Goal: Transaction & Acquisition: Purchase product/service

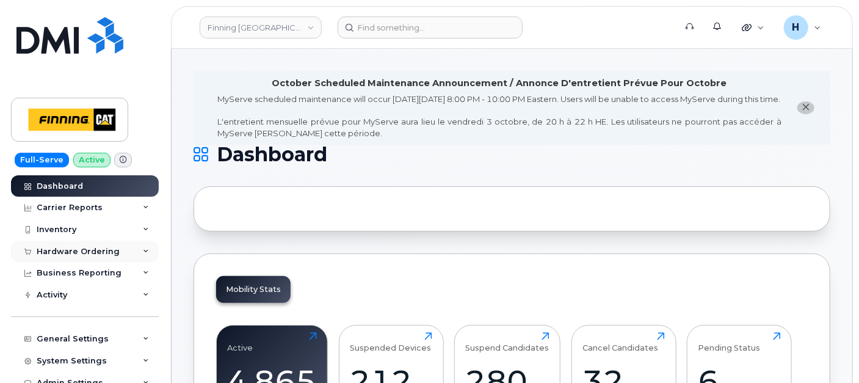
click at [79, 253] on div "Hardware Ordering" at bounding box center [78, 252] width 83 height 10
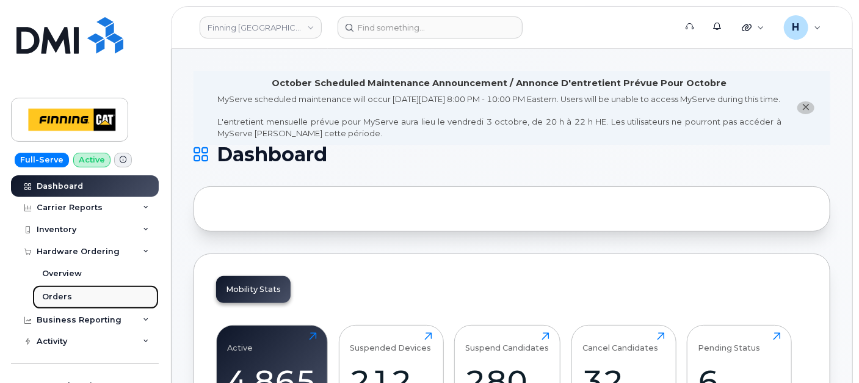
click at [84, 288] on link "Orders" at bounding box center [95, 296] width 126 height 23
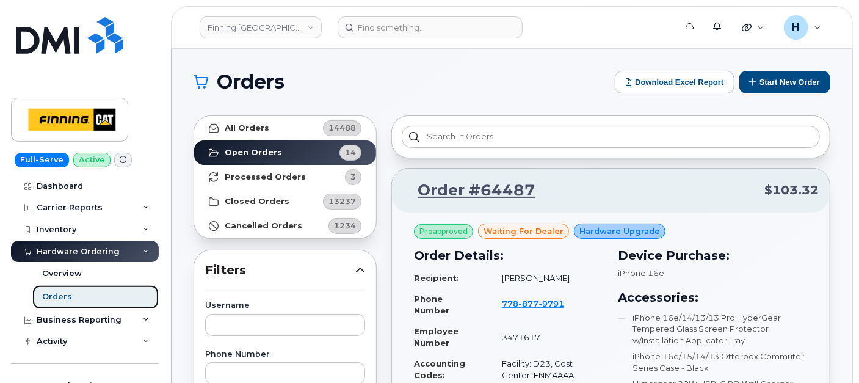
click at [82, 294] on link "Orders" at bounding box center [95, 296] width 126 height 23
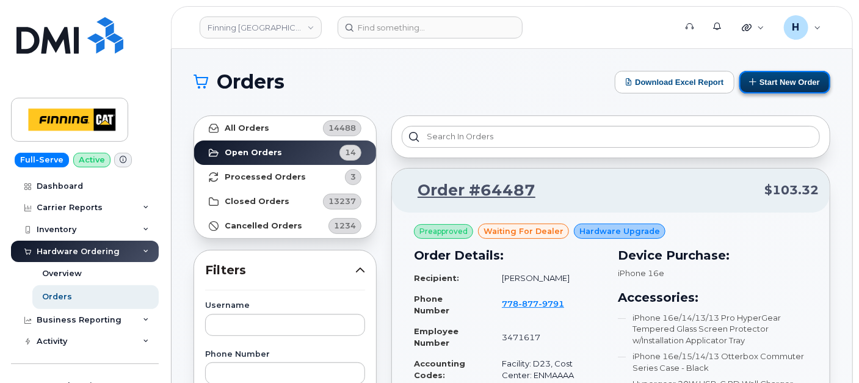
click at [772, 81] on button "Start New Order" at bounding box center [784, 82] width 91 height 23
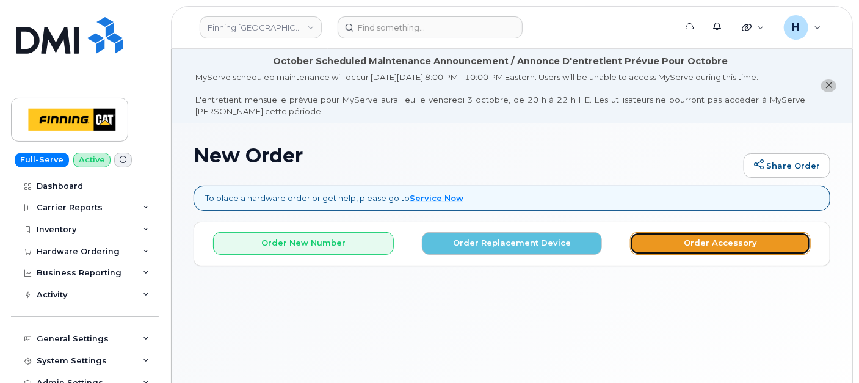
click at [640, 236] on button "Order Accessory" at bounding box center [720, 243] width 181 height 23
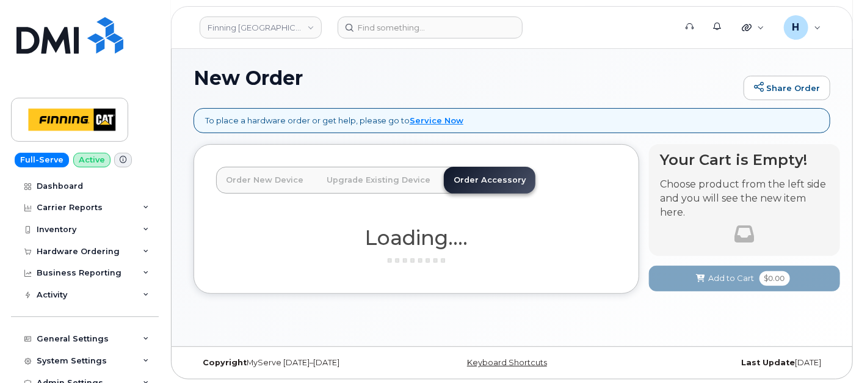
scroll to position [79, 0]
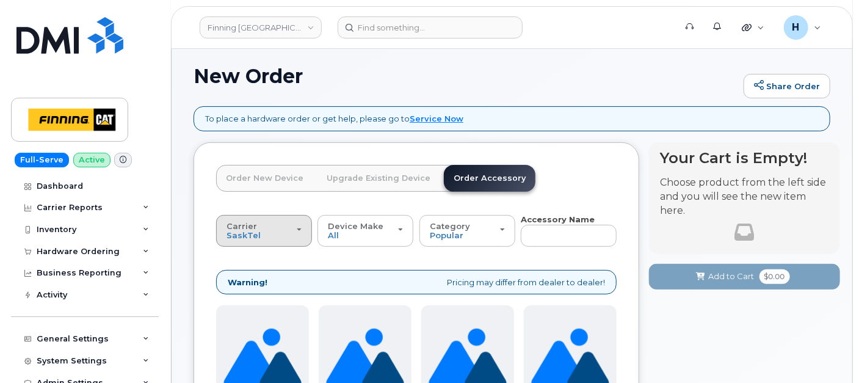
drag, startPoint x: 216, startPoint y: 241, endPoint x: 224, endPoint y: 239, distance: 8.6
click at [219, 241] on button "Carrier SaskTel Telus" at bounding box center [264, 231] width 96 height 32
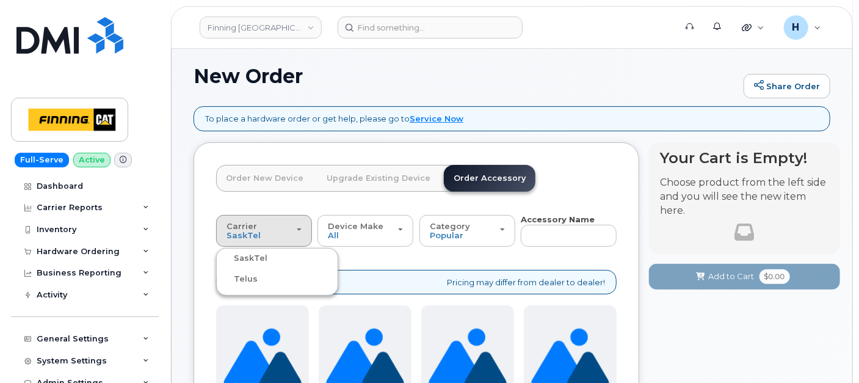
click at [233, 279] on label "Telus" at bounding box center [238, 279] width 38 height 15
click at [0, 0] on input "Telus" at bounding box center [0, 0] width 0 height 0
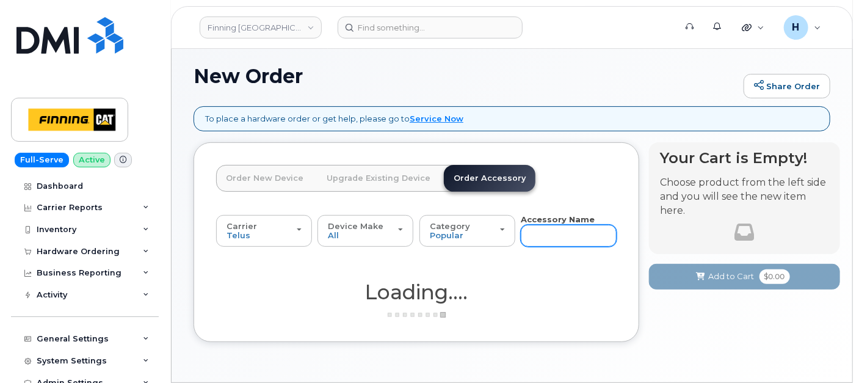
click at [537, 231] on input "text" at bounding box center [569, 236] width 96 height 22
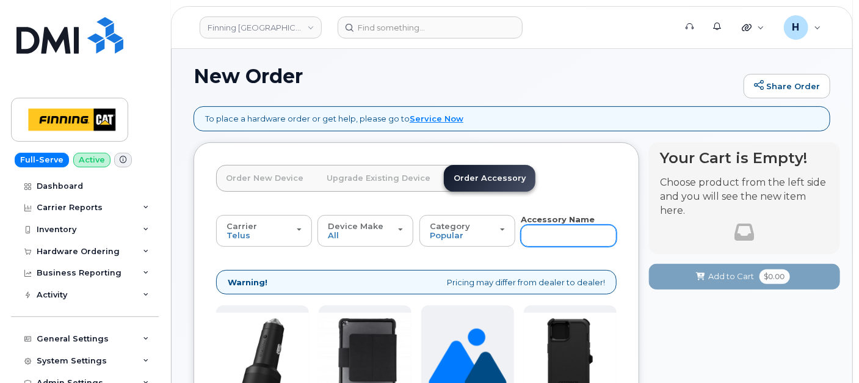
click at [545, 234] on input "text" at bounding box center [569, 236] width 96 height 22
type input "11"
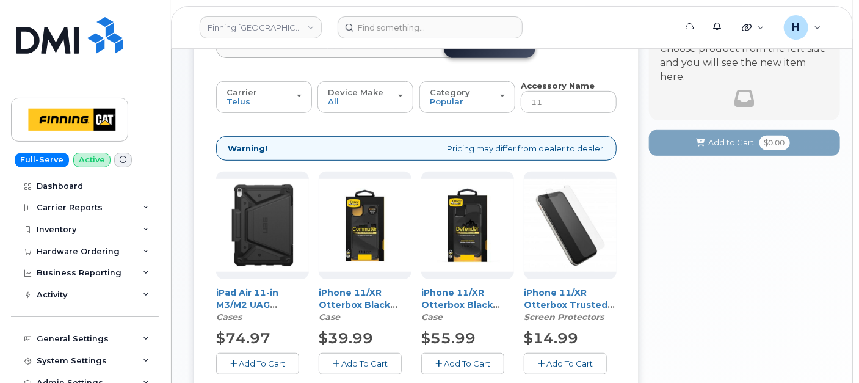
scroll to position [253, 0]
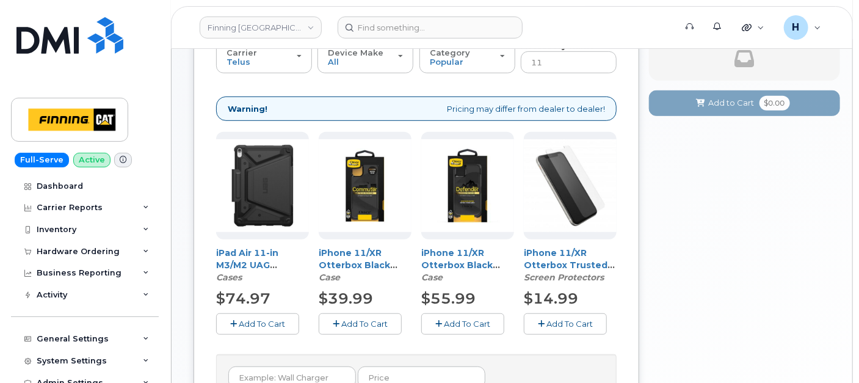
click at [546, 324] on button "Add To Cart" at bounding box center [565, 323] width 83 height 21
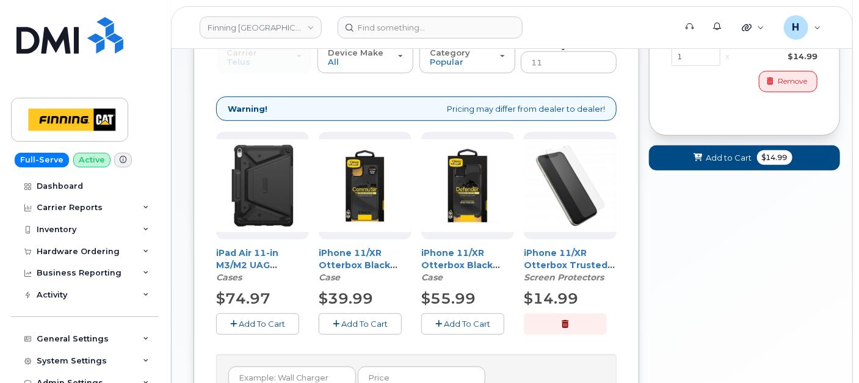
click at [700, 140] on form "Cart active suspended Carrier Device Additional cost to upgrading the device Se…" at bounding box center [744, 69] width 191 height 201
drag, startPoint x: 697, startPoint y: 156, endPoint x: 532, endPoint y: 12, distance: 219.0
click at [695, 155] on icon at bounding box center [698, 158] width 9 height 8
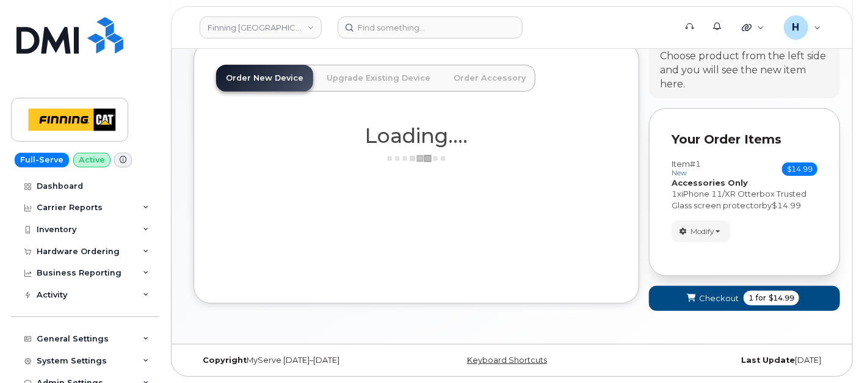
scroll to position [178, 0]
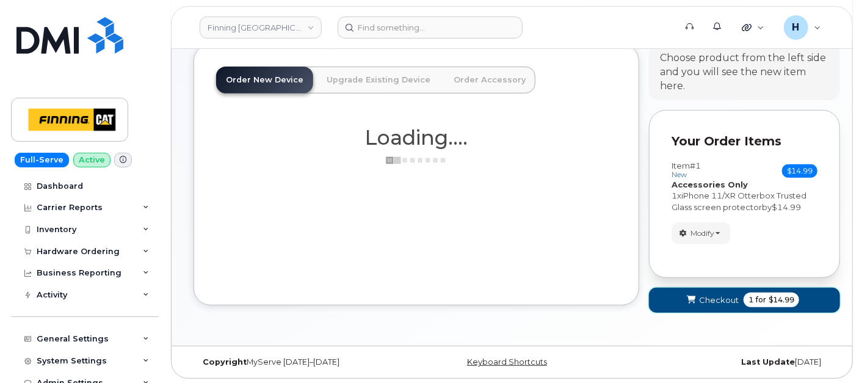
click at [677, 298] on button "Checkout 1 for $14.99" at bounding box center [744, 300] width 191 height 25
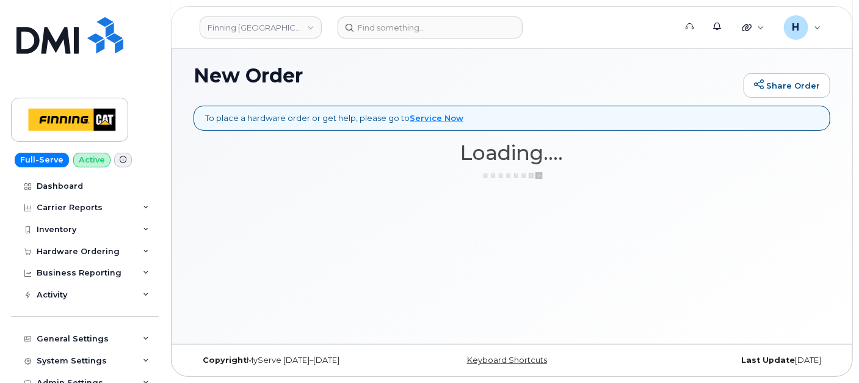
scroll to position [79, 0]
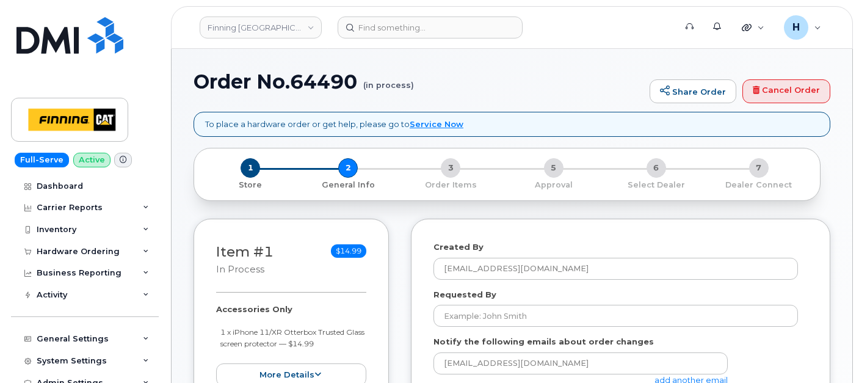
select select
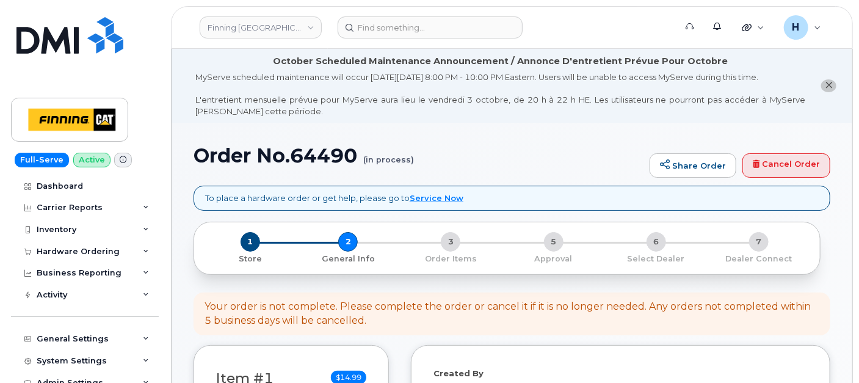
click at [325, 164] on h1 "Order No.64490 (in process)" at bounding box center [419, 155] width 450 height 21
copy h1 "64490"
drag, startPoint x: 184, startPoint y: 162, endPoint x: 347, endPoint y: 171, distance: 163.3
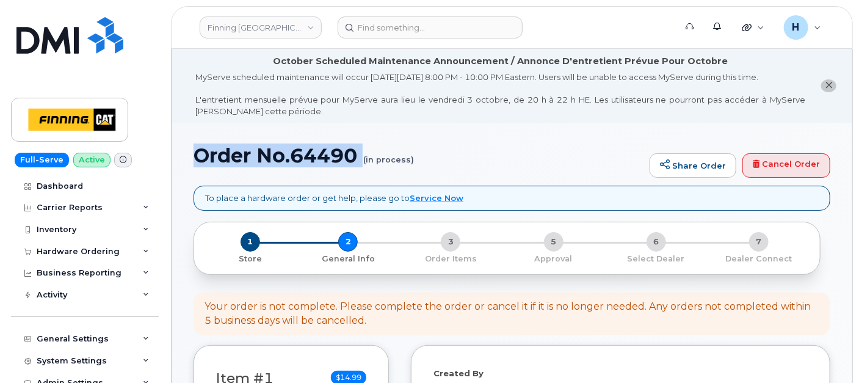
copy h1 "Order No.64490"
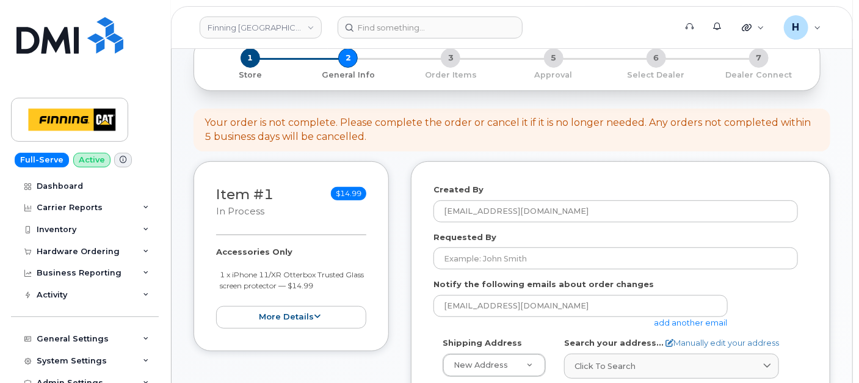
scroll to position [203, 0]
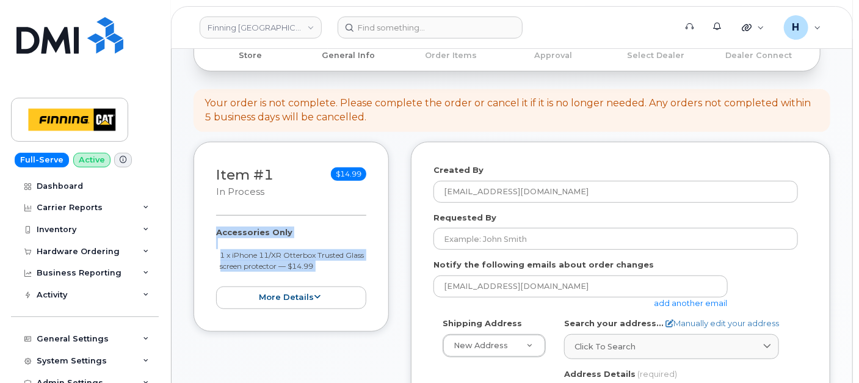
drag, startPoint x: 213, startPoint y: 229, endPoint x: 357, endPoint y: 284, distance: 154.2
click at [357, 284] on div "Item #1 in process $14.99 Accessories Only 1 x iPhone 11/XR Otterbox Trusted Gl…" at bounding box center [291, 237] width 195 height 190
copy div "Accessories Only 1 x iPhone 11/XR Otterbox Trusted Glass screen protector — $14…"
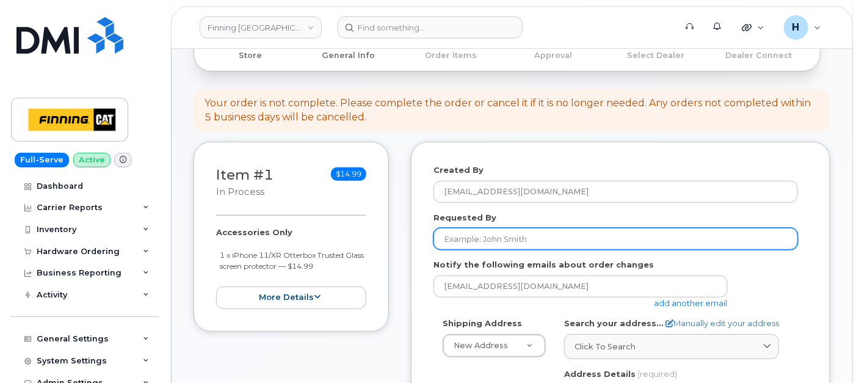
drag, startPoint x: 504, startPoint y: 238, endPoint x: 690, endPoint y: 272, distance: 189.3
click at [504, 237] on input "Requested By" at bounding box center [616, 239] width 365 height 22
paste input "RITM0496433"
type input "RITM0496433"
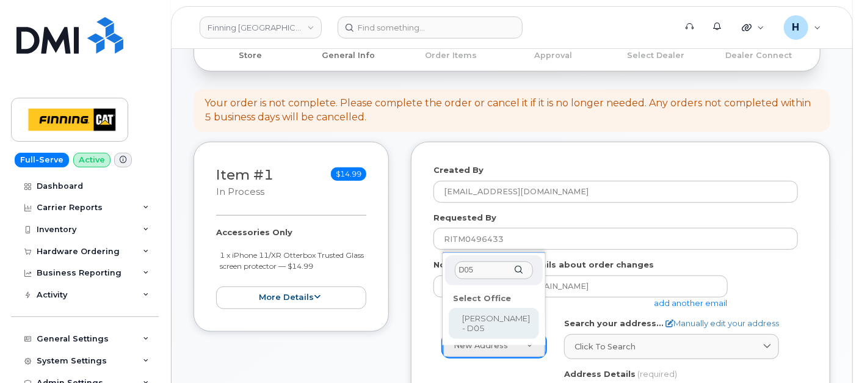
type input "D05"
drag, startPoint x: 502, startPoint y: 308, endPoint x: 631, endPoint y: 382, distance: 148.7
select select
type textarea "Kearl Site C/O Highway 63, Mildred Lake Industrial Park Mildred Lake Alberta T0…"
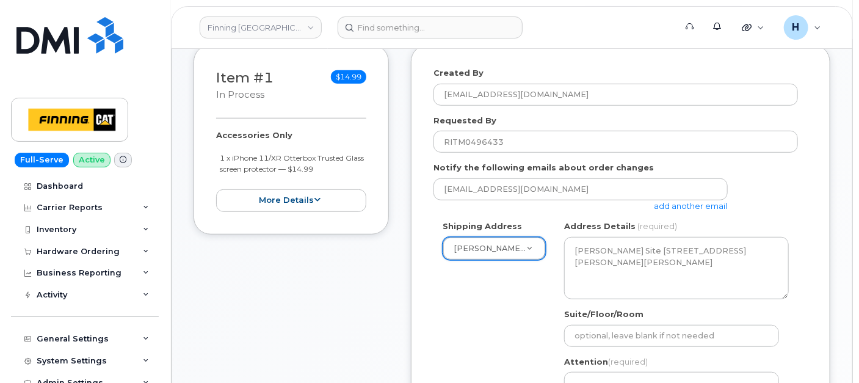
scroll to position [407, 0]
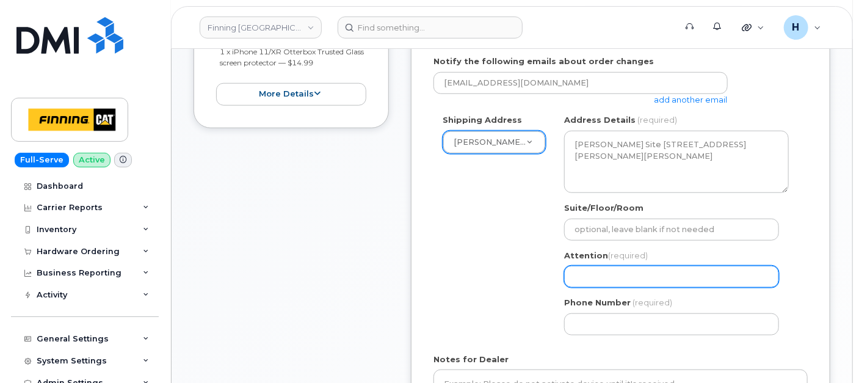
click at [629, 276] on input "Attention (required)" at bounding box center [671, 277] width 215 height 22
paste input "Jamie Thornham"
select select
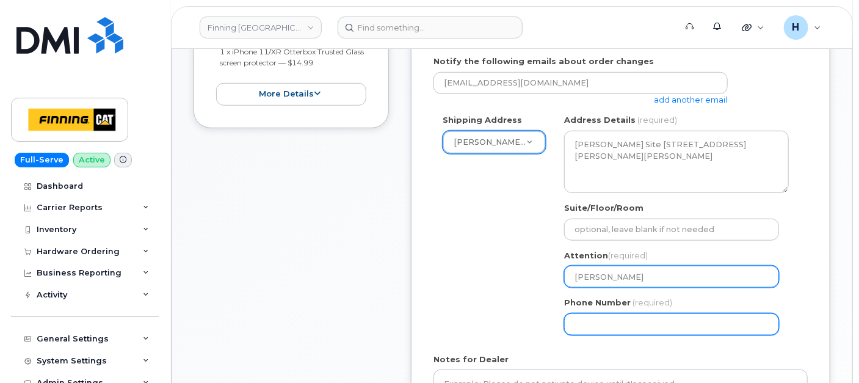
type input "Jamie Thornham"
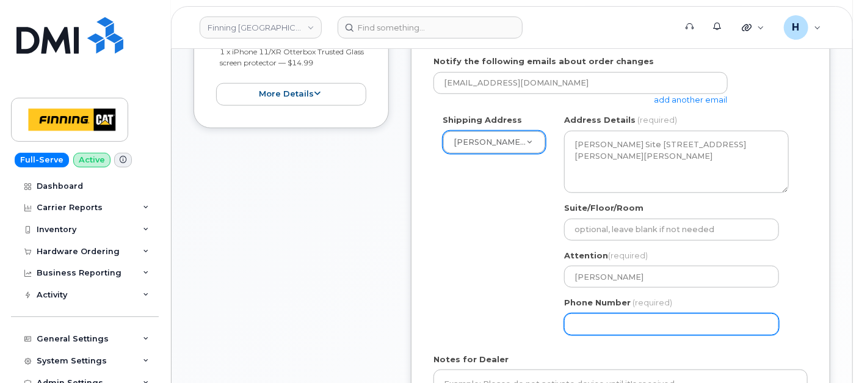
click at [577, 327] on input "Phone Number" at bounding box center [671, 324] width 215 height 22
select select
type input "780790200"
select select
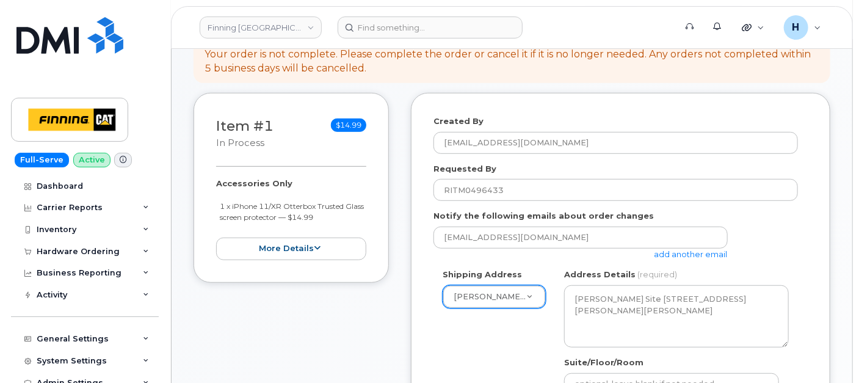
scroll to position [203, 0]
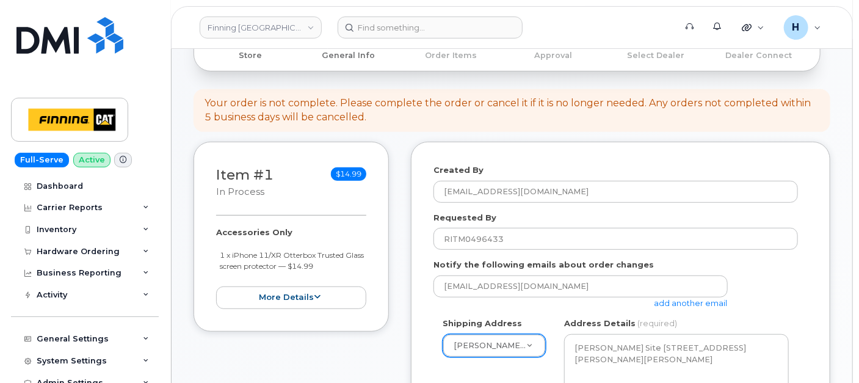
type input "7807902010"
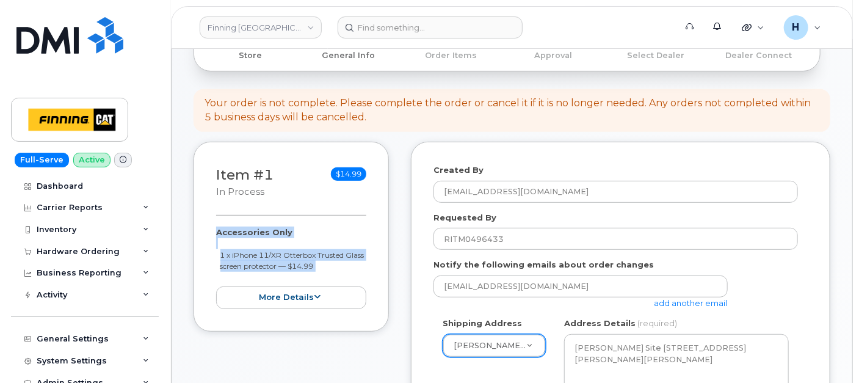
drag, startPoint x: 198, startPoint y: 231, endPoint x: 352, endPoint y: 272, distance: 159.8
click at [352, 272] on div "Item #1 in process $14.99 Accessories Only 1 x iPhone 11/XR Otterbox Trusted Gl…" at bounding box center [291, 237] width 195 height 190
copy div "Accessories Only 1 x iPhone 11/XR Otterbox Trusted Glass screen protector — $14…"
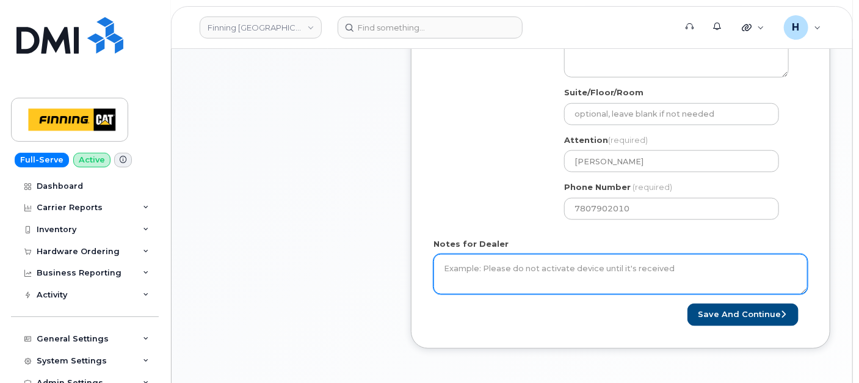
scroll to position [542, 0]
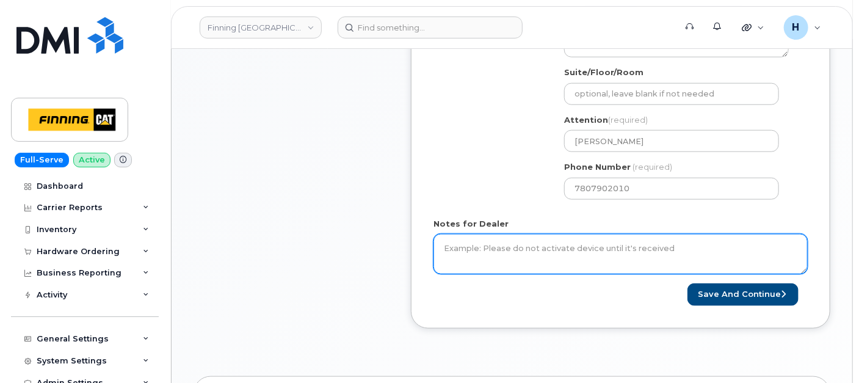
click at [539, 255] on textarea "Notes for Dealer" at bounding box center [621, 254] width 374 height 40
paste textarea "Accessories Only 1 x iPhone 11/XR Otterbox Trusted Glass screen protector — $14…"
type textarea "Accessories Only 1 x iPhone 11/XR Otterbox Trusted Glass screen protector — $14…"
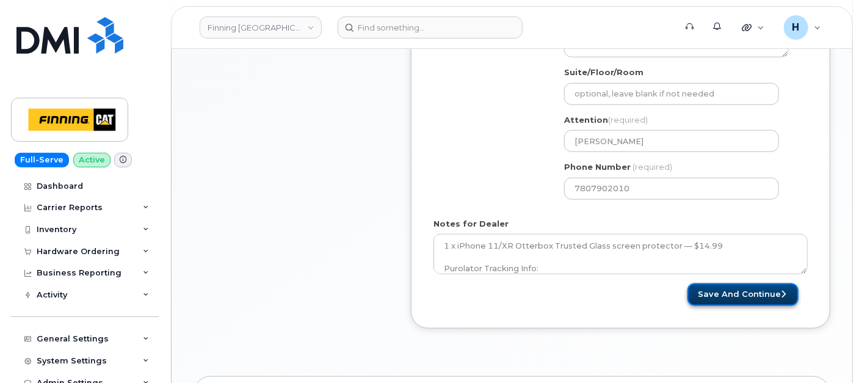
click at [733, 299] on button "Save and Continue" at bounding box center [743, 294] width 111 height 23
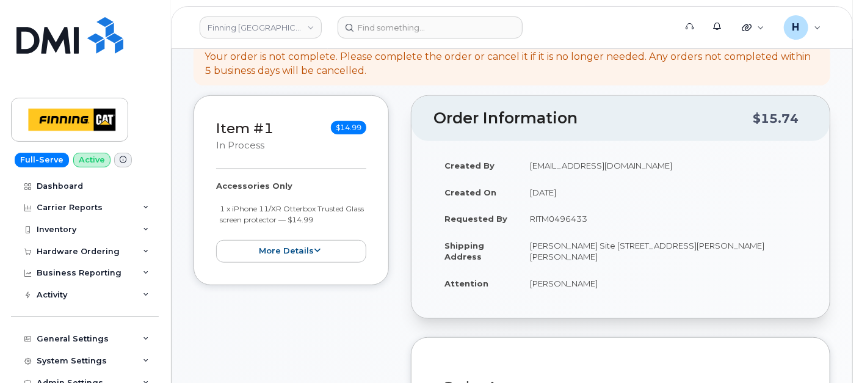
scroll to position [271, 0]
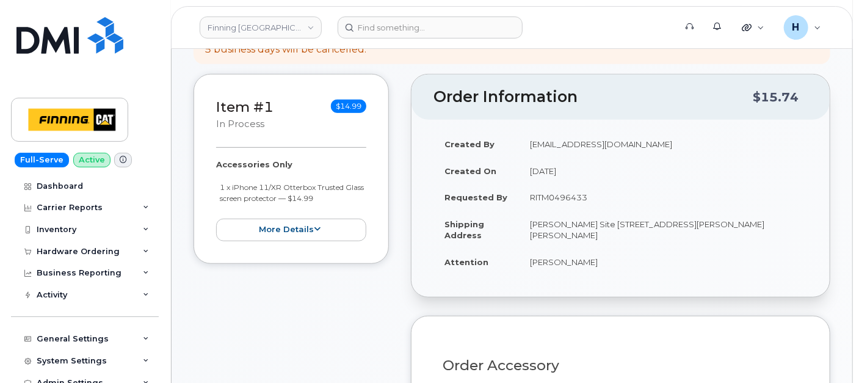
drag, startPoint x: 528, startPoint y: 259, endPoint x: 628, endPoint y: 268, distance: 99.9
click at [628, 268] on td "Jamie Thornham" at bounding box center [663, 262] width 289 height 27
copy td "Jamie Thornham"
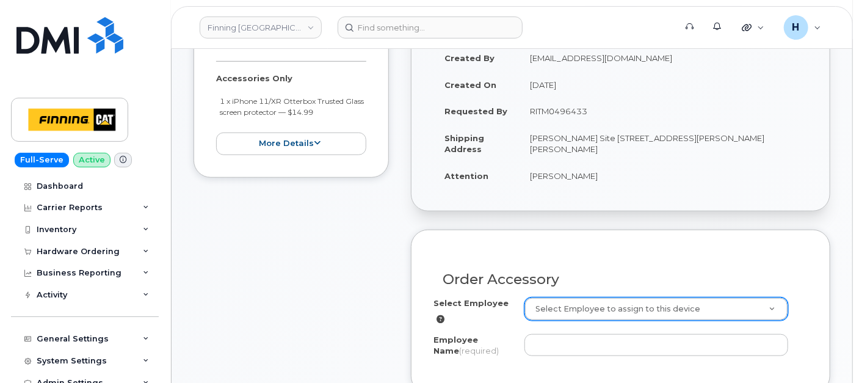
scroll to position [407, 0]
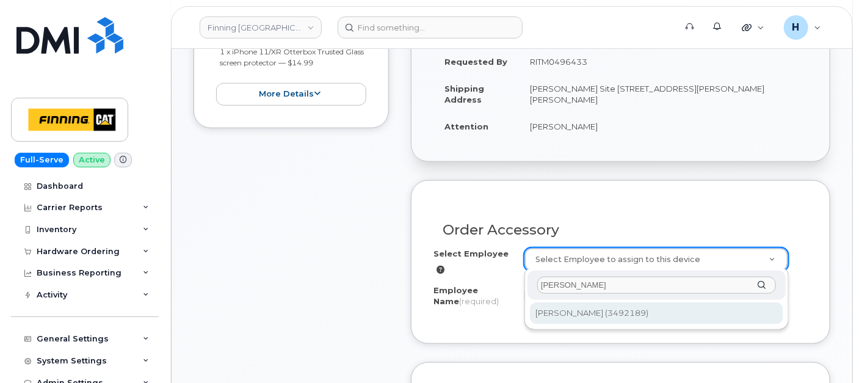
type input "[PERSON_NAME]"
type input "712375"
type input "[PERSON_NAME]"
select select "D05"
select select "CSMAAAA"
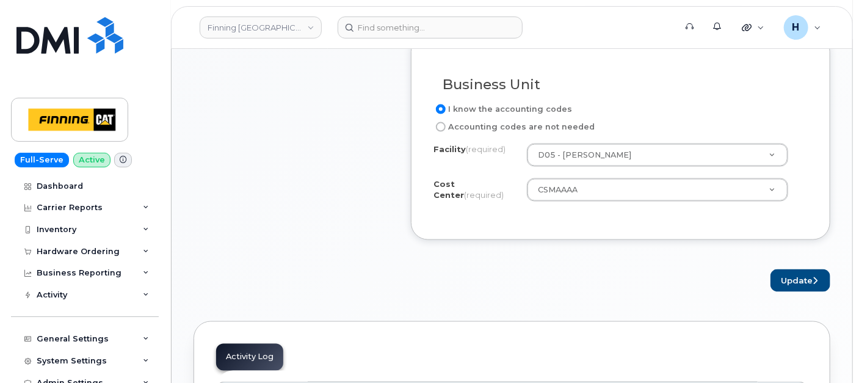
scroll to position [814, 0]
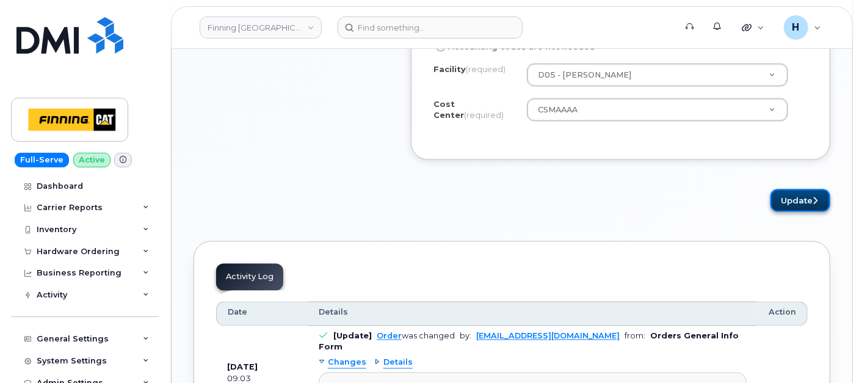
drag, startPoint x: 800, startPoint y: 197, endPoint x: 509, endPoint y: 25, distance: 337.5
click at [791, 189] on button "Update" at bounding box center [801, 200] width 60 height 23
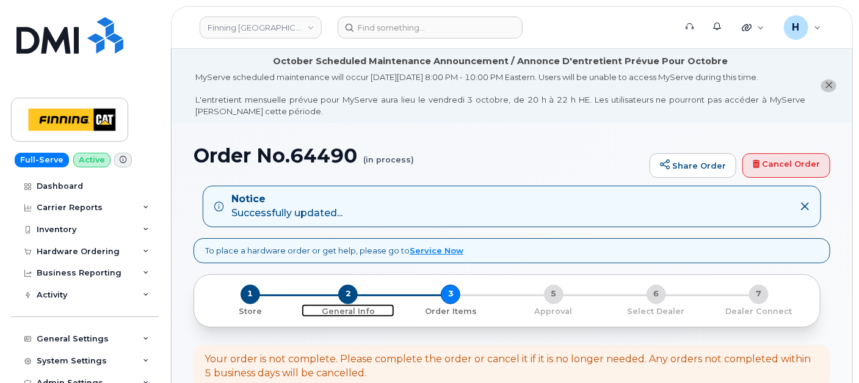
click at [341, 291] on span "2" at bounding box center [348, 295] width 20 height 20
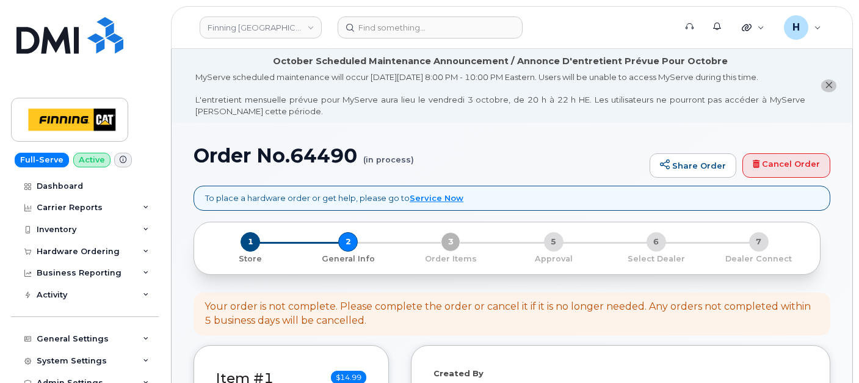
select select
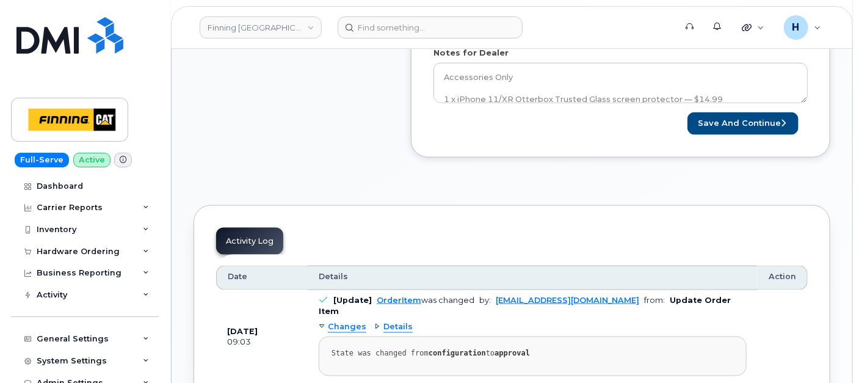
scroll to position [542, 0]
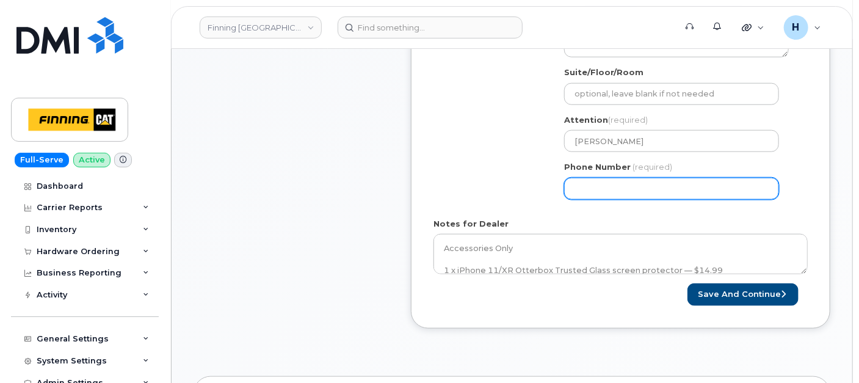
click at [587, 178] on input "Phone Number" at bounding box center [671, 189] width 215 height 22
type input "7807902010"
select select
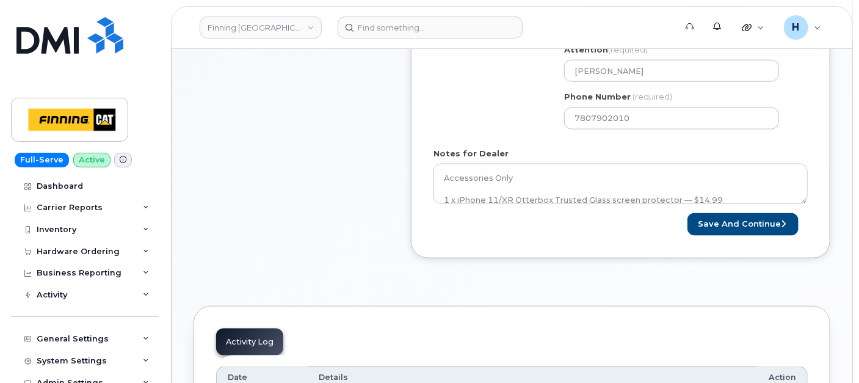
scroll to position [685, 0]
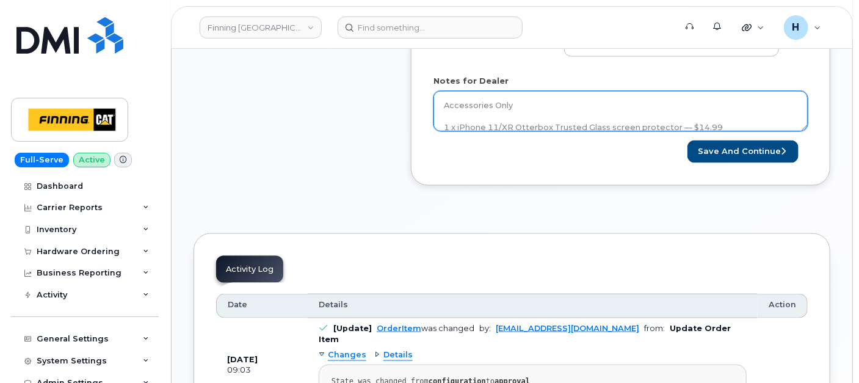
click at [526, 106] on textarea "Accessories Only 1 x iPhone 11/XR Otterbox Trusted Glass screen protector — $14…" at bounding box center [621, 111] width 374 height 40
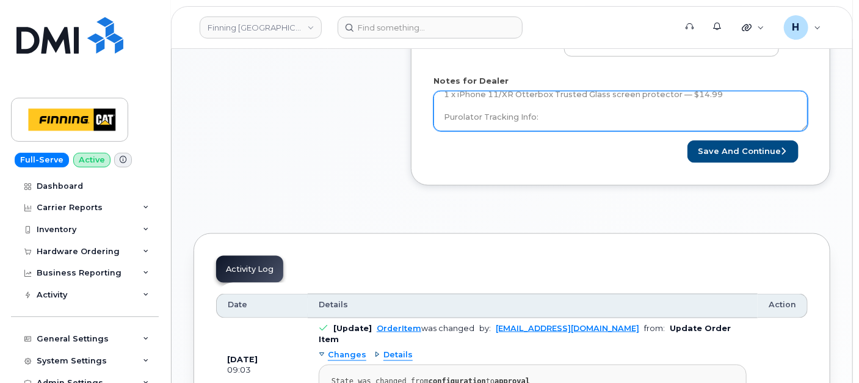
click at [559, 118] on textarea "Accessories Only 1 x iPhone 11/XR Otterbox Trusted Glass screen protector — $14…" at bounding box center [621, 111] width 374 height 40
paste textarea "335671789352"
type textarea "Accessories Only 1 x iPhone 11/XR Otterbox Trusted Glass screen protector — $14…"
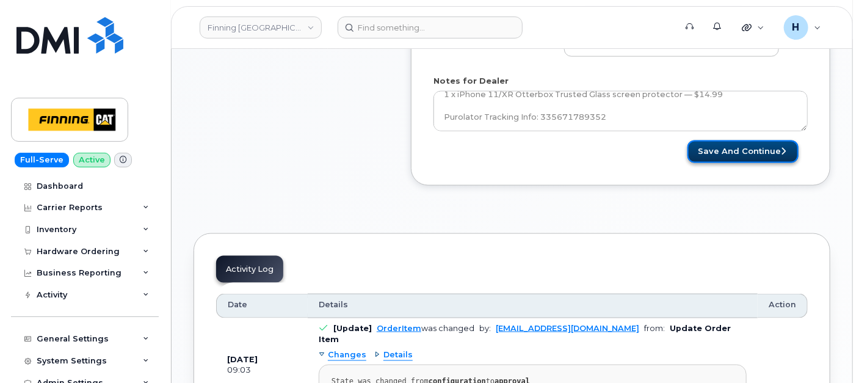
click at [715, 158] on button "Save and Continue" at bounding box center [743, 151] width 111 height 23
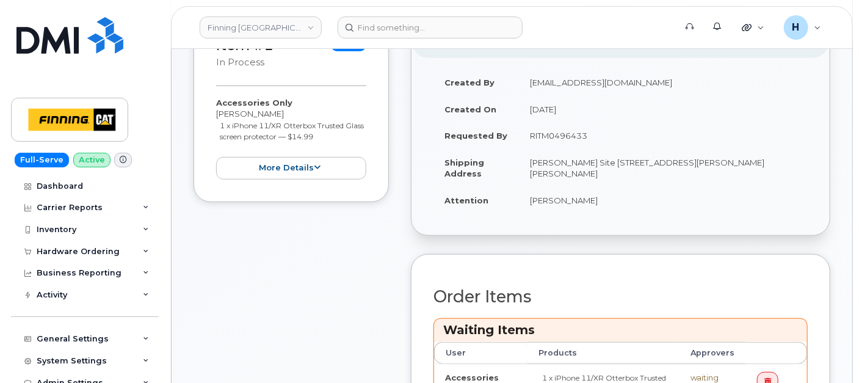
scroll to position [474, 0]
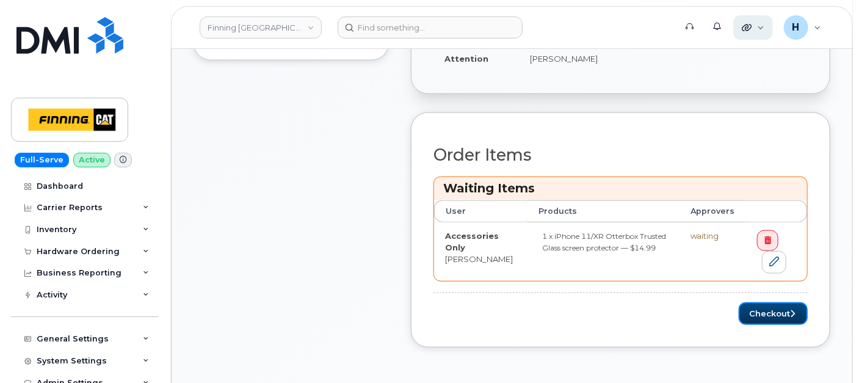
drag, startPoint x: 798, startPoint y: 314, endPoint x: 752, endPoint y: 31, distance: 286.4
click at [797, 314] on button "Checkout" at bounding box center [773, 313] width 69 height 23
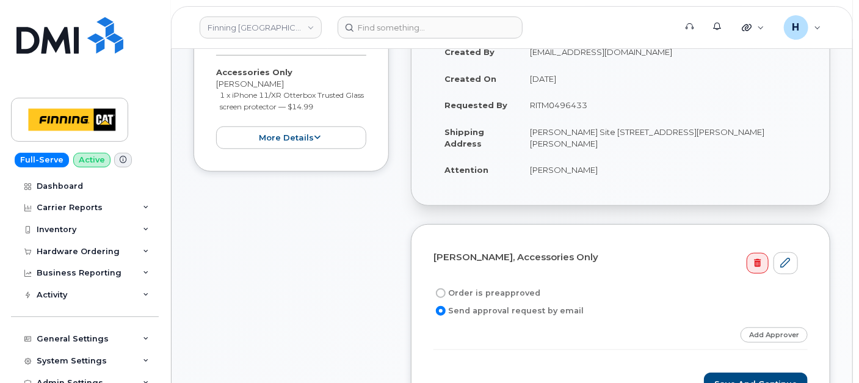
scroll to position [339, 0]
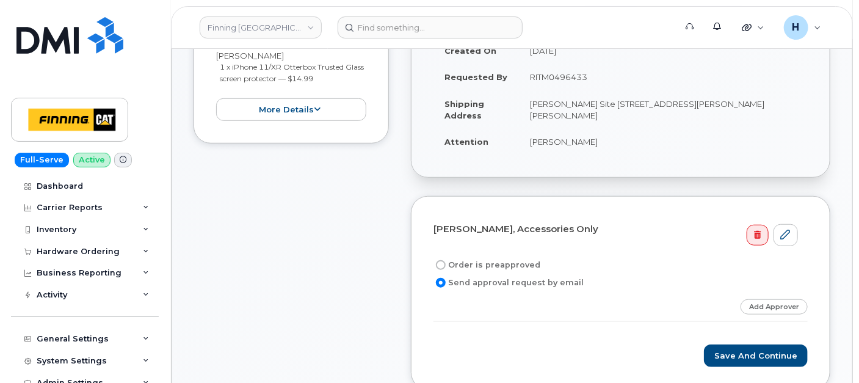
click at [518, 258] on label "Order is preapproved" at bounding box center [487, 265] width 107 height 15
click at [446, 260] on input "Order is preapproved" at bounding box center [441, 265] width 10 height 10
radio input "true"
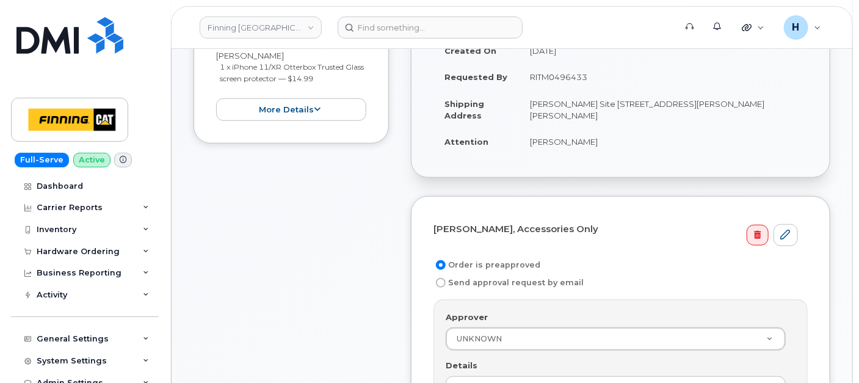
drag, startPoint x: 526, startPoint y: 87, endPoint x: 613, endPoint y: 84, distance: 86.8
click at [613, 84] on td "RITM0496433" at bounding box center [663, 76] width 289 height 27
copy td "RITM0496433"
click at [476, 376] on input "Details" at bounding box center [616, 387] width 340 height 22
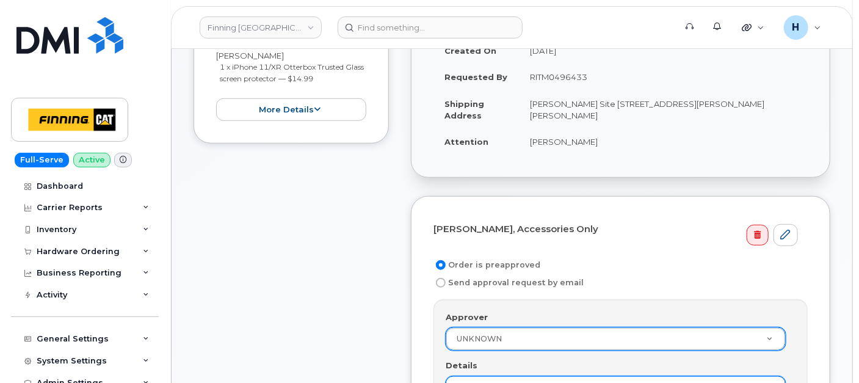
paste input "RITM0496433"
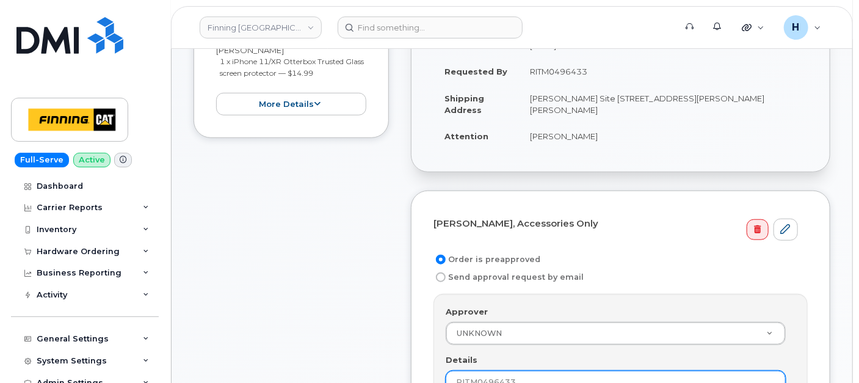
scroll to position [480, 0]
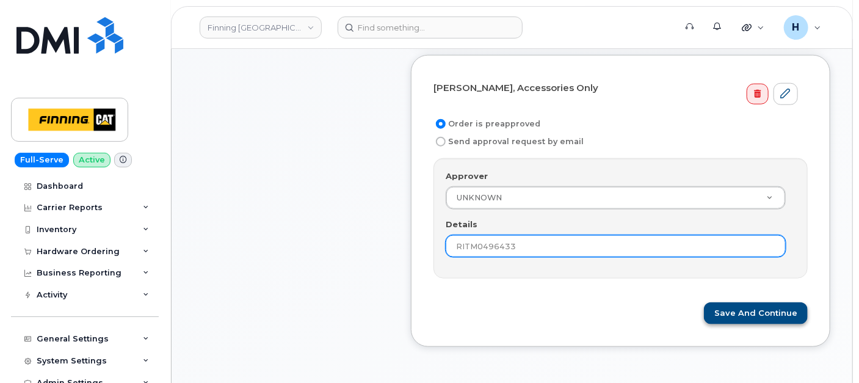
type input "RITM0496433"
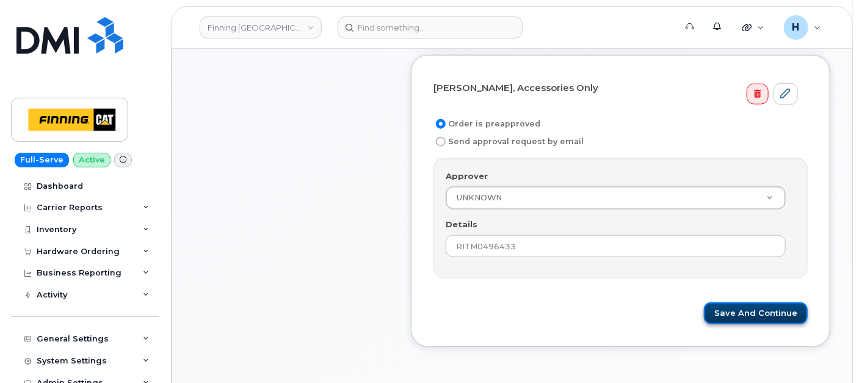
click at [736, 302] on button "Save and Continue" at bounding box center [756, 313] width 104 height 23
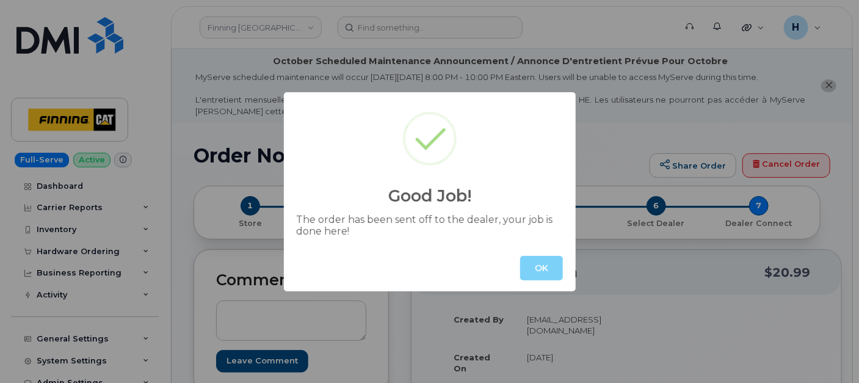
click at [564, 270] on div "OK" at bounding box center [430, 268] width 292 height 46
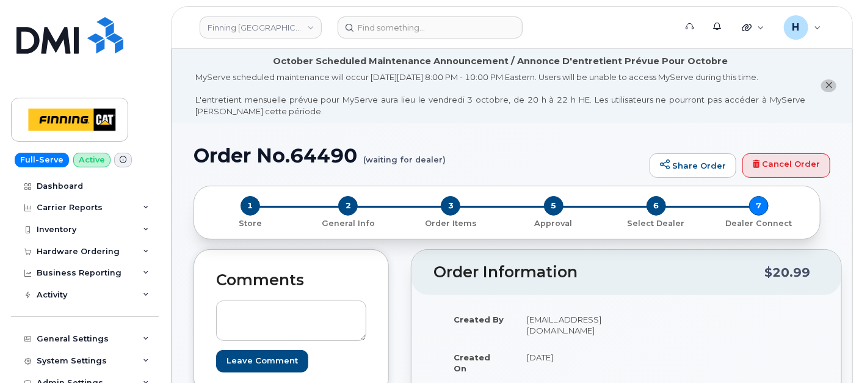
click at [540, 264] on h2 "Order Information" at bounding box center [599, 272] width 331 height 17
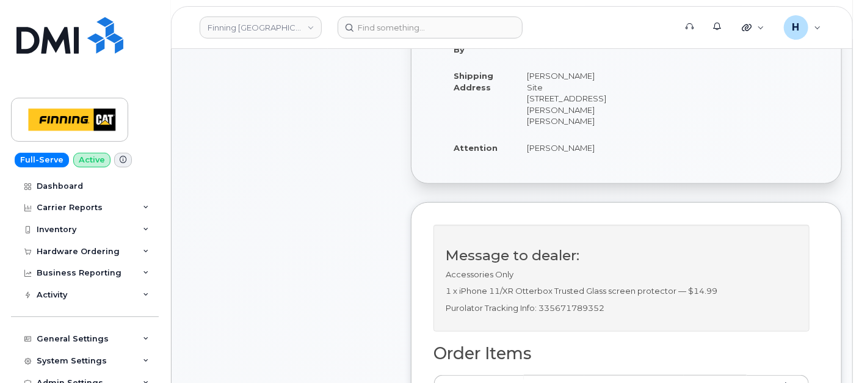
scroll to position [407, 0]
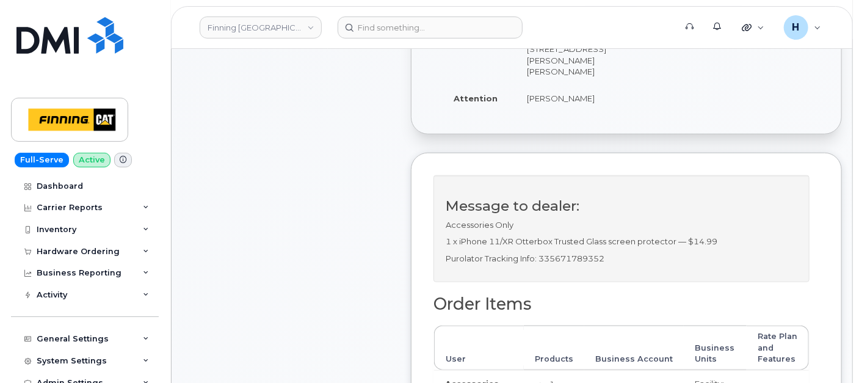
click at [567, 264] on p "Purolator Tracking Info: 335671789352" at bounding box center [622, 259] width 352 height 12
copy p "335671789352"
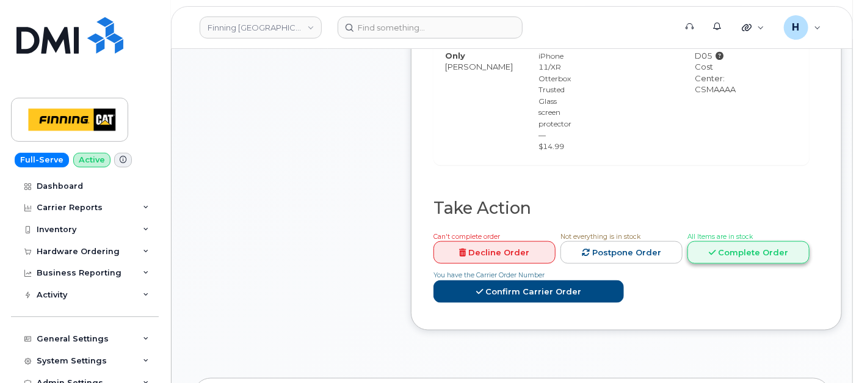
click at [733, 253] on link "Complete Order" at bounding box center [749, 252] width 122 height 23
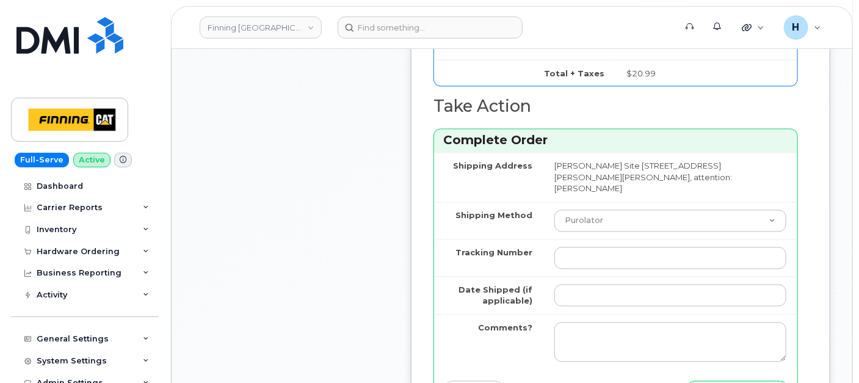
scroll to position [1017, 0]
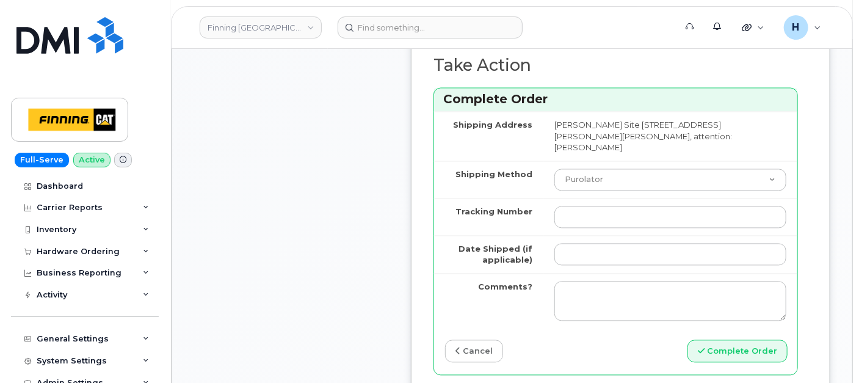
click at [556, 223] on td at bounding box center [670, 216] width 254 height 37
paste input "335671789352"
click at [567, 215] on input "Tracking Number" at bounding box center [670, 217] width 232 height 22
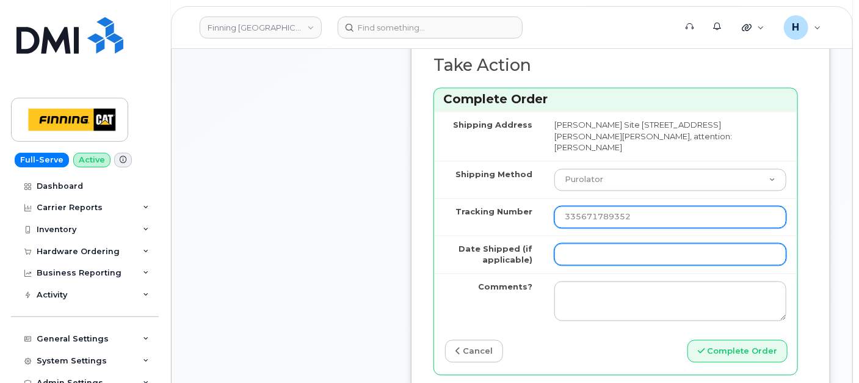
type input "335671789352"
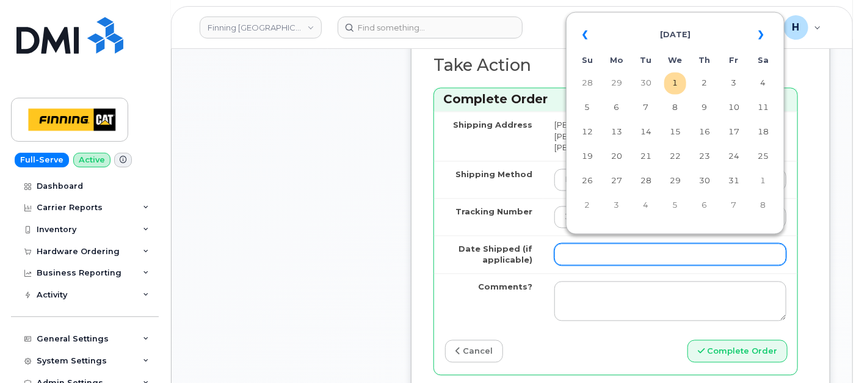
click at [559, 244] on input "Date Shipped (if applicable)" at bounding box center [670, 255] width 232 height 22
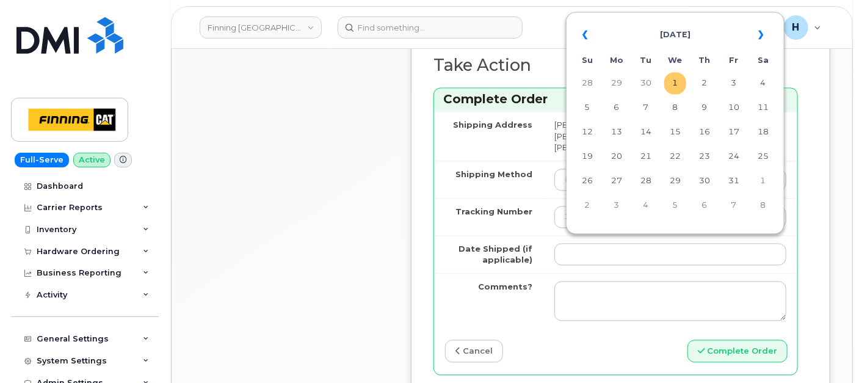
click at [675, 81] on td "1" at bounding box center [675, 84] width 22 height 22
type input "[DATE]"
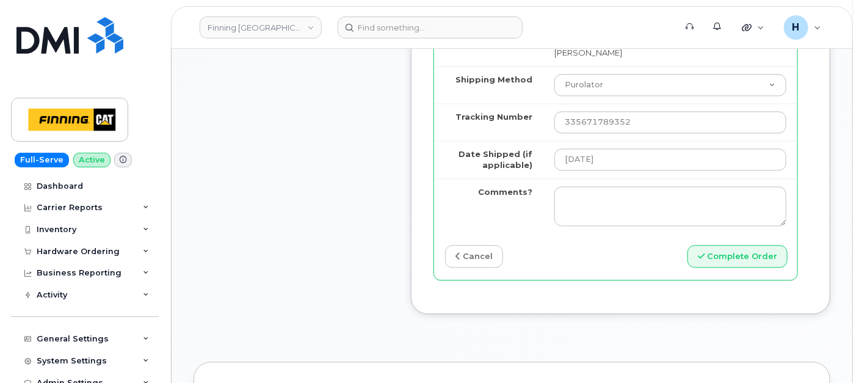
scroll to position [1153, 0]
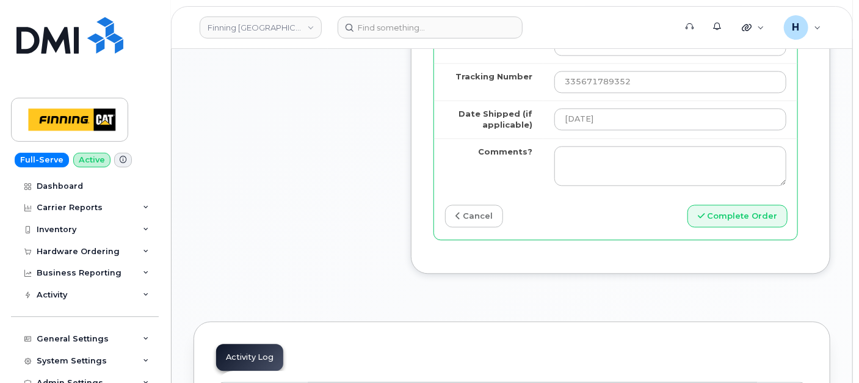
click at [690, 217] on div "Complete Order" at bounding box center [707, 216] width 182 height 23
drag, startPoint x: 697, startPoint y: 218, endPoint x: 151, endPoint y: 349, distance: 561.3
click at [695, 219] on button "Complete Order" at bounding box center [738, 216] width 100 height 23
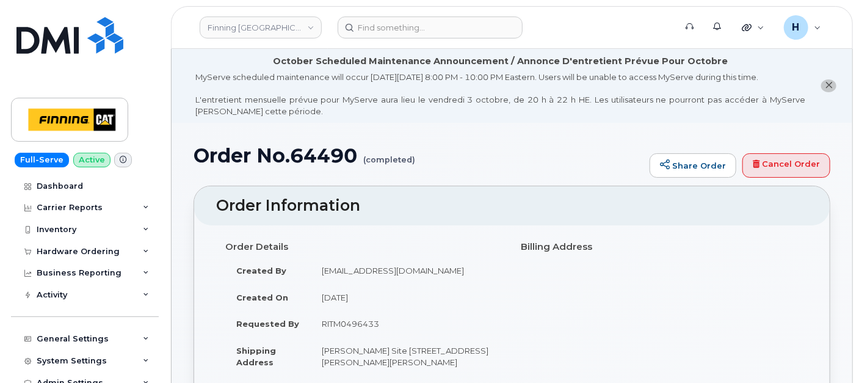
click at [96, 239] on div "Inventory" at bounding box center [85, 230] width 148 height 22
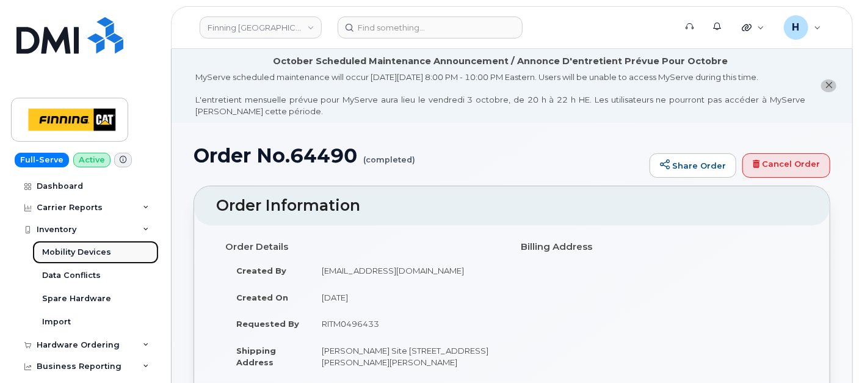
click at [95, 247] on div "Mobility Devices" at bounding box center [76, 252] width 69 height 11
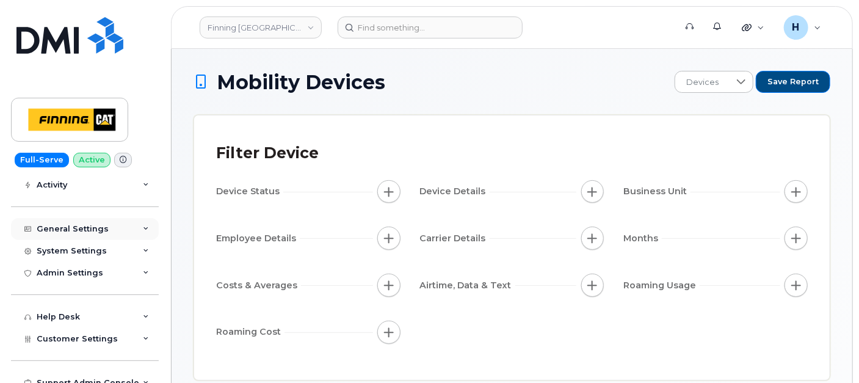
scroll to position [136, 0]
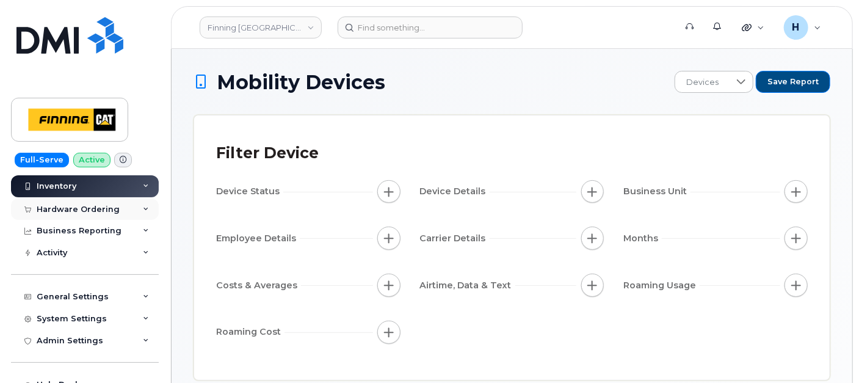
click at [88, 205] on div "Hardware Ordering" at bounding box center [78, 210] width 83 height 10
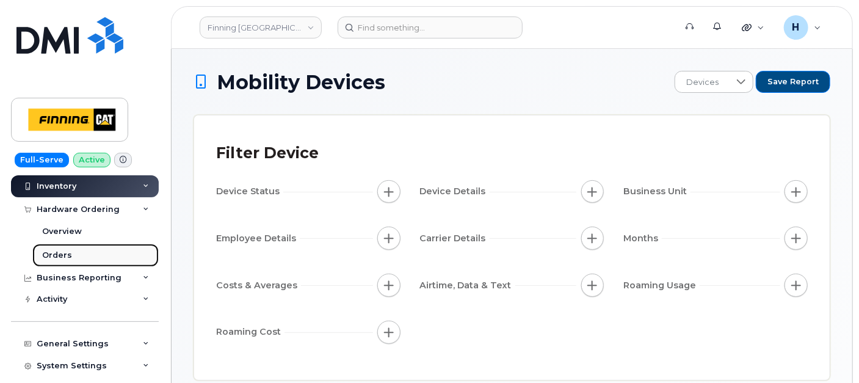
click at [69, 255] on div "Orders" at bounding box center [57, 255] width 30 height 11
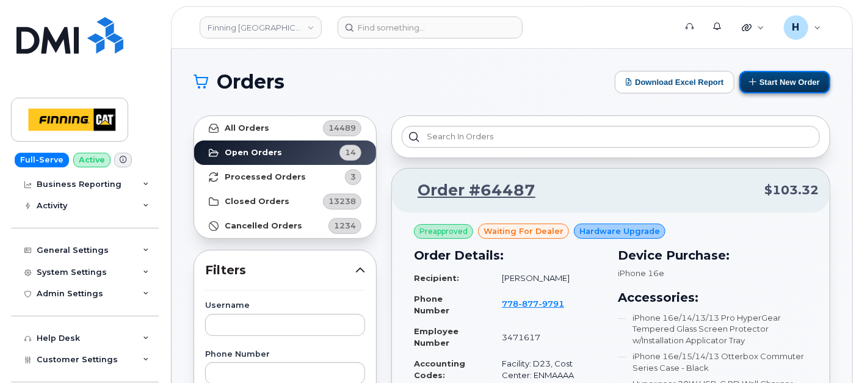
click at [776, 85] on button "Start New Order" at bounding box center [784, 82] width 91 height 23
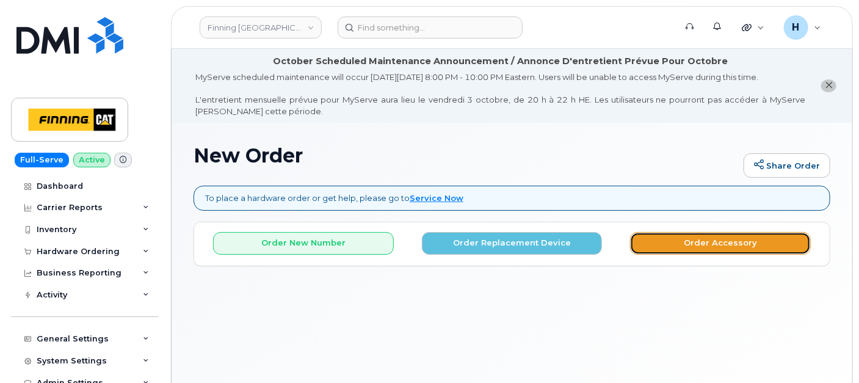
click at [681, 249] on button "Order Accessory" at bounding box center [720, 243] width 181 height 23
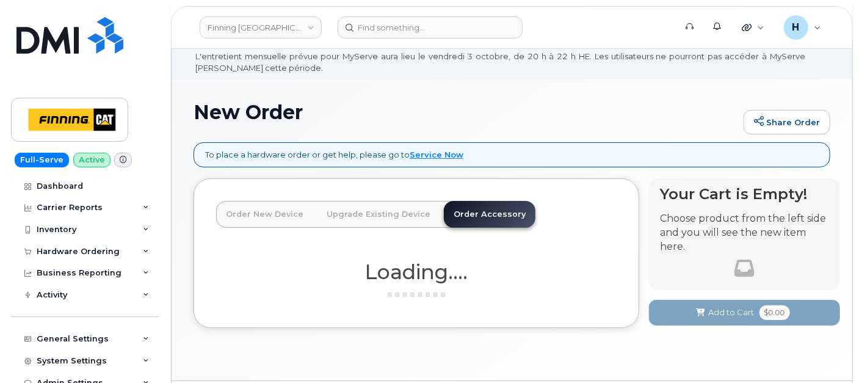
scroll to position [79, 0]
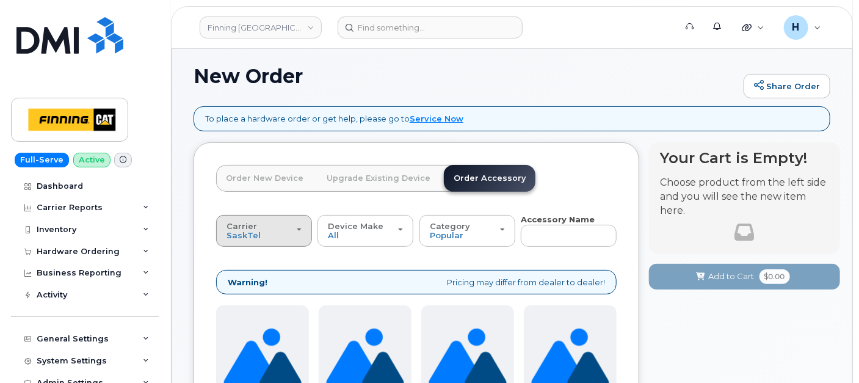
click at [266, 233] on div "Carrier [GEOGRAPHIC_DATA] Telus" at bounding box center [264, 231] width 75 height 19
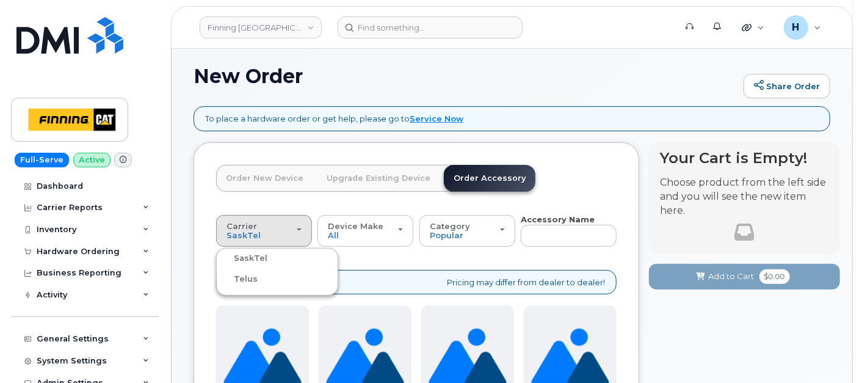
click at [243, 280] on label "Telus" at bounding box center [238, 279] width 38 height 15
click at [0, 0] on input "Telus" at bounding box center [0, 0] width 0 height 0
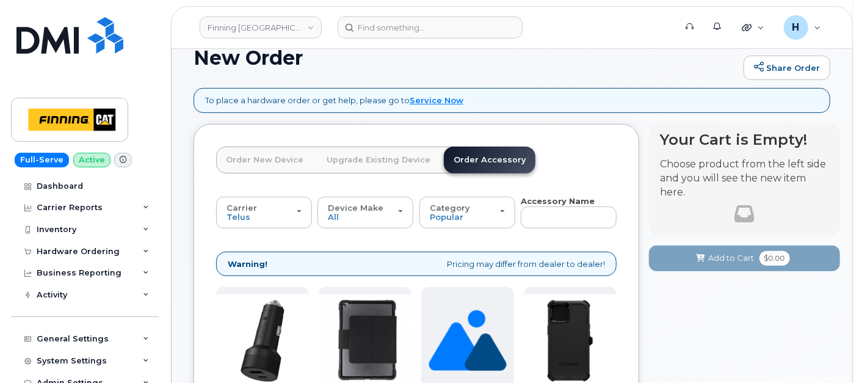
scroll to position [147, 0]
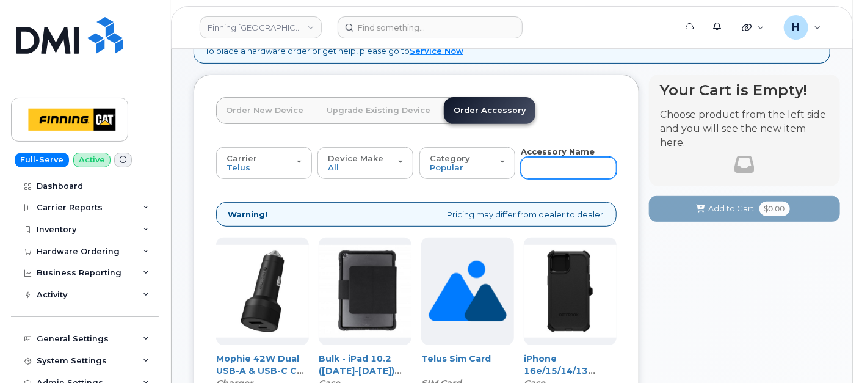
click at [537, 164] on input "text" at bounding box center [569, 168] width 96 height 22
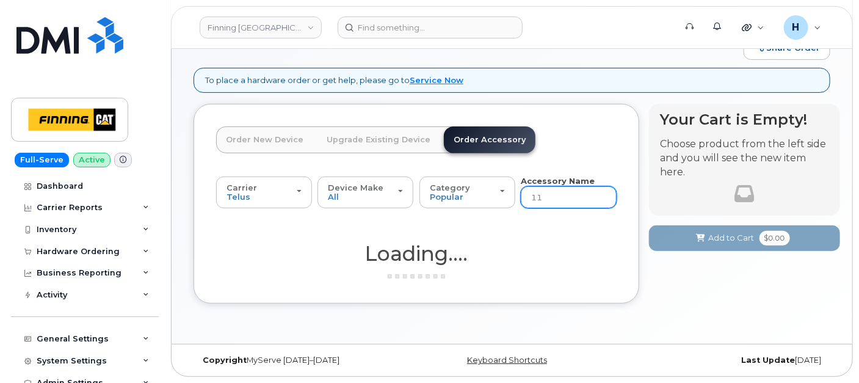
scroll to position [117, 0]
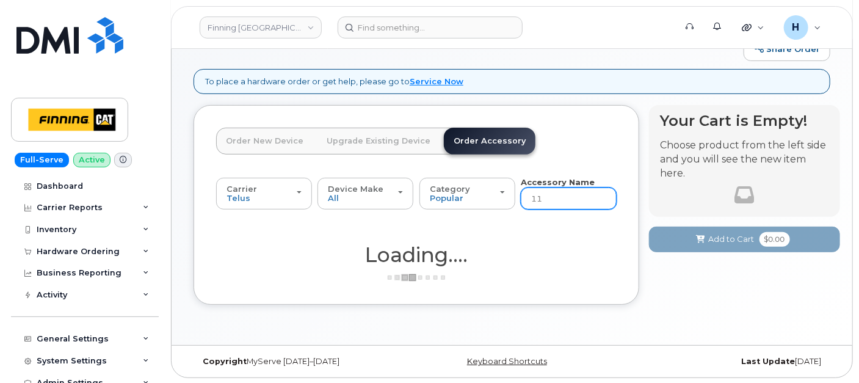
type input "11"
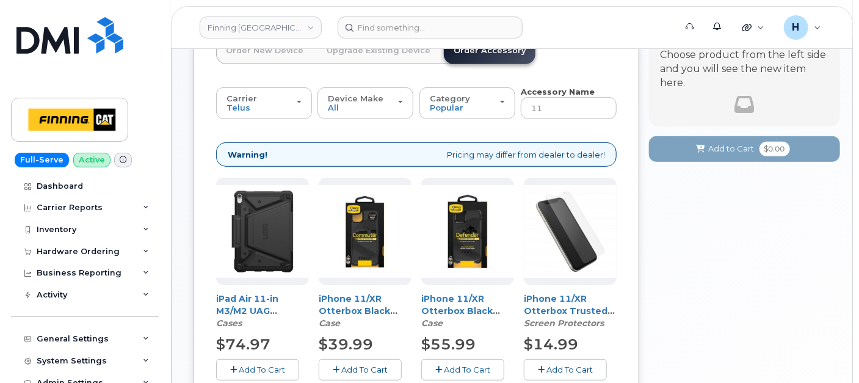
scroll to position [253, 0]
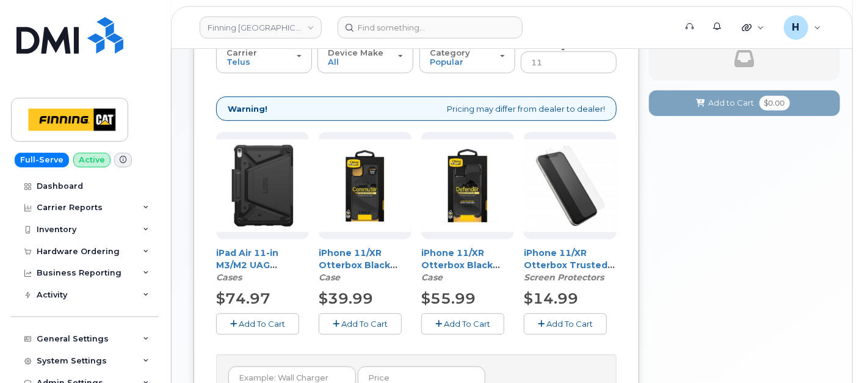
drag, startPoint x: 457, startPoint y: 328, endPoint x: 466, endPoint y: 319, distance: 13.0
click at [457, 328] on button "Add To Cart" at bounding box center [462, 323] width 83 height 21
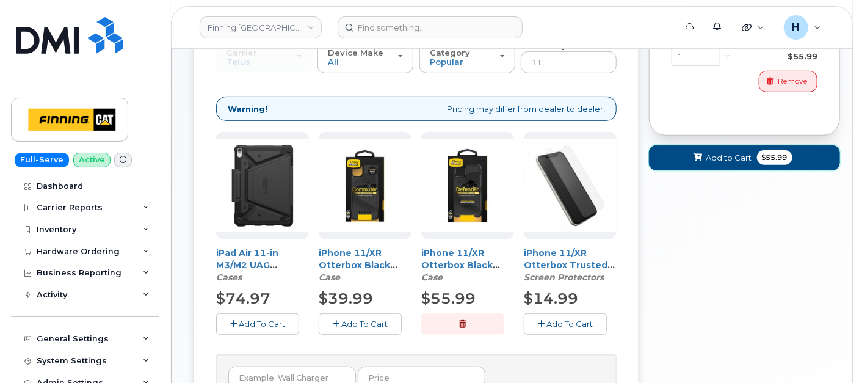
click at [720, 152] on span "Add to Cart" at bounding box center [729, 158] width 46 height 12
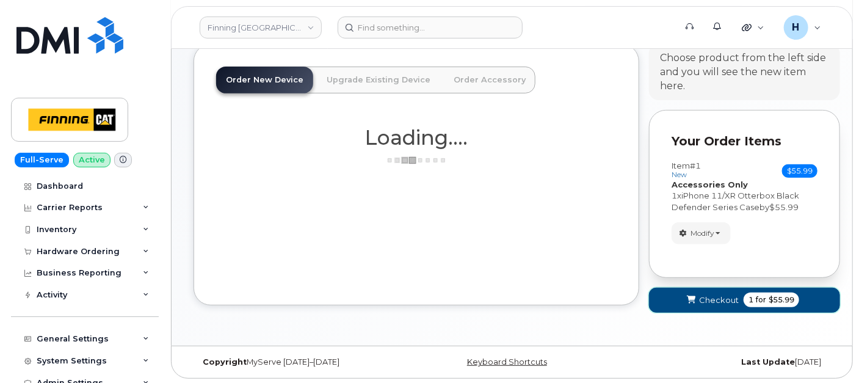
click at [677, 300] on button "Checkout 1 for $55.99" at bounding box center [744, 300] width 191 height 25
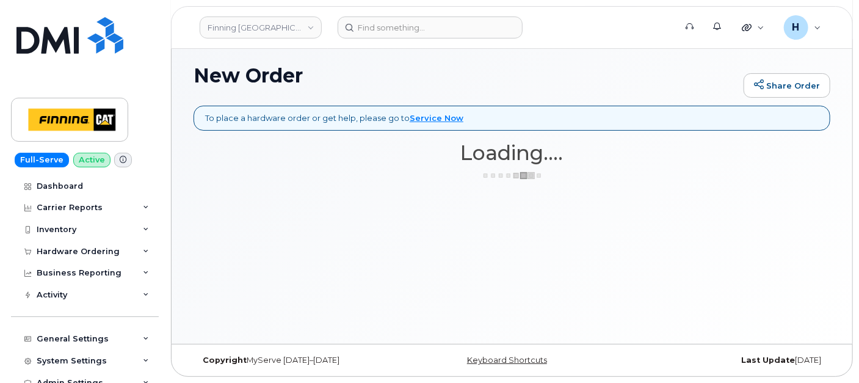
scroll to position [79, 0]
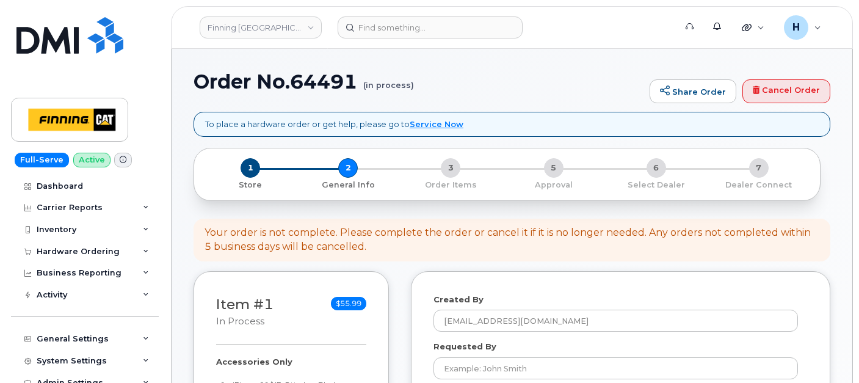
select select
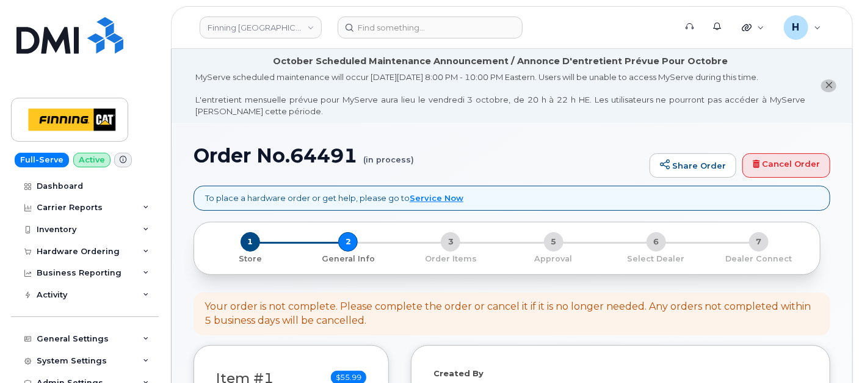
click at [317, 157] on h1 "Order No.64491 (in process)" at bounding box center [419, 155] width 450 height 21
copy h1 "64491"
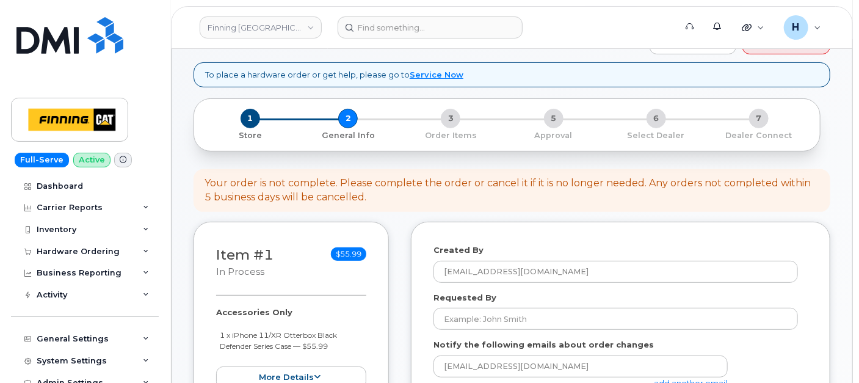
scroll to position [68, 0]
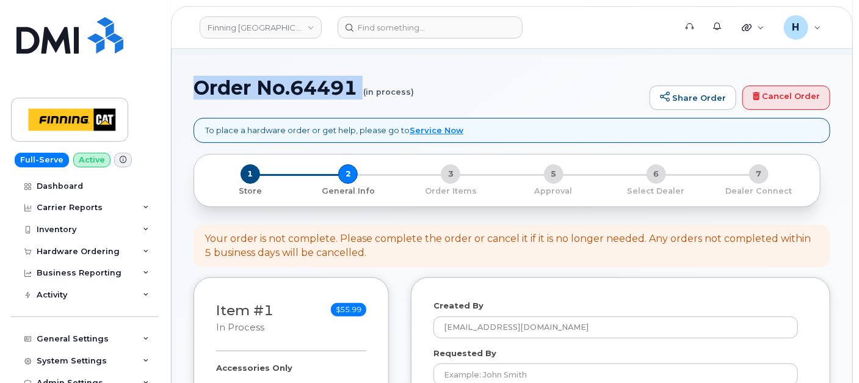
drag, startPoint x: 211, startPoint y: 100, endPoint x: 330, endPoint y: 111, distance: 120.1
copy h1 "Order No.64491"
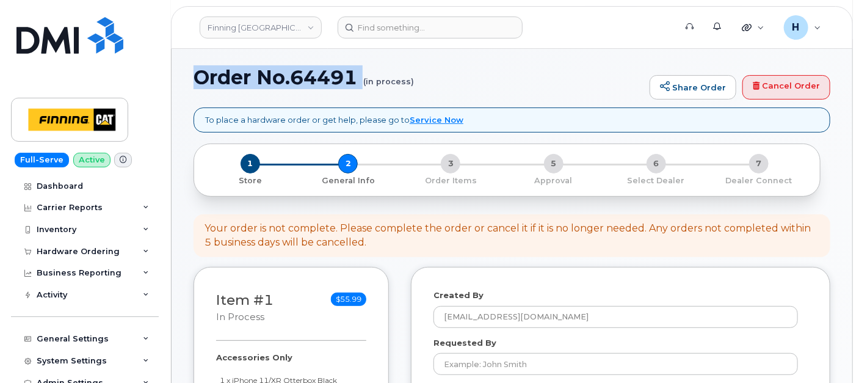
scroll to position [203, 0]
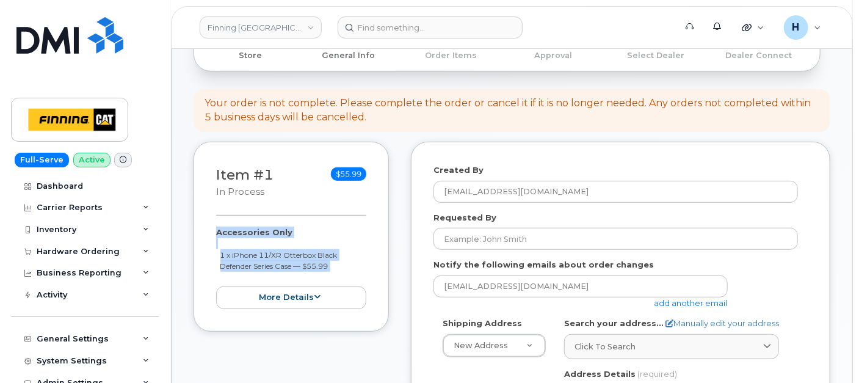
drag, startPoint x: 206, startPoint y: 222, endPoint x: 343, endPoint y: 274, distance: 146.1
click at [343, 274] on div "Item #1 in process $55.99 Accessories Only 1 x iPhone 11/XR Otterbox Black Defe…" at bounding box center [291, 237] width 195 height 190
copy div "Accessories Only 1 x iPhone 11/XR Otterbox Black Defender Series Case — $55.99 …"
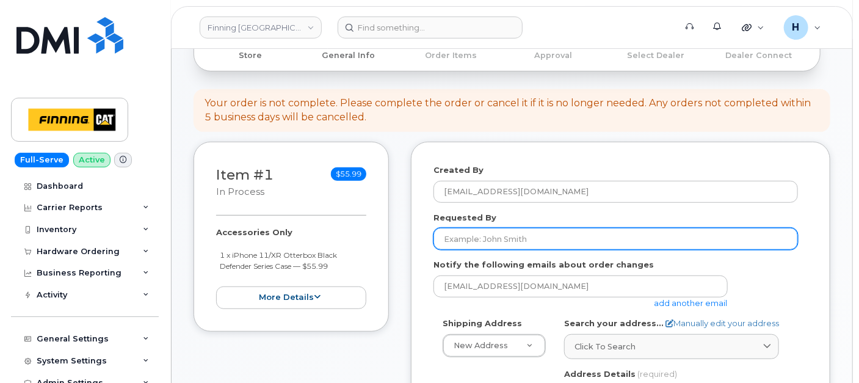
drag, startPoint x: 474, startPoint y: 243, endPoint x: 459, endPoint y: 240, distance: 15.6
click at [474, 242] on input "Requested By" at bounding box center [616, 239] width 365 height 22
paste input "RITM0495165"
type input "RITM0495165"
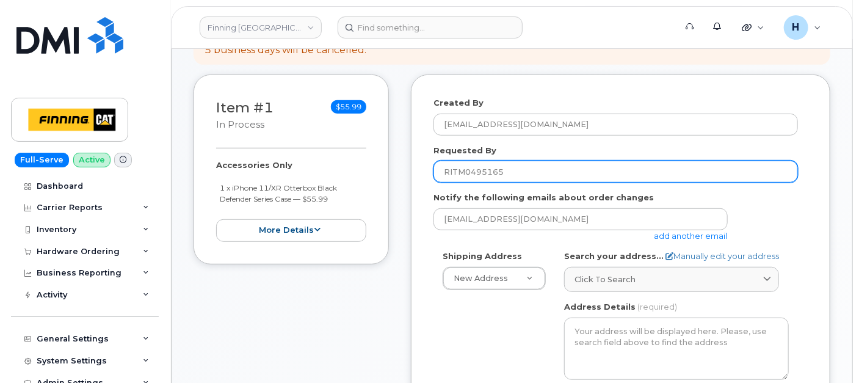
scroll to position [339, 0]
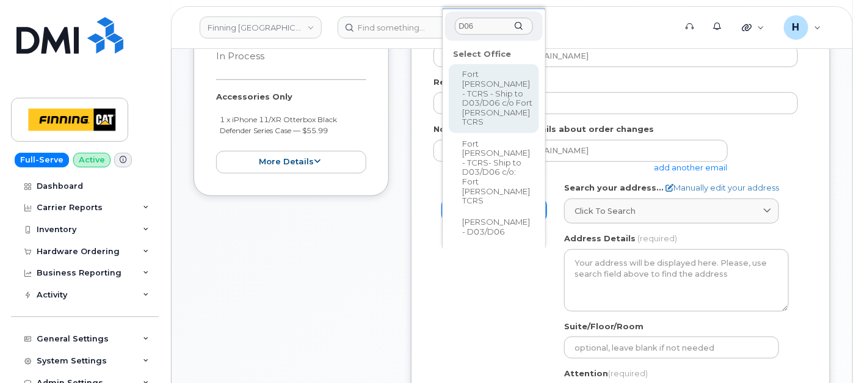
type input "D06"
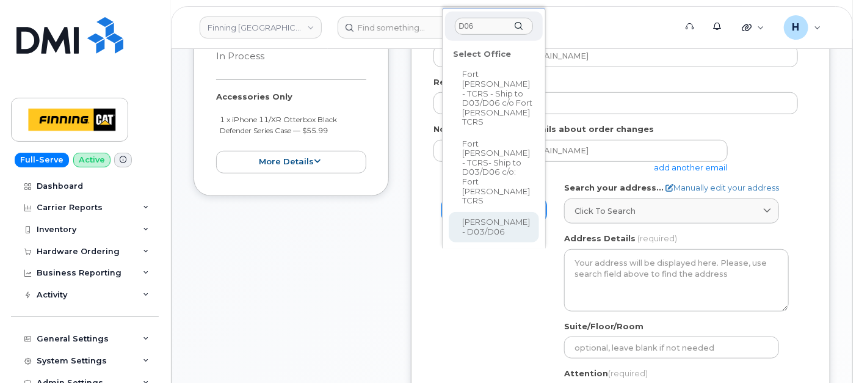
select select
type textarea "Highway 63, Mildred Lake Industrial Park Mildred Lake Alberta T0P 1C0"
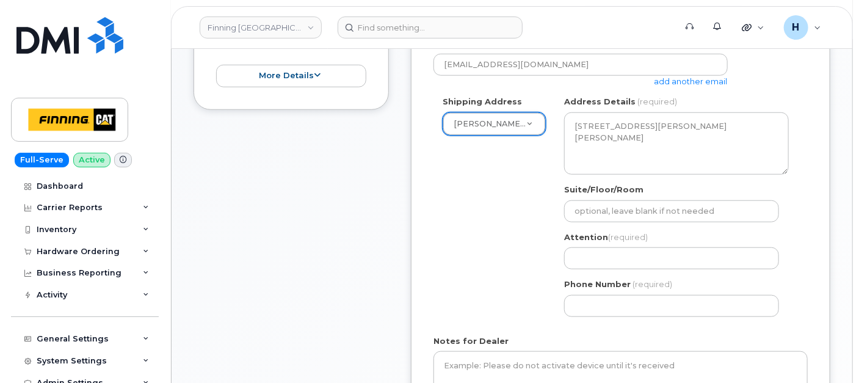
scroll to position [474, 0]
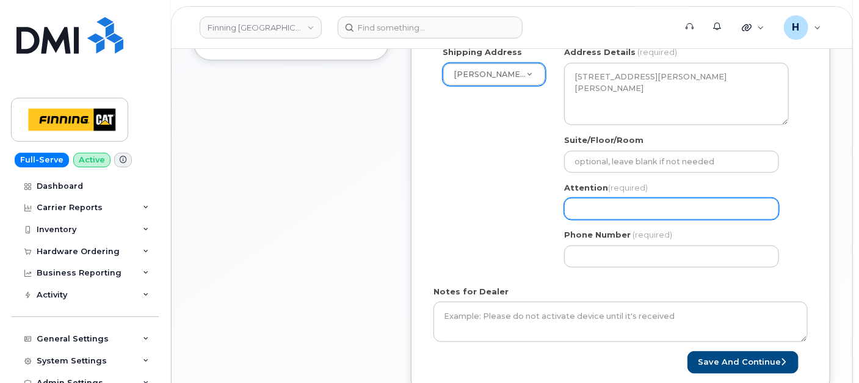
click at [600, 213] on input "Attention (required)" at bounding box center [671, 209] width 215 height 22
paste input "[PERSON_NAME]"
select select
type input "[PERSON_NAME]"
drag, startPoint x: 545, startPoint y: 278, endPoint x: 537, endPoint y: 278, distance: 7.3
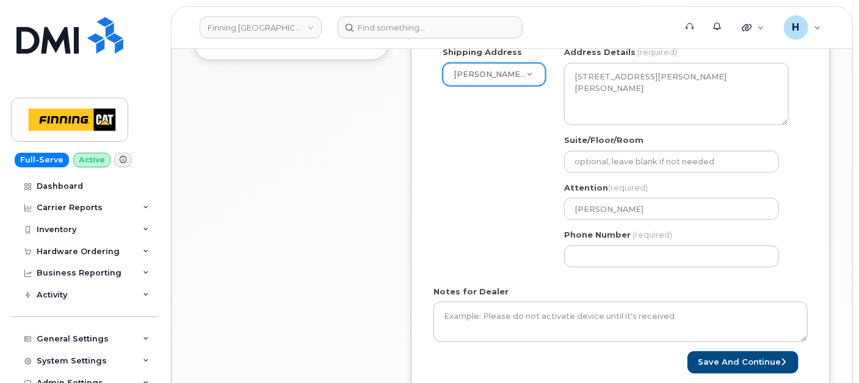
click at [537, 278] on form "Created By hakaur@dminc.com Requested By RITM0495165 Notify the following email…" at bounding box center [621, 133] width 374 height 481
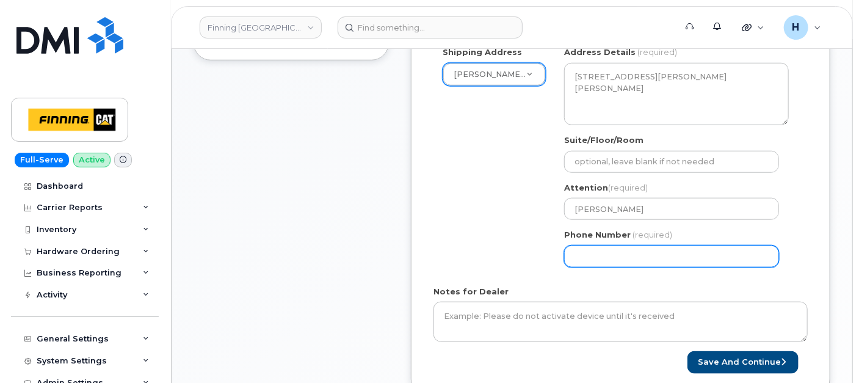
drag, startPoint x: 581, startPoint y: 265, endPoint x: 589, endPoint y: 259, distance: 10.2
click at [584, 263] on input "Phone Number" at bounding box center [671, 256] width 215 height 22
select select
type input "780790201"
select select
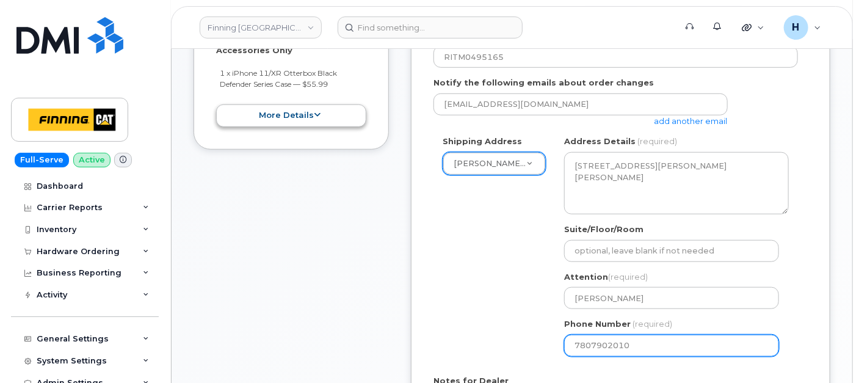
scroll to position [271, 0]
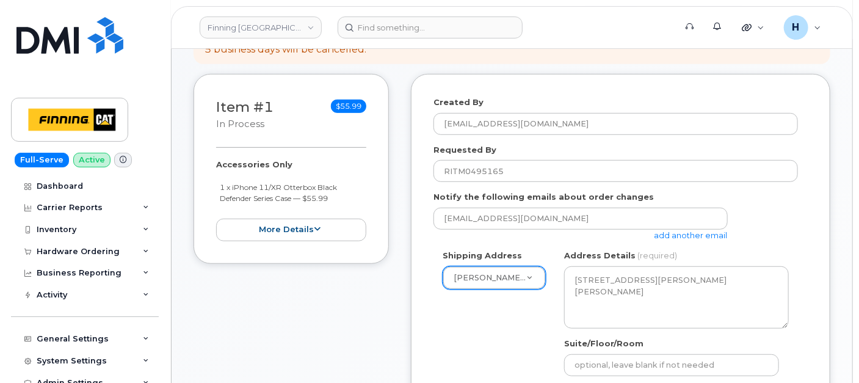
type input "7807902010"
drag, startPoint x: 213, startPoint y: 163, endPoint x: 348, endPoint y: 195, distance: 138.8
click at [348, 195] on div "Item #1 in process $55.99 Accessories Only 1 x iPhone 11/XR Otterbox Black Defe…" at bounding box center [291, 169] width 195 height 190
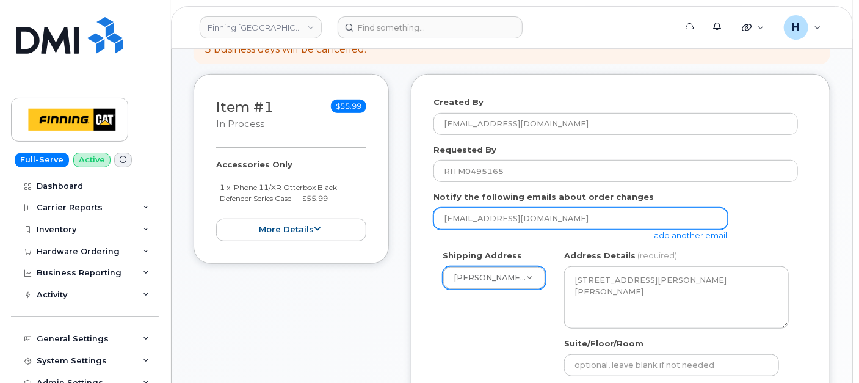
copy div "Accessories Only 1 x iPhone 11/XR Otterbox Black Defender Series Case — $55.99"
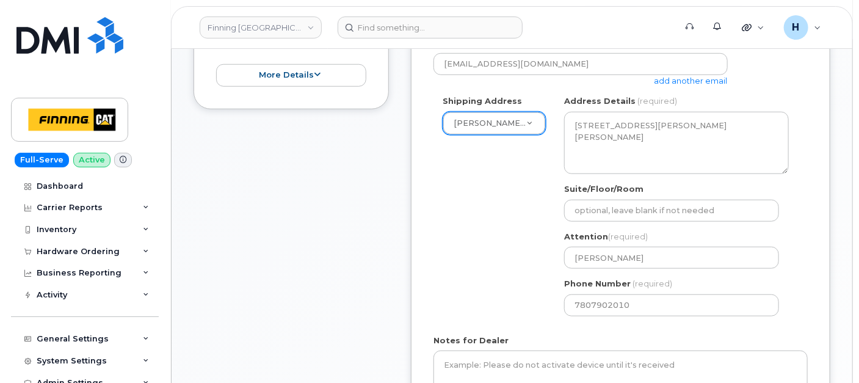
scroll to position [542, 0]
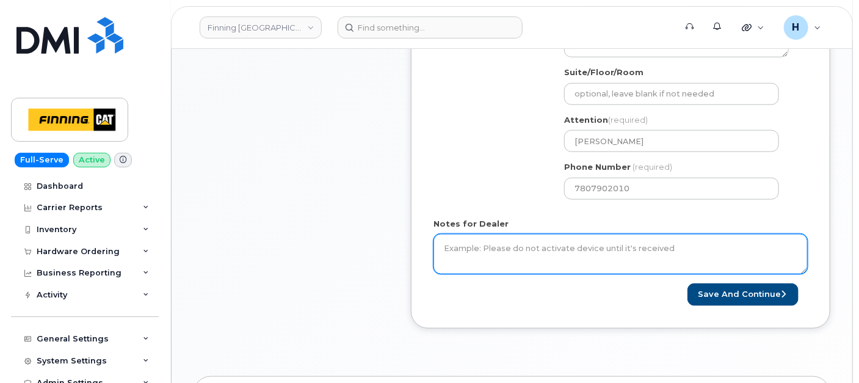
click at [479, 263] on textarea "Notes for Dealer" at bounding box center [621, 254] width 374 height 40
paste textarea "Accessories Only 1 x iPhone 11/XR Otterbox Black Defender Series Case — $55.99"
type textarea "Accessories Only 1 x iPhone 11/XR Otterbox Black Defender Series Case — $55.99 …"
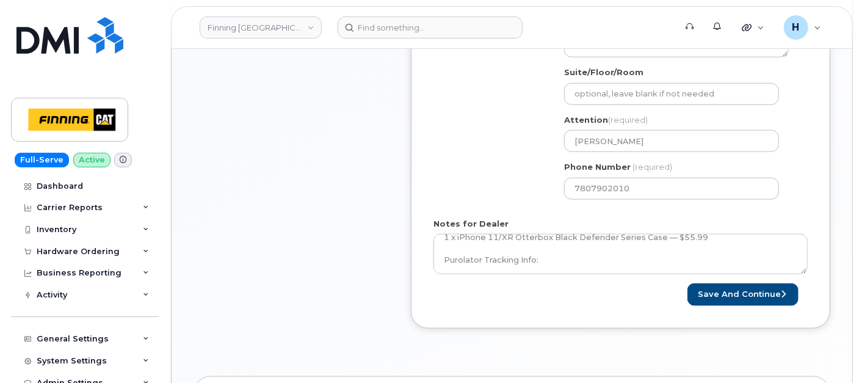
click at [691, 298] on div "Save and Continue" at bounding box center [714, 294] width 187 height 23
click at [704, 291] on button "Save and Continue" at bounding box center [743, 294] width 111 height 23
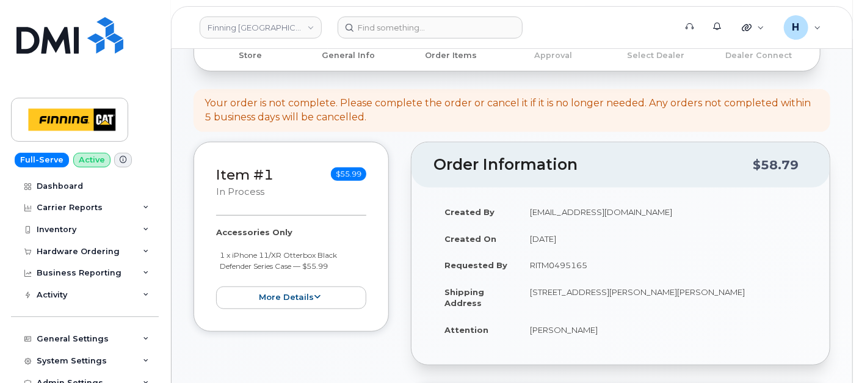
scroll to position [339, 0]
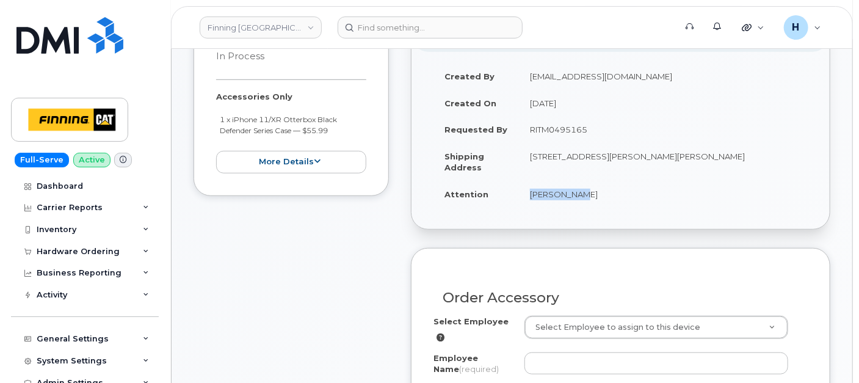
drag, startPoint x: 518, startPoint y: 198, endPoint x: 629, endPoint y: 200, distance: 111.7
click at [629, 200] on tr "Attention Ty Waldner" at bounding box center [621, 194] width 374 height 27
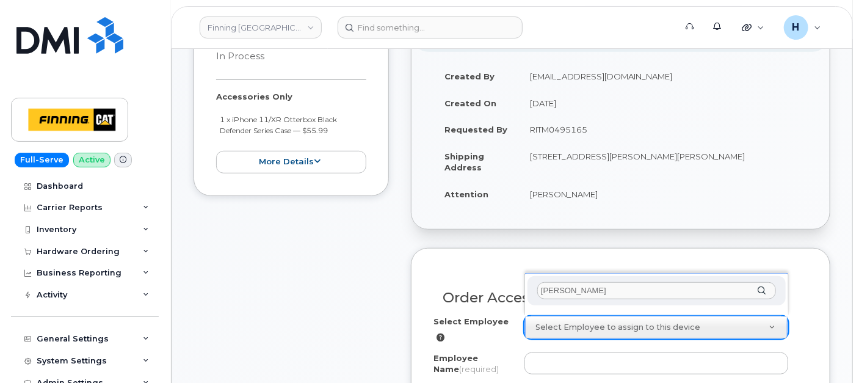
click at [558, 284] on input "[PERSON_NAME]" at bounding box center [656, 291] width 239 height 18
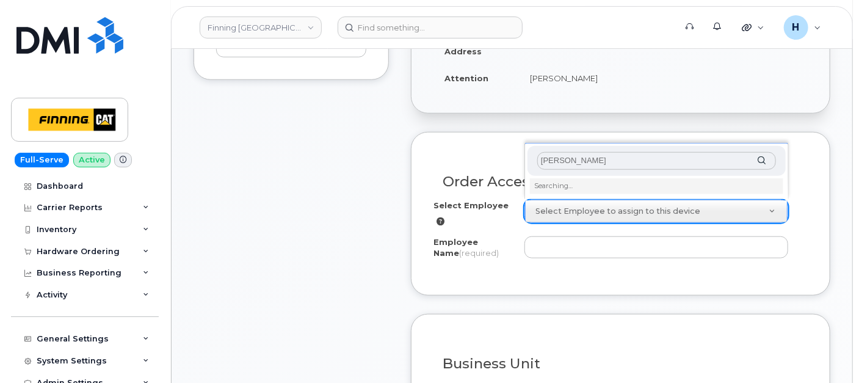
scroll to position [474, 0]
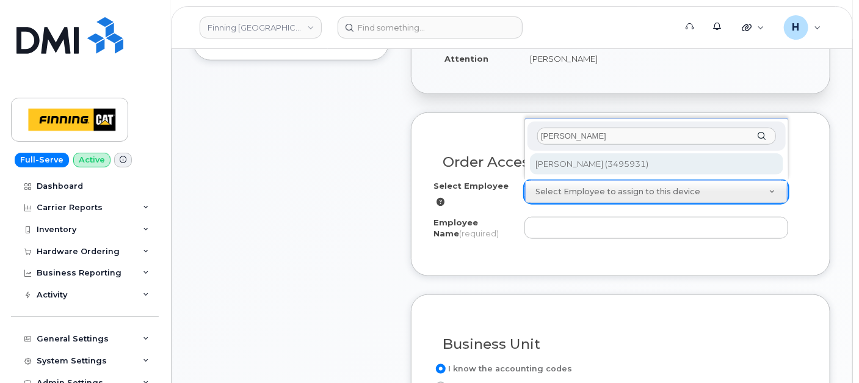
type input "[PERSON_NAME]"
type input "763709"
type input "[PERSON_NAME]"
select select "D06"
select select "CSMAAAA"
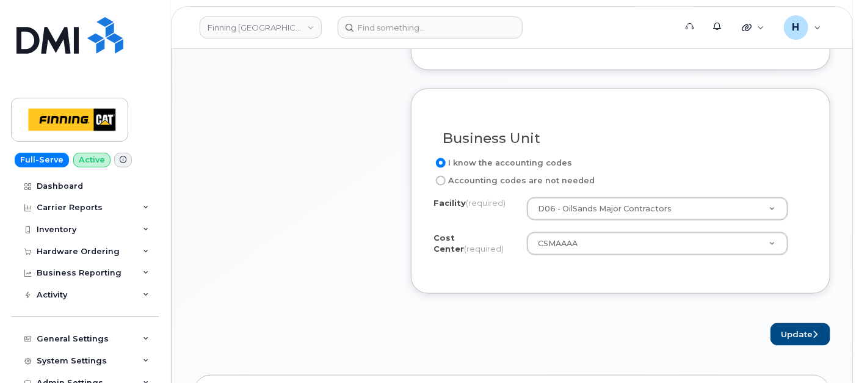
scroll to position [746, 0]
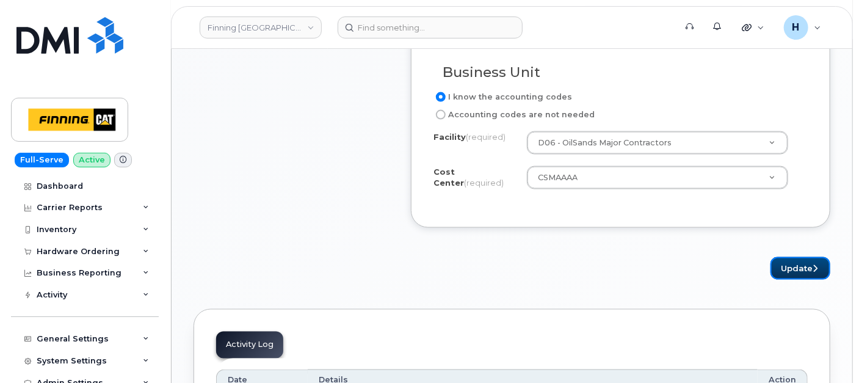
click at [779, 263] on button "Update" at bounding box center [801, 268] width 60 height 23
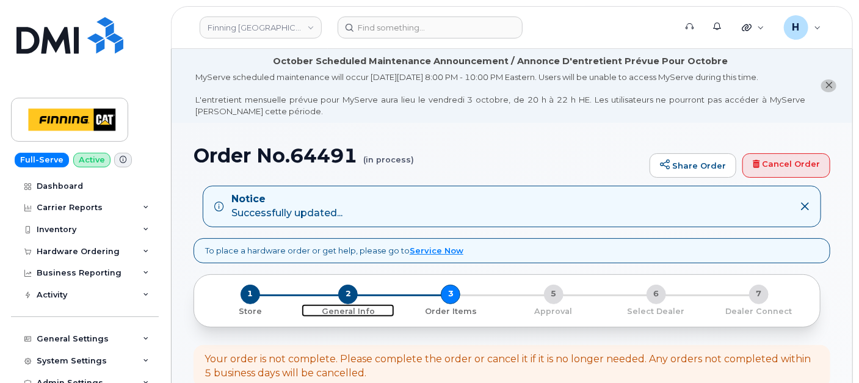
drag, startPoint x: 349, startPoint y: 288, endPoint x: 358, endPoint y: 2, distance: 285.3
click at [350, 288] on span "2" at bounding box center [348, 295] width 20 height 20
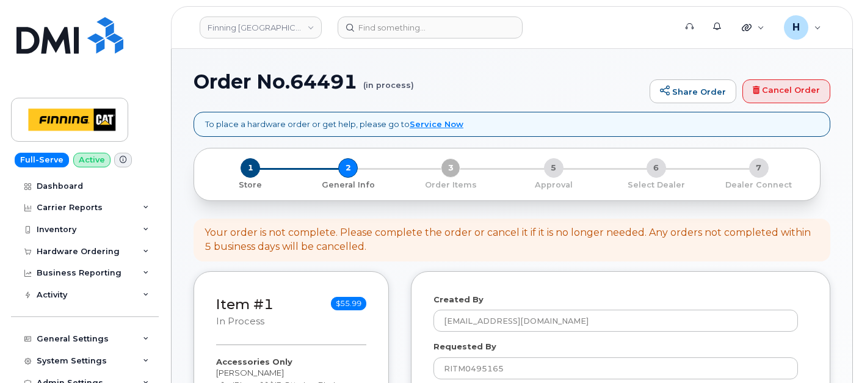
select select
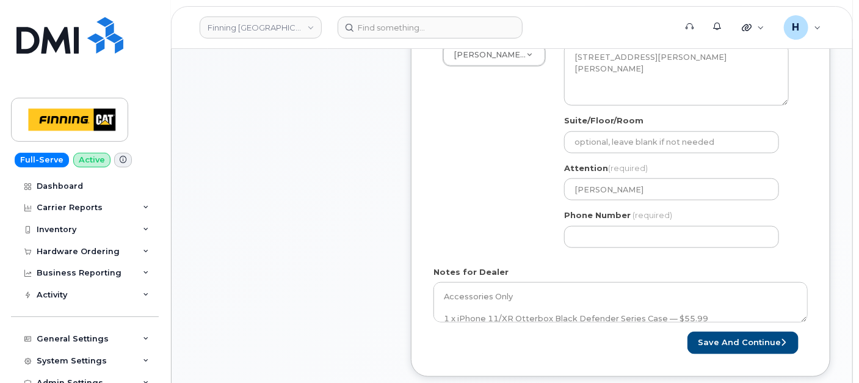
scroll to position [542, 0]
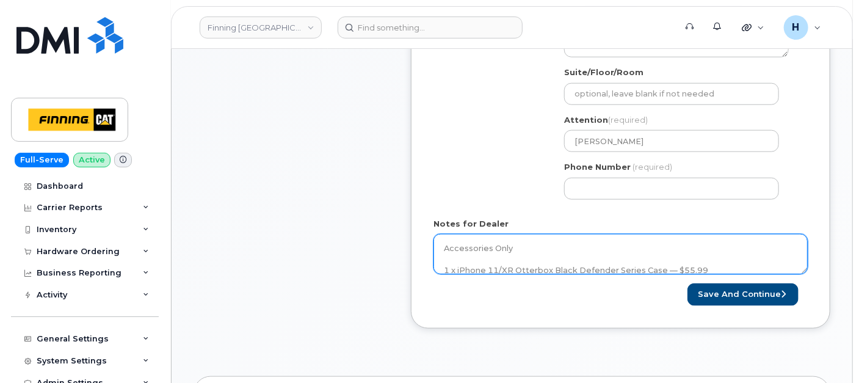
click at [570, 265] on textarea "Accessories Only 1 x iPhone 11/XR Otterbox Black Defender Series Case — $55.99 …" at bounding box center [621, 254] width 374 height 40
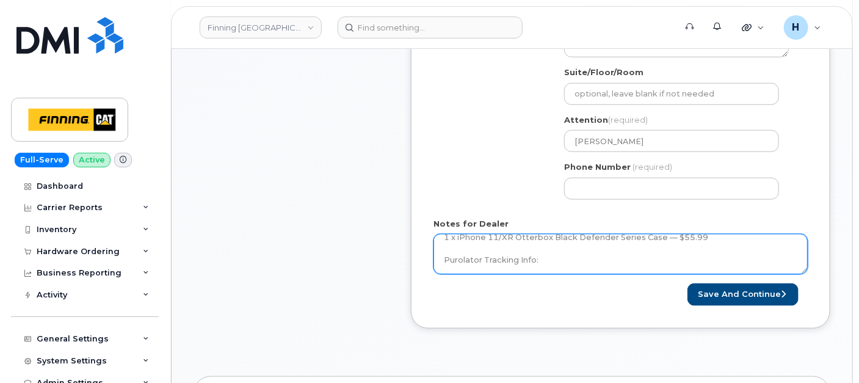
click at [570, 265] on textarea "Accessories Only 1 x iPhone 11/XR Otterbox Black Defender Series Case — $55.99 …" at bounding box center [621, 254] width 374 height 40
paste textarea "335671815363"
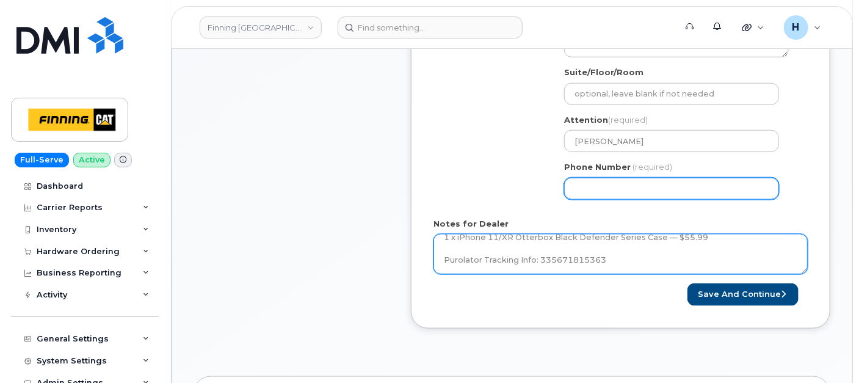
type textarea "Accessories Only 1 x iPhone 11/XR Otterbox Black Defender Series Case — $55.99 …"
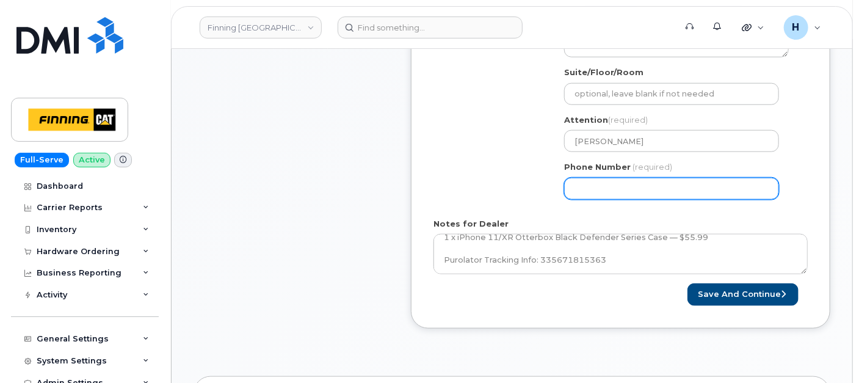
drag, startPoint x: 606, startPoint y: 189, endPoint x: 614, endPoint y: 184, distance: 9.3
click at [606, 189] on input "Phone Number" at bounding box center [671, 189] width 215 height 22
type input "7807902010"
select select
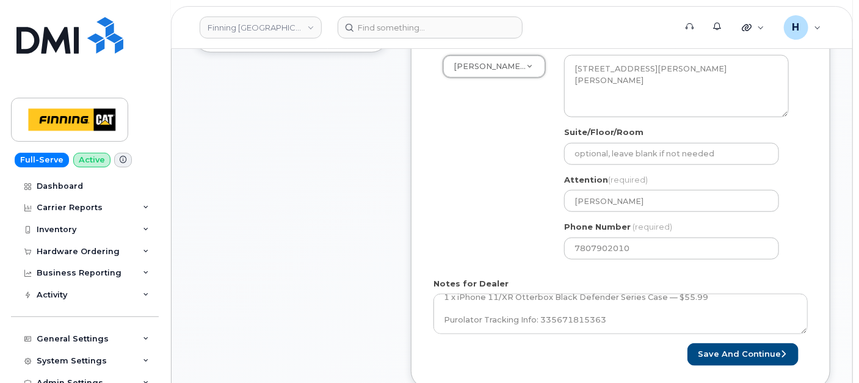
scroll to position [550, 0]
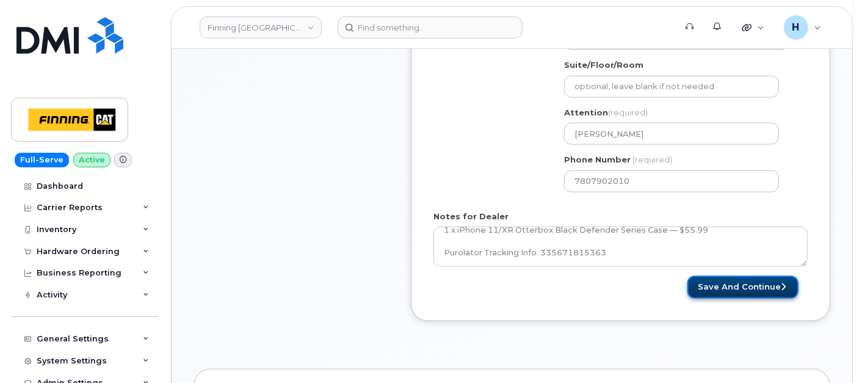
click at [755, 281] on button "Save and Continue" at bounding box center [743, 287] width 111 height 23
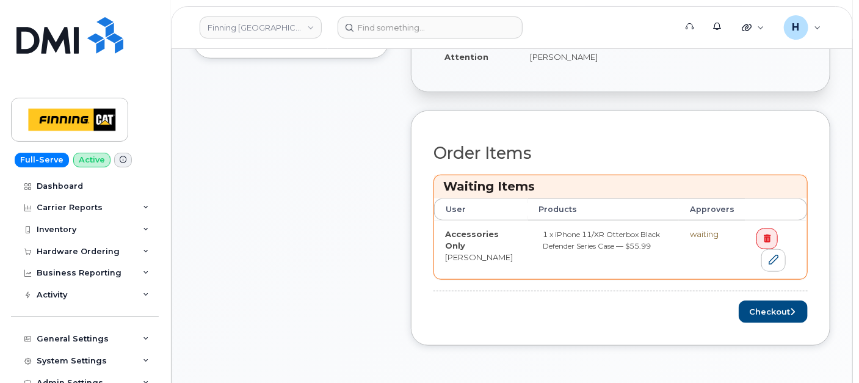
scroll to position [542, 0]
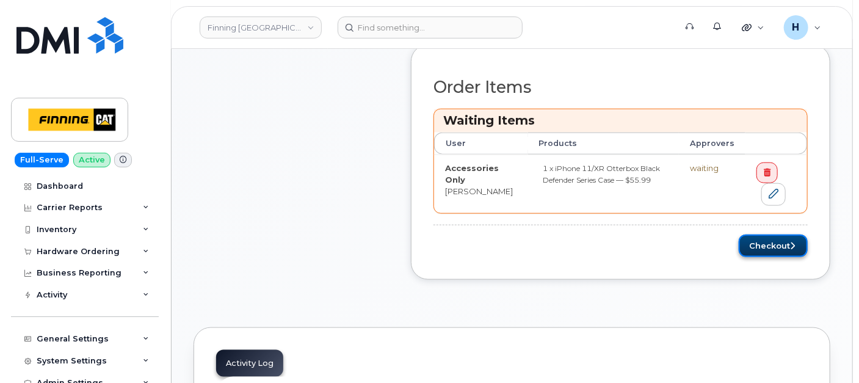
click at [760, 241] on button "Checkout" at bounding box center [773, 245] width 69 height 23
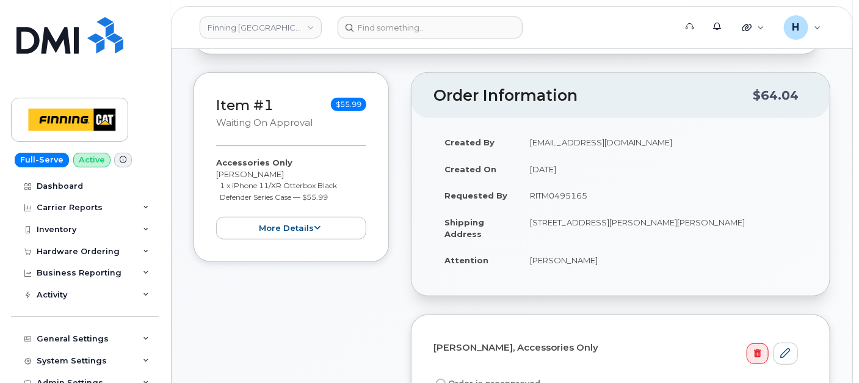
scroll to position [271, 0]
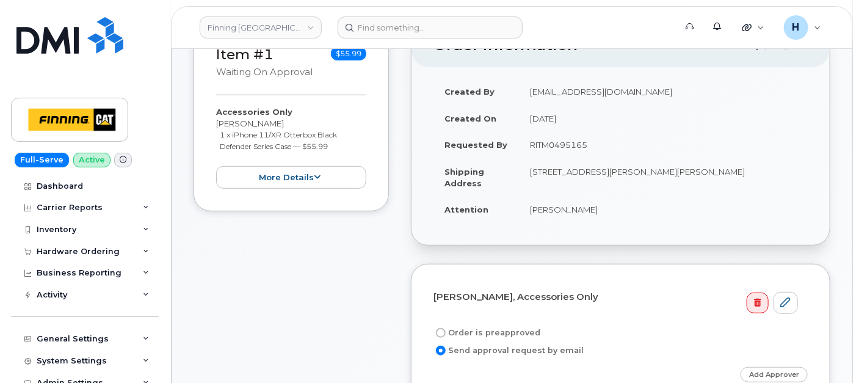
drag, startPoint x: 528, startPoint y: 143, endPoint x: 601, endPoint y: 149, distance: 73.5
click at [601, 149] on td "RITM0495165" at bounding box center [663, 144] width 289 height 27
copy td "RITM0495165"
click at [501, 326] on label "Order is preapproved" at bounding box center [487, 332] width 107 height 15
click at [446, 328] on input "Order is preapproved" at bounding box center [441, 333] width 10 height 10
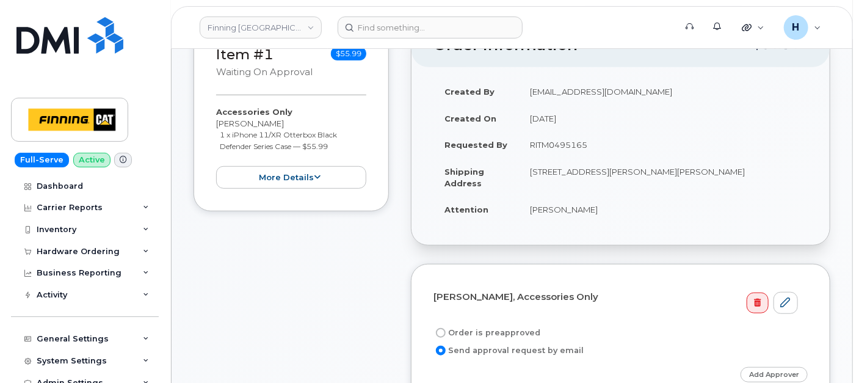
radio input "true"
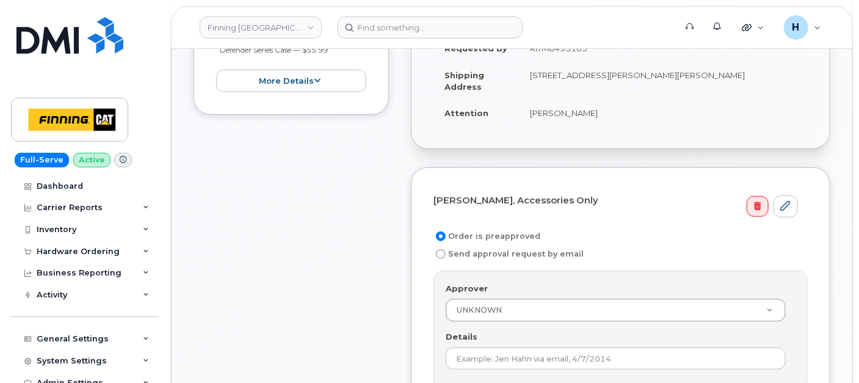
scroll to position [407, 0]
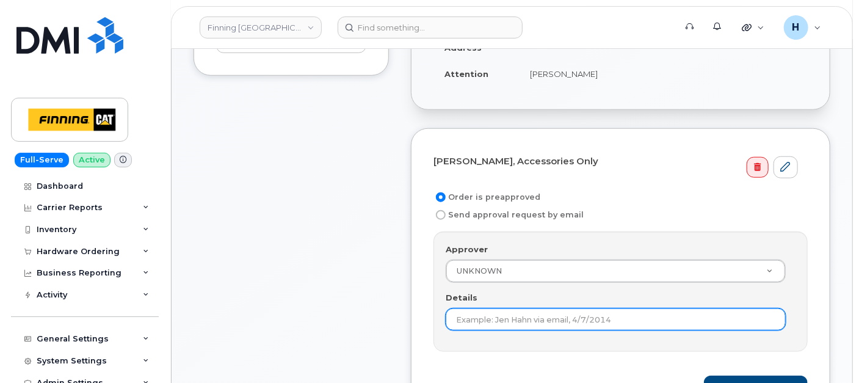
click at [484, 308] on input "Details" at bounding box center [616, 319] width 340 height 22
paste input "RITM0495165"
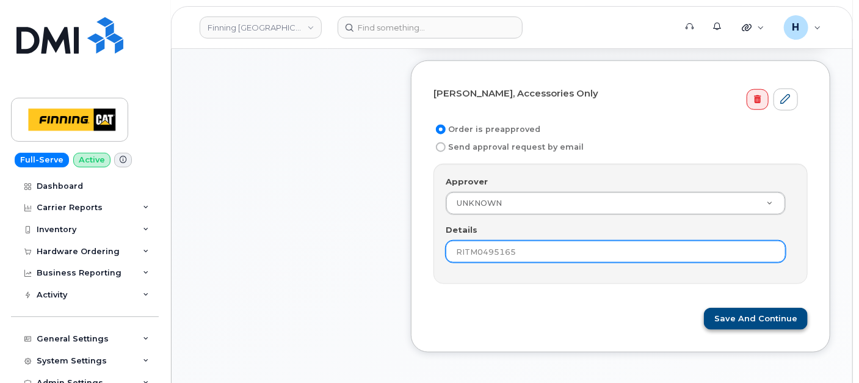
type input "RITM0495165"
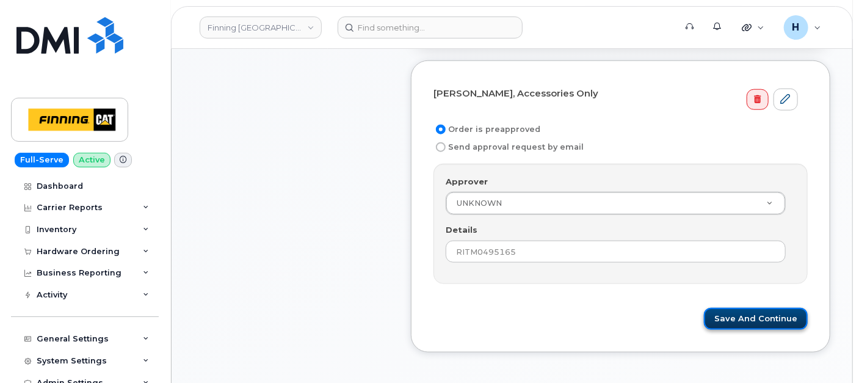
click at [738, 314] on button "Save and Continue" at bounding box center [756, 319] width 104 height 23
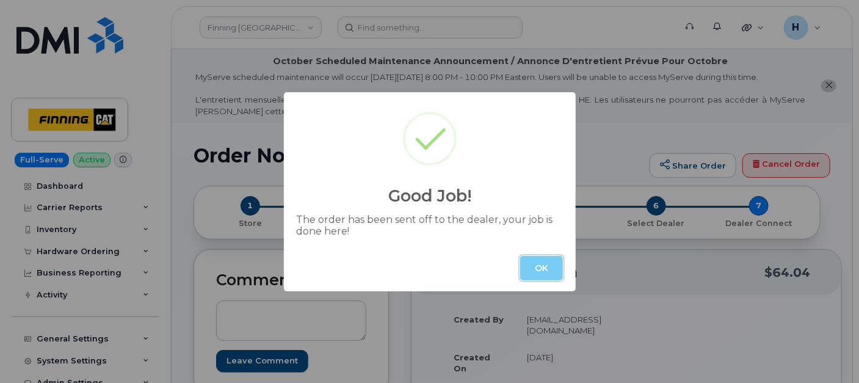
click at [538, 277] on button "OK" at bounding box center [541, 268] width 43 height 24
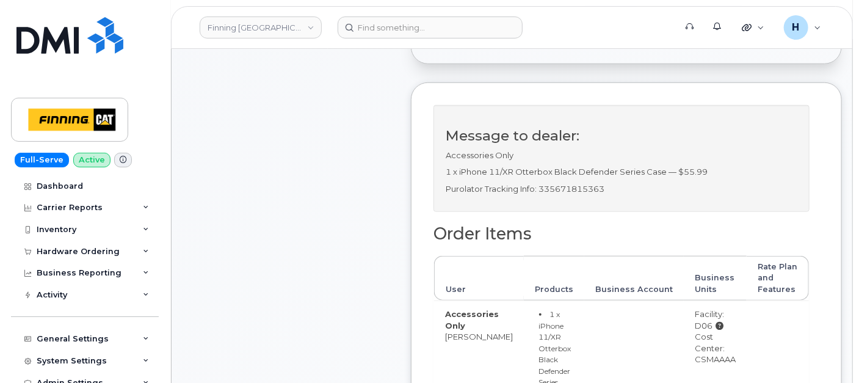
scroll to position [474, 0]
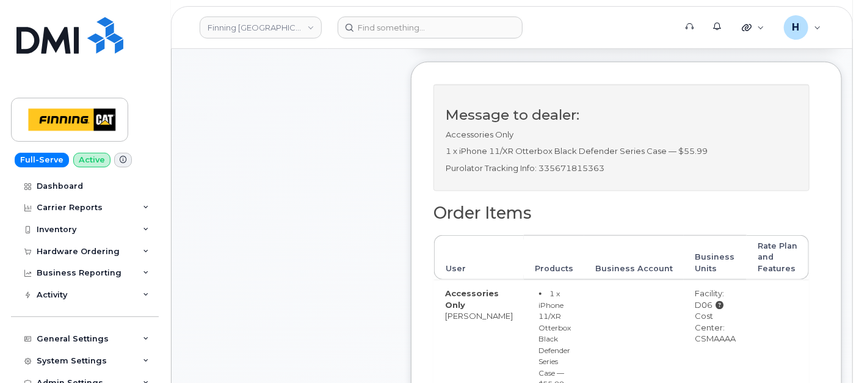
click at [591, 174] on p "Purolator Tracking Info: 335671815363" at bounding box center [622, 168] width 352 height 12
copy p "335671815363"
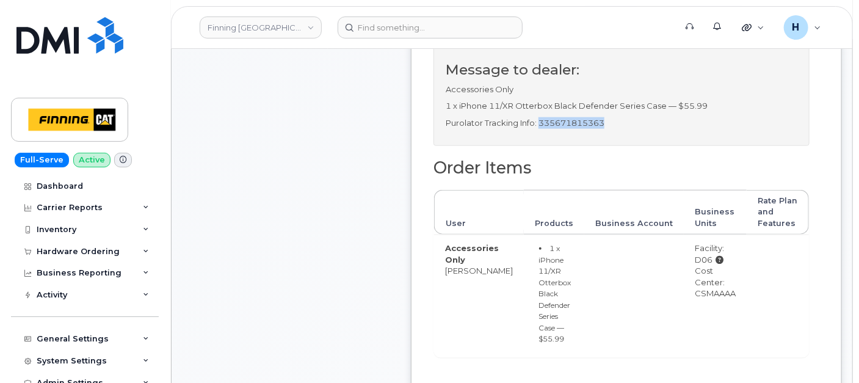
scroll to position [882, 0]
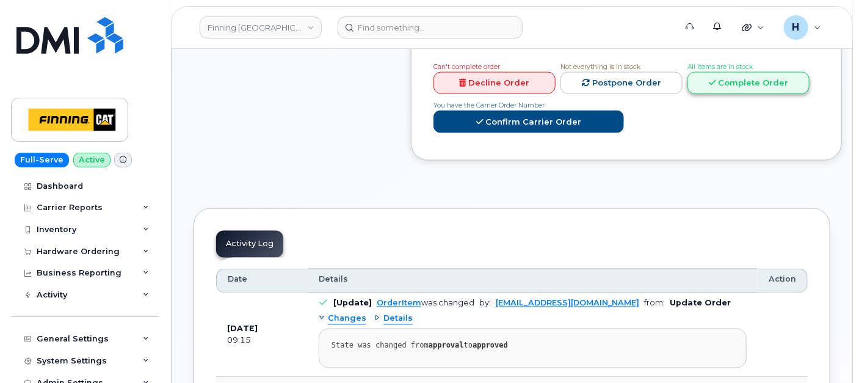
click at [691, 93] on link "Complete Order" at bounding box center [749, 83] width 122 height 23
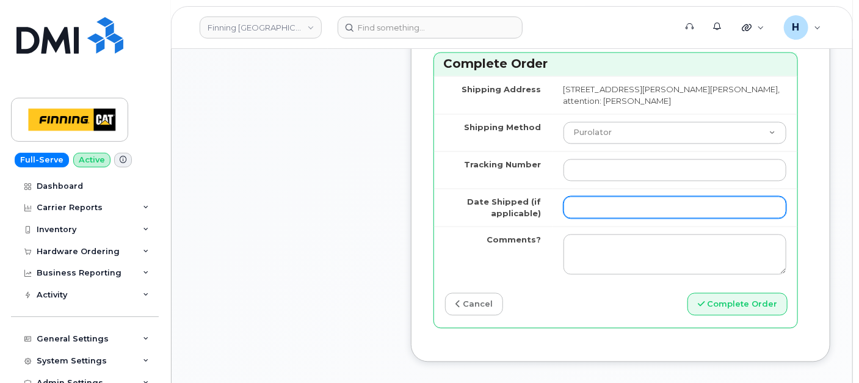
scroll to position [1085, 0]
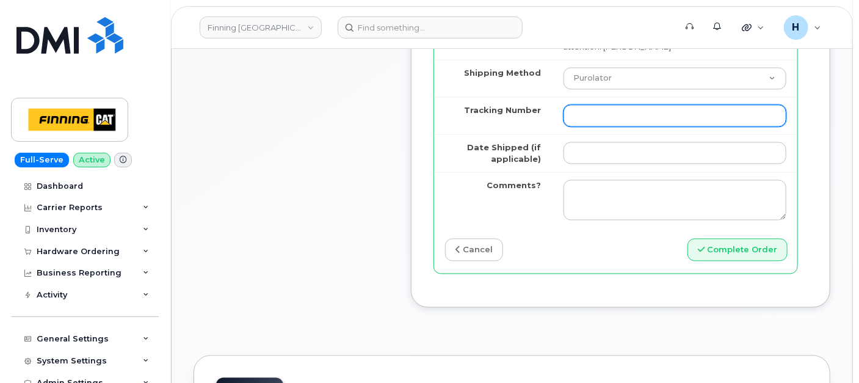
click at [600, 126] on input "Tracking Number" at bounding box center [675, 115] width 223 height 22
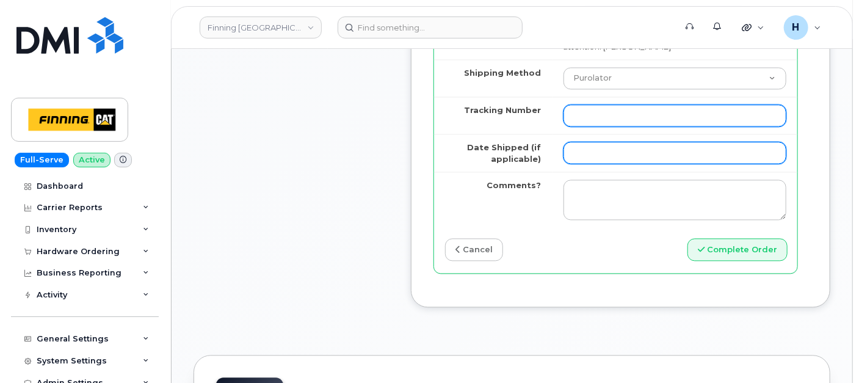
paste input "335671815363"
type input "335671815363"
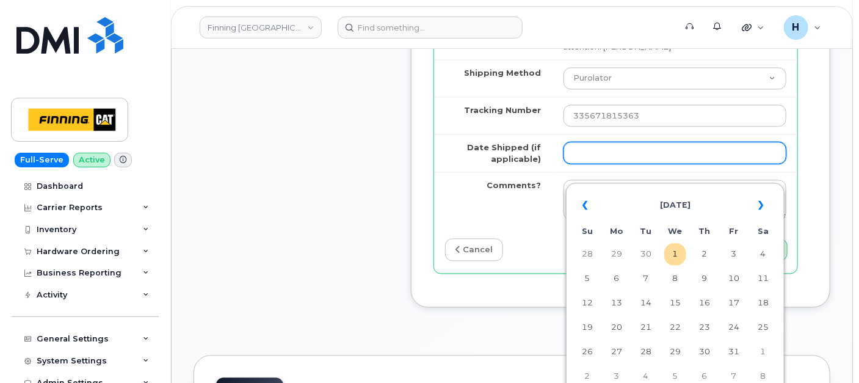
drag, startPoint x: 593, startPoint y: 160, endPoint x: 597, endPoint y: 175, distance: 15.7
click at [593, 160] on input "Date Shipped (if applicable)" at bounding box center [675, 153] width 223 height 22
type input "2025-10-01"
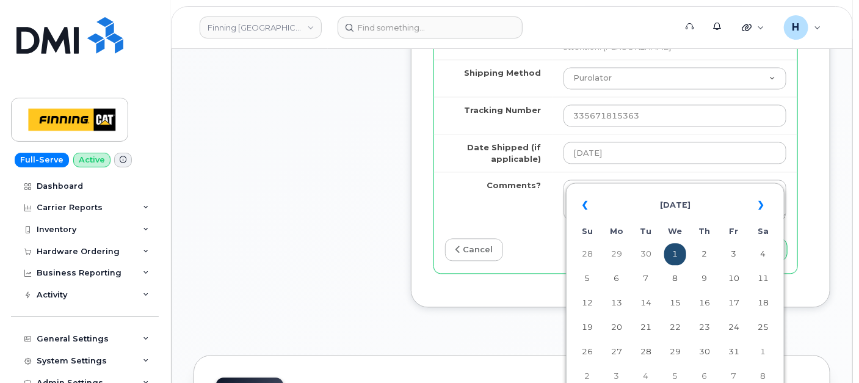
click at [677, 256] on td "1" at bounding box center [675, 254] width 22 height 22
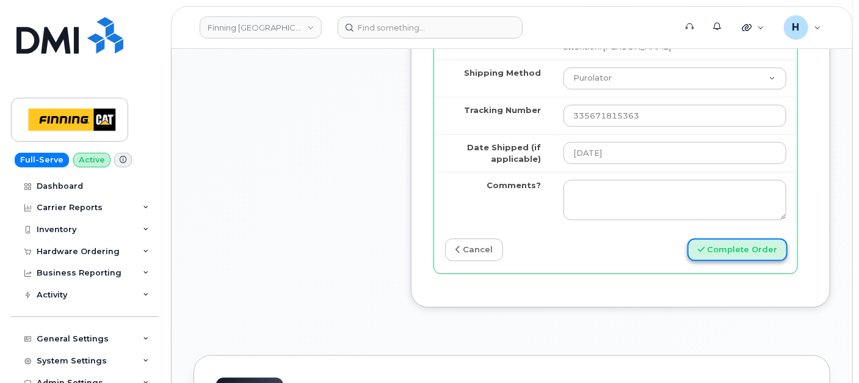
click at [724, 260] on button "Complete Order" at bounding box center [738, 249] width 100 height 23
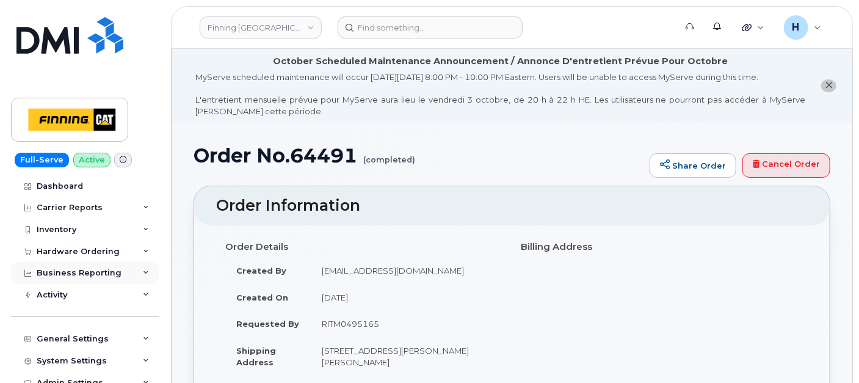
drag, startPoint x: 94, startPoint y: 251, endPoint x: 70, endPoint y: 310, distance: 64.1
click at [94, 253] on div "Hardware Ordering" at bounding box center [78, 252] width 83 height 10
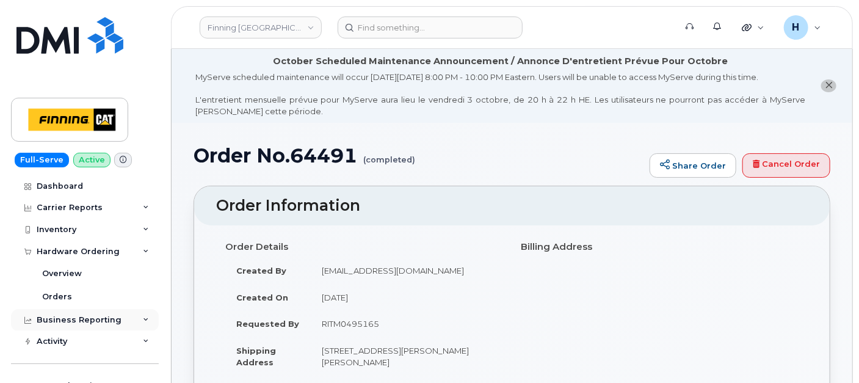
click at [70, 309] on div "Business Reporting" at bounding box center [85, 320] width 148 height 22
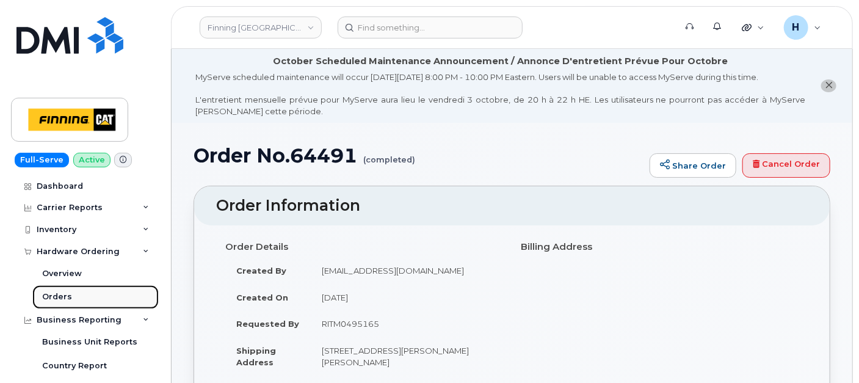
click at [67, 305] on link "Orders" at bounding box center [95, 296] width 126 height 23
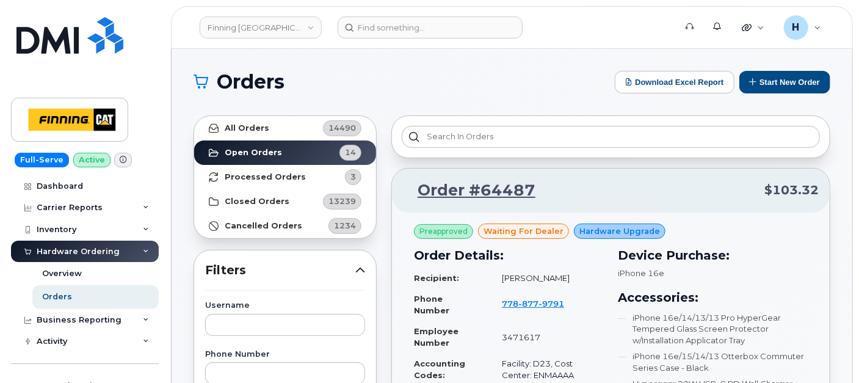
click at [758, 90] on button "Start New Order" at bounding box center [784, 82] width 91 height 23
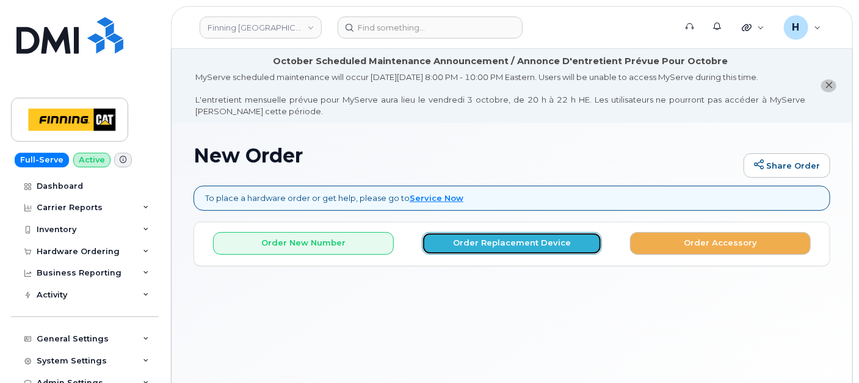
click at [446, 248] on button "Order Replacement Device" at bounding box center [512, 243] width 181 height 23
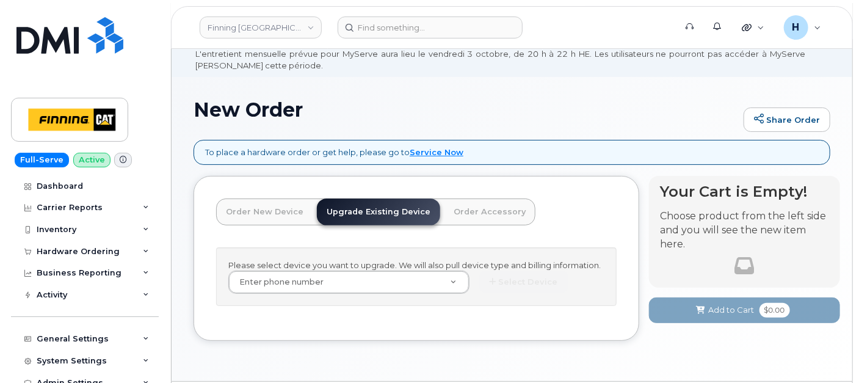
scroll to position [81, 0]
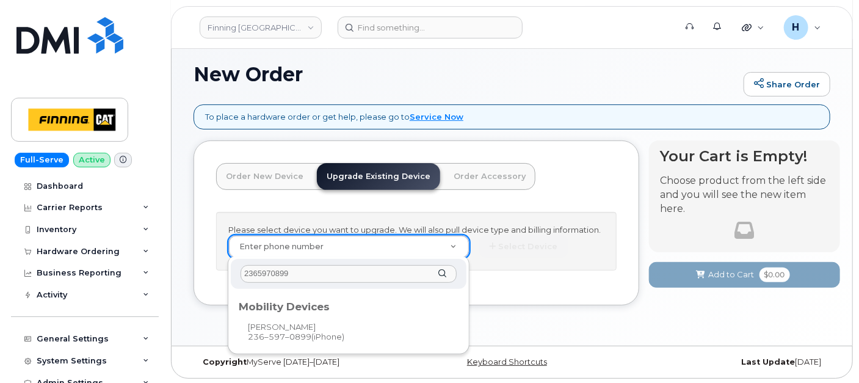
type input "2365970899"
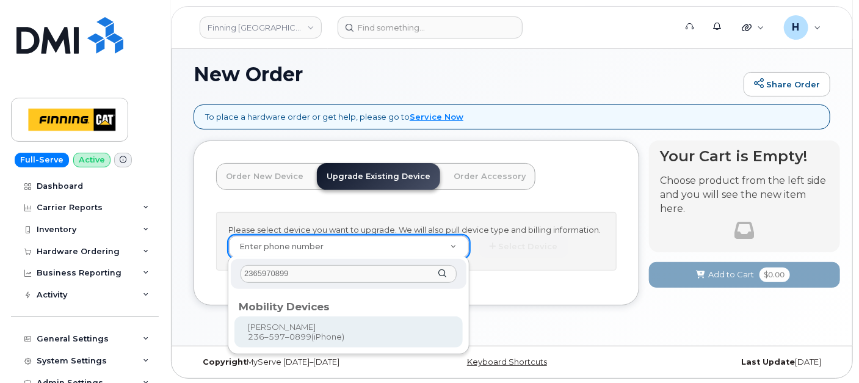
type input "512680"
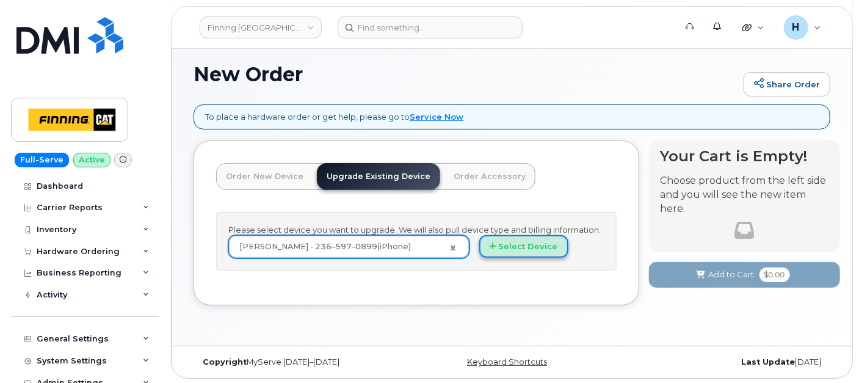
drag, startPoint x: 514, startPoint y: 251, endPoint x: 506, endPoint y: 251, distance: 8.5
click at [506, 251] on button "Select Device" at bounding box center [523, 246] width 89 height 23
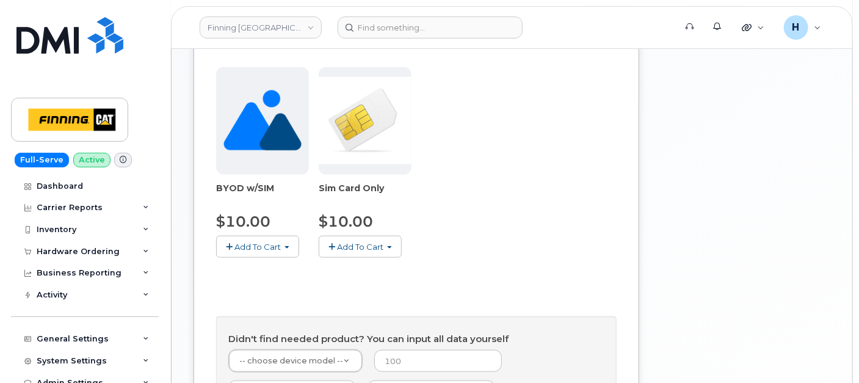
scroll to position [624, 0]
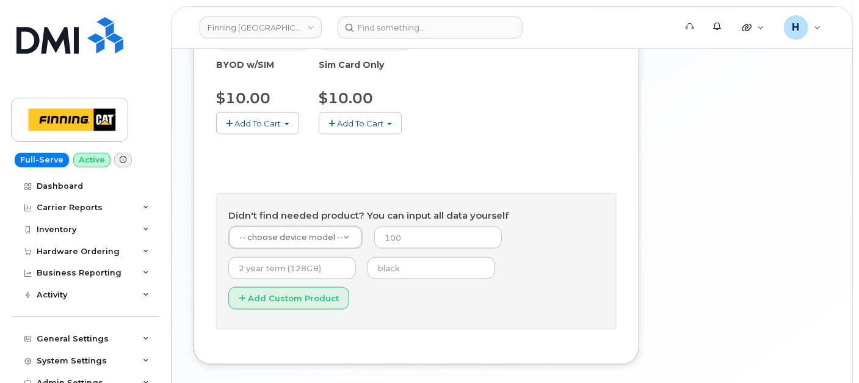
click at [391, 251] on form "-- choose device model -- -- choose device model -- Aircard E5836S Aircard Veri…" at bounding box center [416, 272] width 376 height 92
click at [380, 265] on input "text" at bounding box center [432, 268] width 128 height 22
click at [279, 275] on input "text" at bounding box center [292, 268] width 128 height 22
type input "3 year term (128GB)"
click at [397, 254] on form "-- choose device model -- -- choose device model -- Aircard E5836S Aircard Veri…" at bounding box center [416, 272] width 376 height 92
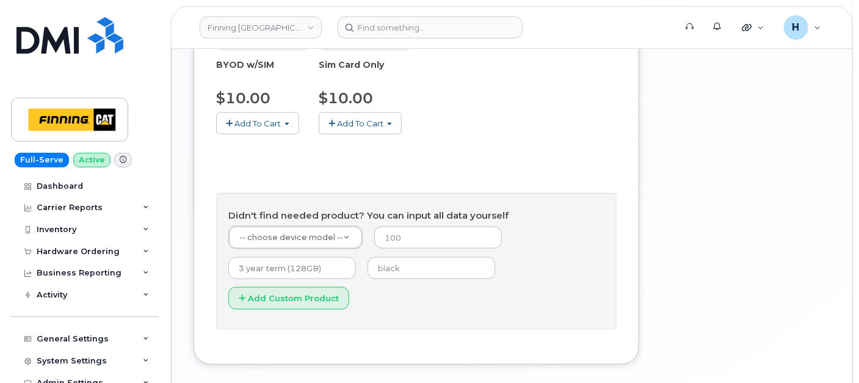
click at [387, 281] on form "-- choose device model -- -- choose device model -- Aircard E5836S Aircard Veri…" at bounding box center [416, 272] width 376 height 92
click at [397, 263] on input "text" at bounding box center [432, 268] width 128 height 22
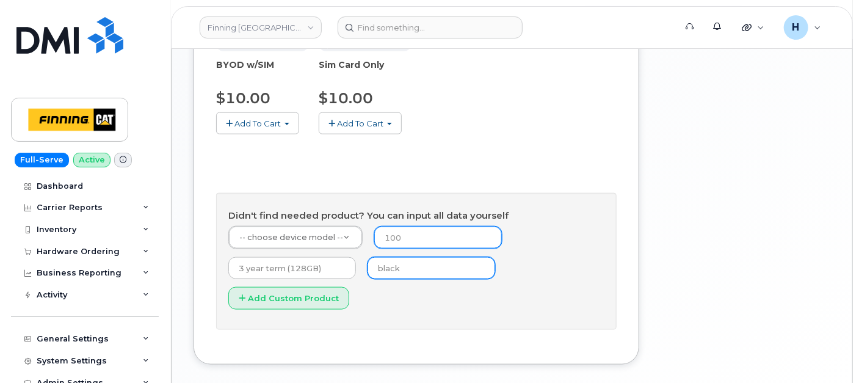
type input "black"
click at [411, 243] on input "number" at bounding box center [438, 238] width 128 height 22
type input "0"
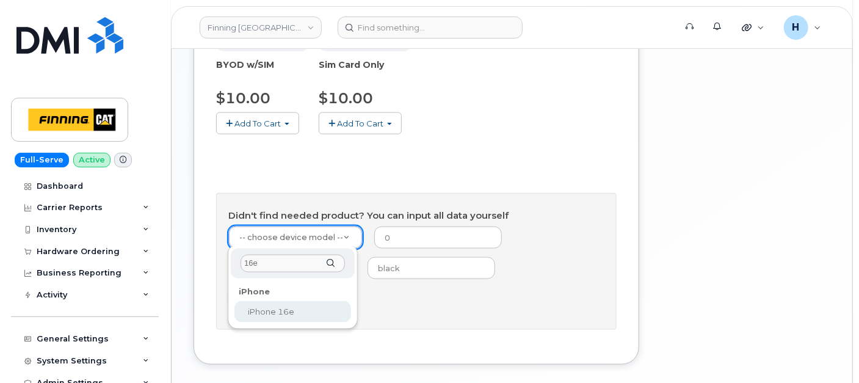
type input "16e"
drag, startPoint x: 284, startPoint y: 305, endPoint x: 281, endPoint y: 261, distance: 43.4
select select "2883"
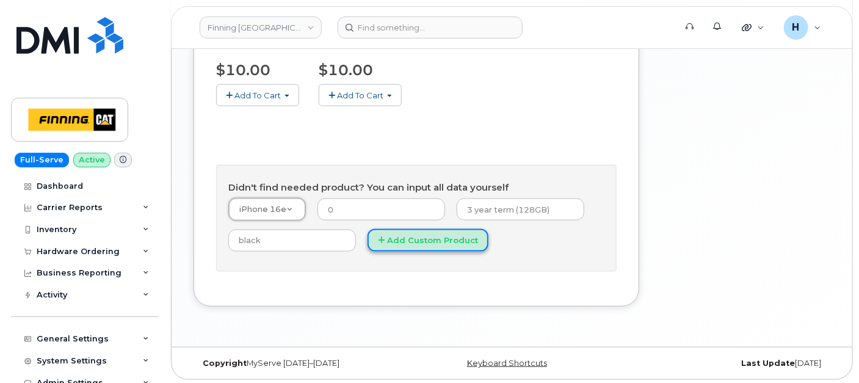
click at [403, 241] on button "Add Custom Product" at bounding box center [428, 240] width 121 height 23
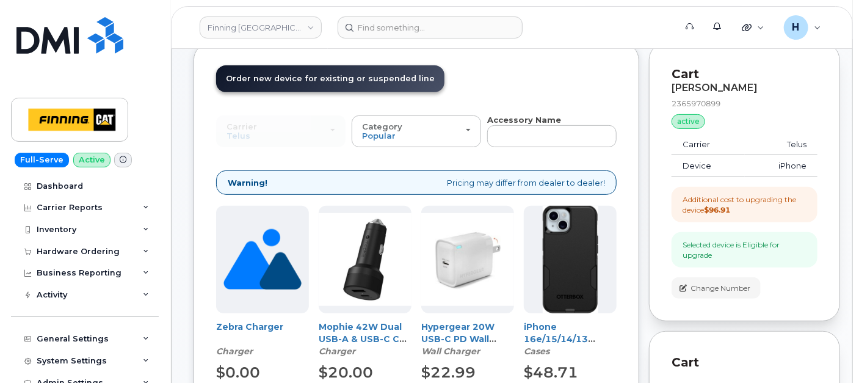
scroll to position [109, 0]
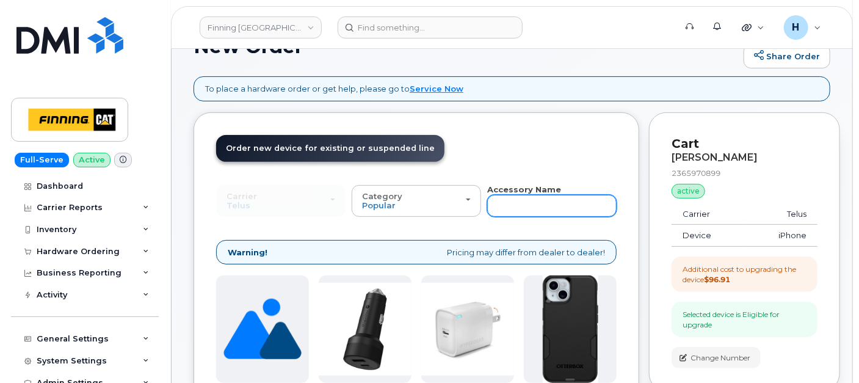
click at [506, 202] on input "text" at bounding box center [551, 206] width 129 height 22
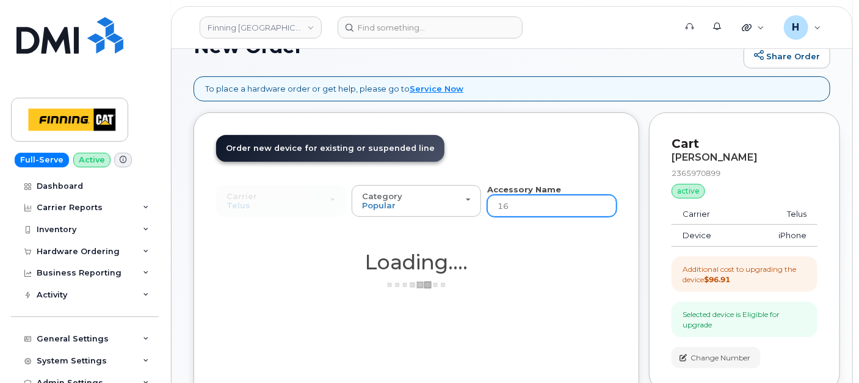
type input "16e"
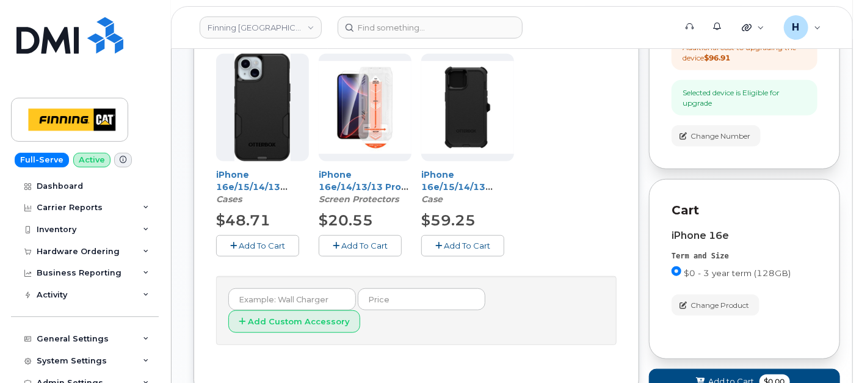
scroll to position [380, 0]
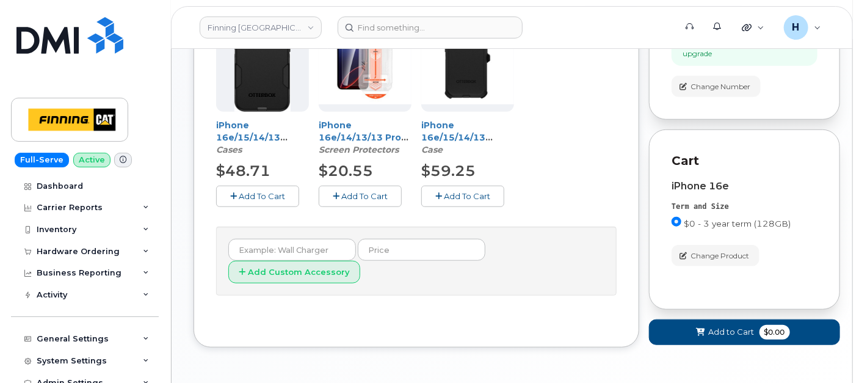
click at [344, 201] on button "Add To Cart" at bounding box center [360, 196] width 83 height 21
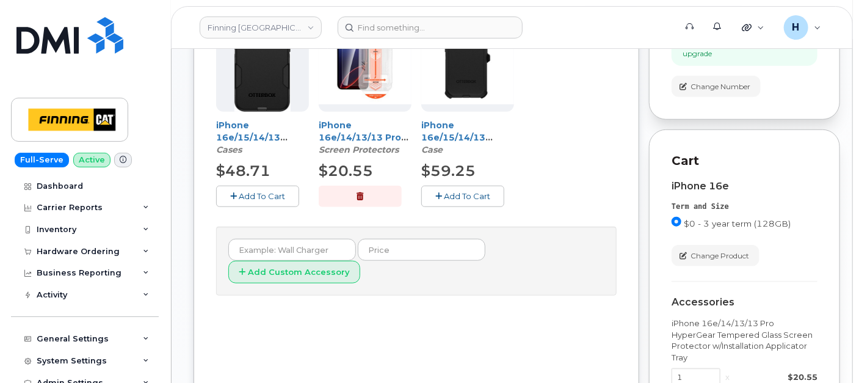
click at [448, 192] on span "Add To Cart" at bounding box center [467, 196] width 46 height 10
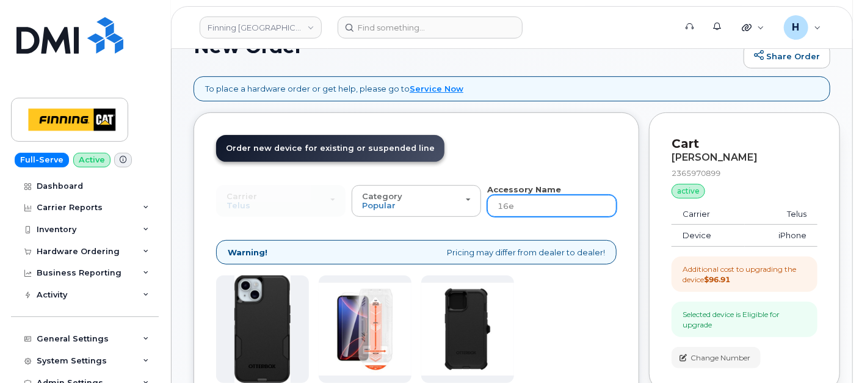
click at [514, 200] on input "16e" at bounding box center [551, 206] width 129 height 22
type input "wall"
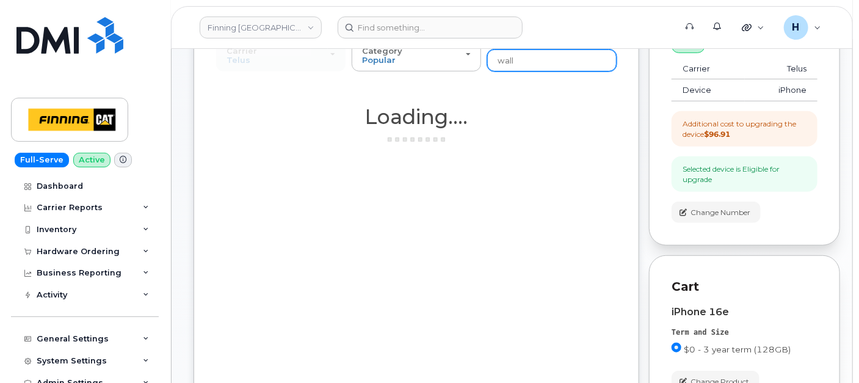
scroll to position [380, 0]
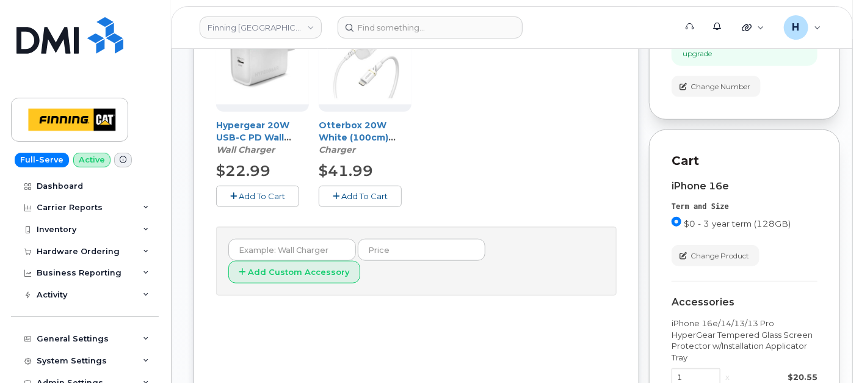
drag, startPoint x: 270, startPoint y: 195, endPoint x: 244, endPoint y: 195, distance: 26.3
click at [244, 195] on span "Add To Cart" at bounding box center [262, 196] width 46 height 10
click at [244, 195] on button "button" at bounding box center [257, 196] width 83 height 21
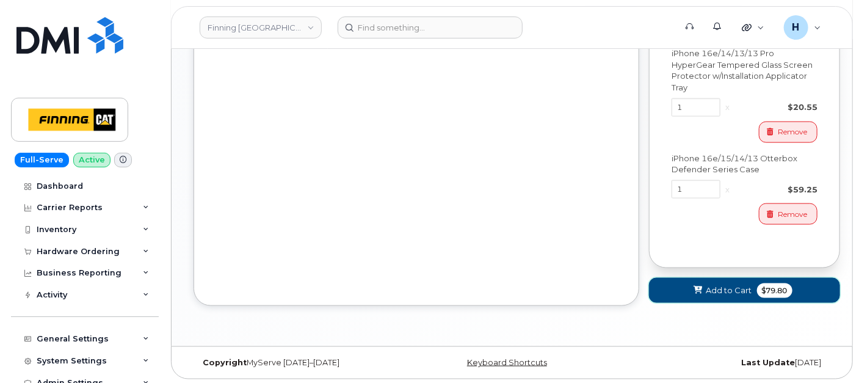
click at [702, 287] on icon at bounding box center [698, 290] width 9 height 8
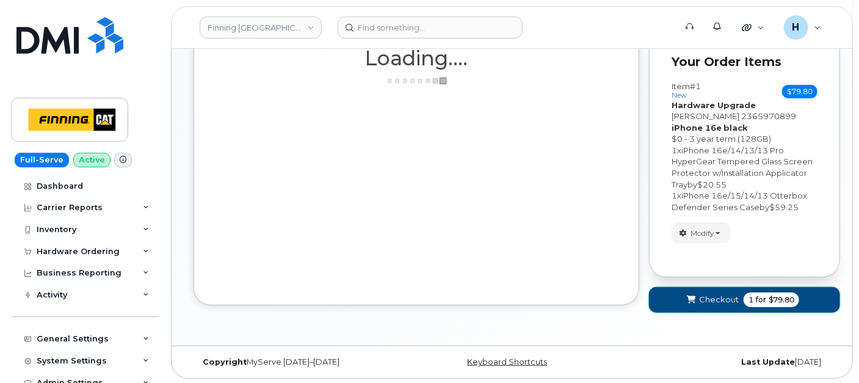
click at [702, 287] on button "Checkout 1 for $79.80" at bounding box center [744, 299] width 191 height 25
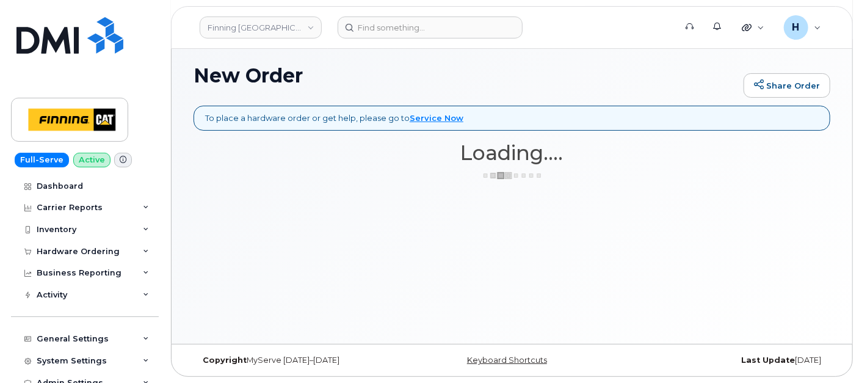
scroll to position [79, 0]
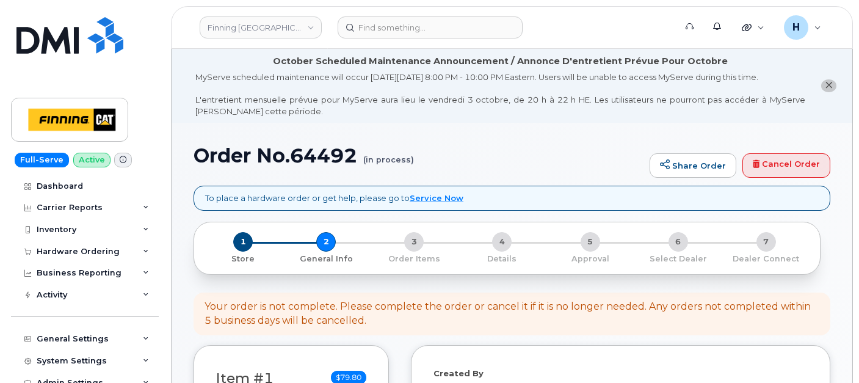
select select
drag, startPoint x: 189, startPoint y: 157, endPoint x: 338, endPoint y: 178, distance: 150.4
copy h1 "Order No.64492"
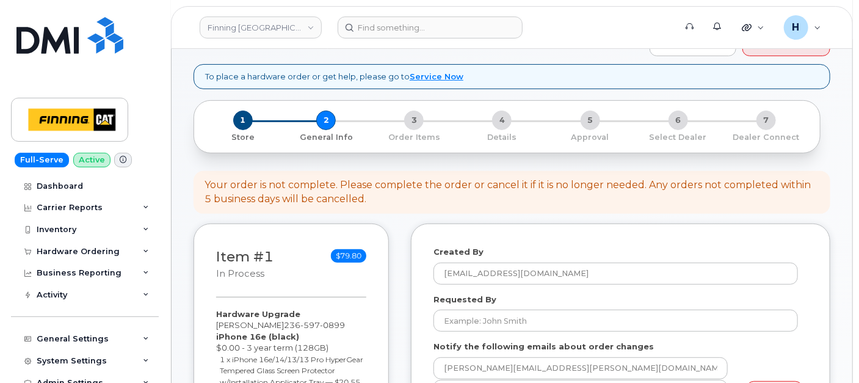
scroll to position [271, 0]
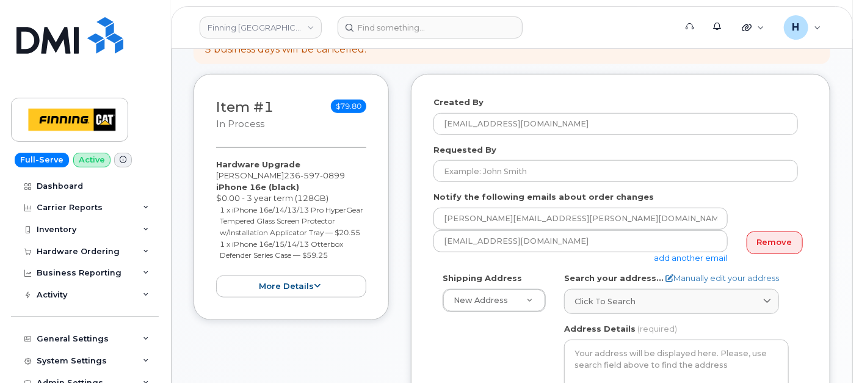
drag, startPoint x: 212, startPoint y: 159, endPoint x: 350, endPoint y: 269, distance: 176.5
click at [350, 269] on div "Item #1 in process $79.80 Hardware Upgrade [PERSON_NAME] [PHONE_NUMBER] iPhone …" at bounding box center [291, 197] width 195 height 246
copy div "Hardware Upgrade [PERSON_NAME] [PHONE_NUMBER] iPhone 16e (black) $0.00 - 3 year…"
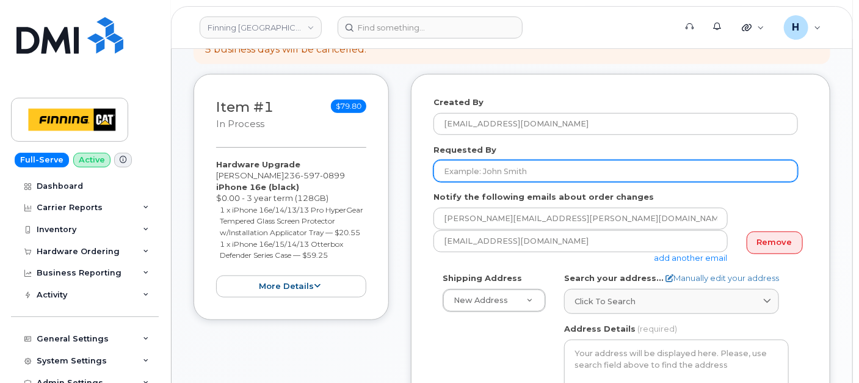
drag, startPoint x: 511, startPoint y: 159, endPoint x: 709, endPoint y: 159, distance: 197.8
click at [511, 160] on input "Requested By" at bounding box center [616, 171] width 365 height 22
paste input "RITM0495942"
type input "RITM0495942"
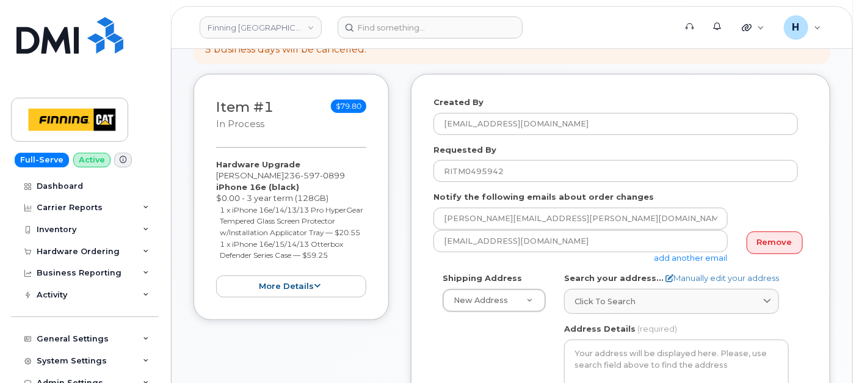
click at [596, 298] on span "Click to search" at bounding box center [605, 302] width 61 height 12
paste input "1351 Kootenay Way,"
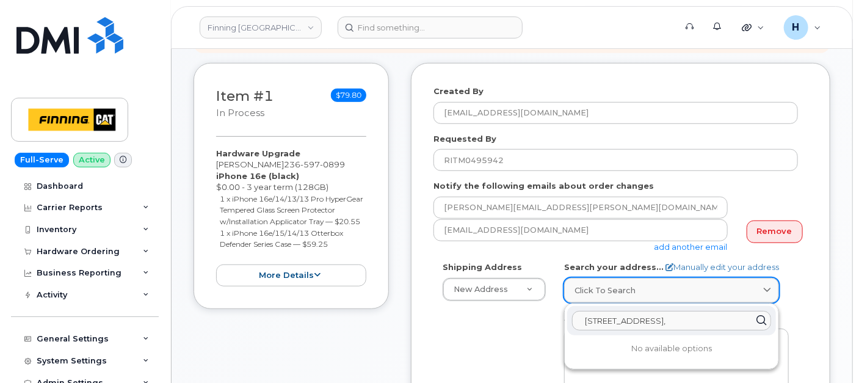
scroll to position [407, 0]
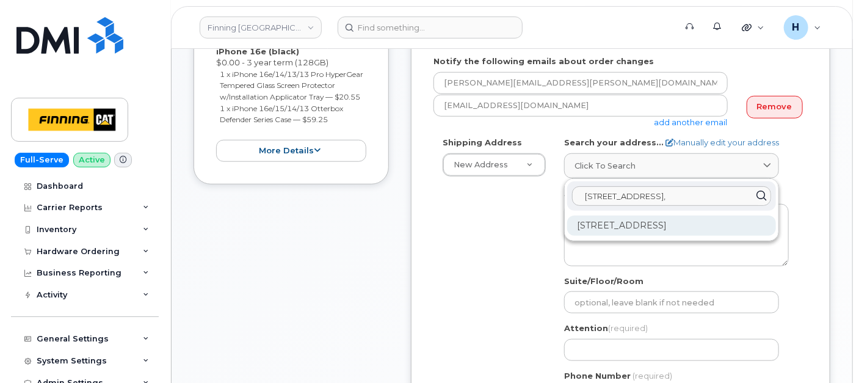
type input "1351 Kootenay Way,"
click at [619, 227] on div "1351 Kootenay Way Kamloops BC V2H 1K3" at bounding box center [671, 226] width 209 height 20
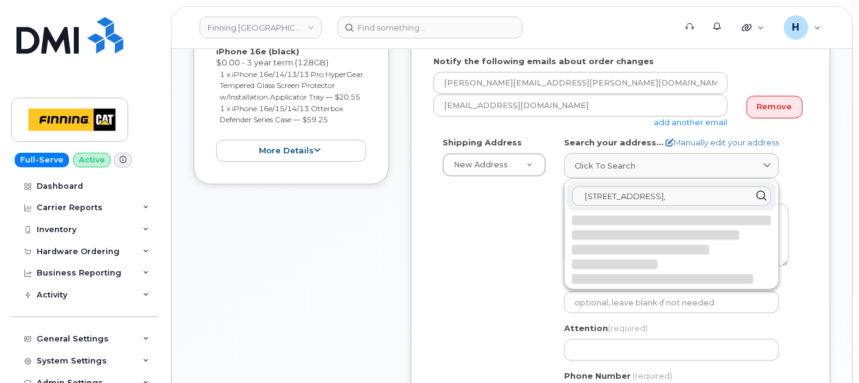
select select
type textarea "1351 Kootenay Way KAMLOOPS BC V2H 1K3 CANADA"
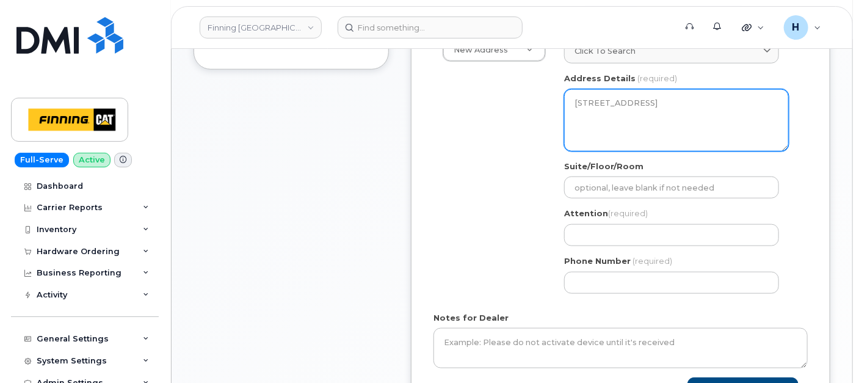
scroll to position [542, 0]
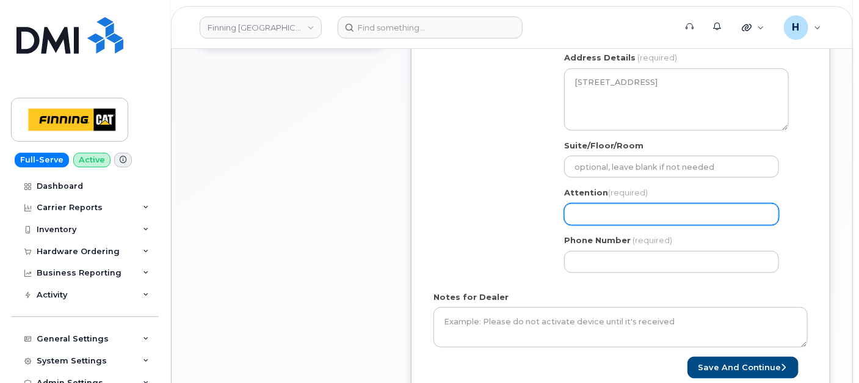
drag, startPoint x: 615, startPoint y: 217, endPoint x: 636, endPoint y: 208, distance: 22.7
click at [615, 217] on input "Attention (required)" at bounding box center [671, 214] width 215 height 22
paste input "[PERSON_NAME]"
select select
type input "[PERSON_NAME]"
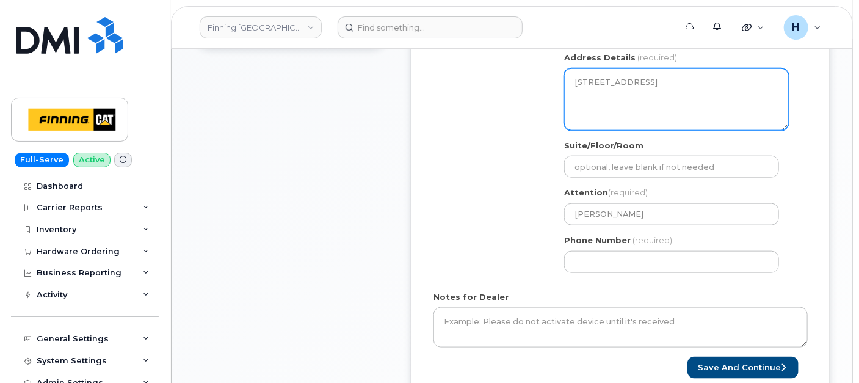
drag, startPoint x: 617, startPoint y: 106, endPoint x: 573, endPoint y: 84, distance: 49.7
click at [573, 84] on textarea "1351 Kootenay Way KAMLOOPS BC V2H 1K3 CANADA" at bounding box center [676, 99] width 225 height 62
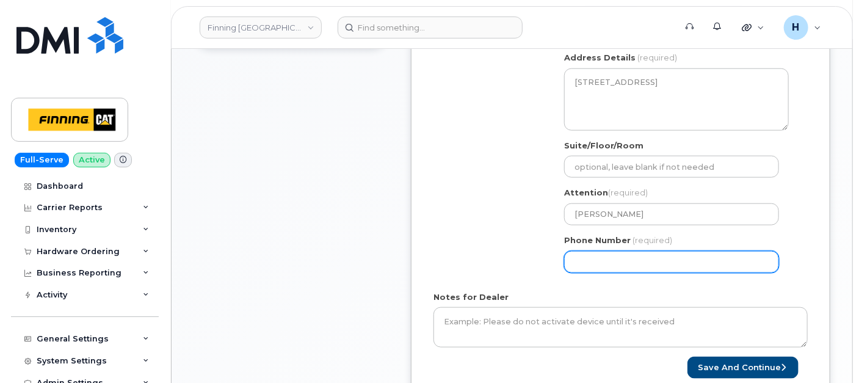
drag, startPoint x: 607, startPoint y: 255, endPoint x: 534, endPoint y: 244, distance: 74.1
click at [606, 255] on input "Phone Number" at bounding box center [671, 262] width 215 height 22
paste input "2503729552"
select select
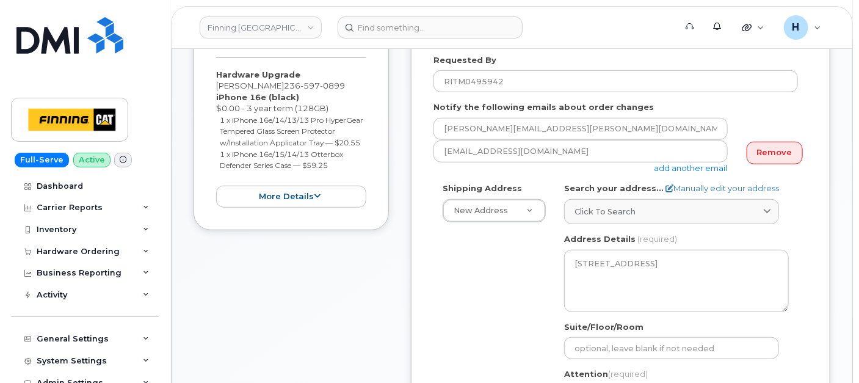
scroll to position [271, 0]
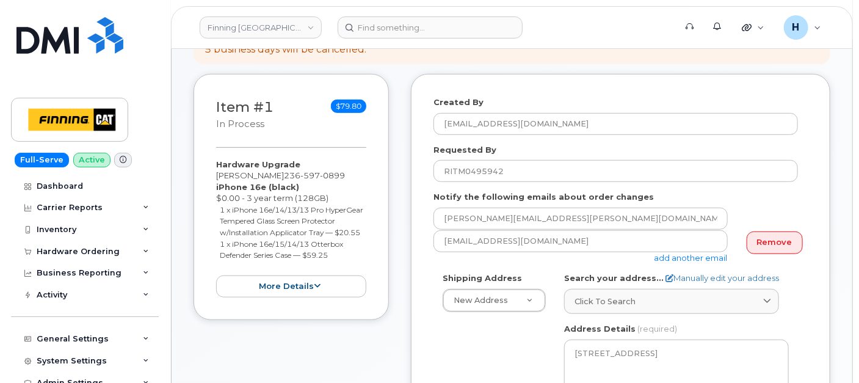
type input "2503729552"
drag, startPoint x: 213, startPoint y: 160, endPoint x: 335, endPoint y: 265, distance: 160.6
click at [335, 265] on div "Item #1 in process $79.80 Hardware Upgrade Shawn Reich 236 597 0899 iPhone 16e …" at bounding box center [291, 197] width 195 height 246
copy div "Hardware Upgrade Shawn Reich 236 597 0899 iPhone 16e (black) $0.00 - 3 year ter…"
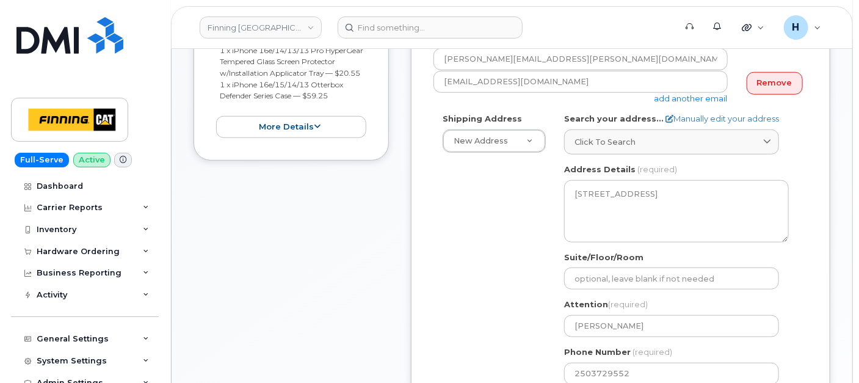
scroll to position [542, 0]
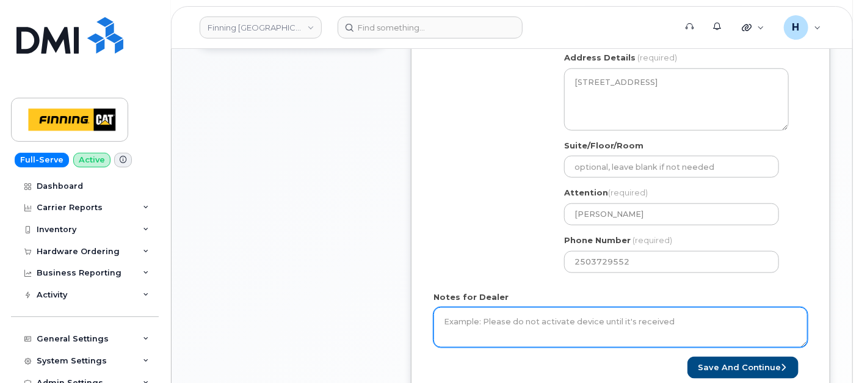
click at [467, 317] on textarea "Notes for Dealer" at bounding box center [621, 327] width 374 height 40
paste textarea "Hardware Upgrade Shawn Reich 2365970899 iPhone 16e (black) $0.00 - 3 year term …"
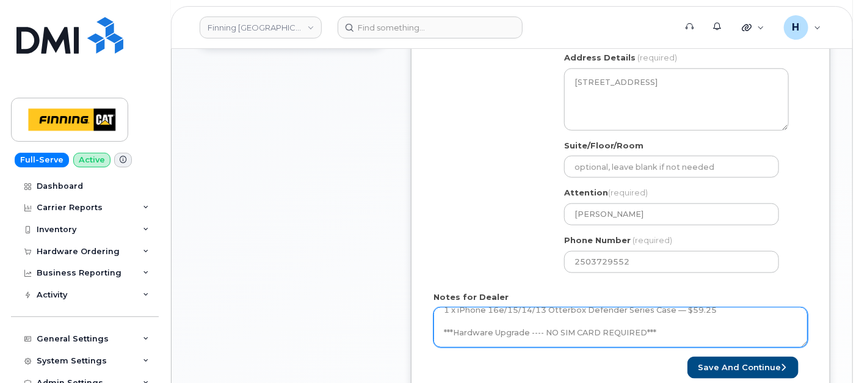
scroll to position [91, 0]
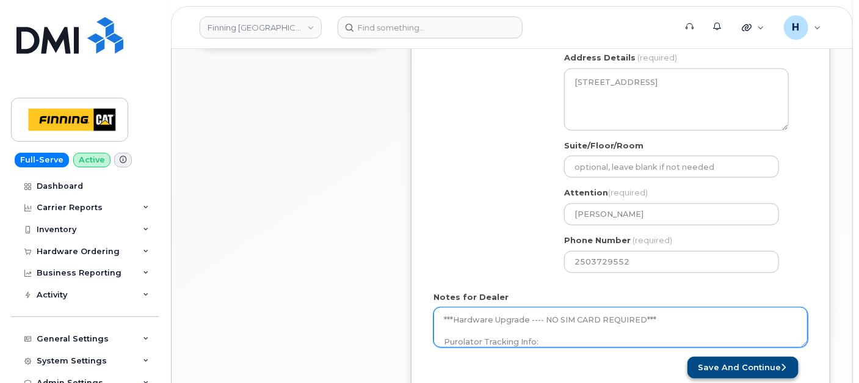
type textarea "Hardware Upgrade Shawn Reich 2365970899 iPhone 16e (black) $0.00 - 3 year term …"
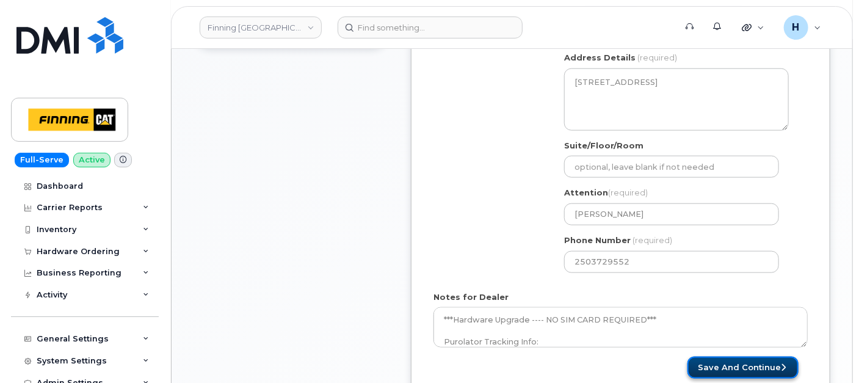
click at [703, 359] on button "Save and Continue" at bounding box center [743, 368] width 111 height 23
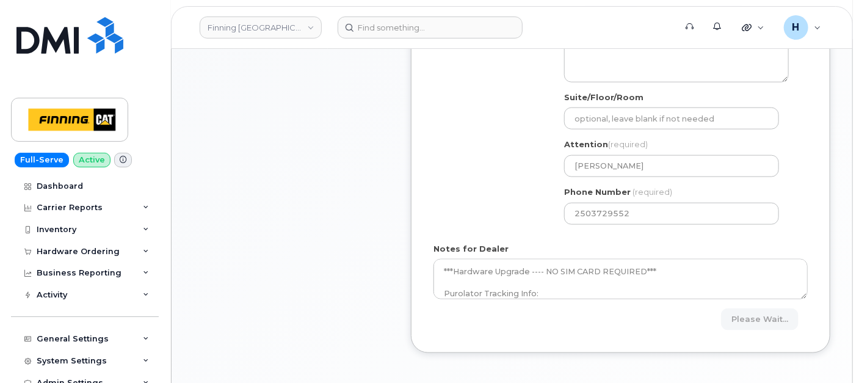
scroll to position [611, 0]
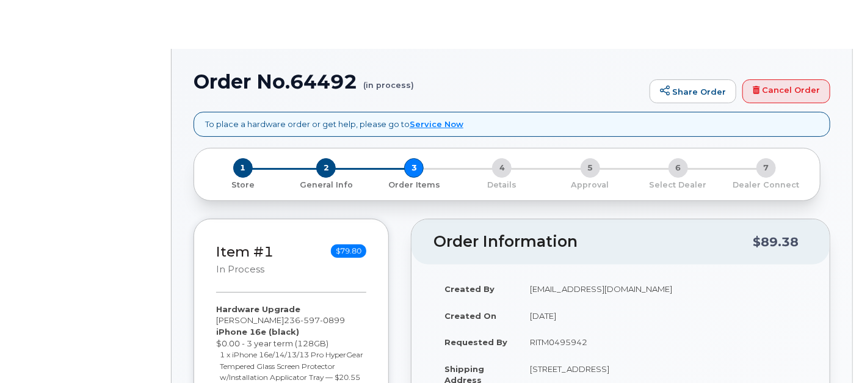
type input "[PERSON_NAME]"
select select "15390"
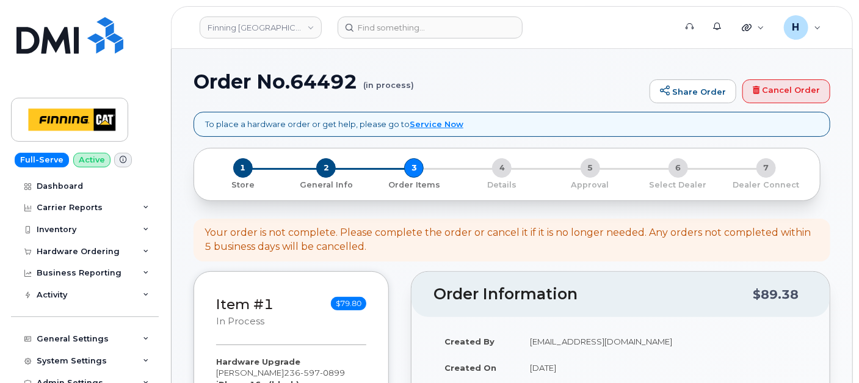
scroll to position [345, 0]
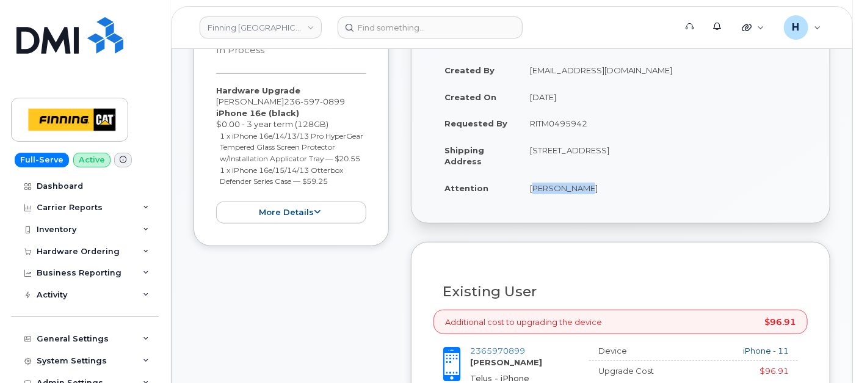
drag, startPoint x: 593, startPoint y: 197, endPoint x: 522, endPoint y: 193, distance: 71.0
click at [522, 193] on td "[PERSON_NAME]" at bounding box center [663, 188] width 289 height 27
copy td "[PERSON_NAME]"
drag, startPoint x: 677, startPoint y: 148, endPoint x: 711, endPoint y: 149, distance: 34.8
click at [711, 149] on td "[STREET_ADDRESS]" at bounding box center [663, 156] width 289 height 38
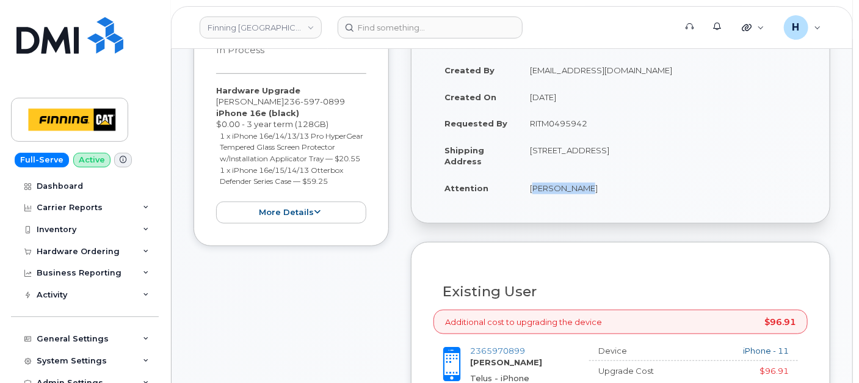
copy td "V2H 1K3"
click at [526, 148] on td "[STREET_ADDRESS]" at bounding box center [663, 156] width 289 height 38
drag, startPoint x: 552, startPoint y: 148, endPoint x: 509, endPoint y: 148, distance: 42.7
click at [509, 148] on tr "Shipping Address 1351 Kootenay Way KAMLOOPS BC V2H 1K3 CANADA" at bounding box center [621, 156] width 374 height 38
copy tr "Address 1351"
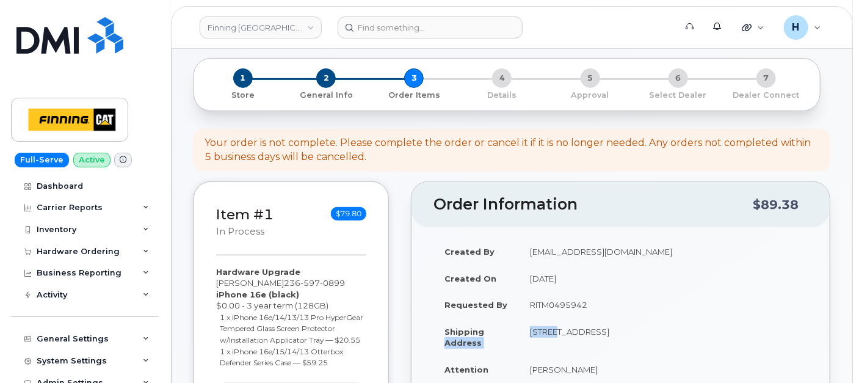
scroll to position [0, 0]
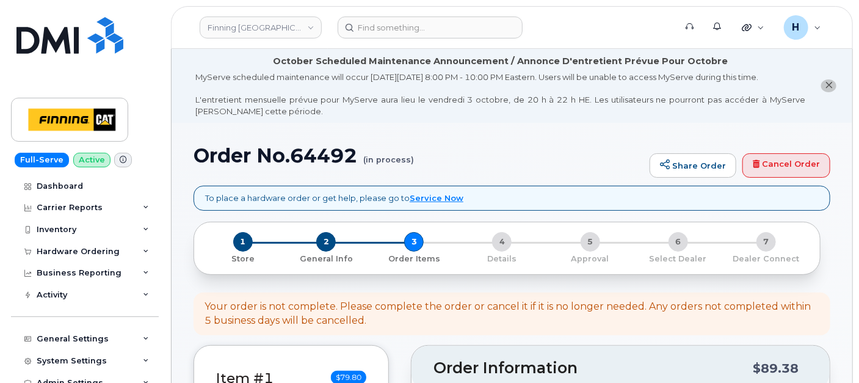
copy h1 "64492"
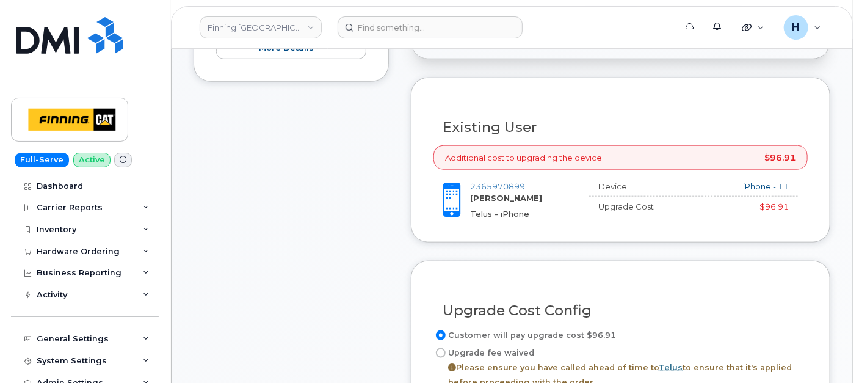
scroll to position [611, 0]
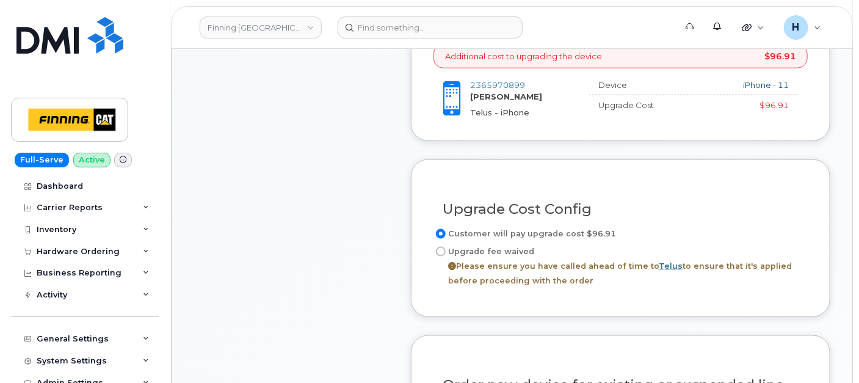
click at [499, 248] on label "Upgrade fee waived Please ensure you have called ahead of time to Telus to ensu…" at bounding box center [621, 266] width 374 height 44
click at [446, 248] on input "Upgrade fee waived Please ensure you have called ahead of time to Telus to ensu…" at bounding box center [441, 252] width 10 height 10
radio input "true"
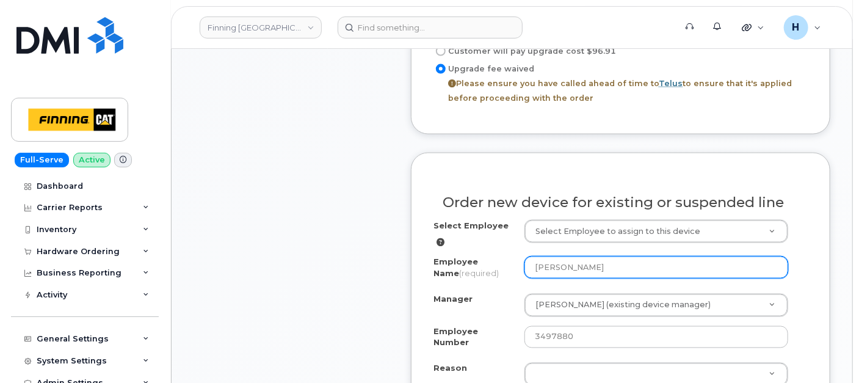
scroll to position [814, 0]
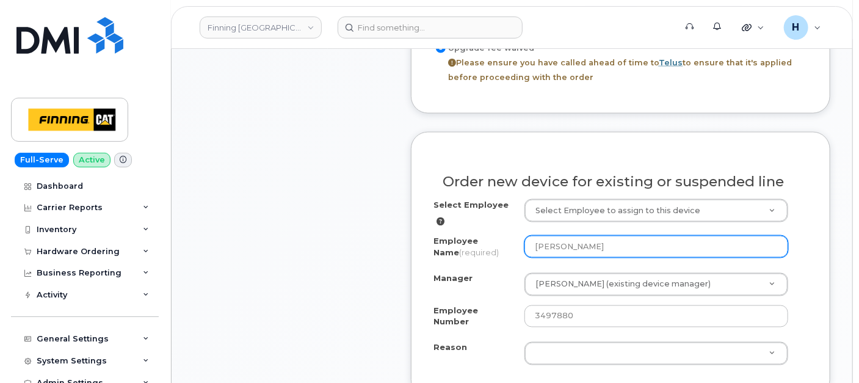
drag, startPoint x: 608, startPoint y: 245, endPoint x: 520, endPoint y: 244, distance: 87.9
click at [520, 244] on div "Employee Name (required) Shawn Reich" at bounding box center [621, 249] width 374 height 27
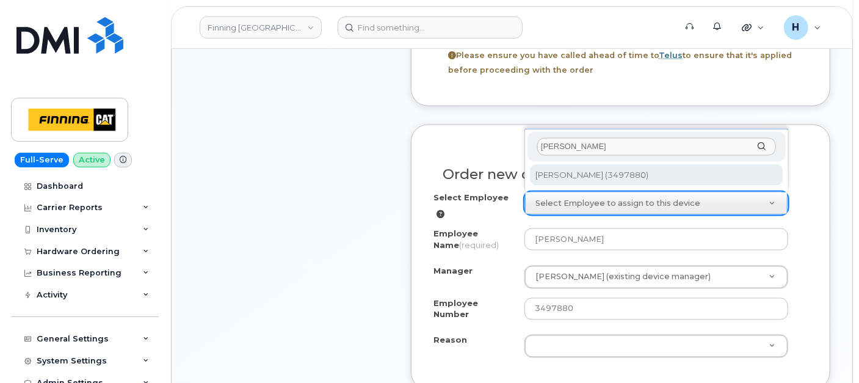
scroll to position [882, 0]
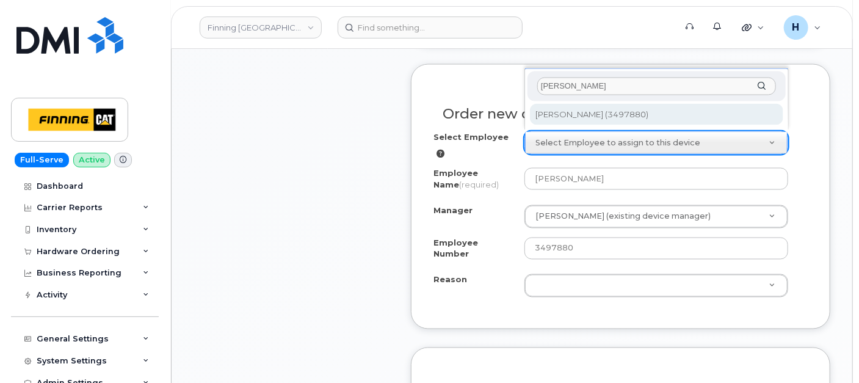
type input "Shawn Reich"
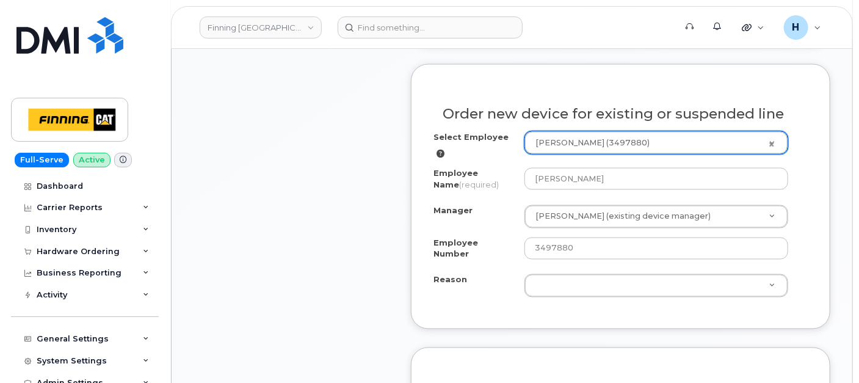
type input "768423"
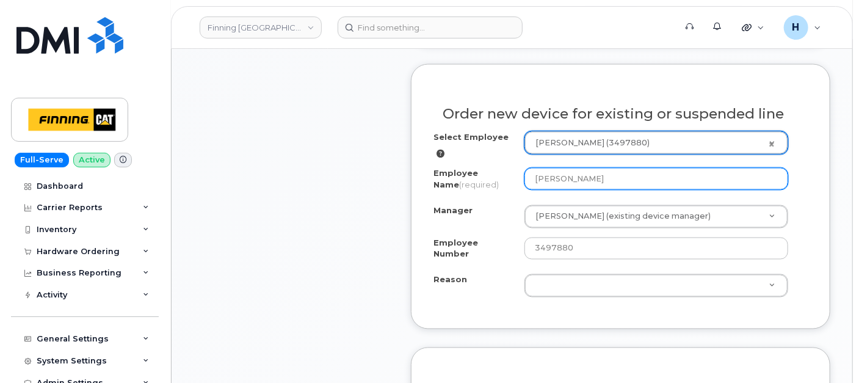
select select "15390"
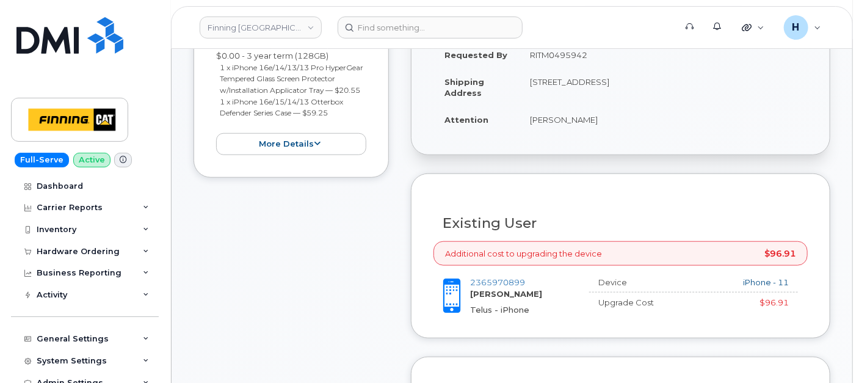
scroll to position [474, 0]
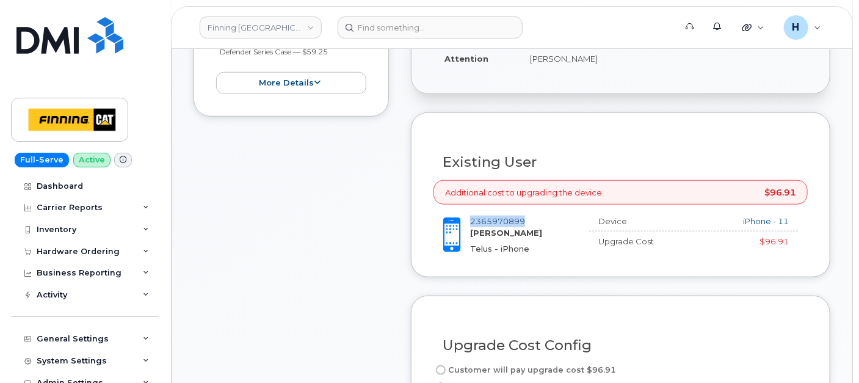
drag, startPoint x: 526, startPoint y: 221, endPoint x: 471, endPoint y: 220, distance: 55.6
click at [471, 220] on div "2365970899 Shawn Reich Telus - iPhone" at bounding box center [525, 235] width 110 height 38
copy link "2365970899"
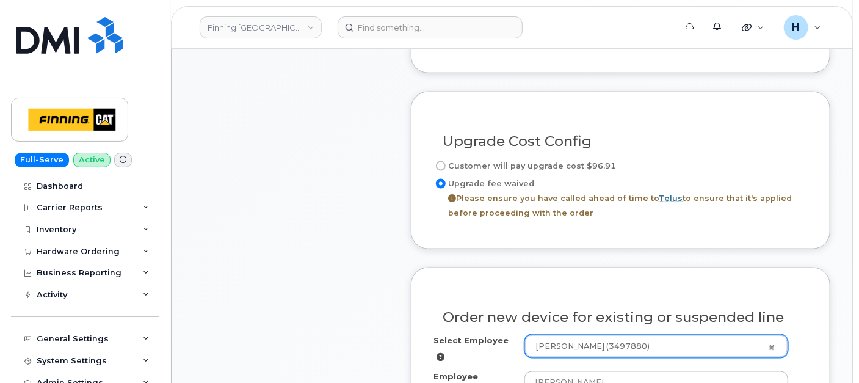
scroll to position [882, 0]
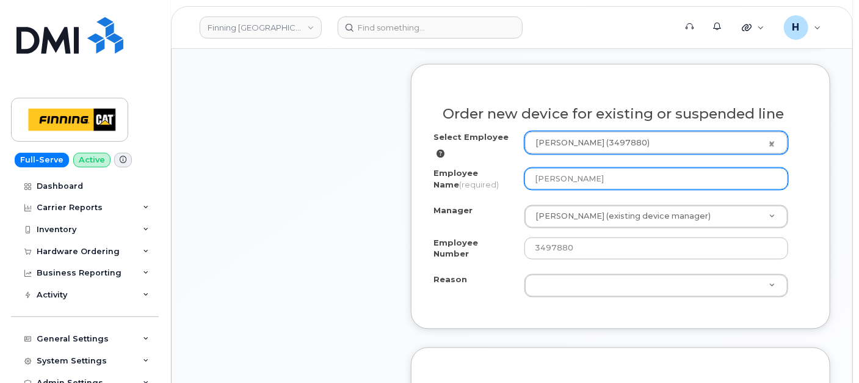
click at [600, 169] on input "Shawn Reich" at bounding box center [656, 179] width 264 height 22
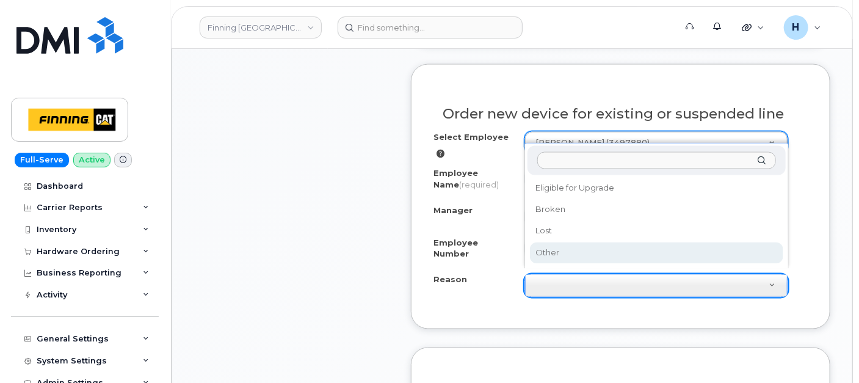
select select "other"
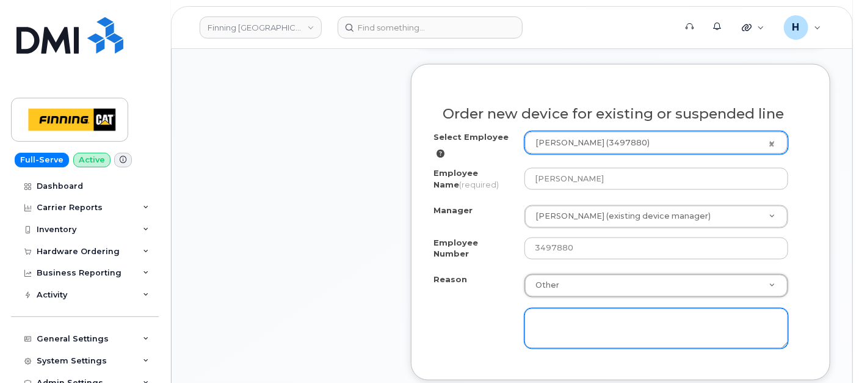
click at [589, 321] on textarea at bounding box center [656, 328] width 264 height 40
paste textarea "EDUF$77.52--APPROVED"
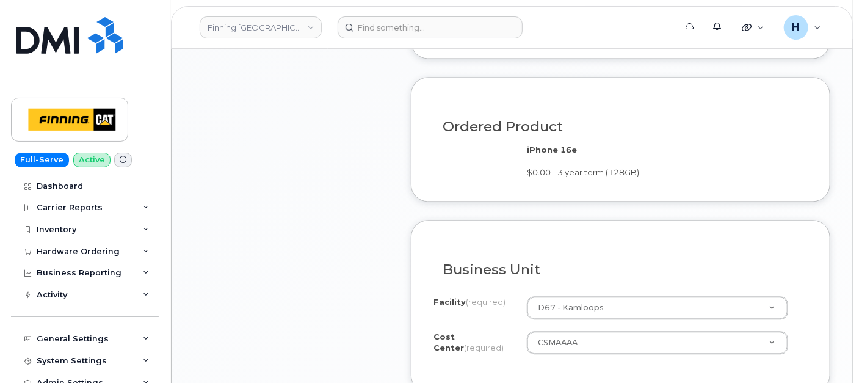
scroll to position [1289, 0]
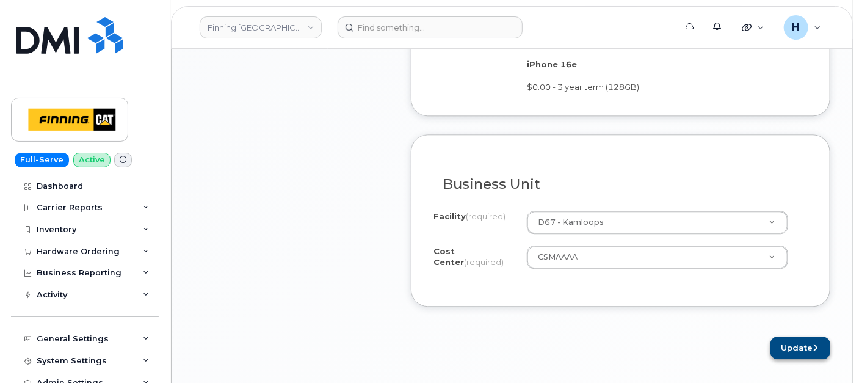
type textarea "EDUF$77.52--APPROVED"
click at [794, 336] on button "Update" at bounding box center [801, 347] width 60 height 23
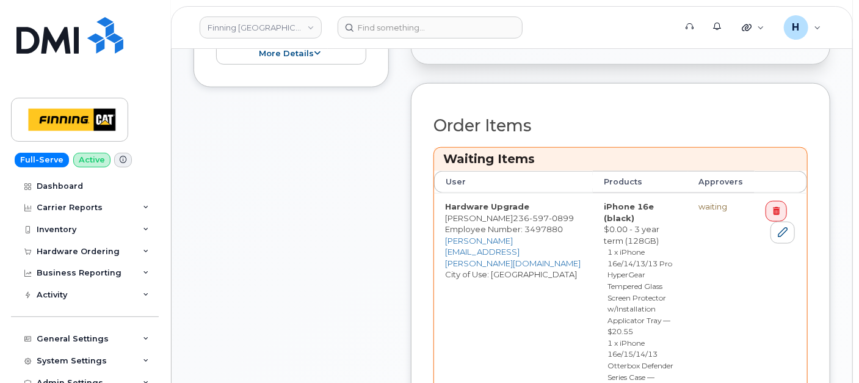
scroll to position [678, 0]
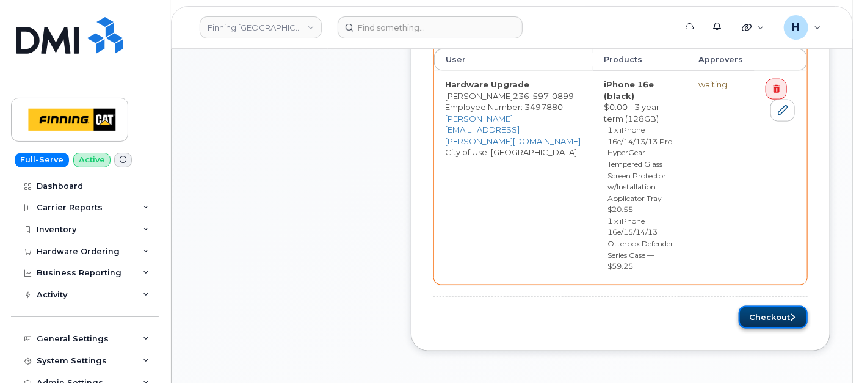
click at [767, 306] on button "Checkout" at bounding box center [773, 317] width 69 height 23
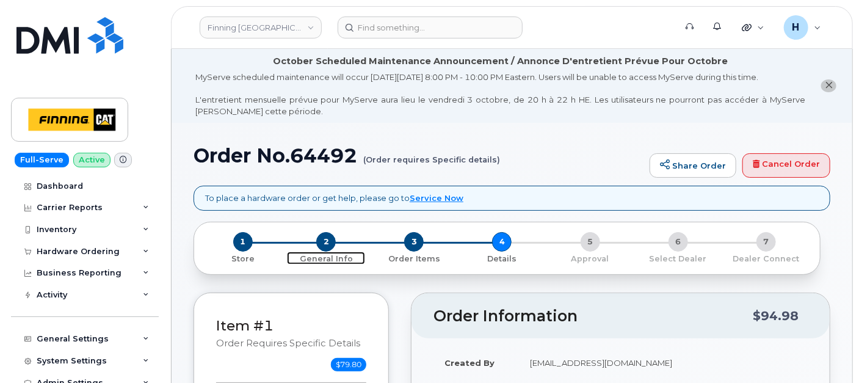
click at [321, 242] on span "2" at bounding box center [326, 242] width 20 height 20
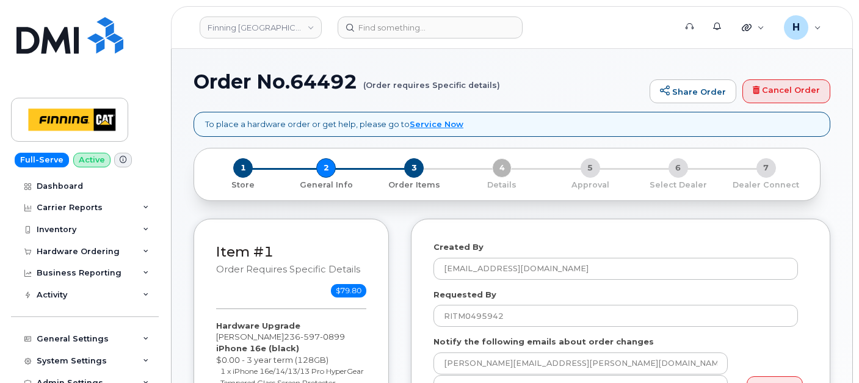
select select
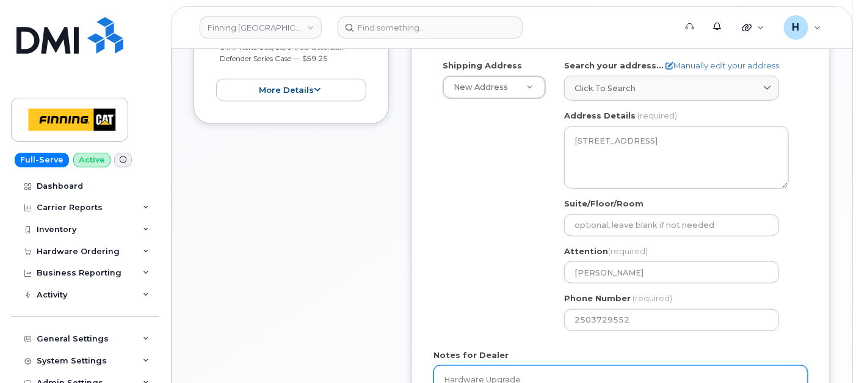
scroll to position [542, 0]
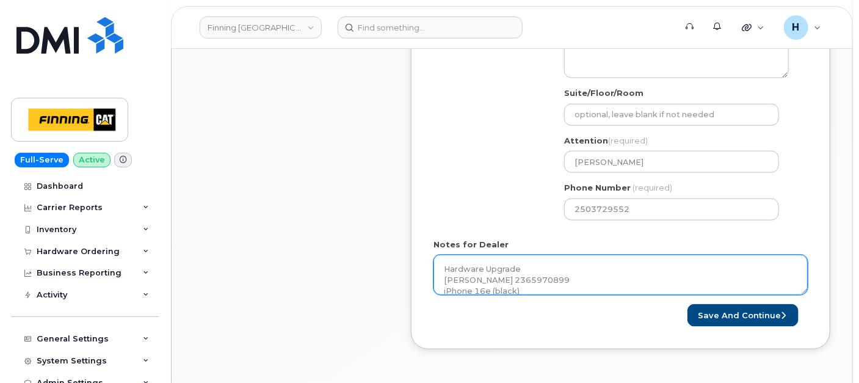
click at [511, 270] on textarea "Hardware Upgrade [PERSON_NAME] 2365970899 iPhone 16e (black) $0.00 - 3 year ter…" at bounding box center [621, 275] width 374 height 40
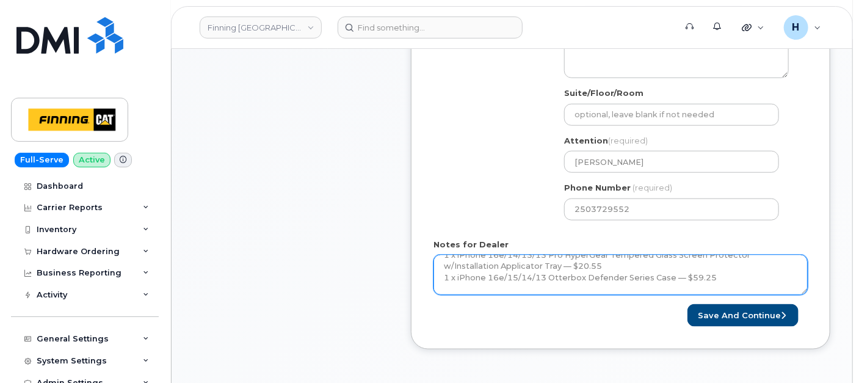
scroll to position [100, 0]
click at [568, 280] on textarea "Hardware Upgrade [PERSON_NAME] 2365970899 iPhone 16e (black) $0.00 - 3 year ter…" at bounding box center [621, 275] width 374 height 40
paste textarea "335671856300"
type textarea "Hardware Upgrade [PERSON_NAME] 2365970899 iPhone 16e (black) $0.00 - 3 year ter…"
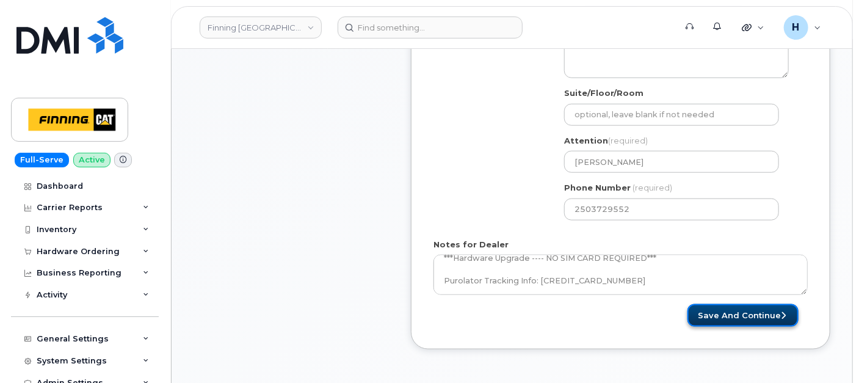
click at [718, 313] on button "Save and Continue" at bounding box center [743, 315] width 111 height 23
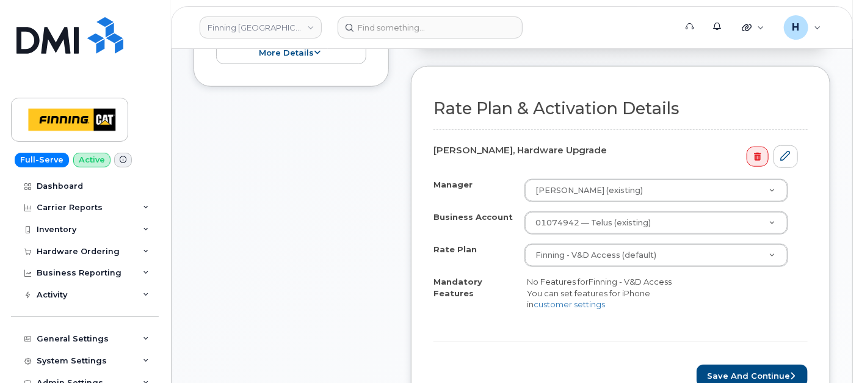
scroll to position [611, 0]
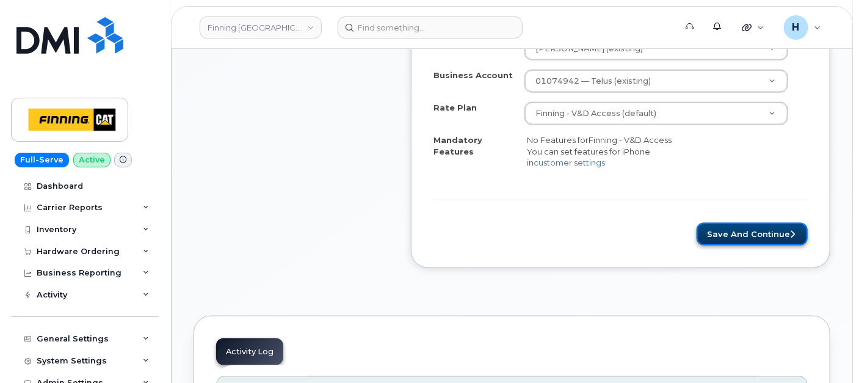
click at [758, 242] on button "Save and Continue" at bounding box center [752, 234] width 111 height 23
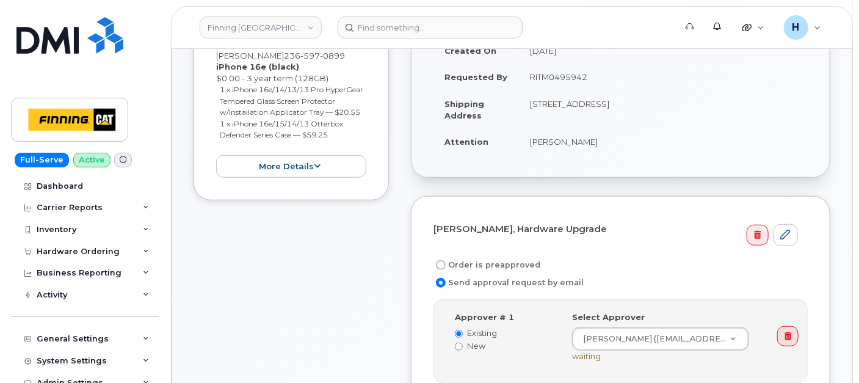
click at [477, 264] on label "Order is preapproved" at bounding box center [487, 265] width 107 height 15
click at [446, 264] on input "Order is preapproved" at bounding box center [441, 265] width 10 height 10
radio input "true"
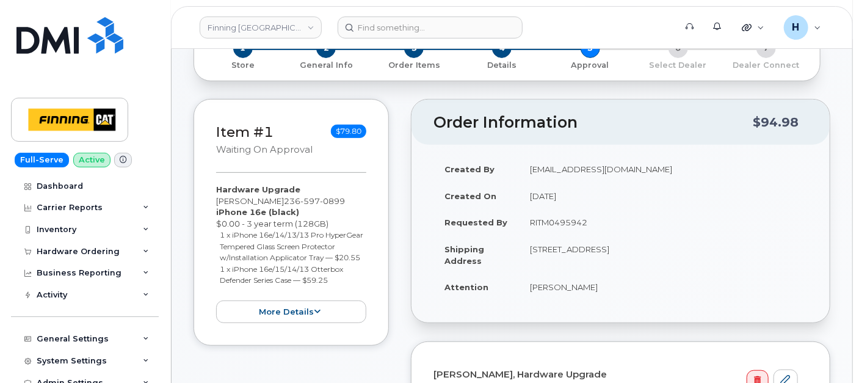
scroll to position [136, 0]
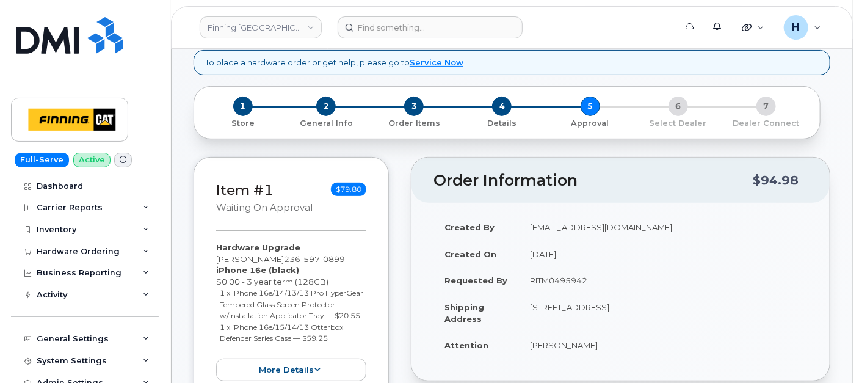
drag, startPoint x: 528, startPoint y: 275, endPoint x: 595, endPoint y: 282, distance: 67.5
click at [595, 282] on td "RITM0495942" at bounding box center [663, 280] width 289 height 27
copy td "RITM0495942"
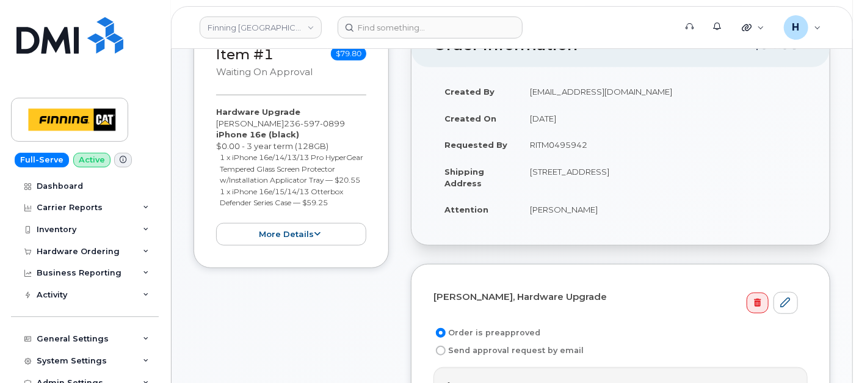
scroll to position [407, 0]
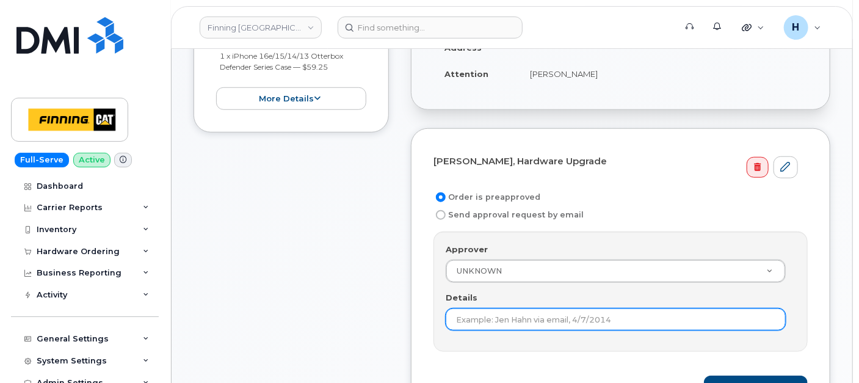
click at [488, 313] on input "Details" at bounding box center [616, 319] width 340 height 22
paste input "RITM0495942"
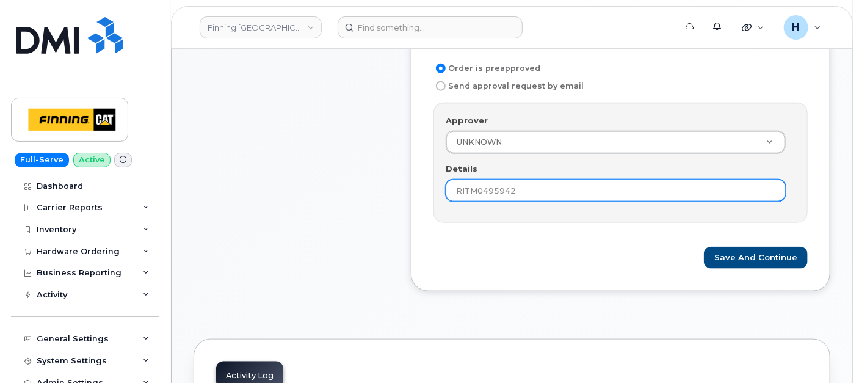
scroll to position [542, 0]
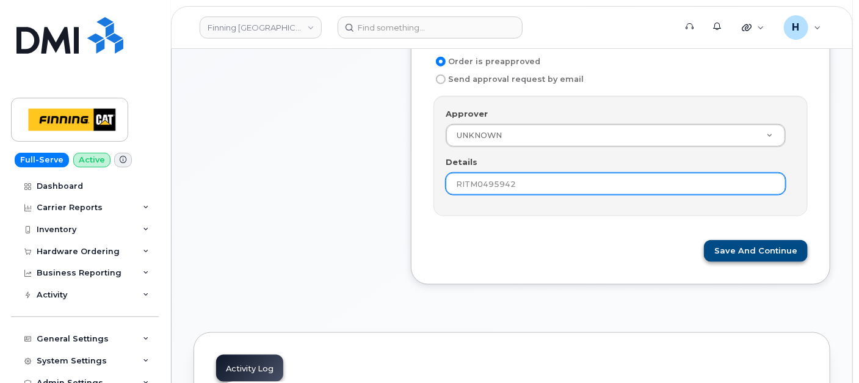
type input "RITM0495942"
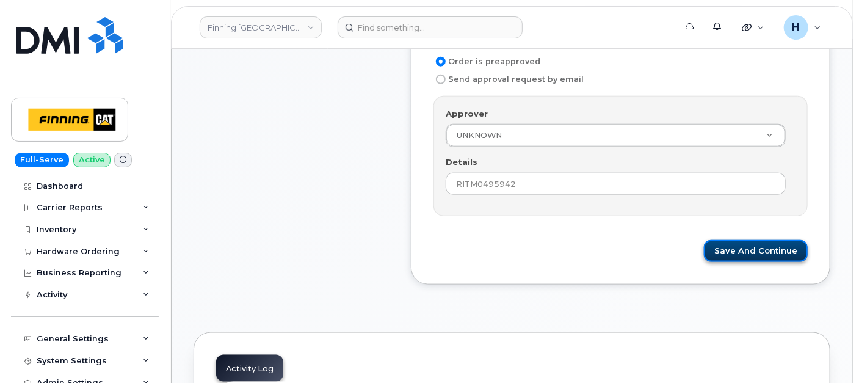
click at [719, 255] on button "Save and Continue" at bounding box center [756, 251] width 104 height 23
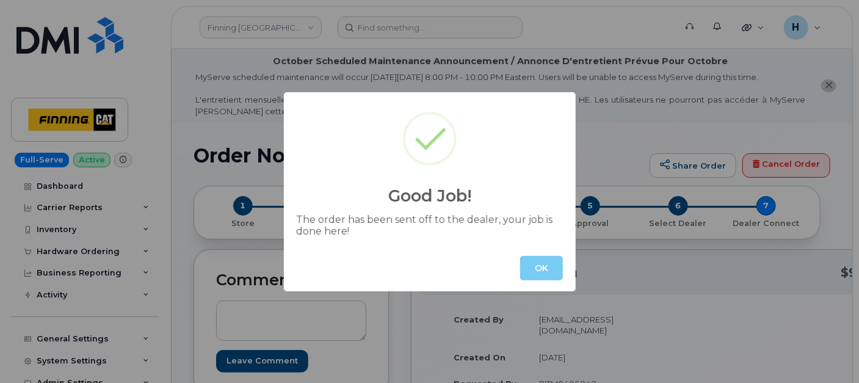
click at [538, 259] on button "OK" at bounding box center [541, 268] width 43 height 24
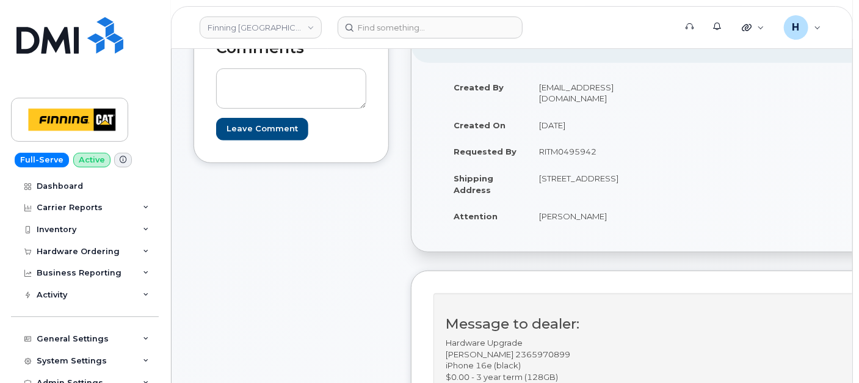
scroll to position [136, 0]
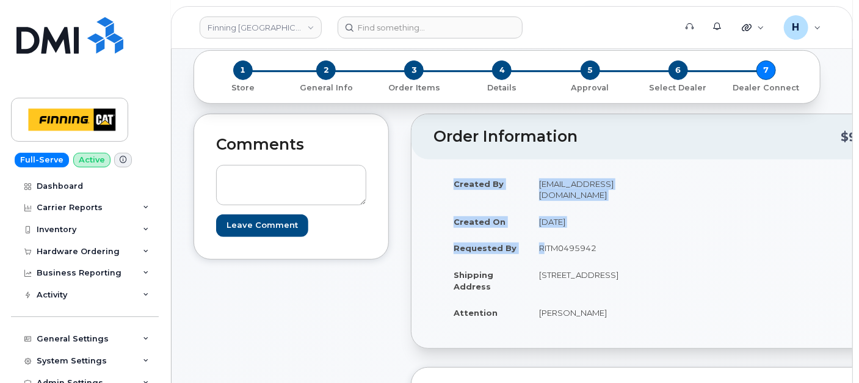
drag, startPoint x: 642, startPoint y: 245, endPoint x: 650, endPoint y: 245, distance: 8.0
click at [650, 245] on div "Created By [EMAIL_ADDRESS][DOMAIN_NAME] Created On [DATE] Requested By RITM0495…" at bounding box center [549, 253] width 231 height 167
drag, startPoint x: 650, startPoint y: 245, endPoint x: 571, endPoint y: 244, distance: 78.8
click at [571, 245] on td "RITM0495942" at bounding box center [592, 247] width 128 height 27
click at [570, 239] on td "RITM0495942" at bounding box center [592, 247] width 128 height 27
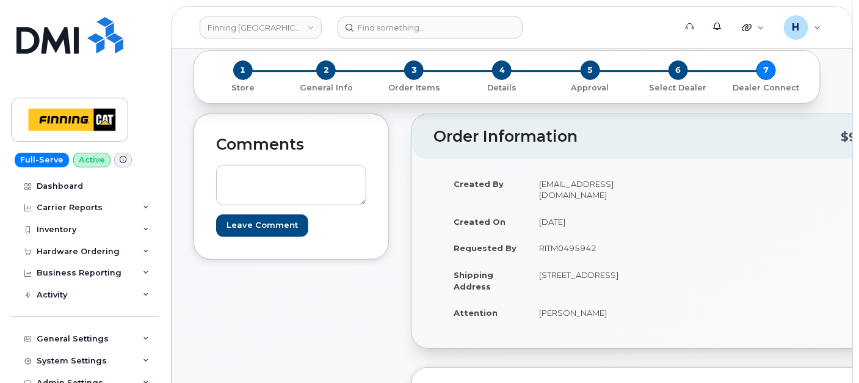
click at [570, 239] on td "RITM0495942" at bounding box center [592, 247] width 128 height 27
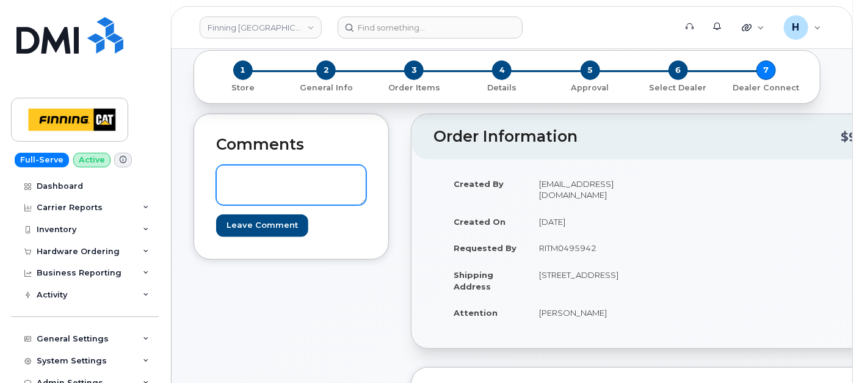
drag, startPoint x: 345, startPoint y: 178, endPoint x: 228, endPoint y: 184, distance: 117.4
click at [343, 178] on textarea at bounding box center [291, 185] width 150 height 40
paste textarea "Order #TL60034491"
click at [225, 180] on textarea "Order #TL60034491" at bounding box center [291, 185] width 150 height 40
drag, startPoint x: 225, startPoint y: 180, endPoint x: 352, endPoint y: 204, distance: 129.3
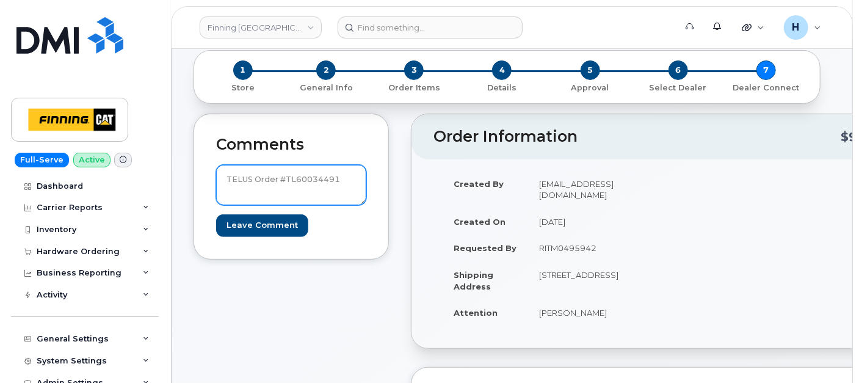
click at [352, 204] on textarea "TELUS Order #TL60034491" at bounding box center [291, 185] width 150 height 40
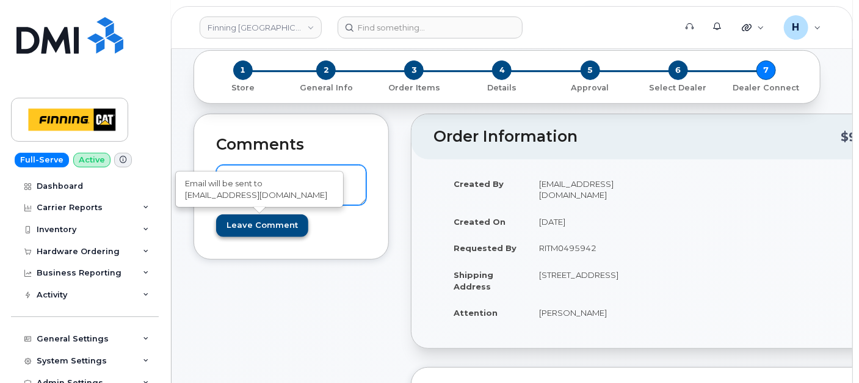
type textarea "TELUS Order #TL60034491"
drag, startPoint x: 259, startPoint y: 230, endPoint x: 162, endPoint y: 8, distance: 242.8
click at [259, 230] on input "Leave Comment" at bounding box center [262, 225] width 92 height 23
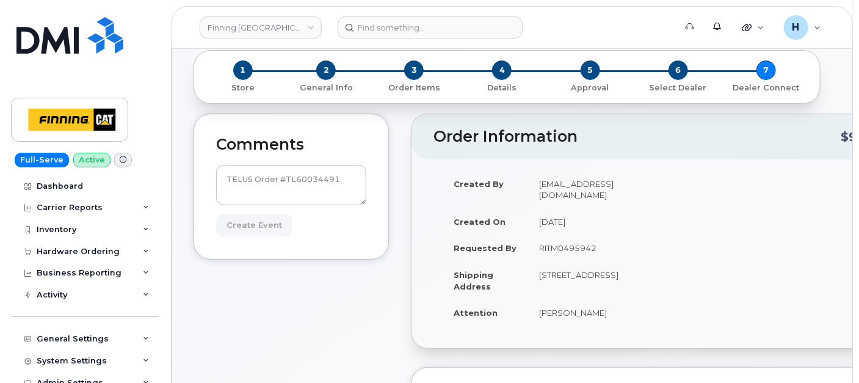
type input "Create Event"
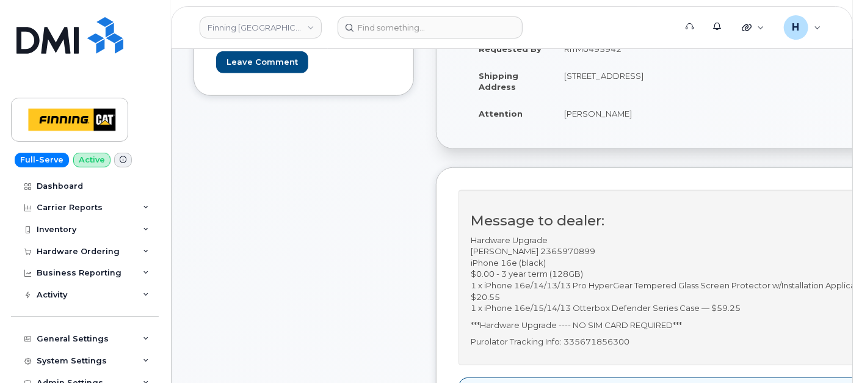
scroll to position [407, 0]
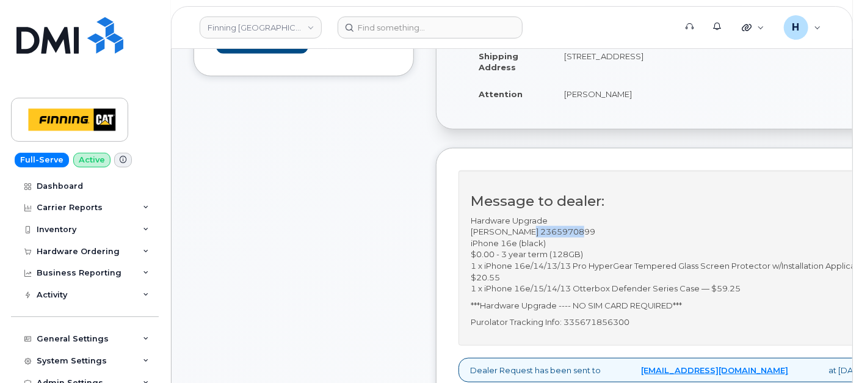
drag, startPoint x: 531, startPoint y: 229, endPoint x: 609, endPoint y: 231, distance: 78.2
click at [609, 231] on p "Hardware Upgrade Shawn Reich 2365970899 iPhone 16e (black) $0.00 - 3 year term …" at bounding box center [685, 254] width 429 height 79
copy p "2365970899"
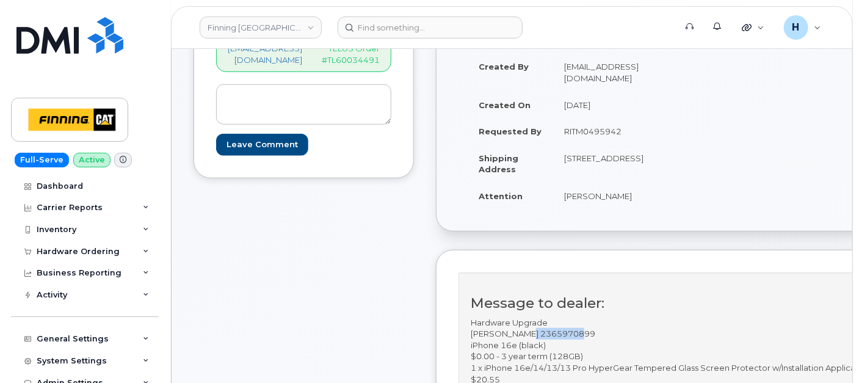
scroll to position [271, 0]
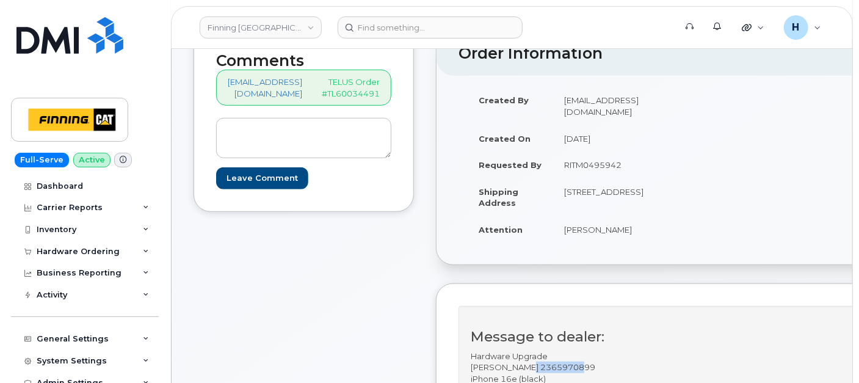
drag, startPoint x: 570, startPoint y: 156, endPoint x: 640, endPoint y: 148, distance: 70.1
click at [640, 151] on td "RITM0495942" at bounding box center [617, 164] width 128 height 27
copy td "RITM0495942"
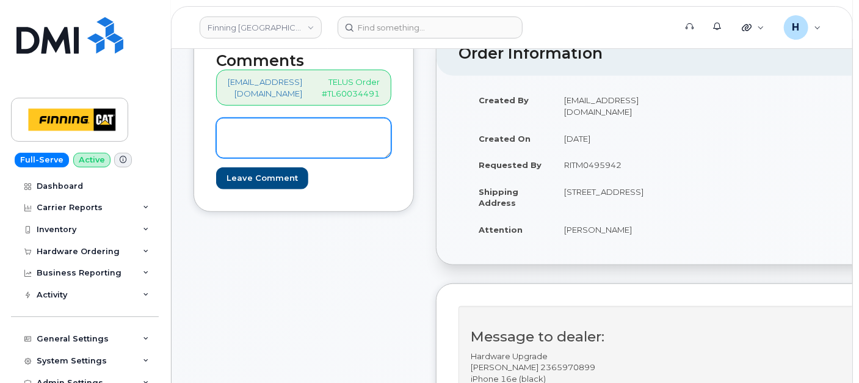
click at [264, 149] on textarea at bounding box center [303, 138] width 175 height 40
paste textarea "Order #TL60034495"
click at [221, 132] on textarea "Order #TL60034495" at bounding box center [303, 138] width 175 height 40
drag, startPoint x: 352, startPoint y: 153, endPoint x: 221, endPoint y: 122, distance: 134.9
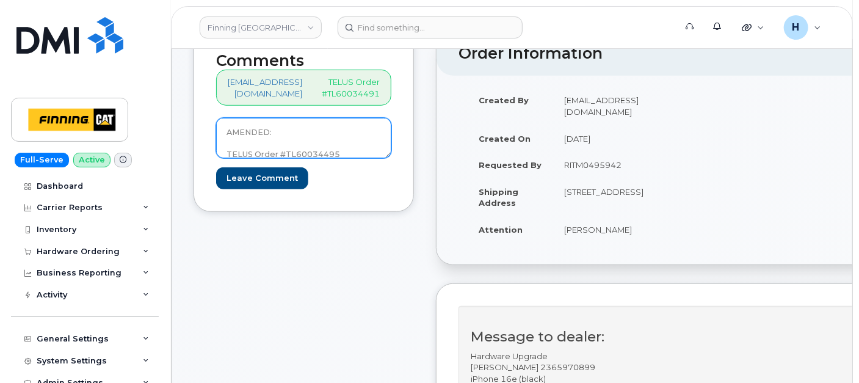
click at [221, 122] on textarea "AMENDED: TELUS Order #TL60034495" at bounding box center [303, 138] width 175 height 40
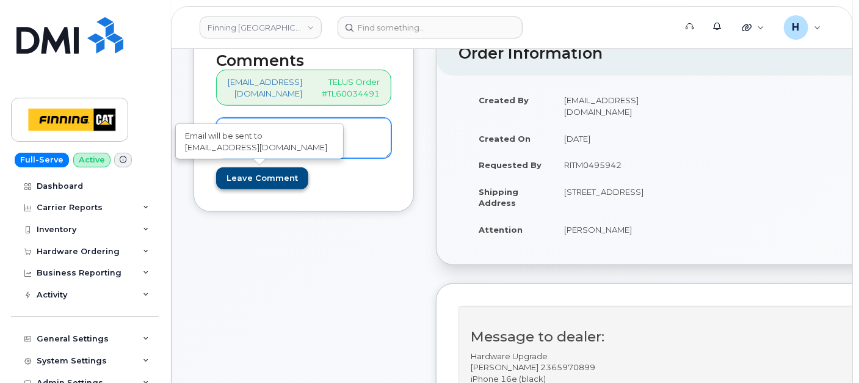
type textarea "AMENDED: TELUS Order #TL60034495"
click at [247, 172] on input "Leave Comment" at bounding box center [262, 178] width 92 height 23
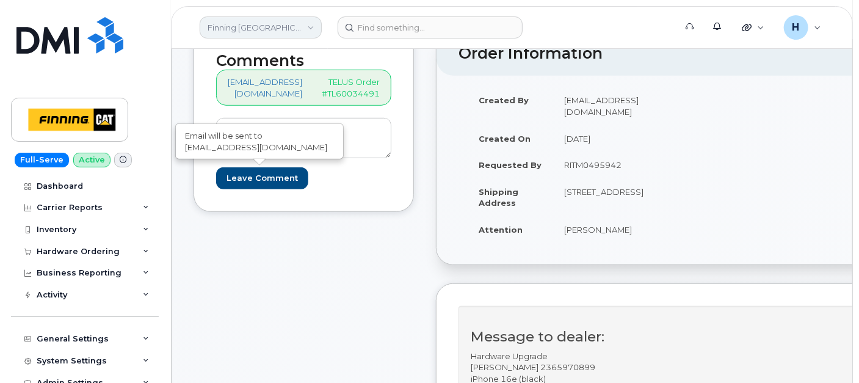
type input "Create Event"
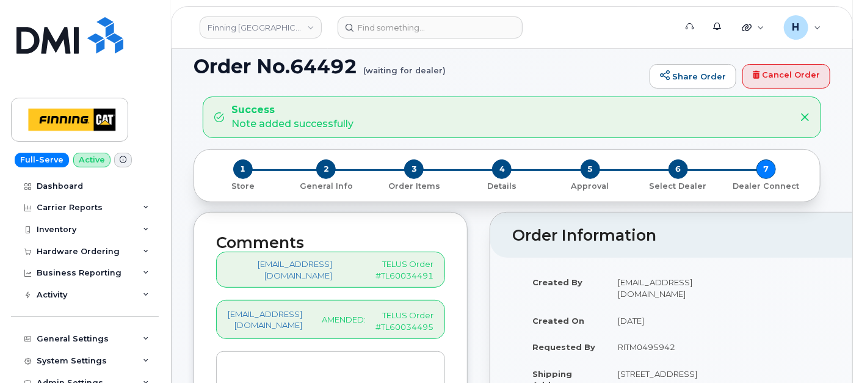
scroll to position [136, 0]
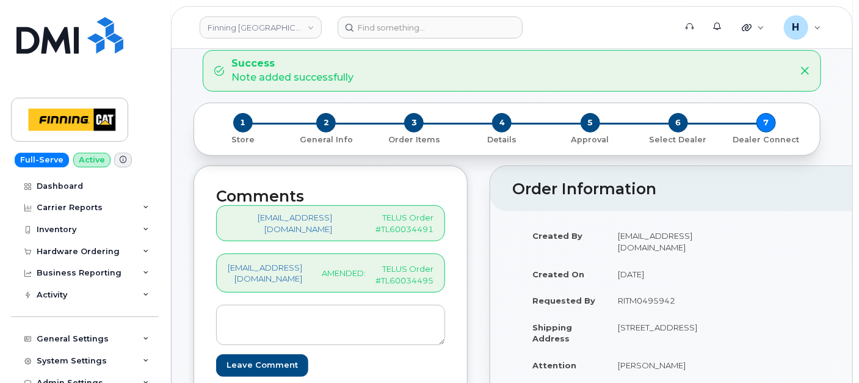
click at [408, 270] on p "TELUS Order #TL60034495" at bounding box center [405, 274] width 58 height 23
copy p "TL60034495"
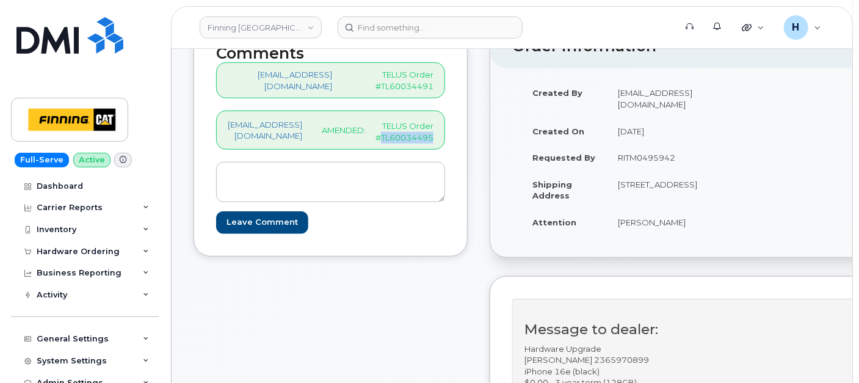
scroll to position [339, 0]
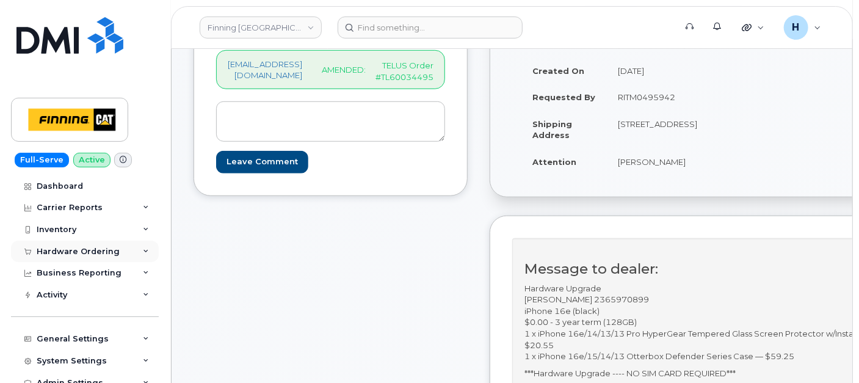
click at [112, 257] on div "Hardware Ordering" at bounding box center [85, 252] width 148 height 22
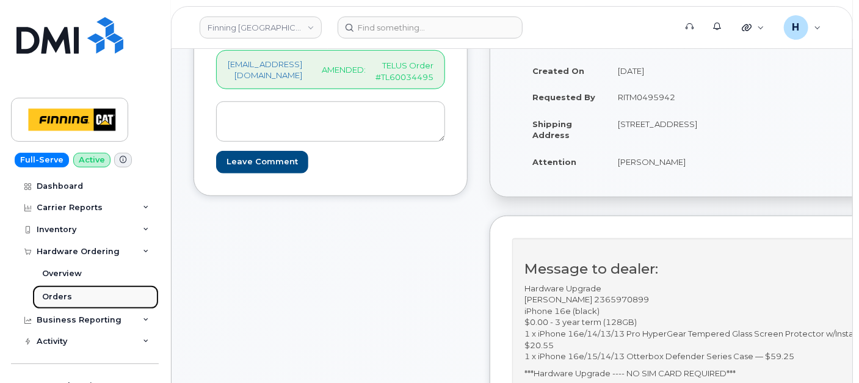
click at [105, 294] on link "Orders" at bounding box center [95, 296] width 126 height 23
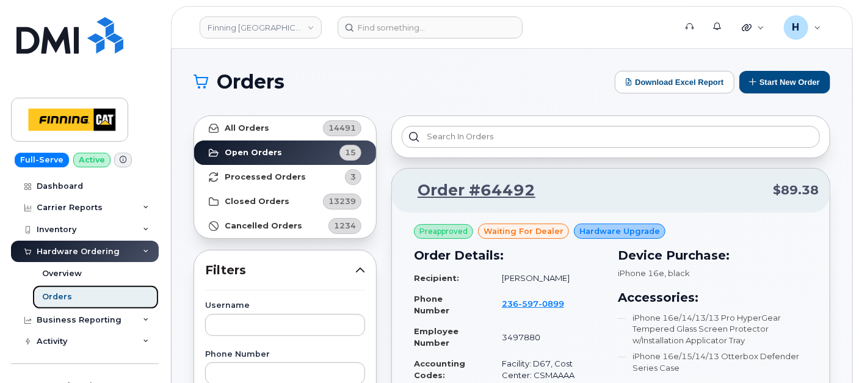
scroll to position [203, 0]
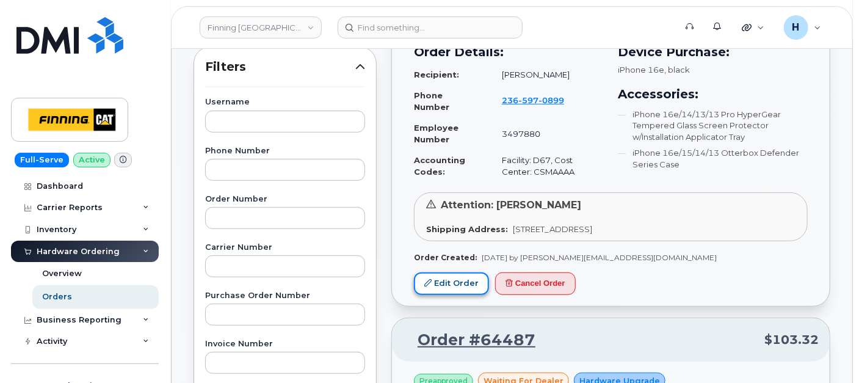
click at [440, 281] on link "Edit Order" at bounding box center [451, 283] width 75 height 23
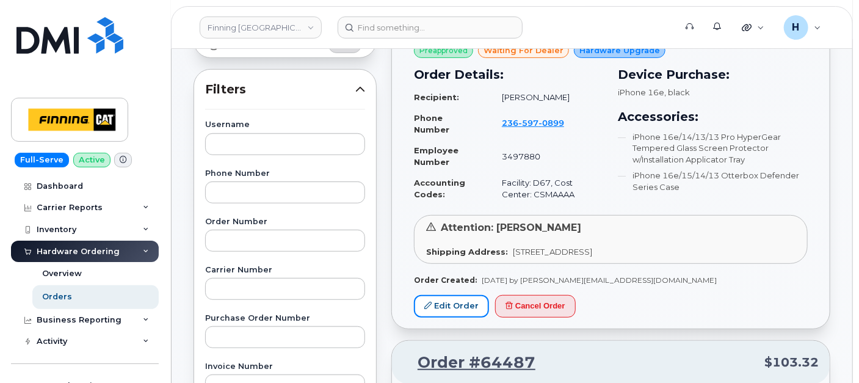
scroll to position [271, 0]
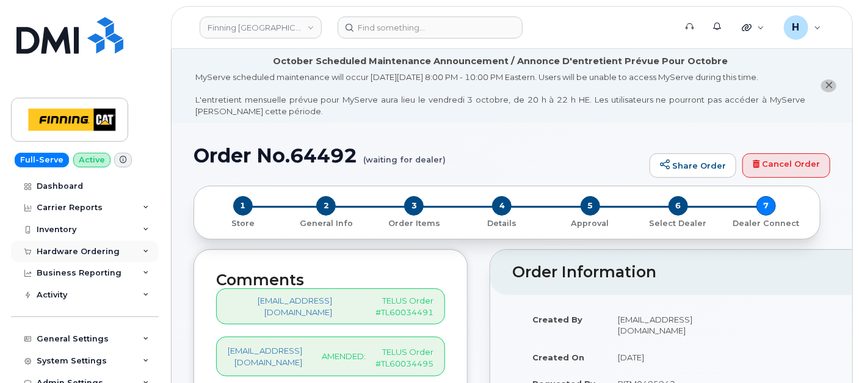
click at [73, 250] on div "Hardware Ordering" at bounding box center [78, 252] width 83 height 10
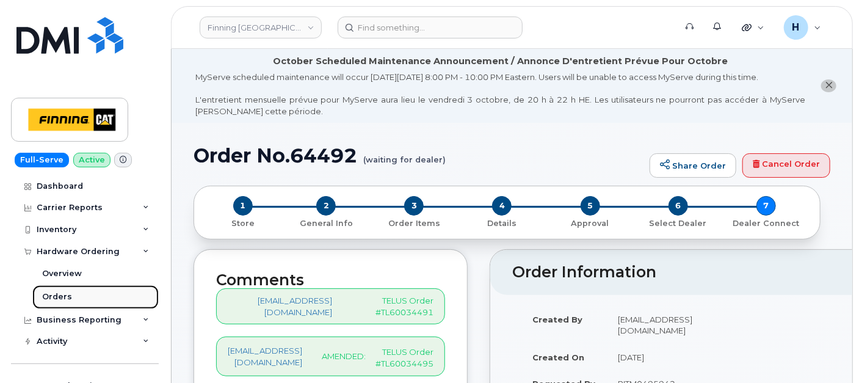
click at [73, 295] on link "Orders" at bounding box center [95, 296] width 126 height 23
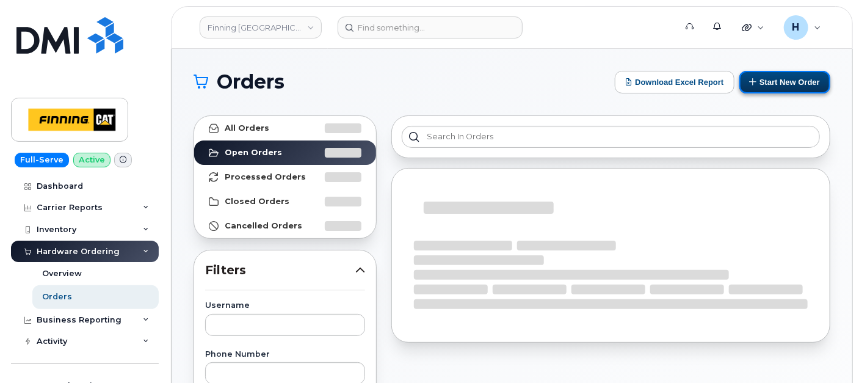
click at [772, 80] on button "Start New Order" at bounding box center [784, 82] width 91 height 23
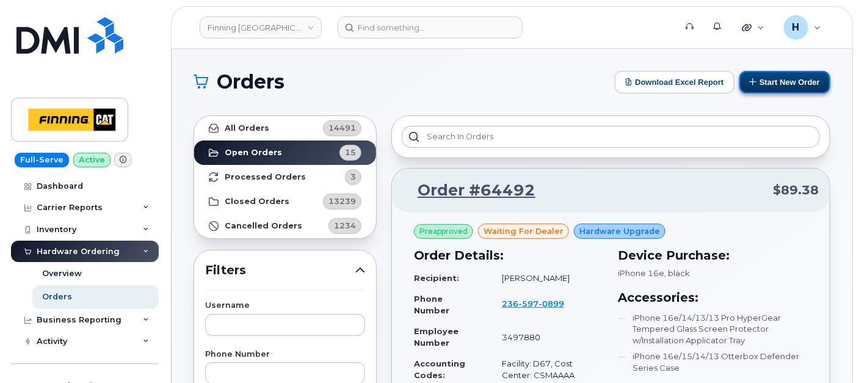
click at [793, 83] on button "Start New Order" at bounding box center [784, 82] width 91 height 23
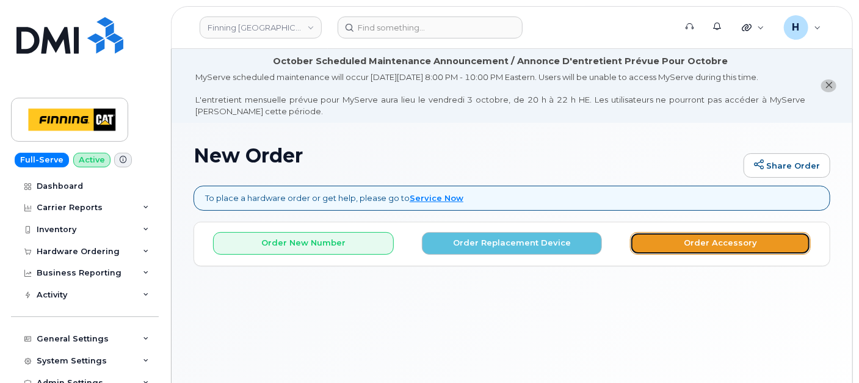
click at [670, 243] on button "Order Accessory" at bounding box center [720, 243] width 181 height 23
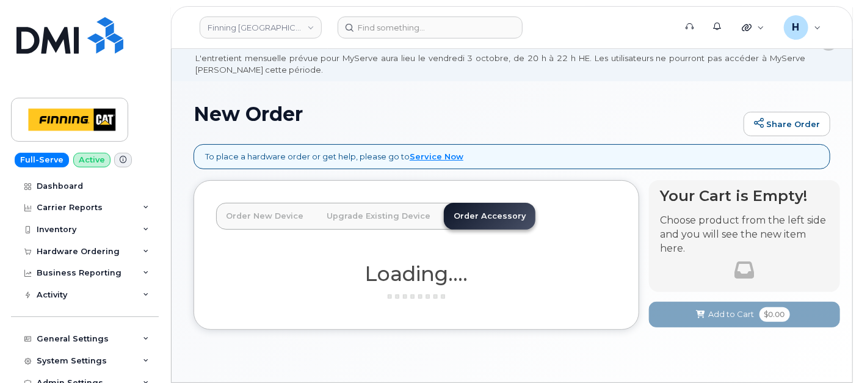
scroll to position [79, 0]
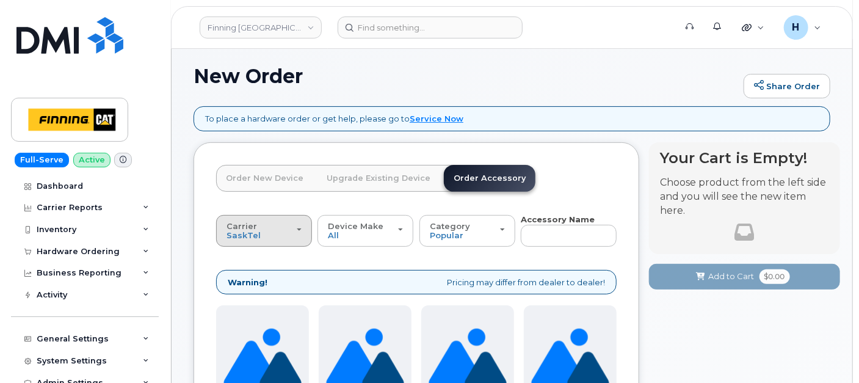
click at [237, 219] on button "Carrier SaskTel Telus" at bounding box center [264, 231] width 96 height 32
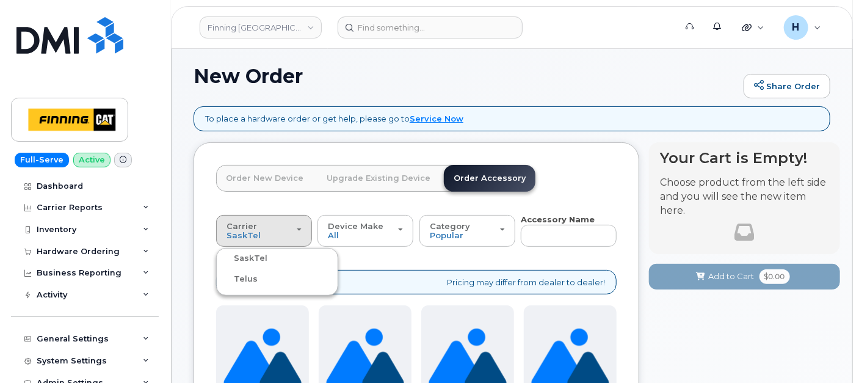
click at [245, 267] on ul "SaskTel Telus" at bounding box center [277, 272] width 122 height 48
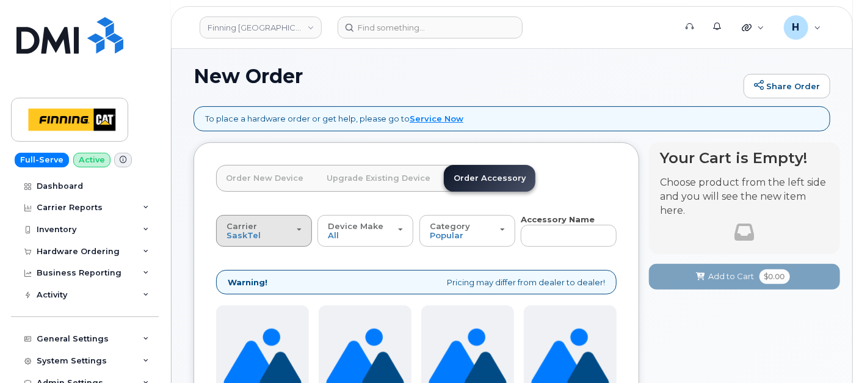
click at [279, 232] on div "Carrier SaskTel Telus" at bounding box center [264, 231] width 75 height 19
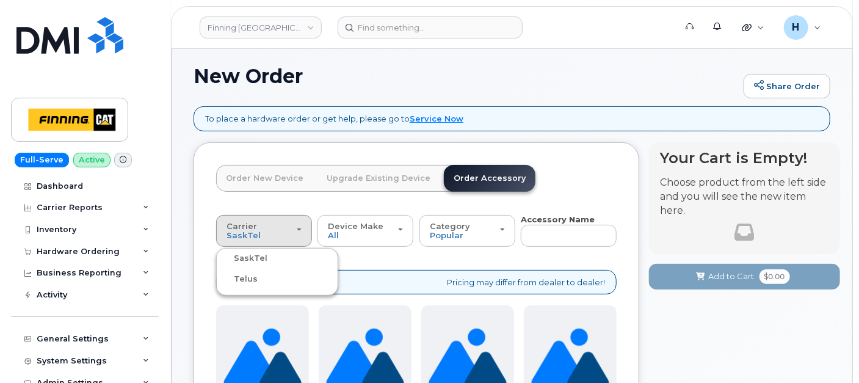
drag, startPoint x: 272, startPoint y: 279, endPoint x: 266, endPoint y: 302, distance: 23.2
click at [272, 280] on div "Telus" at bounding box center [277, 279] width 116 height 15
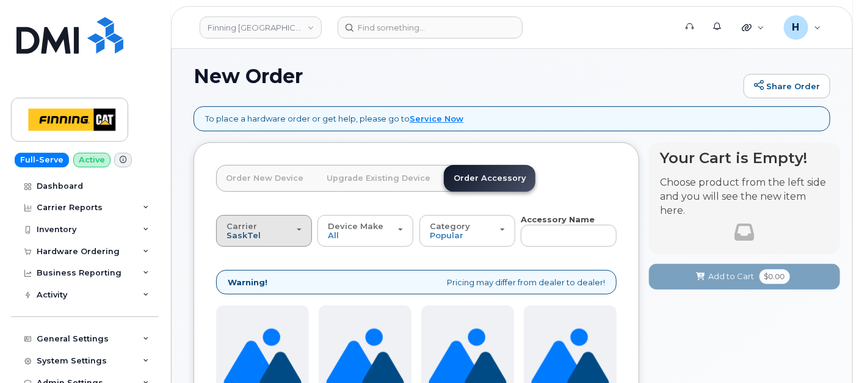
click at [242, 231] on span "SaskTel" at bounding box center [244, 235] width 34 height 10
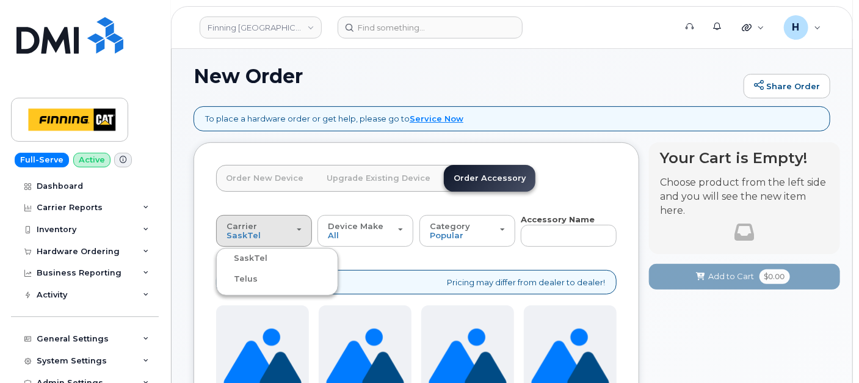
click at [249, 281] on label "Telus" at bounding box center [238, 279] width 38 height 15
click at [0, 0] on input "Telus" at bounding box center [0, 0] width 0 height 0
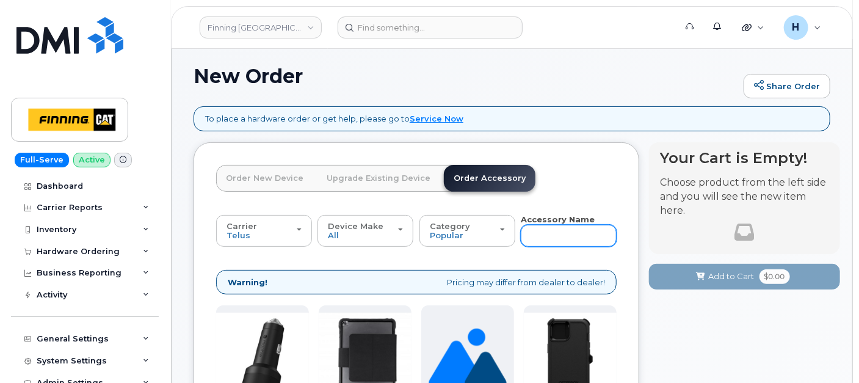
click at [534, 238] on input "text" at bounding box center [569, 236] width 96 height 22
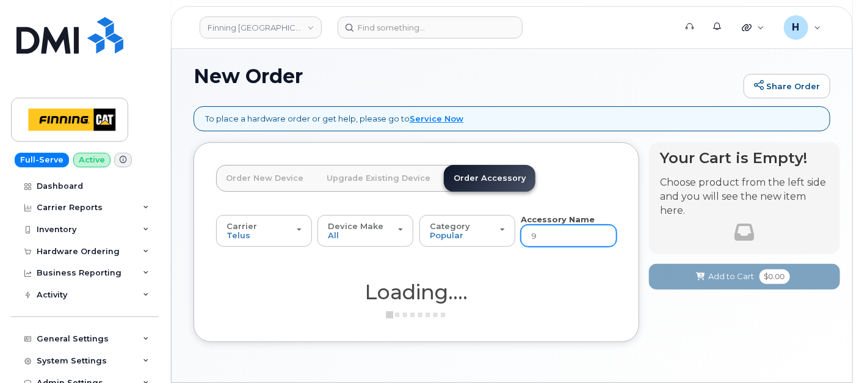
type input "9"
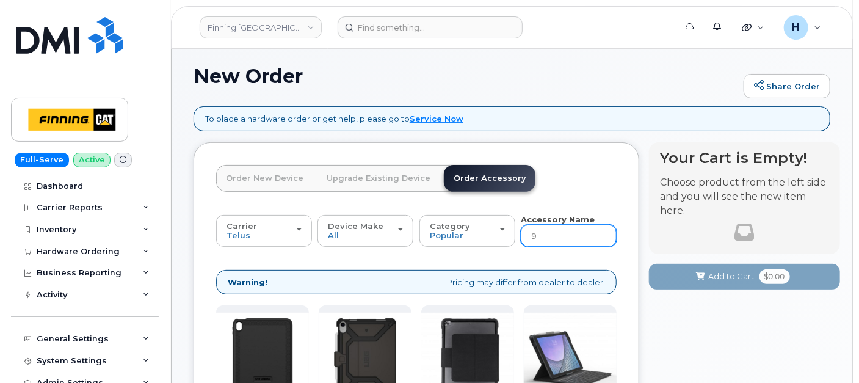
click at [545, 232] on input "9" at bounding box center [569, 236] width 96 height 22
type input "DEFE"
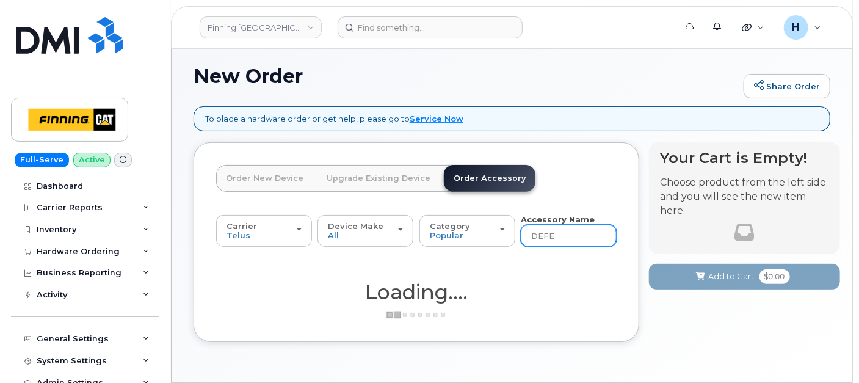
click at [556, 232] on input "DEFE" at bounding box center [569, 236] width 96 height 22
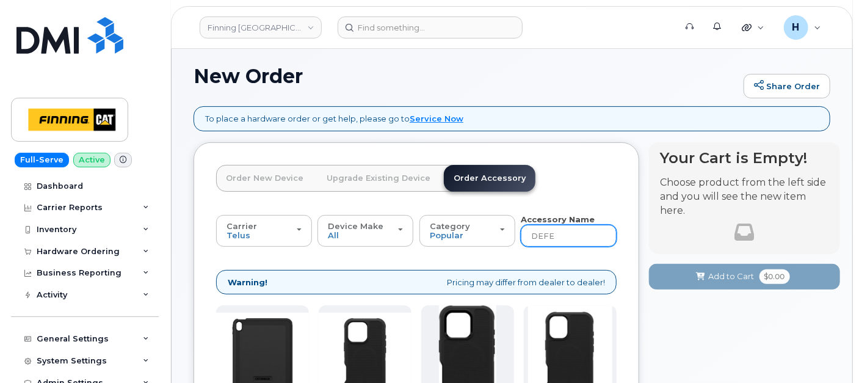
click at [556, 232] on input "DEFE" at bounding box center [569, 236] width 96 height 22
type input "D"
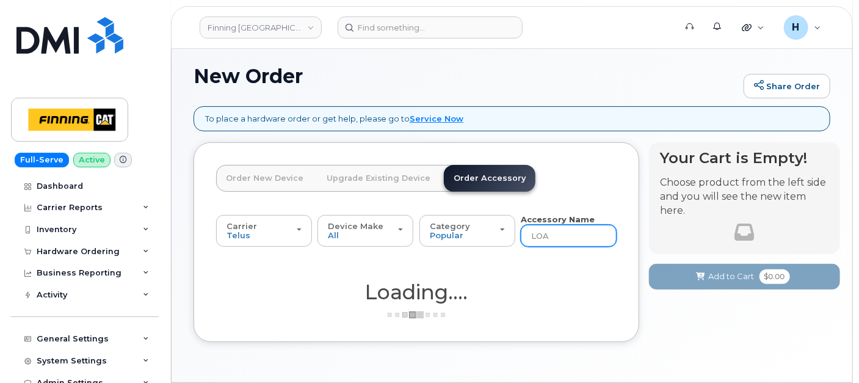
type input "LOAN"
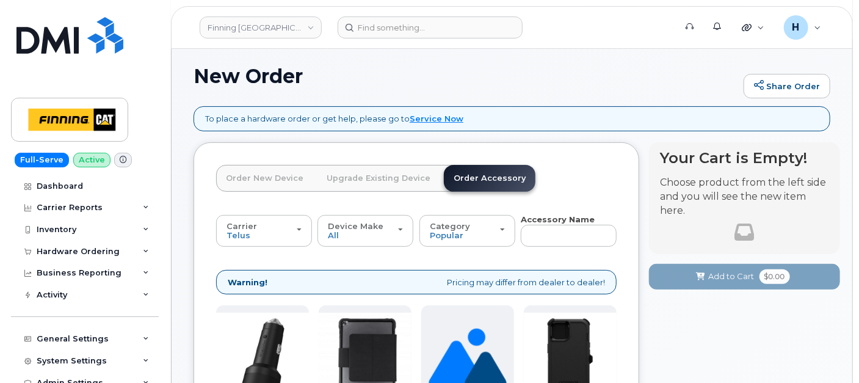
type input "LOAN"
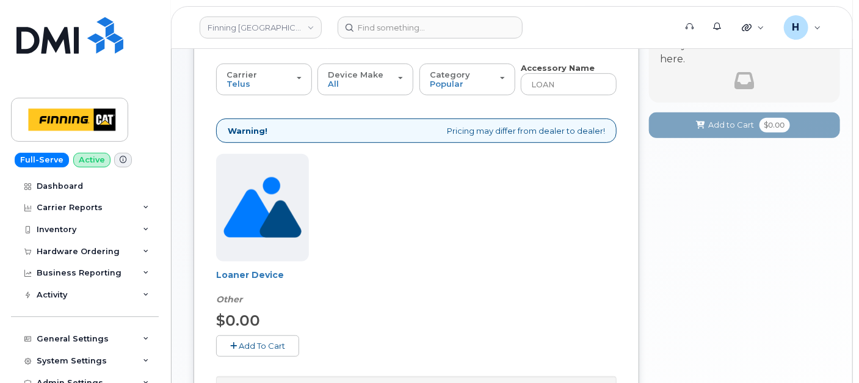
scroll to position [283, 0]
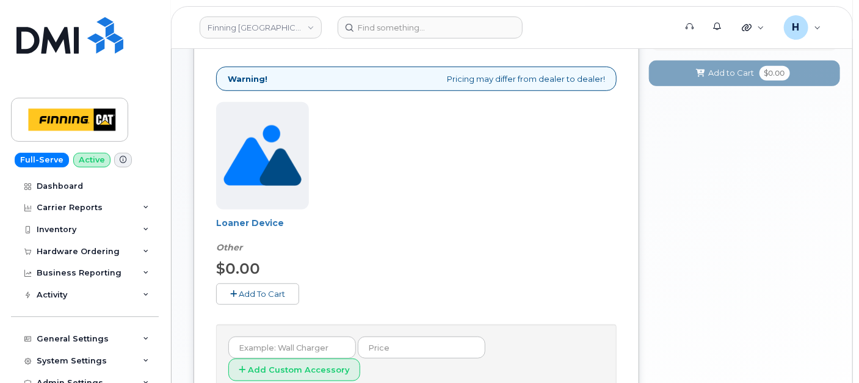
click at [251, 296] on span "Add To Cart" at bounding box center [262, 294] width 46 height 10
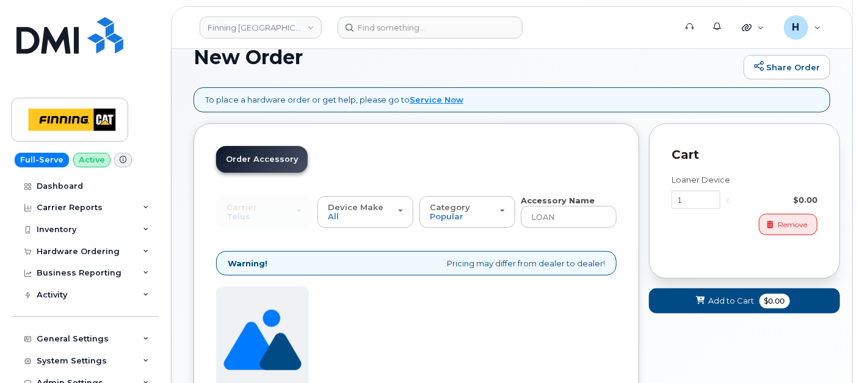
scroll to position [12, 0]
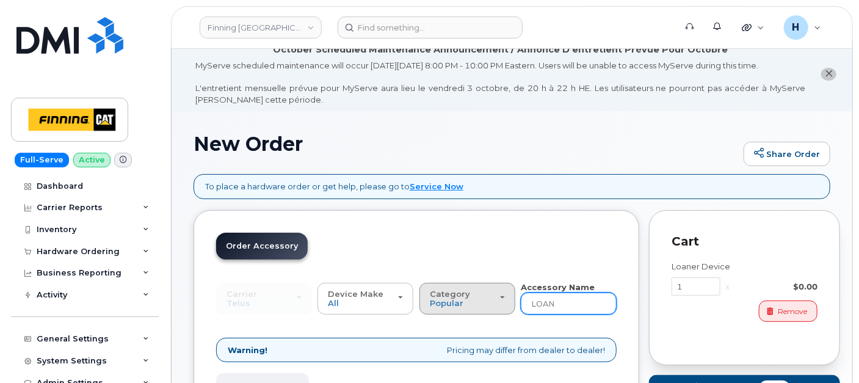
drag, startPoint x: 556, startPoint y: 303, endPoint x: 509, endPoint y: 305, distance: 47.1
click at [509, 305] on div "Carrier SaskTel Telus SaskTel Telus Device Make All iPhone Tablet All iPhone Ta…" at bounding box center [416, 298] width 401 height 34
type input "W"
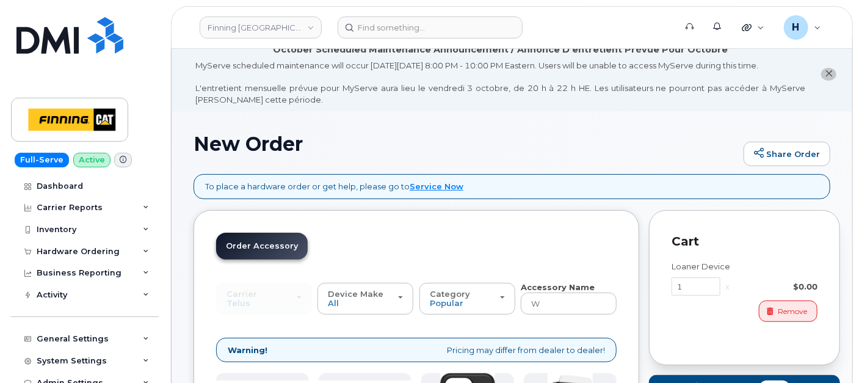
type input "WW"
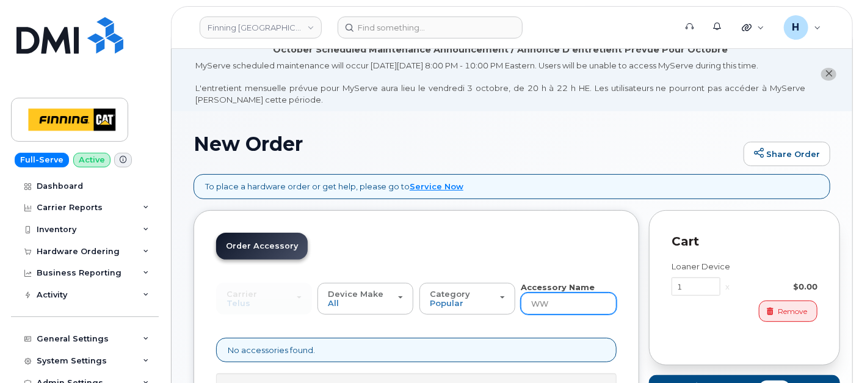
click at [549, 304] on input "WW" at bounding box center [569, 303] width 96 height 22
type input "WALL"
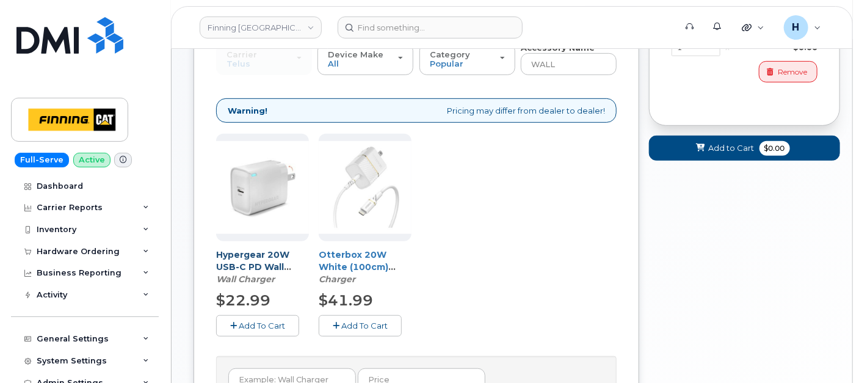
scroll to position [253, 0]
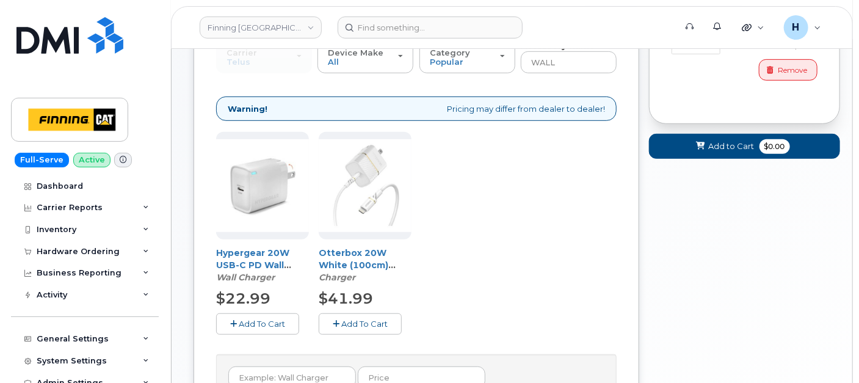
click at [330, 319] on button "Add To Cart" at bounding box center [360, 323] width 83 height 21
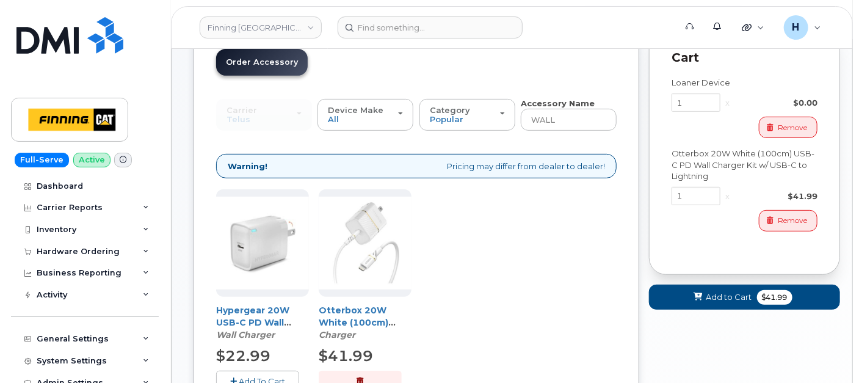
scroll to position [117, 0]
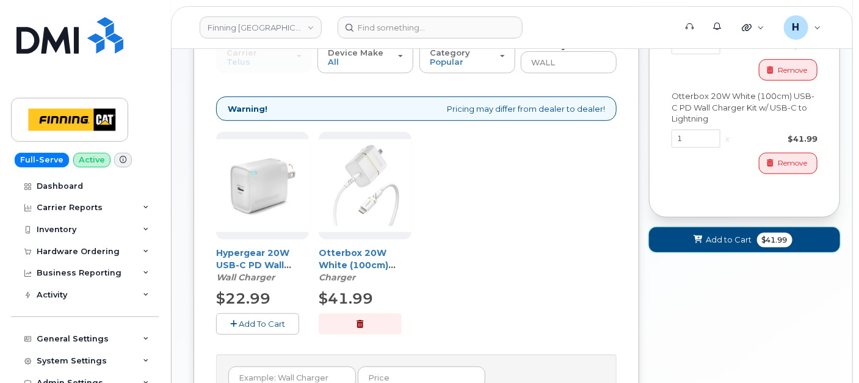
click at [691, 244] on button "Add to Cart $41.99" at bounding box center [744, 239] width 191 height 25
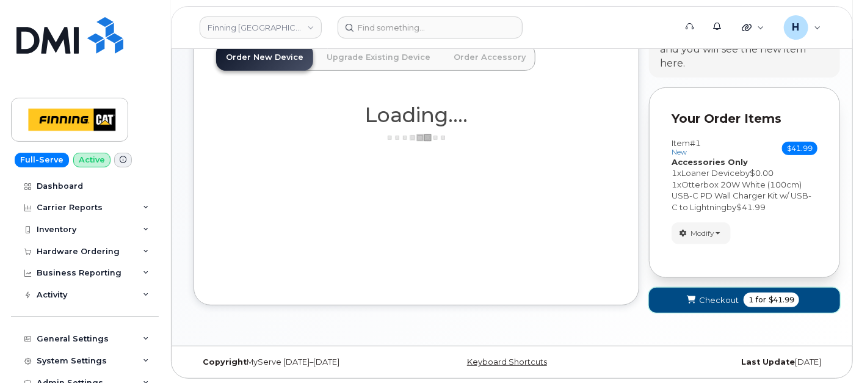
click at [677, 300] on button "Checkout 1 for $41.99" at bounding box center [744, 300] width 191 height 25
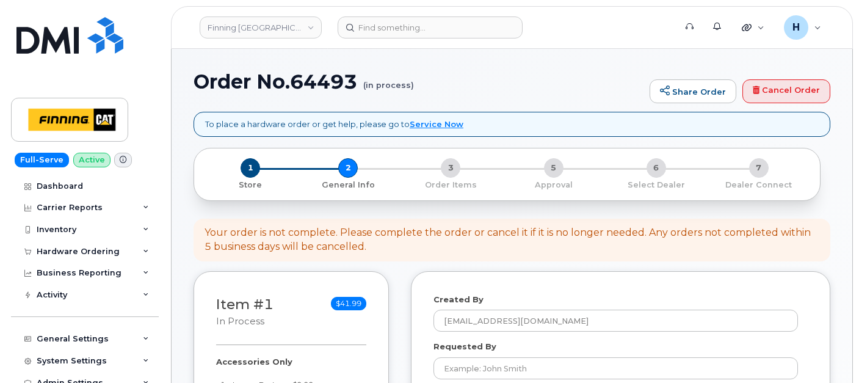
select select
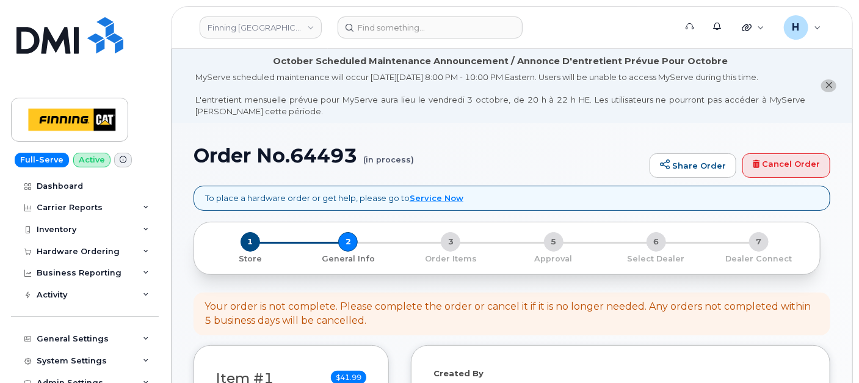
click at [190, 84] on li "October Scheduled Maintenance Announcement / Annonce D'entretient Prévue Pour O…" at bounding box center [512, 86] width 681 height 74
drag, startPoint x: 199, startPoint y: 160, endPoint x: 360, endPoint y: 165, distance: 161.3
copy h1 "Order No.64493"
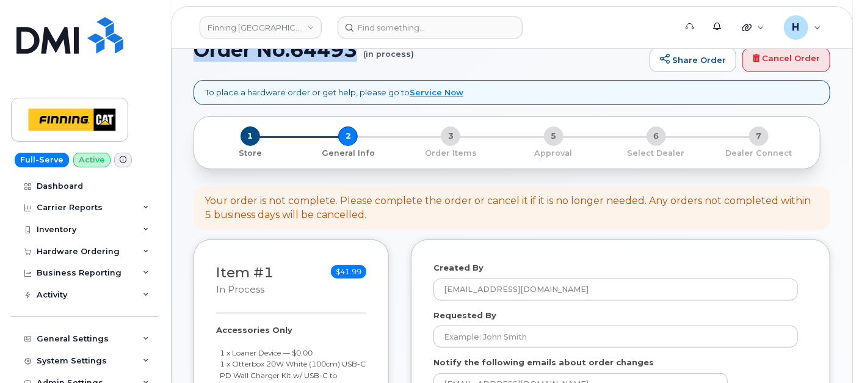
scroll to position [203, 0]
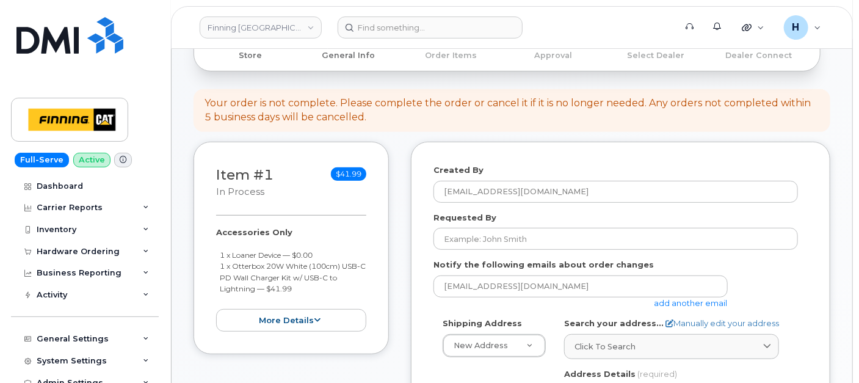
drag, startPoint x: 214, startPoint y: 226, endPoint x: 293, endPoint y: 287, distance: 99.7
click at [293, 287] on div "Item #1 in process $41.99 Accessories Only 1 x Loaner Device — $0.00 1 x Otterb…" at bounding box center [291, 248] width 195 height 212
copy div "Accessories Only 1 x Loaner Device — $0.00 1 x Otterbox 20W White (100cm) USB-C…"
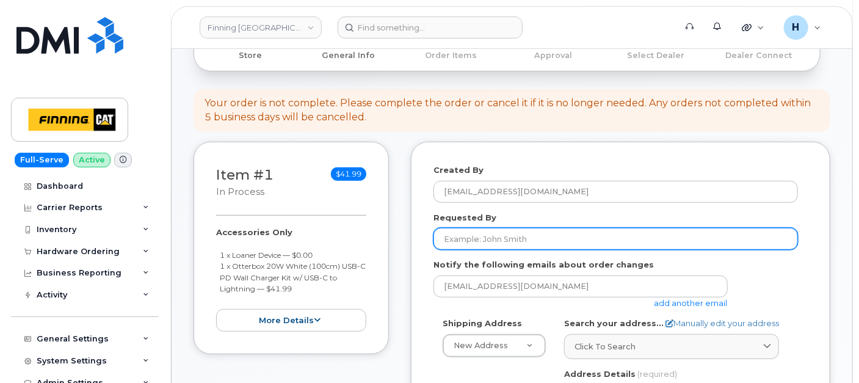
click at [471, 241] on input "Requested By" at bounding box center [616, 239] width 365 height 22
paste input "RITM0494694"
type input "RITM0494694"
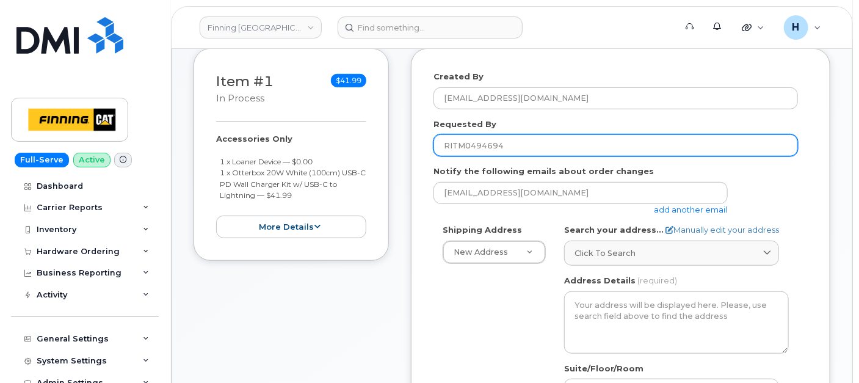
scroll to position [339, 0]
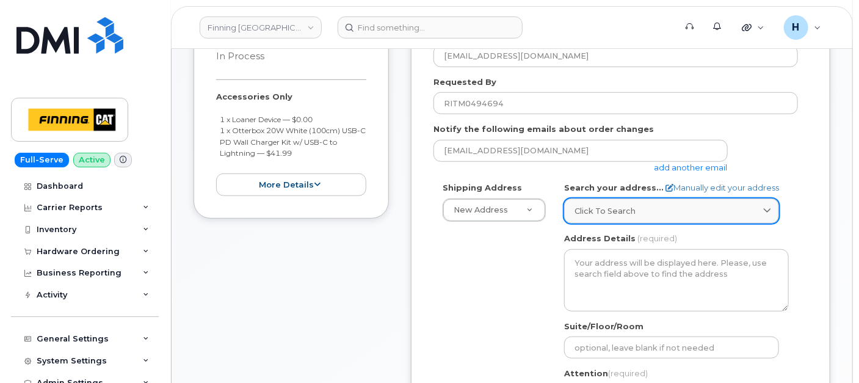
click at [597, 202] on link "Click to search" at bounding box center [671, 210] width 215 height 25
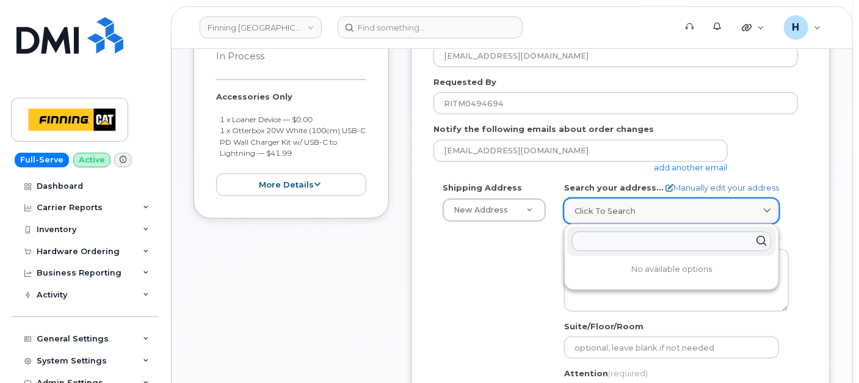
paste input "[STREET_ADDRESS][PERSON_NAME]"
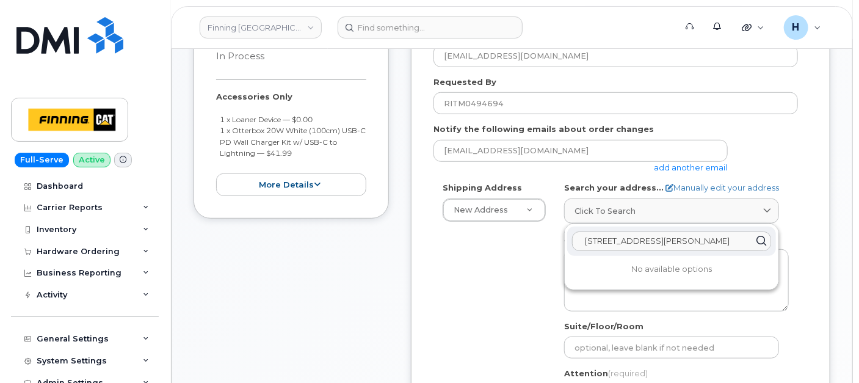
type input "[STREET_ADDRESS][PERSON_NAME]"
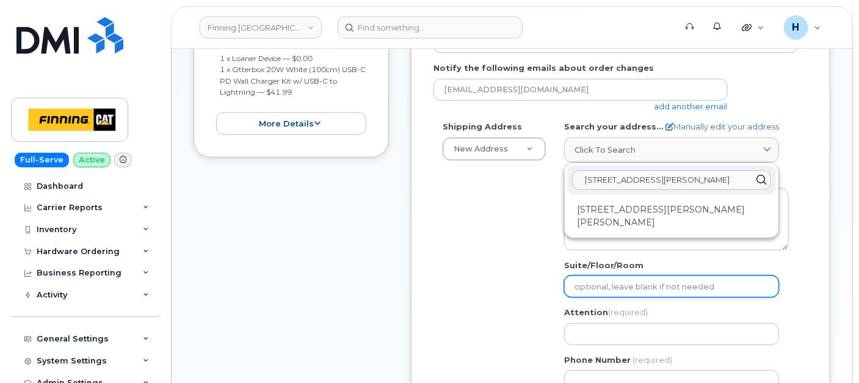
scroll to position [474, 0]
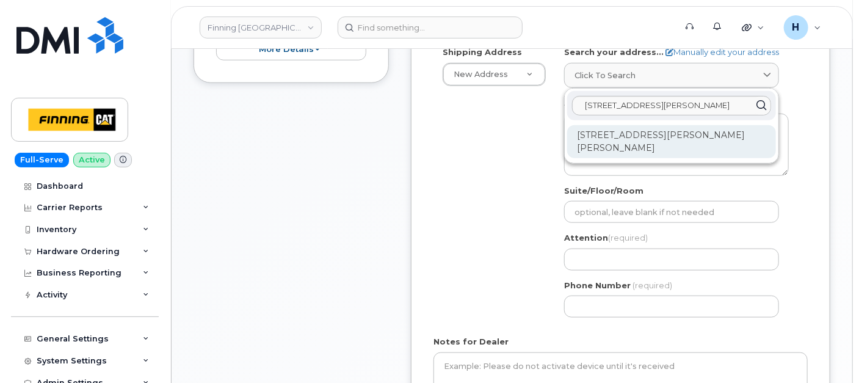
click at [602, 125] on div "[STREET_ADDRESS][PERSON_NAME][PERSON_NAME]" at bounding box center [671, 141] width 209 height 33
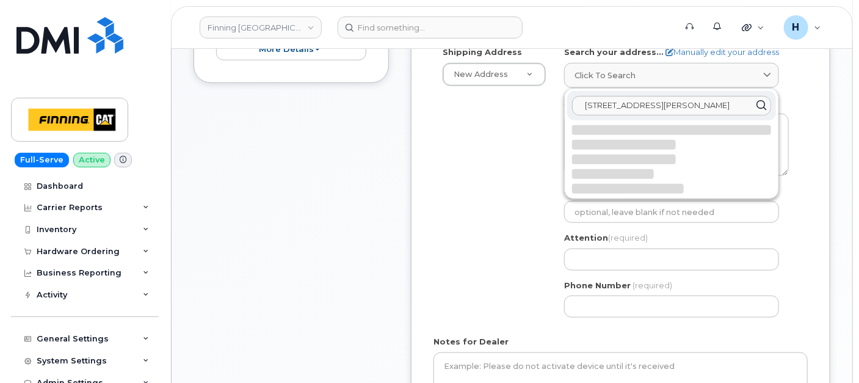
select select
type textarea "[STREET_ADDRESS][PERSON_NAME][PERSON_NAME]"
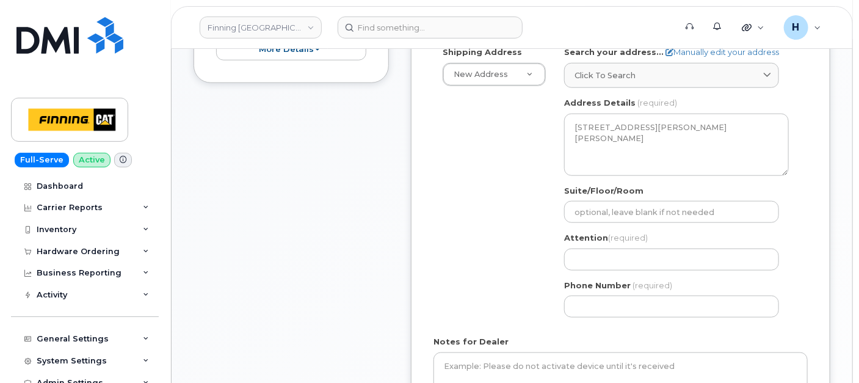
click at [620, 316] on div "AB [GEOGRAPHIC_DATA][PERSON_NAME] Search your address... Manually edit your add…" at bounding box center [676, 186] width 243 height 280
click at [619, 311] on input "Phone Number" at bounding box center [671, 307] width 215 height 22
paste input "7807432218"
select select
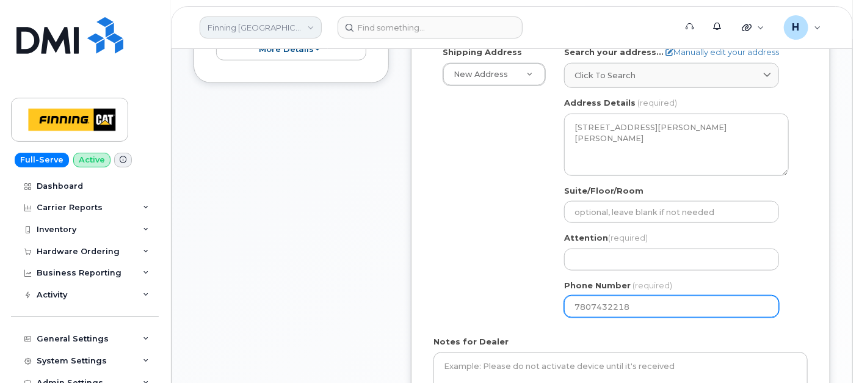
type input "7807432218"
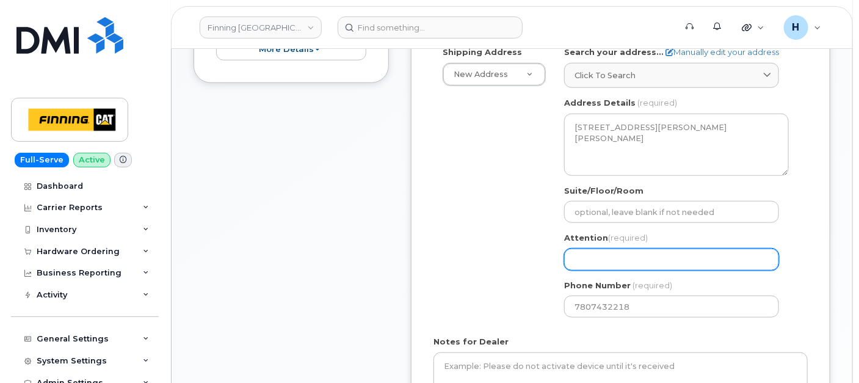
click at [614, 259] on input "Attention (required)" at bounding box center [671, 260] width 215 height 22
paste input "[PERSON_NAME]"
select select
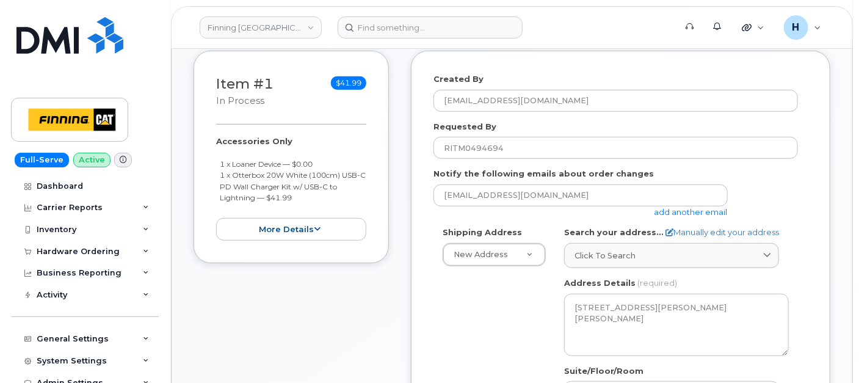
scroll to position [203, 0]
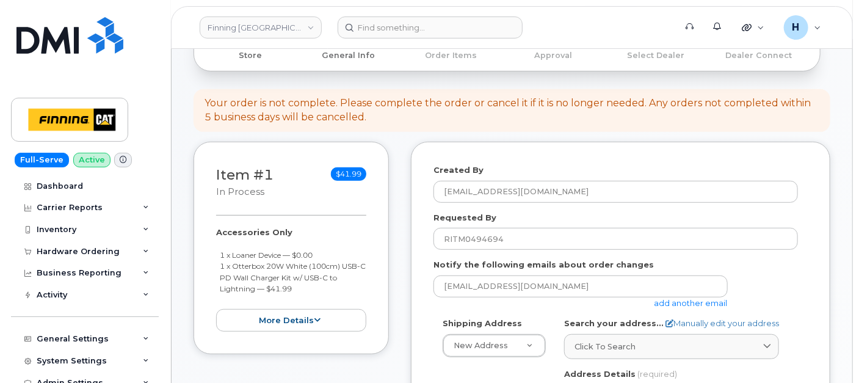
type input "[PERSON_NAME]"
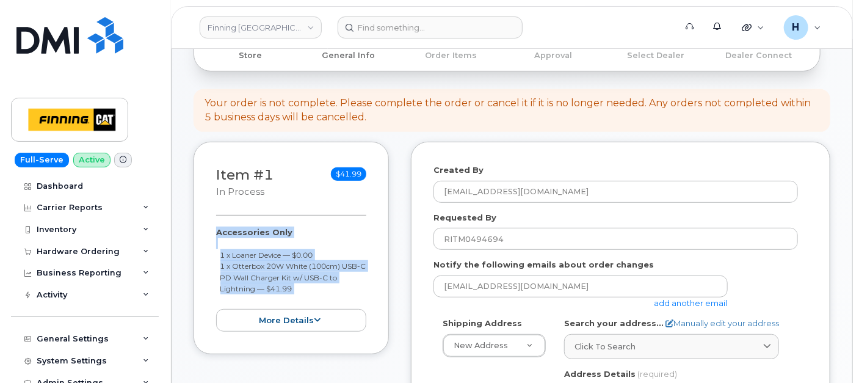
drag, startPoint x: 208, startPoint y: 230, endPoint x: 293, endPoint y: 295, distance: 107.6
click at [293, 295] on div "Item #1 in process $41.99 Accessories Only 1 x Loaner Device — $0.00 1 x Otterb…" at bounding box center [291, 248] width 195 height 212
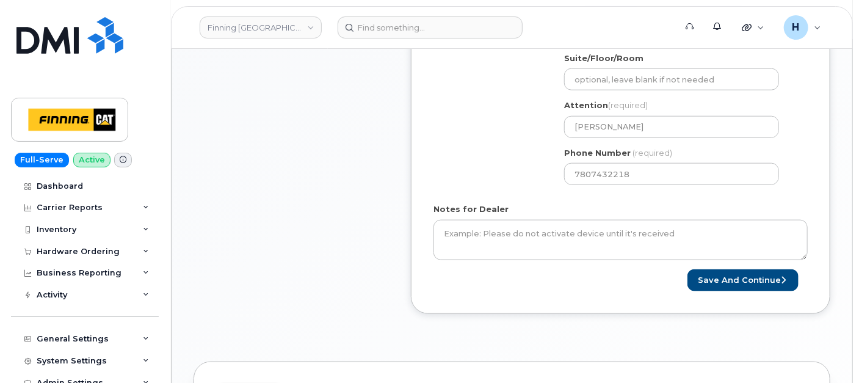
scroll to position [611, 0]
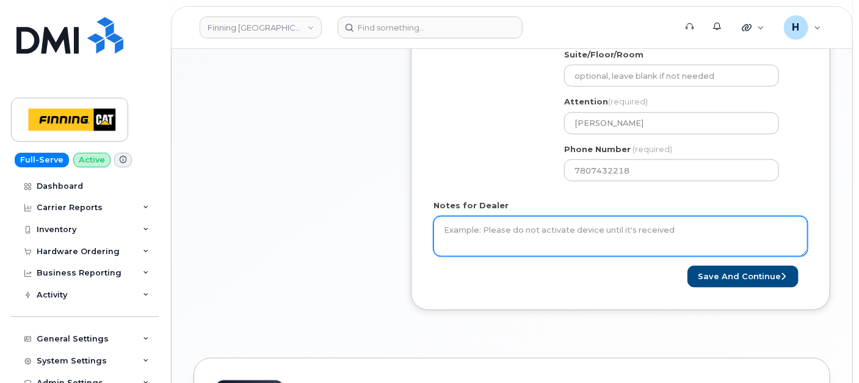
click at [502, 220] on textarea "Notes for Dealer" at bounding box center [621, 236] width 374 height 40
paste textarea "Accessories Only 1 x Loaner Device — $0.00---Fully Compatible with included Def…"
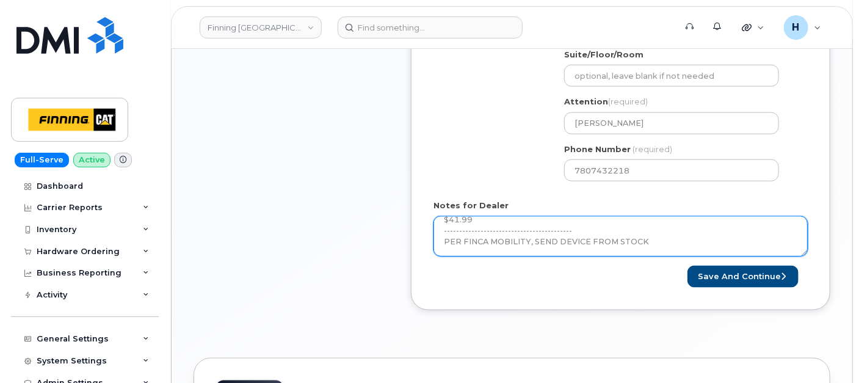
scroll to position [69, 0]
click at [473, 245] on textarea "Accessories Only 1 x Loaner Device — $0.00---Fully Compatible with included Def…" at bounding box center [621, 236] width 374 height 40
click at [556, 244] on textarea "Accessories Only 1 x Loaner Device — $0.00---Fully Compatible with included Def…" at bounding box center [621, 236] width 374 height 40
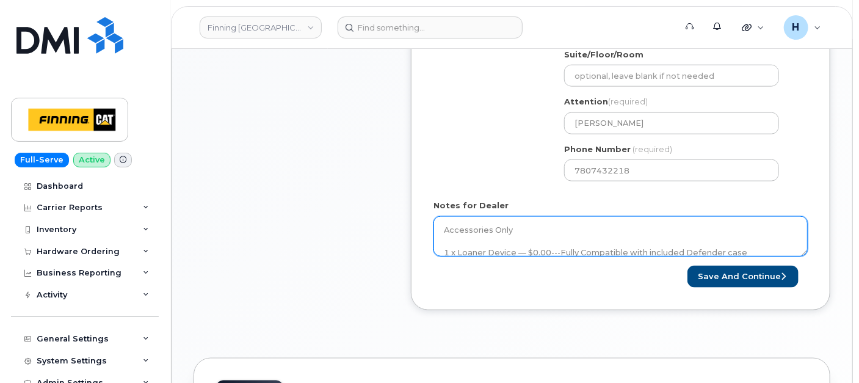
scroll to position [0, 0]
click at [544, 241] on textarea "Accessories Only 1 x Loaner Device — $0.00---Fully Compatible with included Def…" at bounding box center [621, 236] width 374 height 40
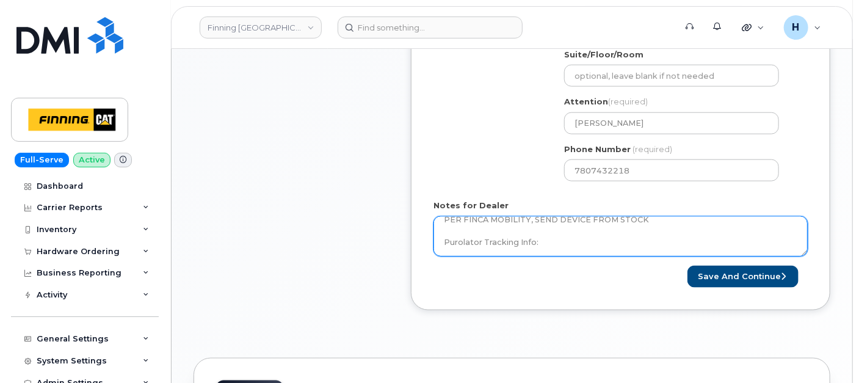
scroll to position [78, 0]
click at [545, 241] on textarea "Accessories Only 1 x Loaner Device — $0.00---Fully Compatible with included Def…" at bounding box center [621, 236] width 374 height 40
type textarea "Accessories Only 1 x Loaner Device — $0.00---Fully Compatible with included Def…"
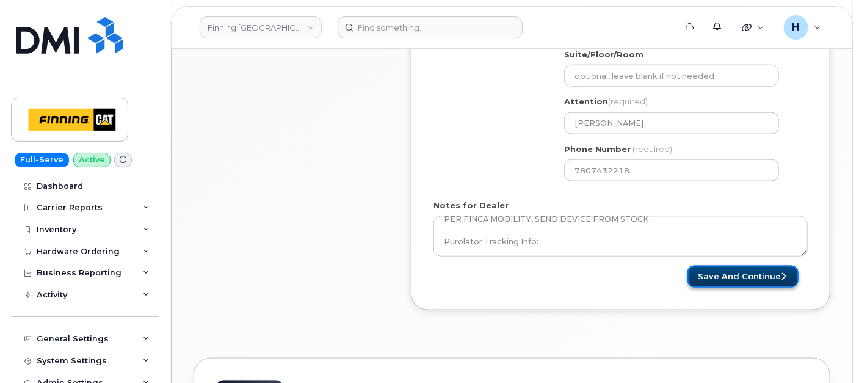
click at [700, 266] on button "Save and Continue" at bounding box center [743, 277] width 111 height 23
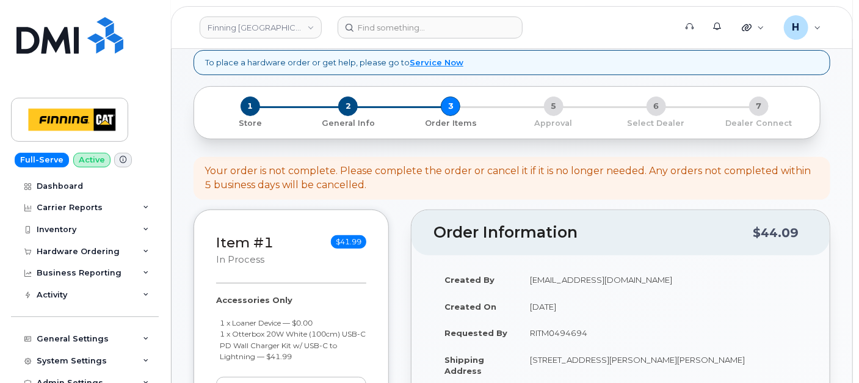
scroll to position [339, 0]
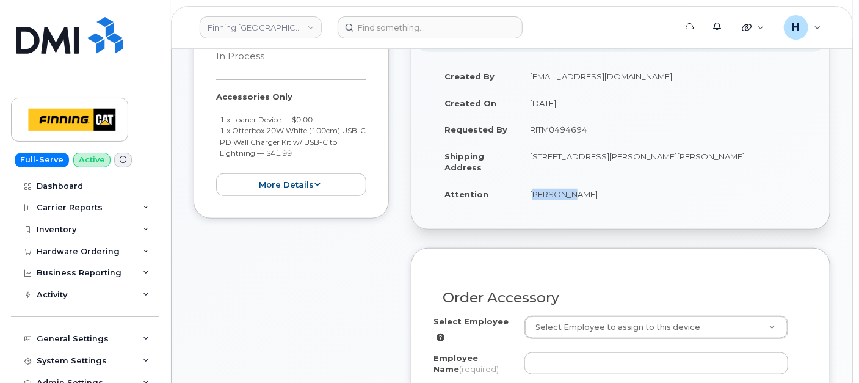
drag, startPoint x: 528, startPoint y: 195, endPoint x: 613, endPoint y: 194, distance: 85.5
click at [613, 194] on td "[PERSON_NAME]" at bounding box center [663, 194] width 289 height 27
copy td "[PERSON_NAME]"
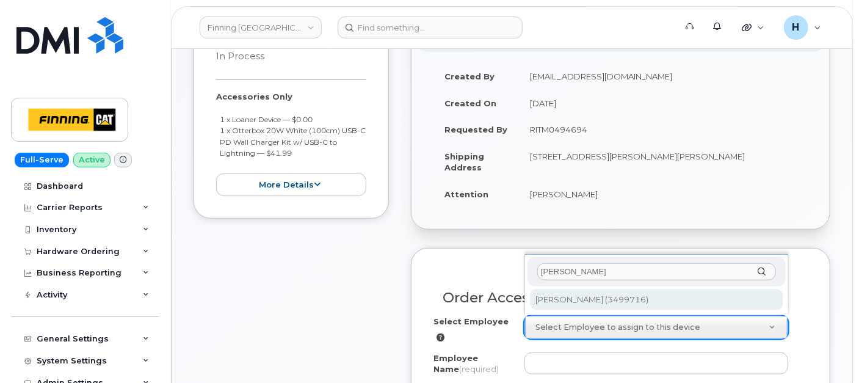
type input "[PERSON_NAME]"
type input "819260"
type input "[PERSON_NAME]"
select select "D04"
select select "CGMAAKC"
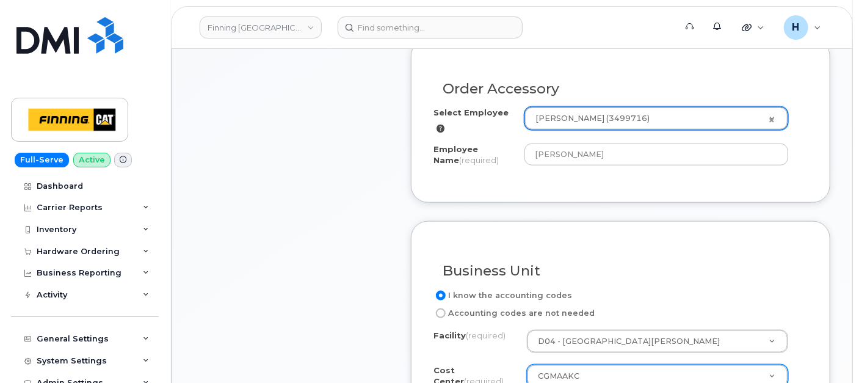
scroll to position [678, 0]
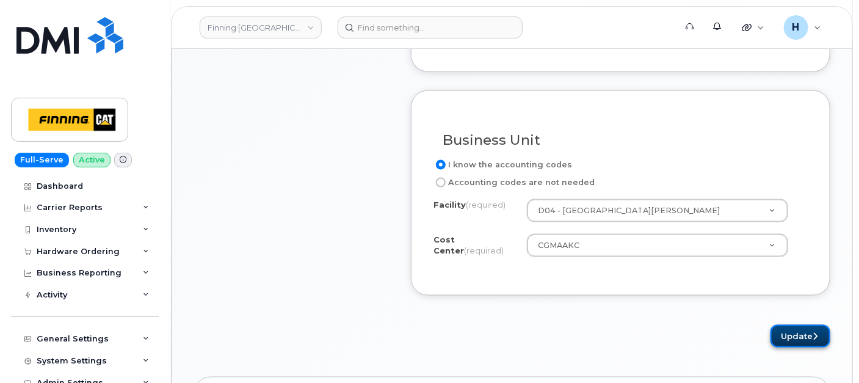
click at [796, 328] on button "Update" at bounding box center [801, 336] width 60 height 23
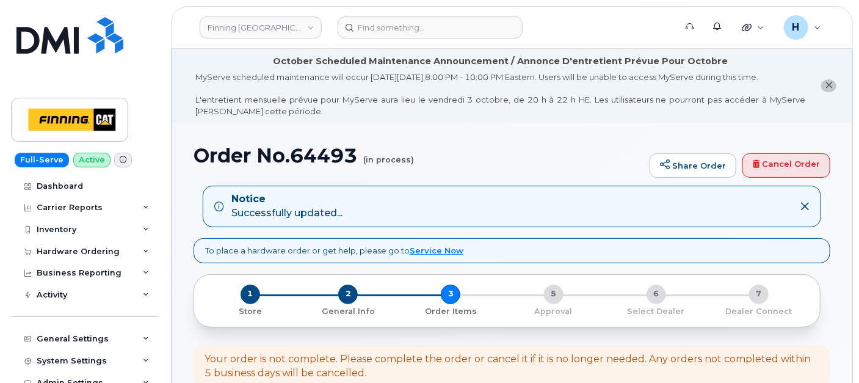
click at [314, 155] on h1 "Order No.64493 (in process)" at bounding box center [419, 155] width 450 height 21
copy h1 "64493"
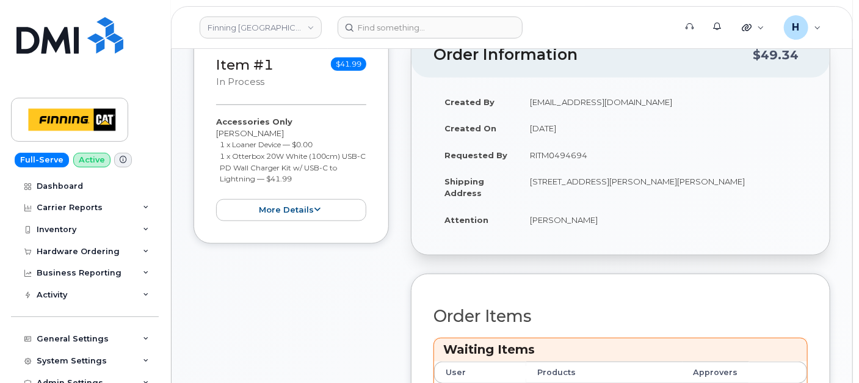
scroll to position [407, 0]
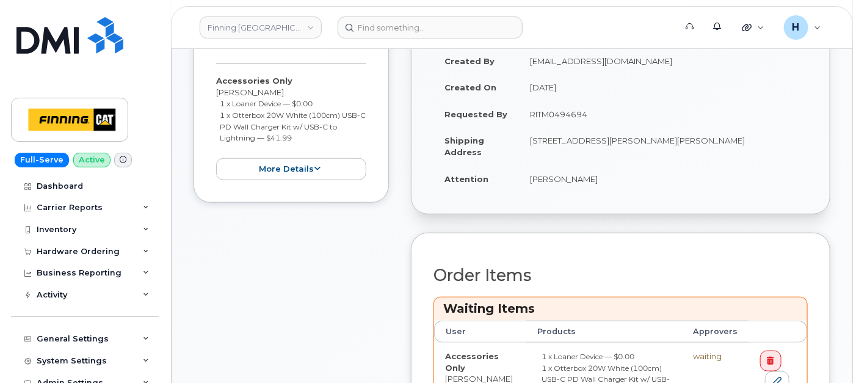
drag, startPoint x: 703, startPoint y: 137, endPoint x: 739, endPoint y: 139, distance: 36.0
click at [739, 139] on td "[STREET_ADDRESS][PERSON_NAME][PERSON_NAME]" at bounding box center [663, 146] width 289 height 38
copy td "T9H 4B2"
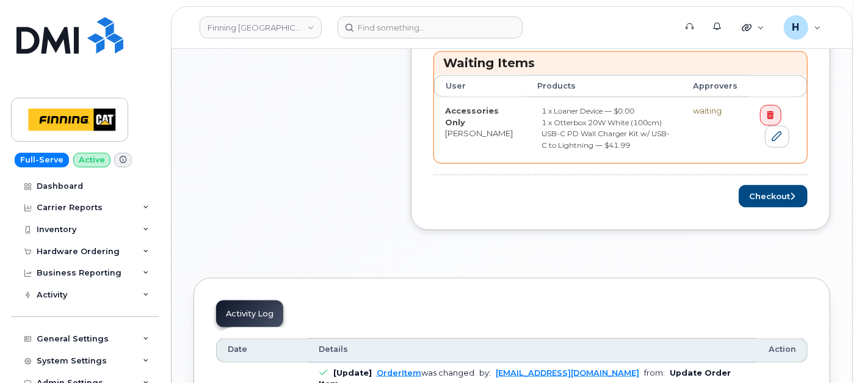
scroll to position [678, 0]
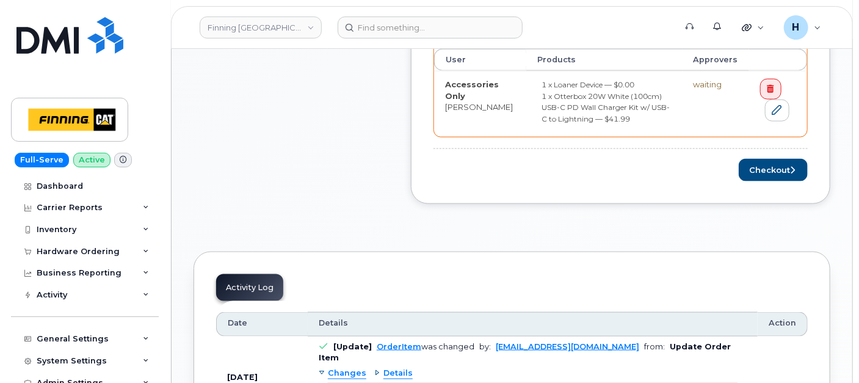
click at [762, 139] on div "Order Items Waiting Items User Products Approvers Accessories Only Val Nash 1 x…" at bounding box center [621, 88] width 374 height 187
click at [761, 159] on button "Checkout" at bounding box center [773, 170] width 69 height 23
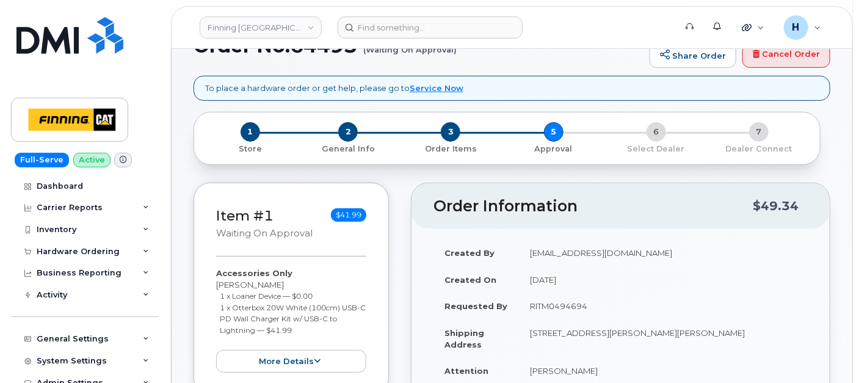
scroll to position [339, 0]
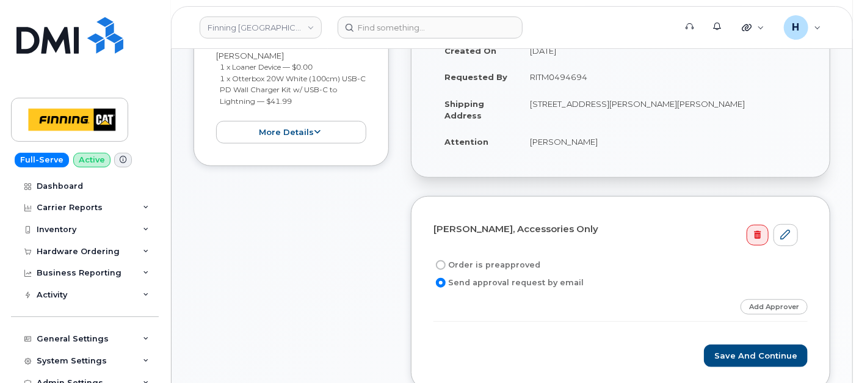
drag, startPoint x: 520, startPoint y: 261, endPoint x: 529, endPoint y: 181, distance: 80.5
click at [520, 259] on label "Order is preapproved" at bounding box center [487, 265] width 107 height 15
click at [446, 260] on input "Order is preapproved" at bounding box center [441, 265] width 10 height 10
radio input "true"
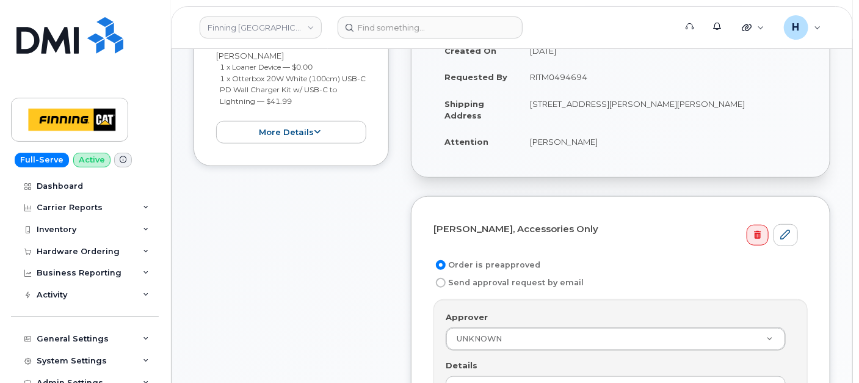
drag, startPoint x: 526, startPoint y: 82, endPoint x: 589, endPoint y: 82, distance: 62.9
click at [589, 82] on td "RITM0494694" at bounding box center [663, 76] width 289 height 27
copy td "RITM0494694"
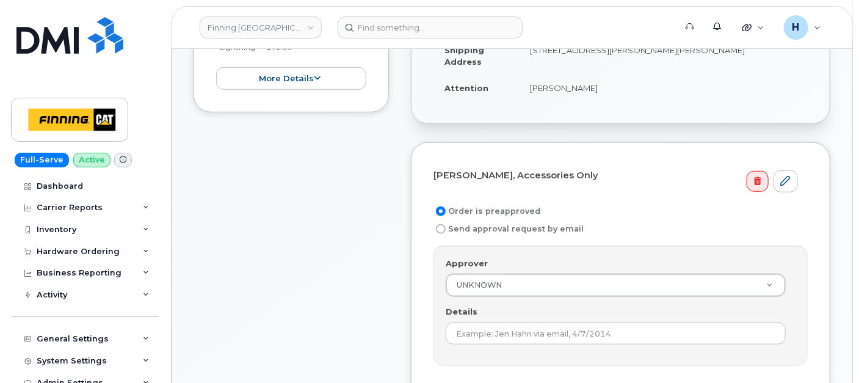
scroll to position [474, 0]
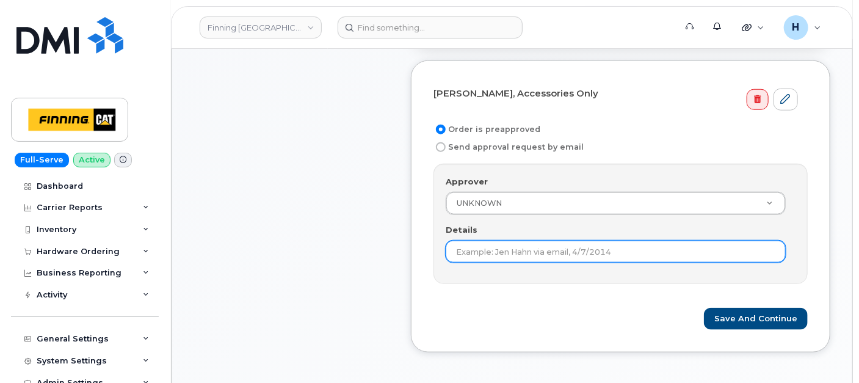
click at [471, 256] on input "Details" at bounding box center [616, 252] width 340 height 22
paste input "RITM0494694"
type input "RITM0494694"
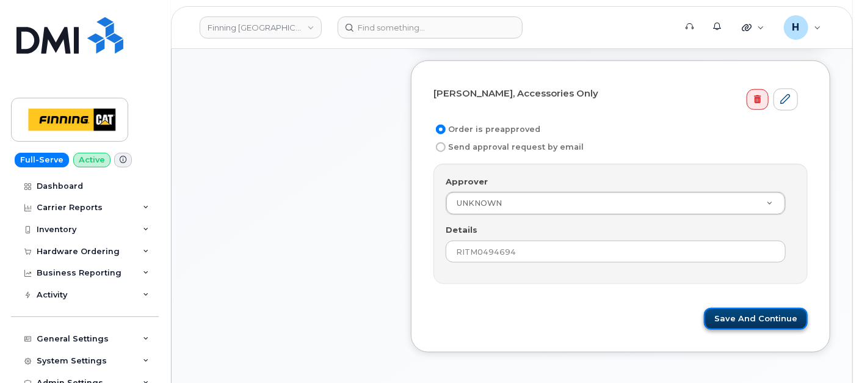
click at [760, 322] on button "Save and Continue" at bounding box center [756, 319] width 104 height 23
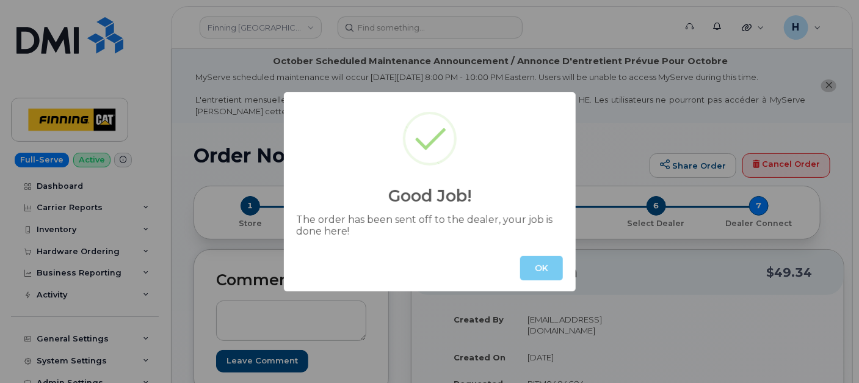
click at [529, 261] on button "OK" at bounding box center [541, 268] width 43 height 24
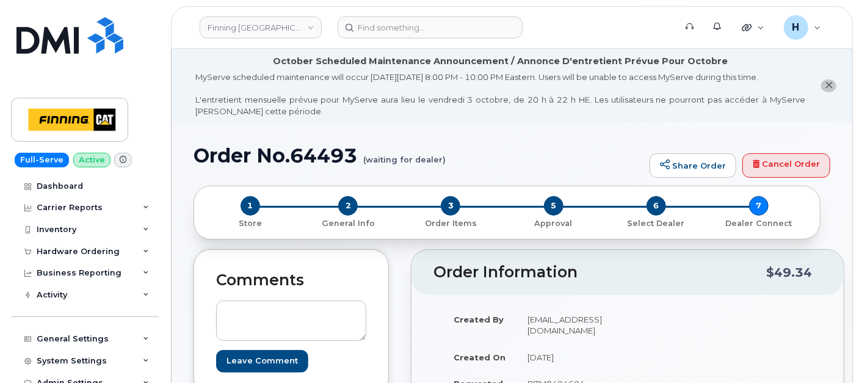
scroll to position [203, 0]
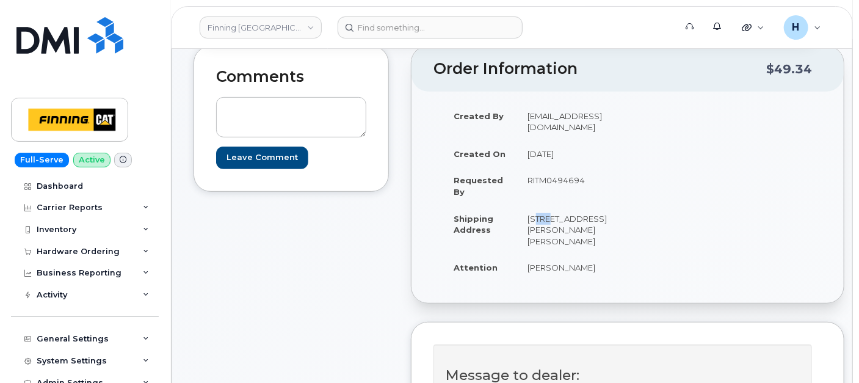
drag, startPoint x: 516, startPoint y: 228, endPoint x: 535, endPoint y: 228, distance: 18.9
click at [535, 228] on td "[STREET_ADDRESS][PERSON_NAME][PERSON_NAME]" at bounding box center [567, 229] width 101 height 49
copy td "118"
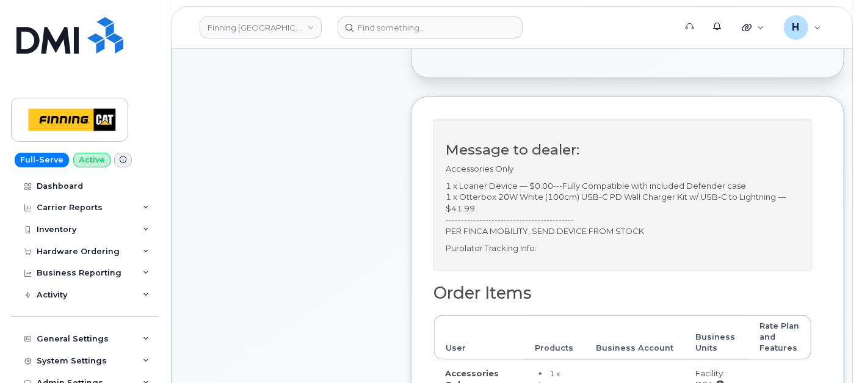
scroll to position [542, 0]
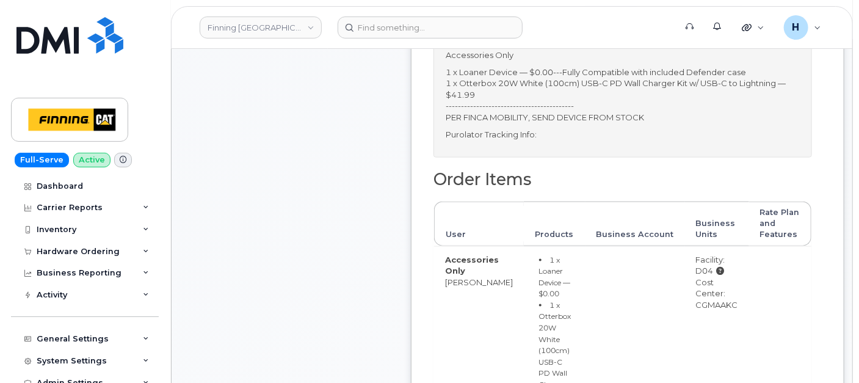
drag, startPoint x: 678, startPoint y: 327, endPoint x: 722, endPoint y: 328, distance: 44.0
click at [722, 328] on td "Facility: D04 Cost Center: CGMAAKC" at bounding box center [717, 347] width 64 height 202
copy div "CGMAAKC"
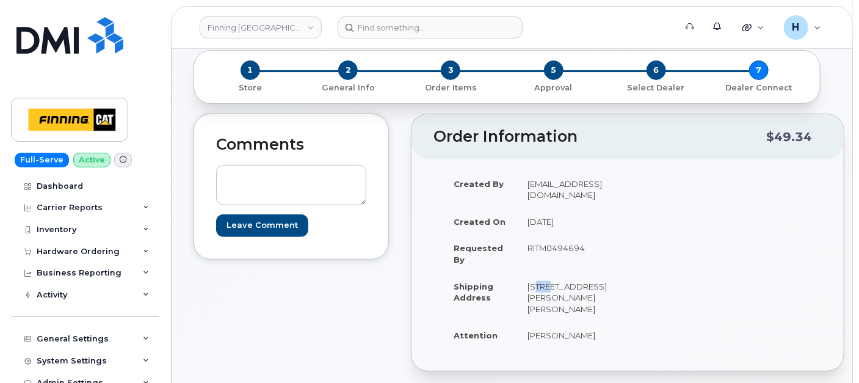
scroll to position [0, 0]
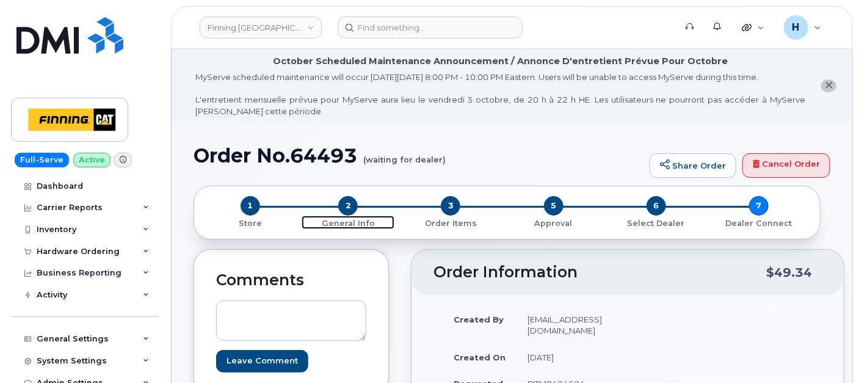
click at [352, 208] on span "2" at bounding box center [348, 206] width 20 height 20
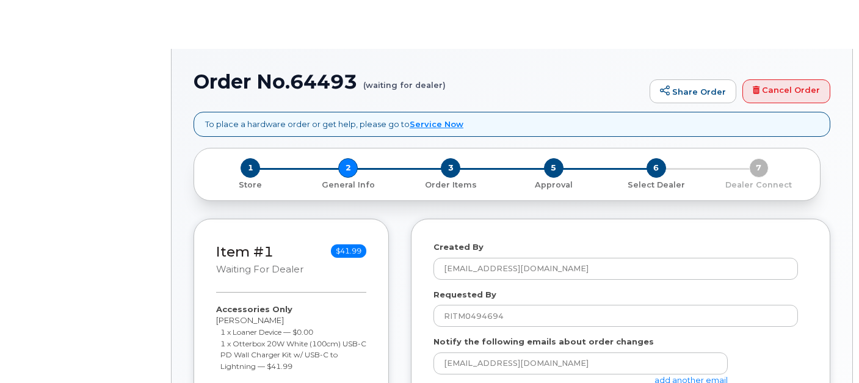
select select
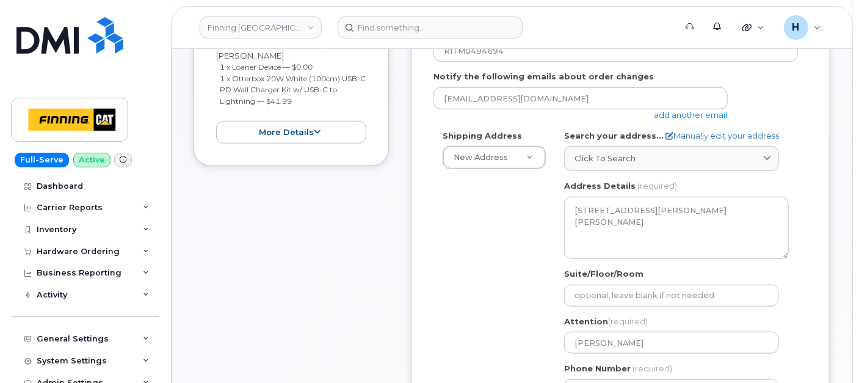
scroll to position [611, 0]
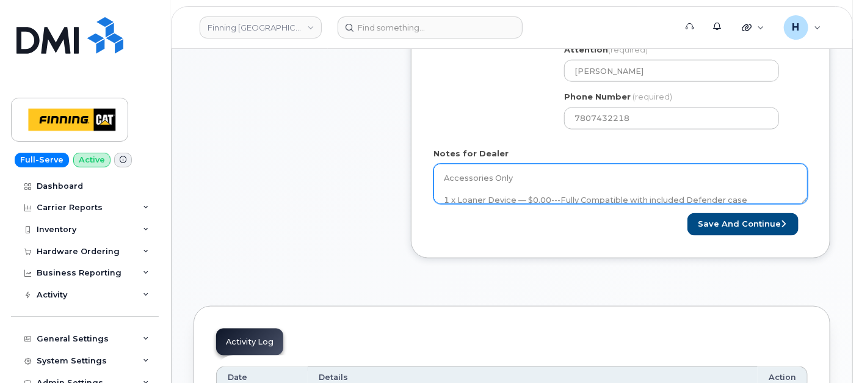
click at [522, 179] on textarea "Accessories Only 1 x Loaner Device — $0.00---Fully Compatible with included Def…" at bounding box center [621, 184] width 374 height 40
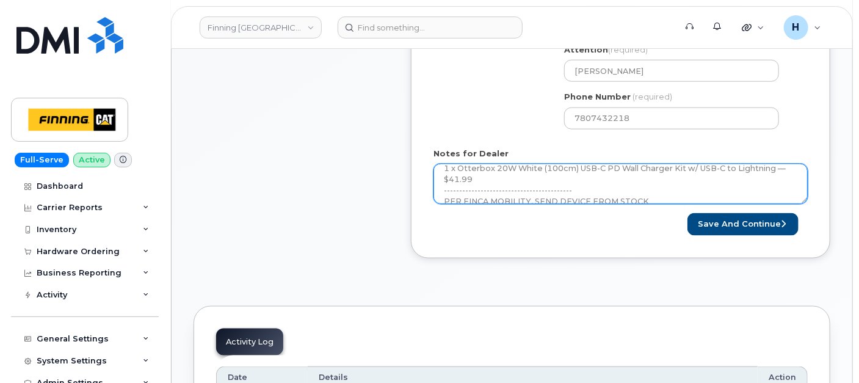
scroll to position [78, 0]
click at [565, 189] on textarea "Accessories Only 1 x Loaner Device — $0.00---Fully Compatible with included Def…" at bounding box center [621, 184] width 374 height 40
paste textarea "335671898062"
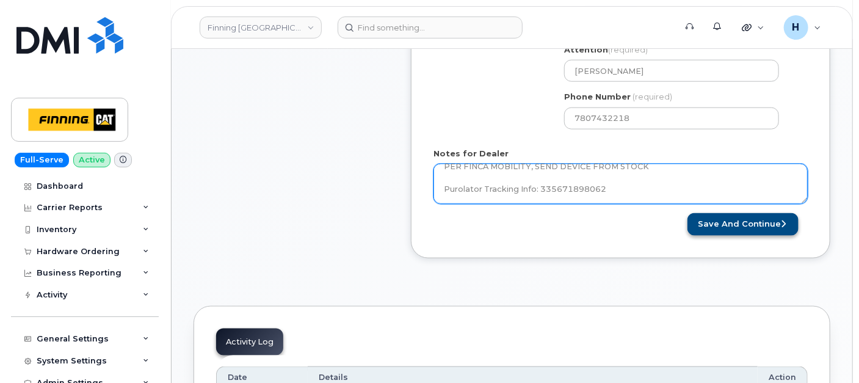
type textarea "Accessories Only 1 x Loaner Device — $0.00---Fully Compatible with included Def…"
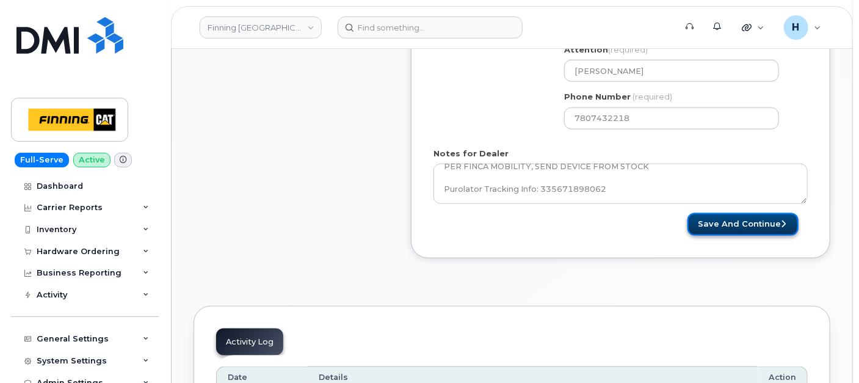
click at [709, 220] on button "Save and Continue" at bounding box center [743, 224] width 111 height 23
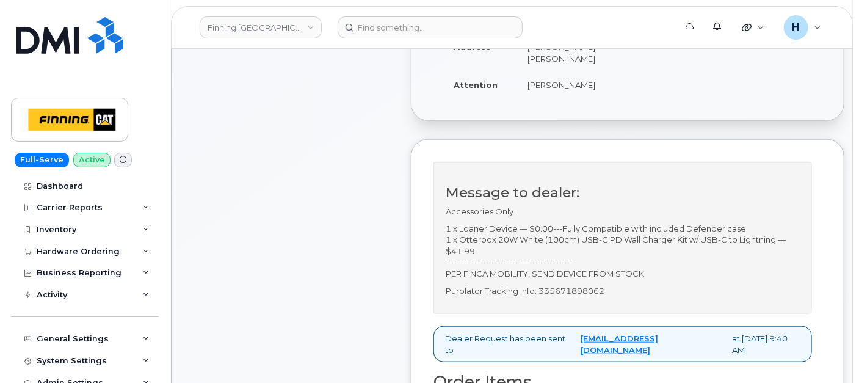
scroll to position [407, 0]
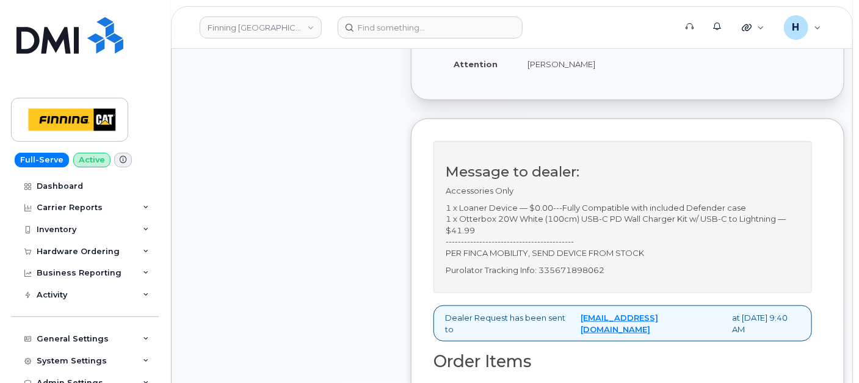
click at [570, 276] on p "Purolator Tracking Info: 335671898062" at bounding box center [623, 270] width 354 height 12
copy p "335671898062"
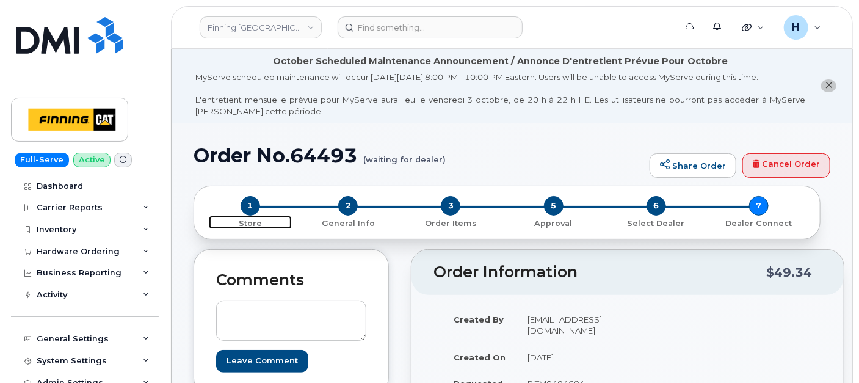
click at [250, 206] on span "1" at bounding box center [251, 206] width 20 height 20
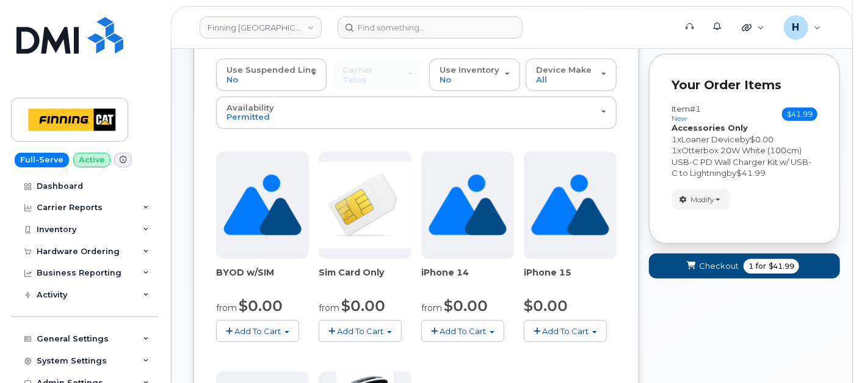
scroll to position [203, 0]
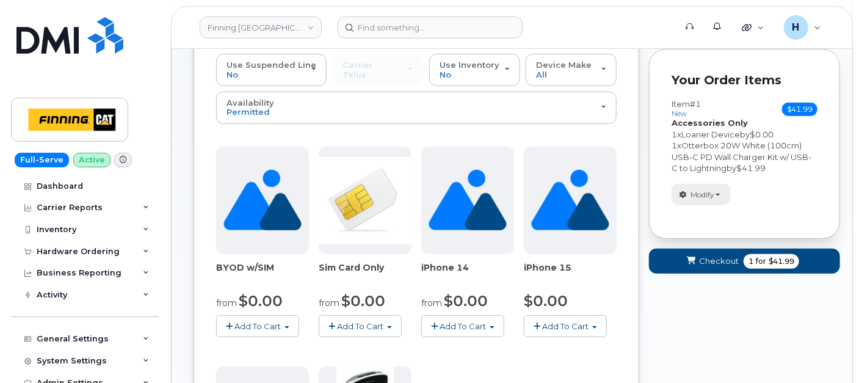
click at [712, 197] on span "Modify" at bounding box center [703, 194] width 24 height 11
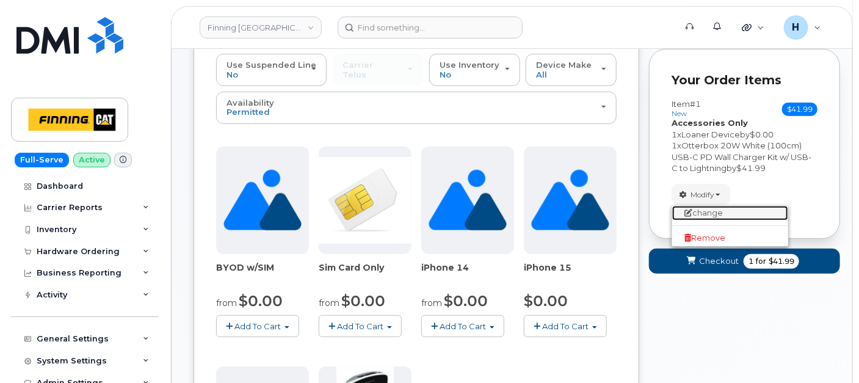
click at [705, 209] on link "change" at bounding box center [730, 213] width 116 height 15
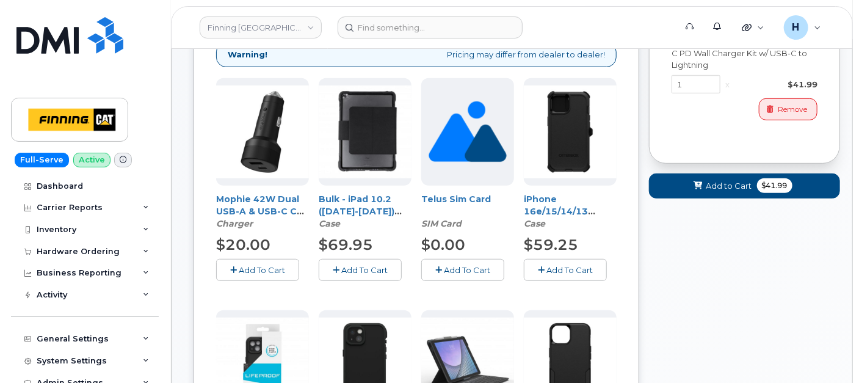
scroll to position [136, 0]
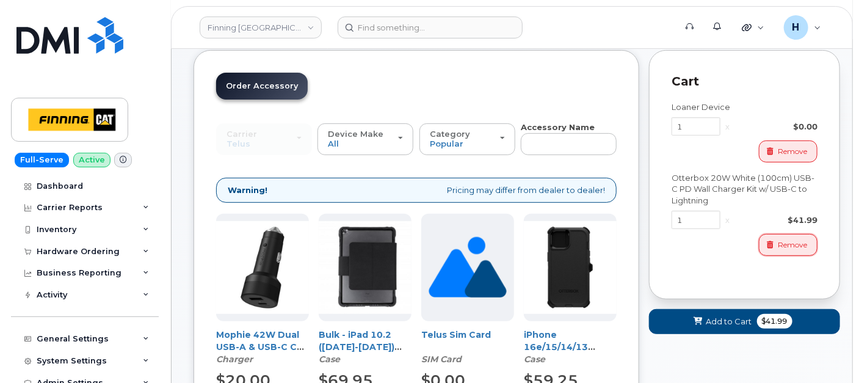
click at [782, 237] on button "Remove" at bounding box center [788, 244] width 59 height 21
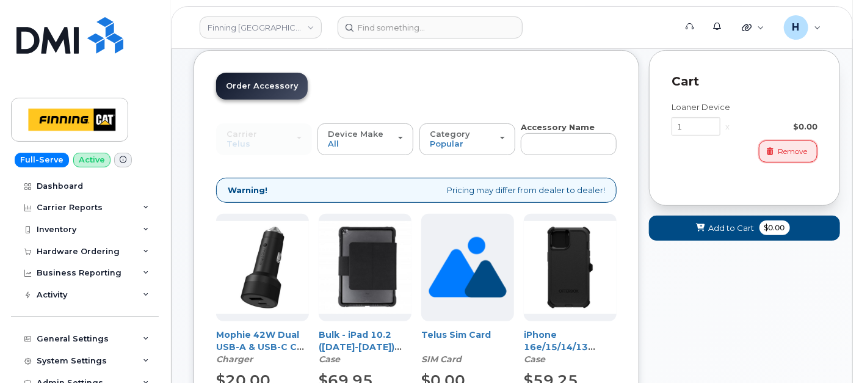
click at [785, 151] on span "Remove" at bounding box center [792, 151] width 29 height 11
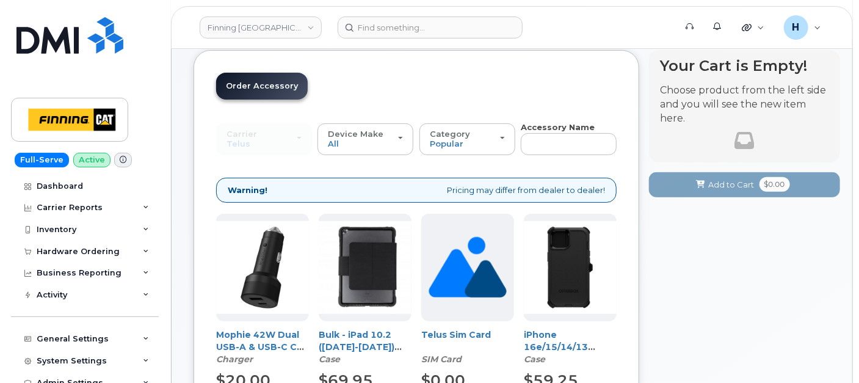
click at [259, 137] on div "Carrier SaskTel Telus SaskTel Telus" at bounding box center [264, 139] width 96 height 32
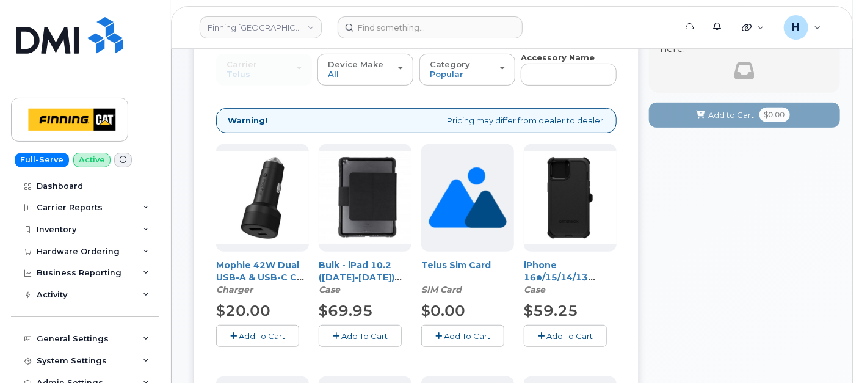
scroll to position [271, 0]
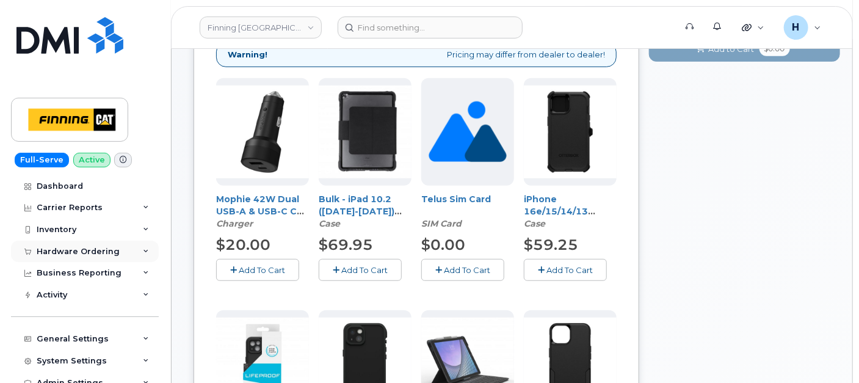
click at [89, 241] on div "Hardware Ordering" at bounding box center [85, 252] width 148 height 22
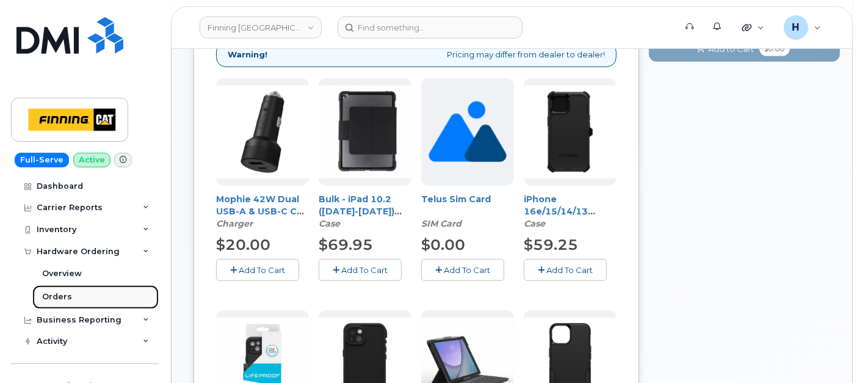
click at [67, 295] on div "Orders" at bounding box center [57, 296] width 30 height 11
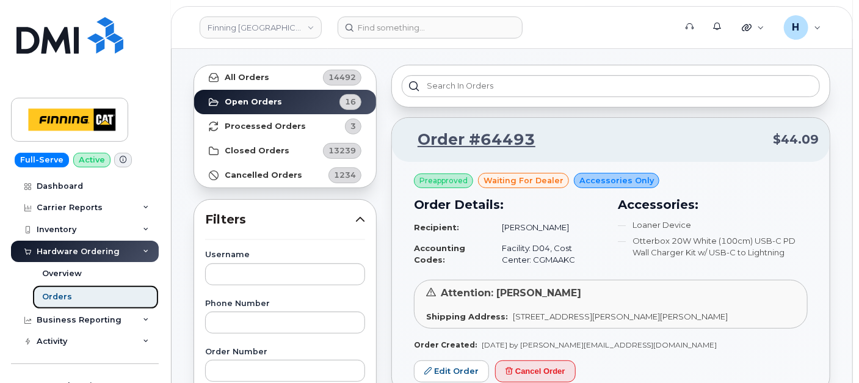
scroll to position [136, 0]
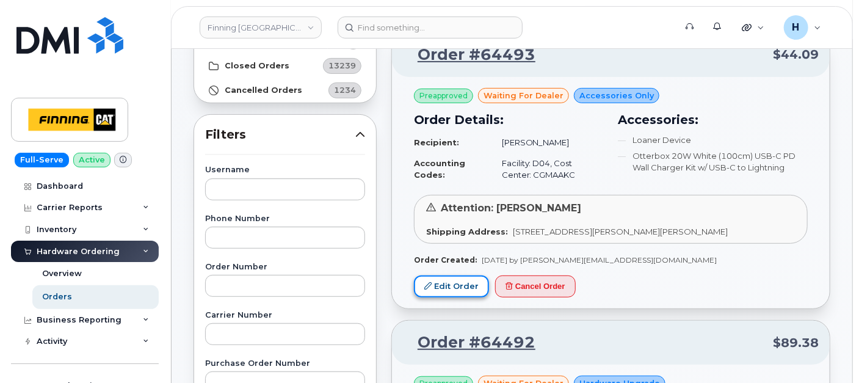
click at [462, 286] on link "Edit Order" at bounding box center [451, 286] width 75 height 23
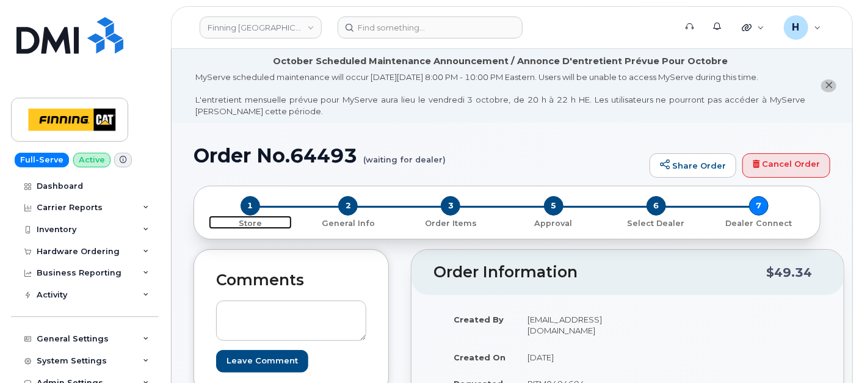
click at [249, 206] on span "1" at bounding box center [251, 206] width 20 height 20
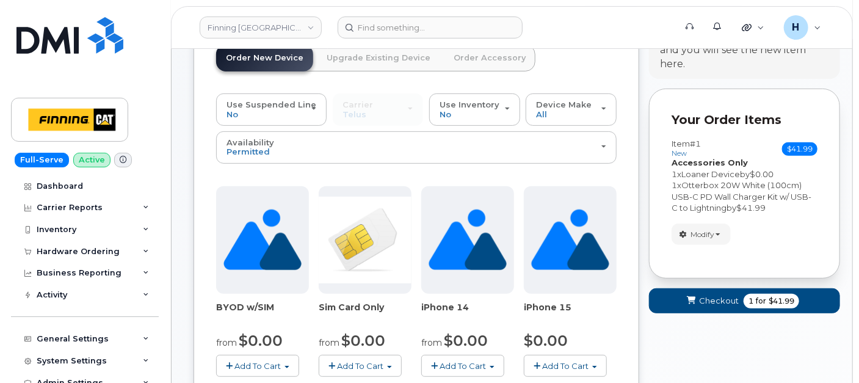
scroll to position [271, 0]
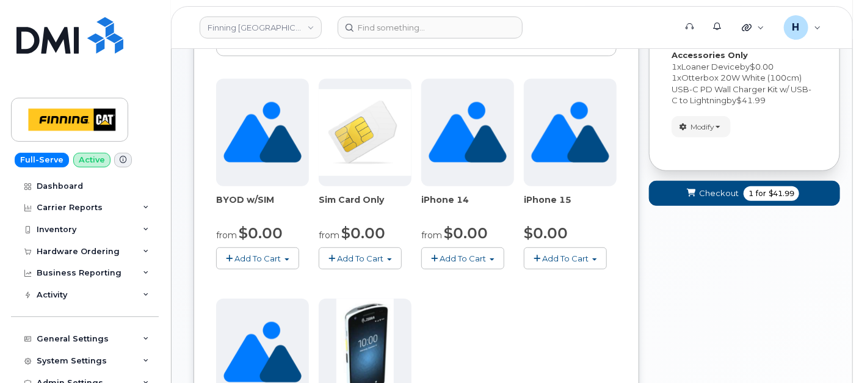
click at [357, 253] on span "Add To Cart" at bounding box center [361, 258] width 46 height 10
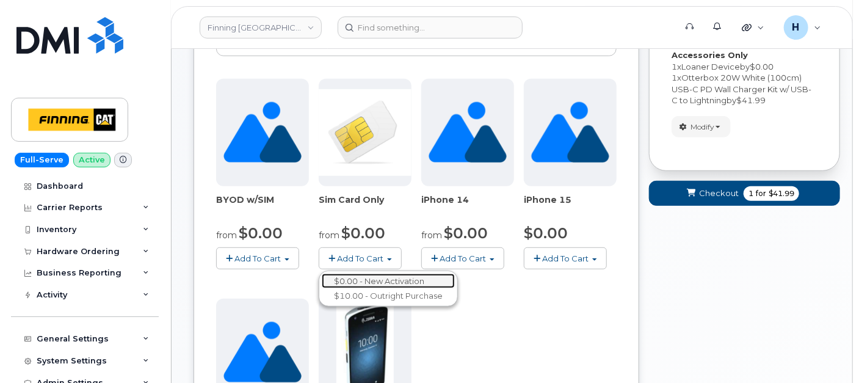
click at [359, 274] on link "$0.00 - New Activation" at bounding box center [388, 281] width 133 height 15
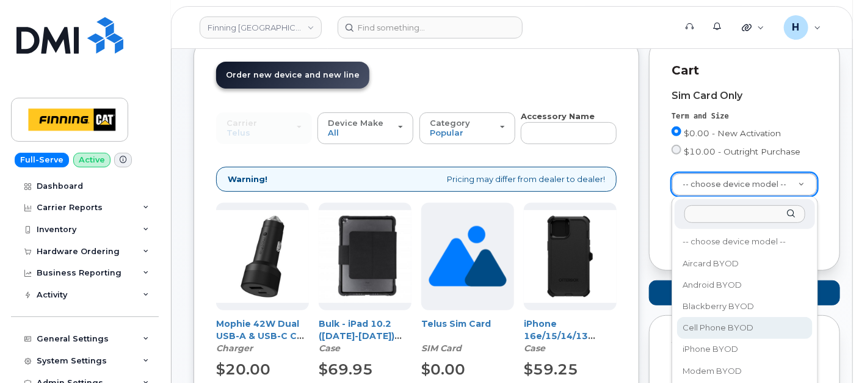
scroll to position [68, 0]
select select "2550"
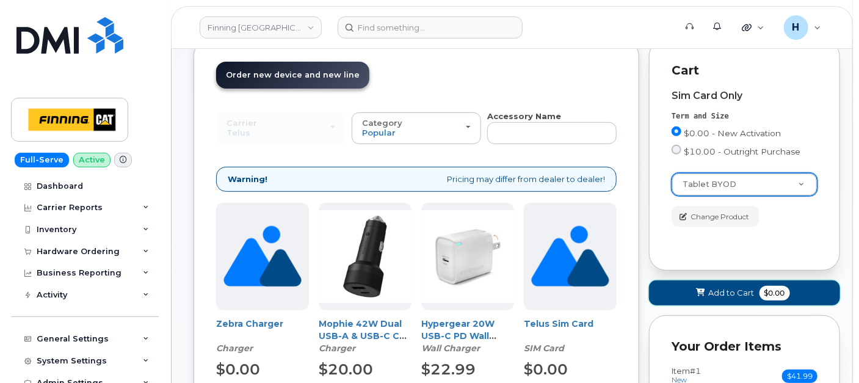
click at [720, 289] on span "Add to Cart" at bounding box center [732, 293] width 46 height 12
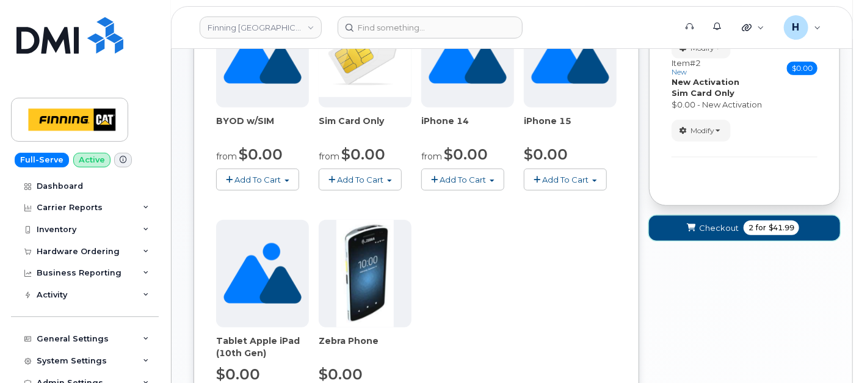
click at [715, 233] on button "Checkout 2 for $41.99" at bounding box center [744, 228] width 191 height 25
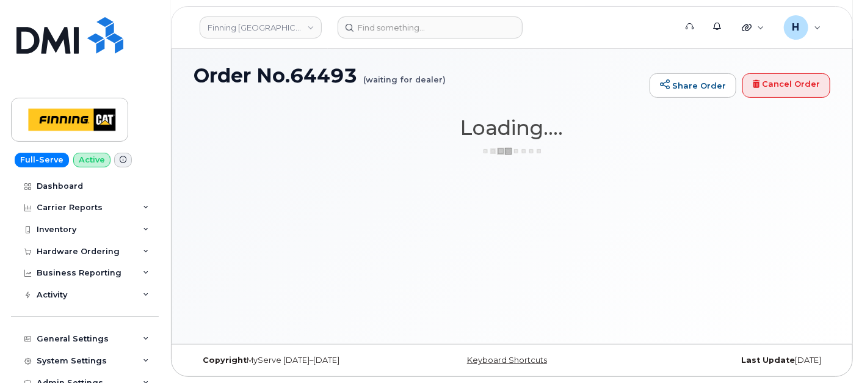
scroll to position [79, 0]
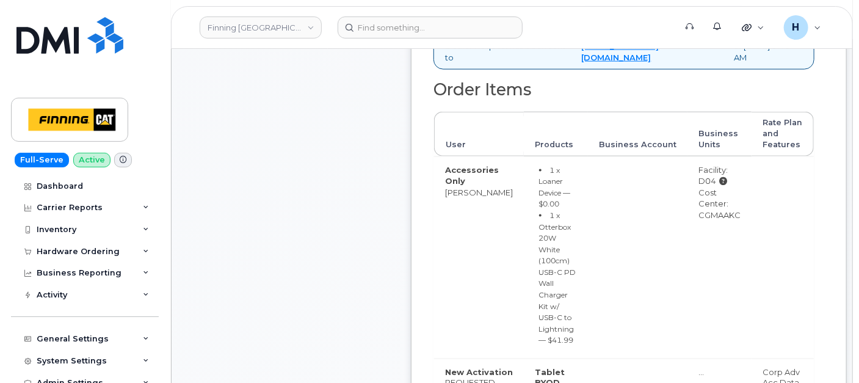
scroll to position [882, 0]
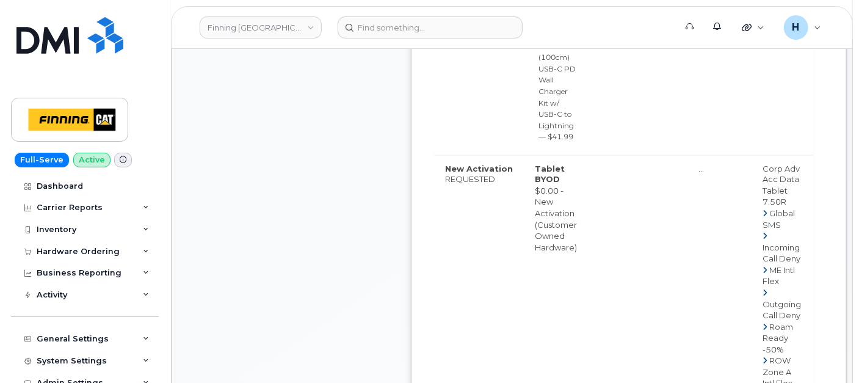
click at [436, 165] on td "New Activation REQUESTED" at bounding box center [479, 293] width 90 height 276
drag, startPoint x: 506, startPoint y: 156, endPoint x: 583, endPoint y: 251, distance: 122.3
click at [583, 251] on tr "New Activation REQUESTED Tablet BYOD $0.00 - New Activation (Customer Owned Har…" at bounding box center [624, 293] width 380 height 276
copy tr "Tablet BYOD $0.00 - New Activation (Customer Owned Hardware)"
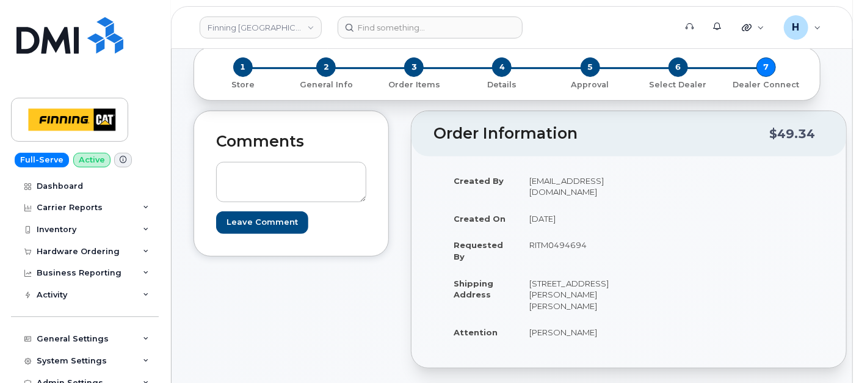
scroll to position [136, 0]
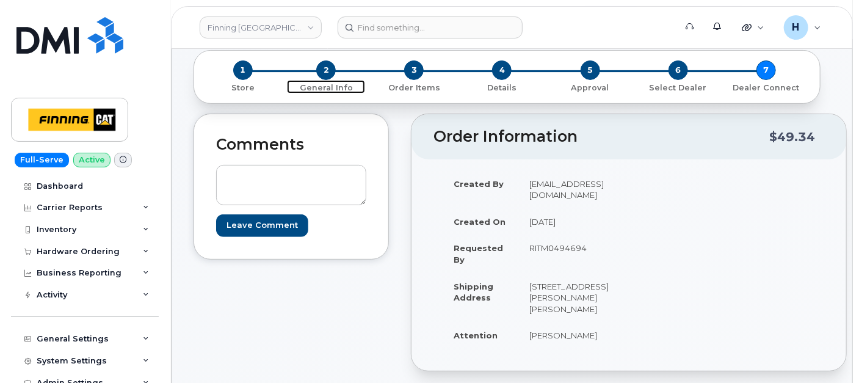
click at [324, 70] on span "2" at bounding box center [326, 70] width 20 height 20
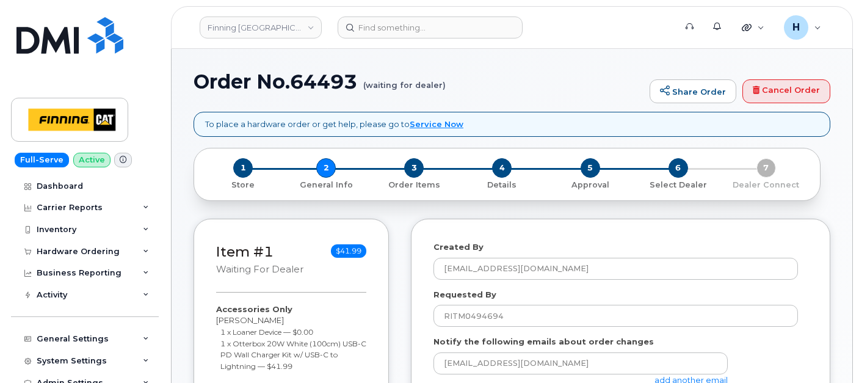
select select
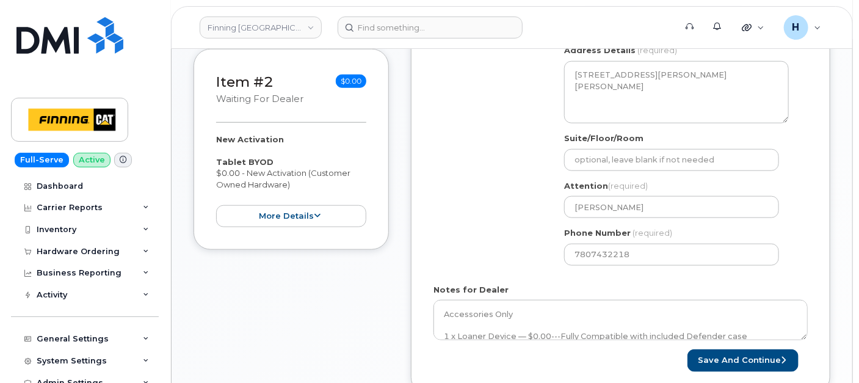
scroll to position [611, 0]
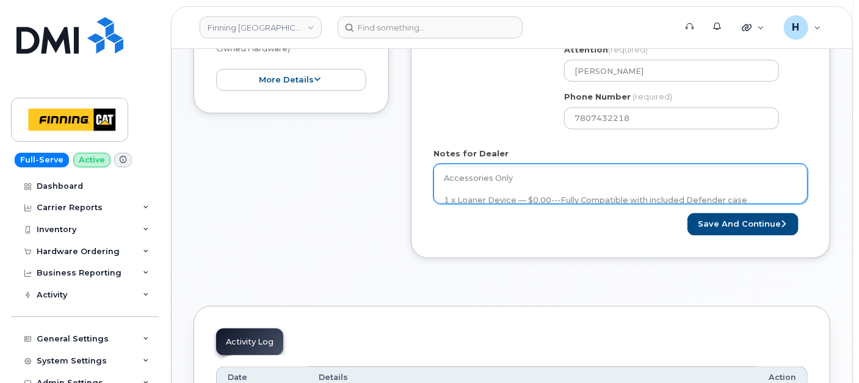
click at [443, 178] on textarea "Accessories Only 1 x Loaner Device — $0.00---Fully Compatible with included Def…" at bounding box center [621, 184] width 374 height 40
paste textarea "Tablet BYOD $0.00 - New Activation (Customer Owned Hardware)"
click at [441, 175] on textarea "Accessories Only 1 x Loaner Device — $0.00---Fully Compatible with included Def…" at bounding box center [621, 184] width 374 height 40
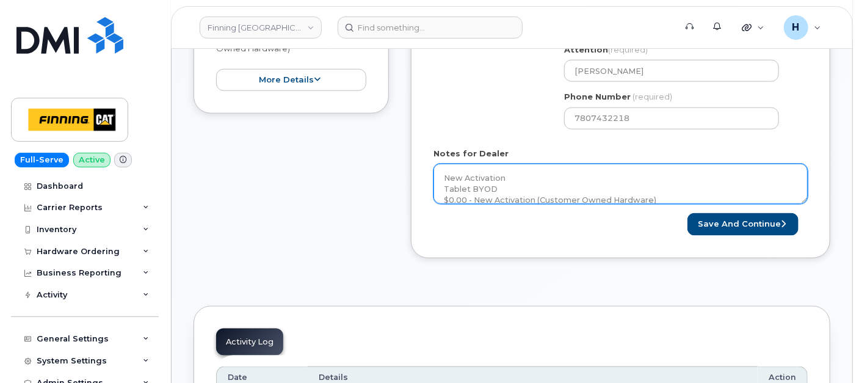
click at [485, 178] on textarea "Accessories Only 1 x Loaner Device — $0.00---Fully Compatible with included Def…" at bounding box center [621, 184] width 374 height 40
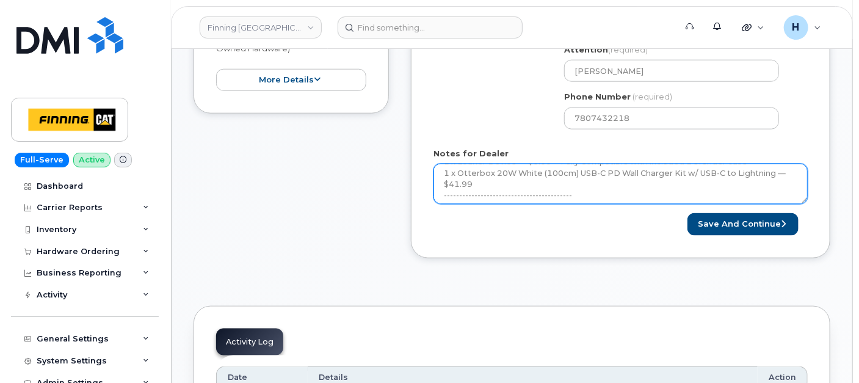
scroll to position [122, 0]
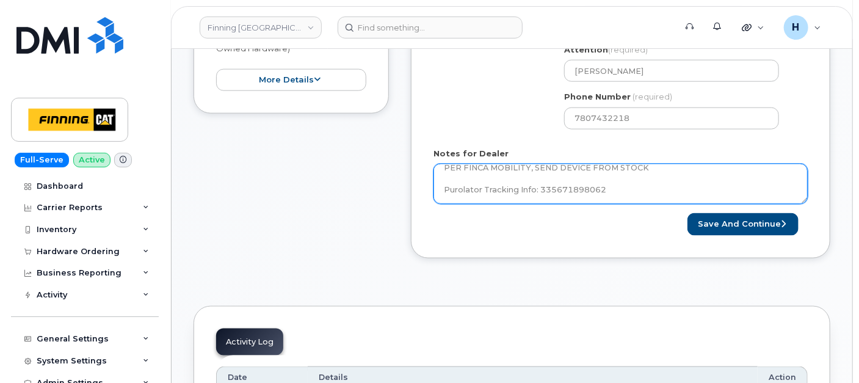
click at [685, 169] on textarea "Accessories Only 1 x Loaner Device — $0.00---Fully Compatible with included Def…" at bounding box center [621, 184] width 374 height 40
type textarea "New Activation Tablet BYOD $0.00 - New Activation (Customer Owned Hardware) Acc…"
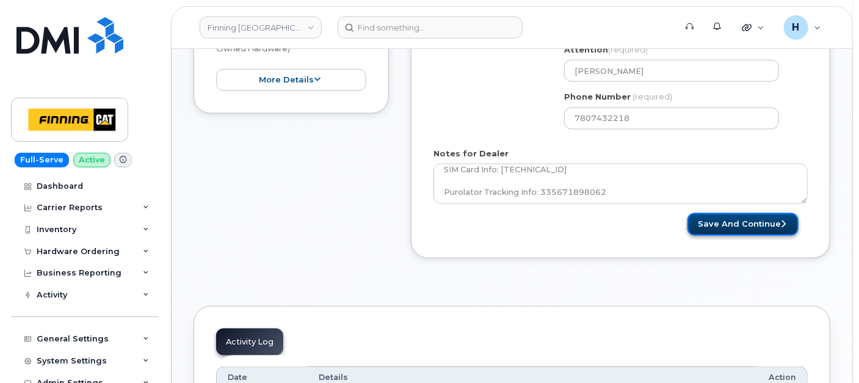
click at [713, 226] on button "Save and Continue" at bounding box center [743, 224] width 111 height 23
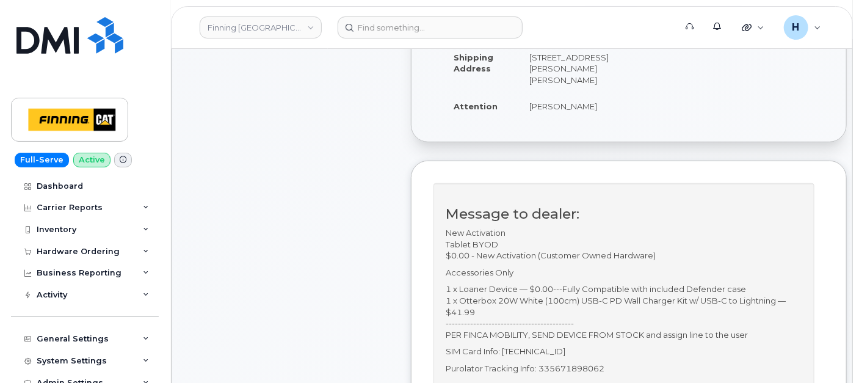
scroll to position [474, 0]
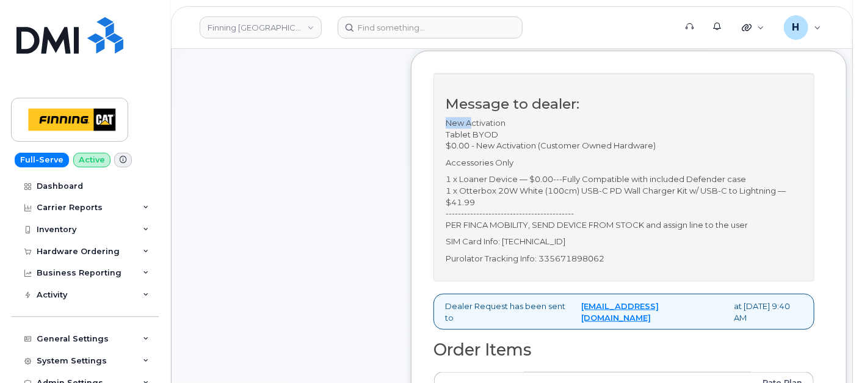
drag, startPoint x: 440, startPoint y: 145, endPoint x: 470, endPoint y: 148, distance: 29.5
click at [470, 148] on div "Message to dealer: New Activation Tablet BYOD $0.00 - New Activation (Customer …" at bounding box center [624, 177] width 381 height 208
drag, startPoint x: 470, startPoint y: 148, endPoint x: 437, endPoint y: 145, distance: 32.5
click at [437, 145] on div "Message to dealer: New Activation Tablet BYOD $0.00 - New Activation (Customer …" at bounding box center [624, 177] width 381 height 208
drag, startPoint x: 583, startPoint y: 255, endPoint x: 443, endPoint y: 146, distance: 177.9
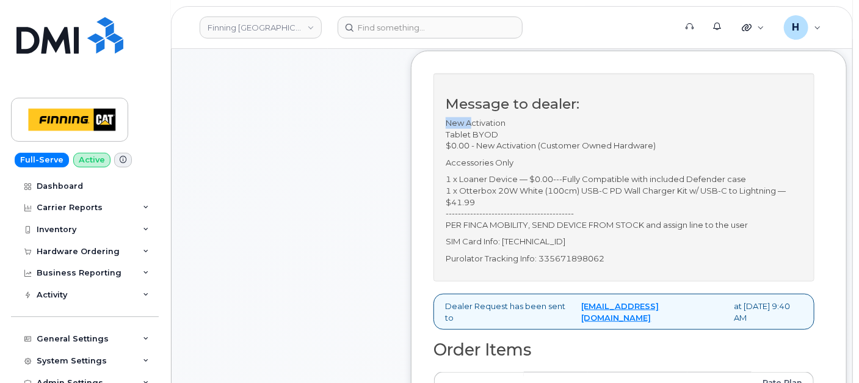
click at [443, 146] on div "Message to dealer: New Activation Tablet BYOD $0.00 - New Activation (Customer …" at bounding box center [624, 177] width 381 height 208
copy div "New Activation Tablet BYOD $0.00 - New Activation (Customer Owned Hardware) Acc…"
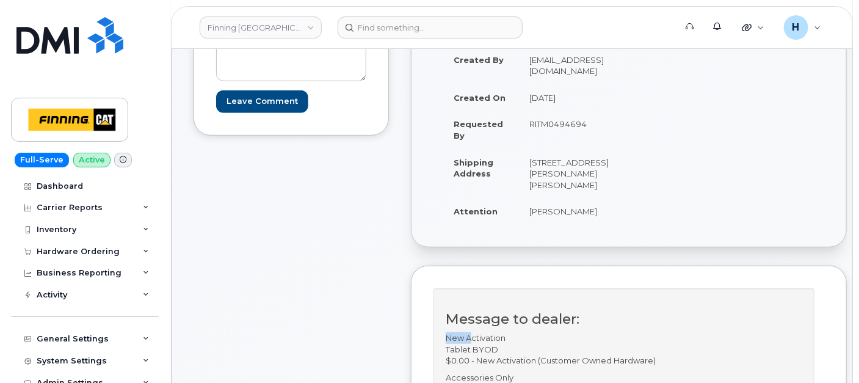
scroll to position [203, 0]
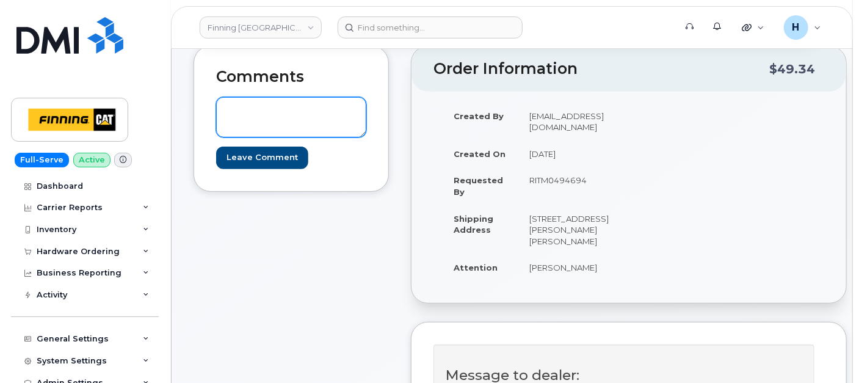
click at [280, 119] on textarea at bounding box center [291, 117] width 150 height 40
paste textarea "TL60034511"
click at [223, 111] on textarea "TL60034511" at bounding box center [291, 117] width 150 height 40
drag, startPoint x: 274, startPoint y: 113, endPoint x: 206, endPoint y: 111, distance: 68.4
click at [206, 111] on div "Comments TELUS 0rder # TL60034511 Leave Comment" at bounding box center [291, 119] width 195 height 146
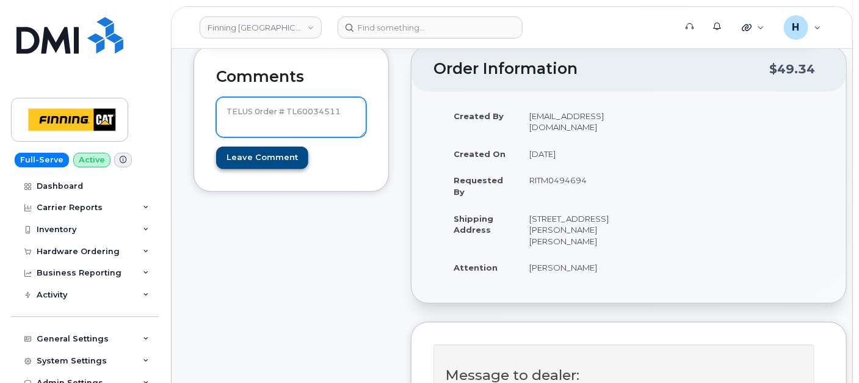
type textarea "TELUS 0rder # TL60034511"
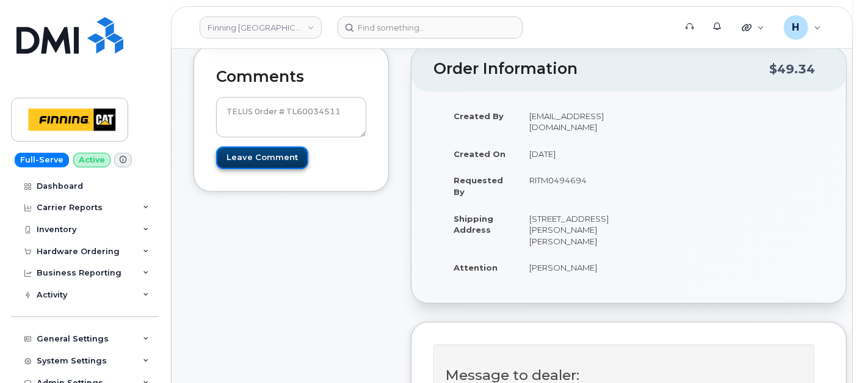
click at [274, 153] on input "Leave Comment" at bounding box center [262, 158] width 92 height 23
type input "Create Event"
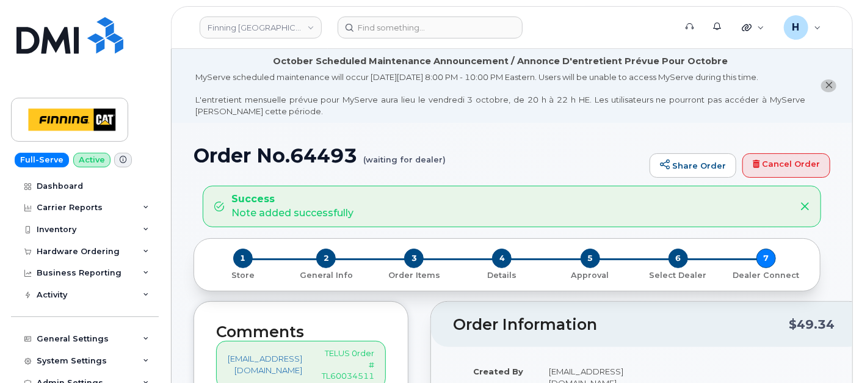
scroll to position [339, 0]
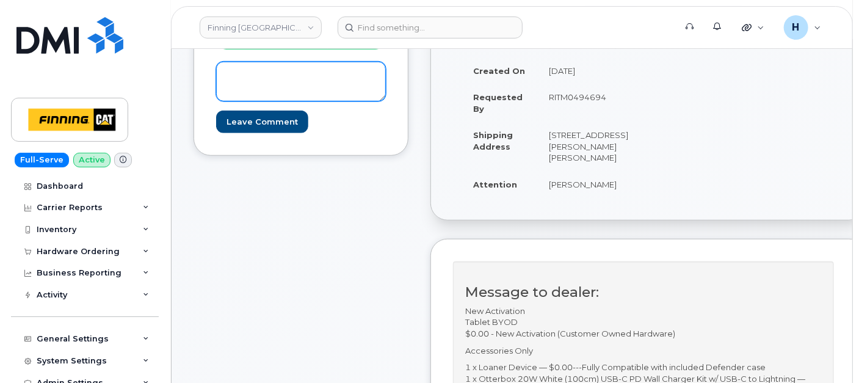
click at [325, 88] on textarea at bounding box center [301, 82] width 170 height 40
paste textarea "S/N: L1CF4G9XJJ [iPad Gen 9 (#2096)] IMEI: [TECHNICAL_ID]"
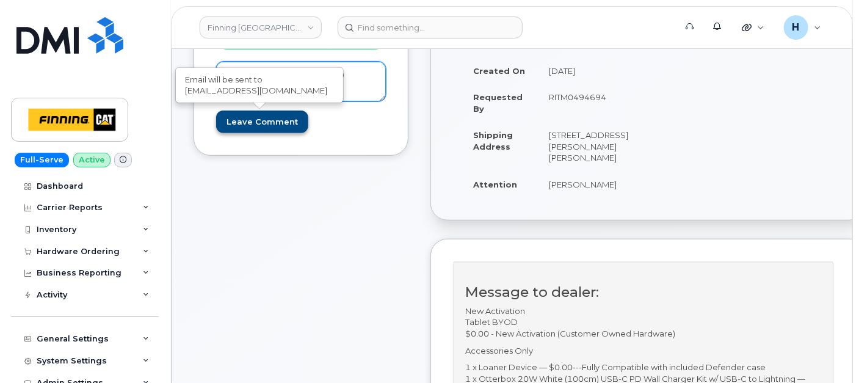
type textarea "S/N: L1CF4G9XJJ [iPad Gen 9 (#2096)] IMEI: [TECHNICAL_ID]"
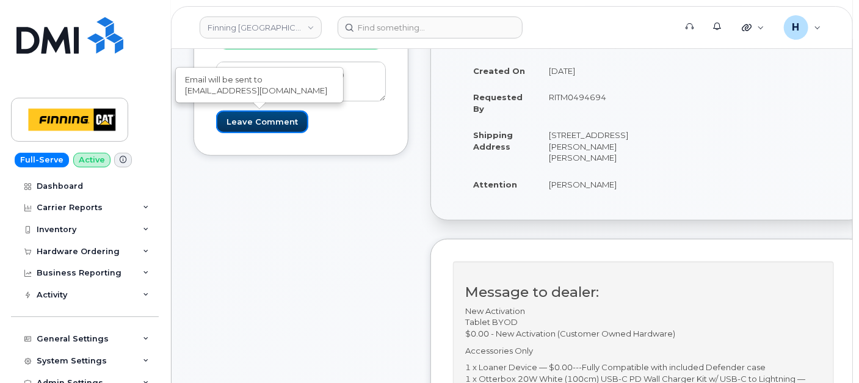
drag, startPoint x: 234, startPoint y: 125, endPoint x: 176, endPoint y: 19, distance: 121.0
click at [234, 125] on input "Leave Comment" at bounding box center [262, 122] width 92 height 23
type input "Create Event"
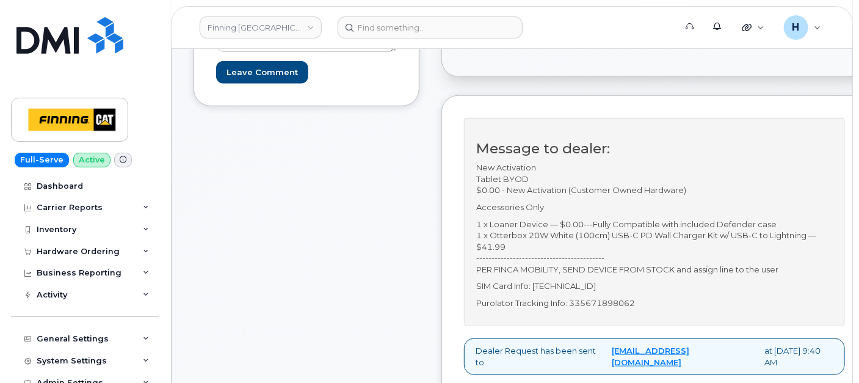
scroll to position [474, 0]
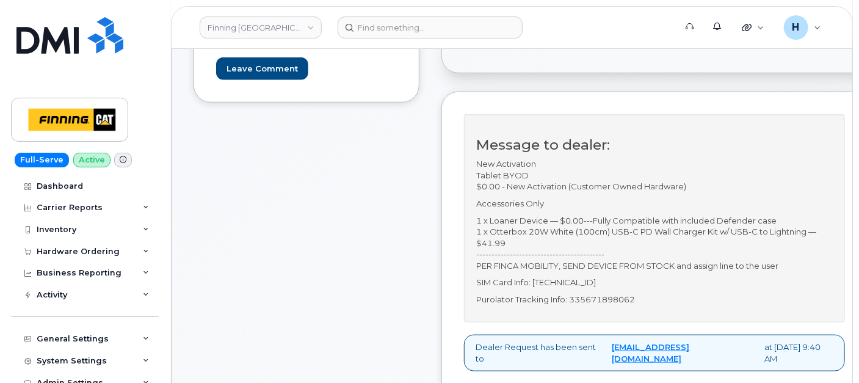
click at [629, 305] on p "Purolator Tracking Info: 335671898062" at bounding box center [654, 300] width 357 height 12
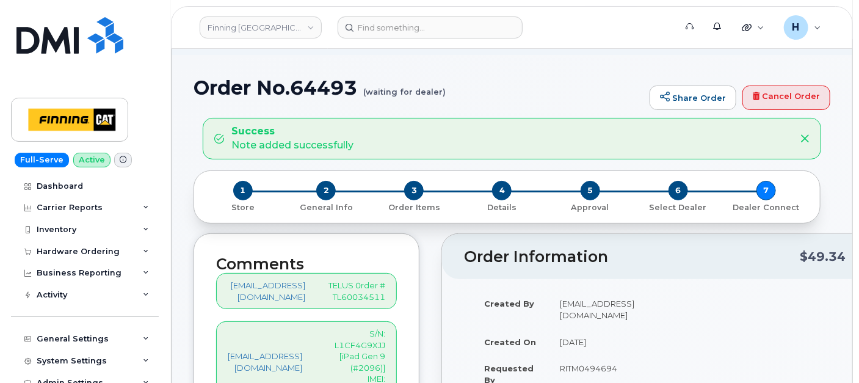
scroll to position [271, 0]
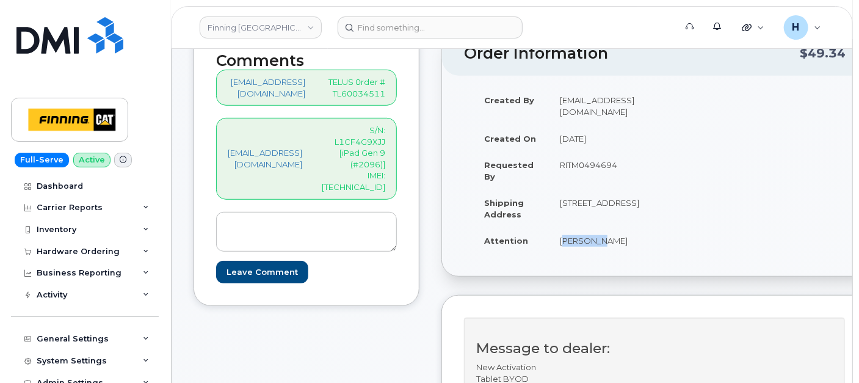
drag, startPoint x: 575, startPoint y: 274, endPoint x: 615, endPoint y: 281, distance: 41.0
click at [615, 254] on td "[PERSON_NAME]" at bounding box center [599, 240] width 101 height 27
copy td "[PERSON_NAME]"
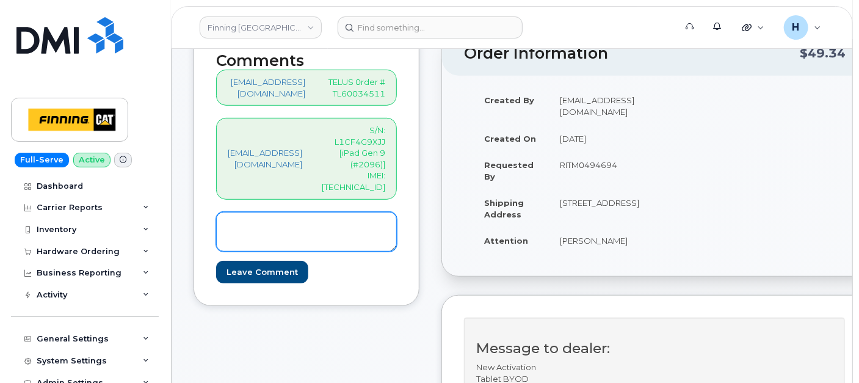
click at [338, 225] on textarea at bounding box center [306, 232] width 181 height 40
paste textarea "587) 644-0059"
click at [223, 214] on textarea "587) 644-0059" at bounding box center [306, 232] width 181 height 40
drag, startPoint x: 379, startPoint y: 213, endPoint x: 310, endPoint y: 207, distance: 68.7
click at [310, 212] on textarea "SIM---Active on Line: 587-644-0059" at bounding box center [306, 232] width 181 height 40
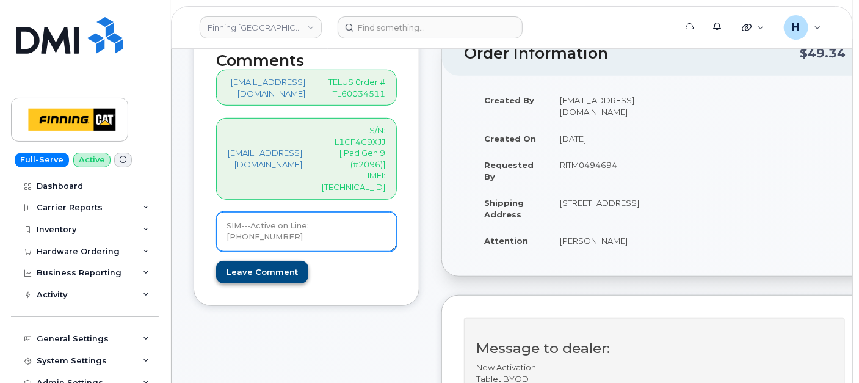
type textarea "SIM---Active on Line: 587-644-0059"
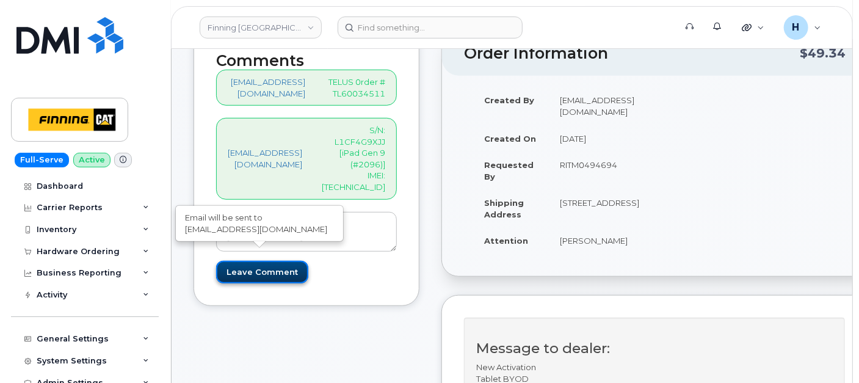
click at [282, 261] on input "Leave Comment" at bounding box center [262, 272] width 92 height 23
type input "Create Event"
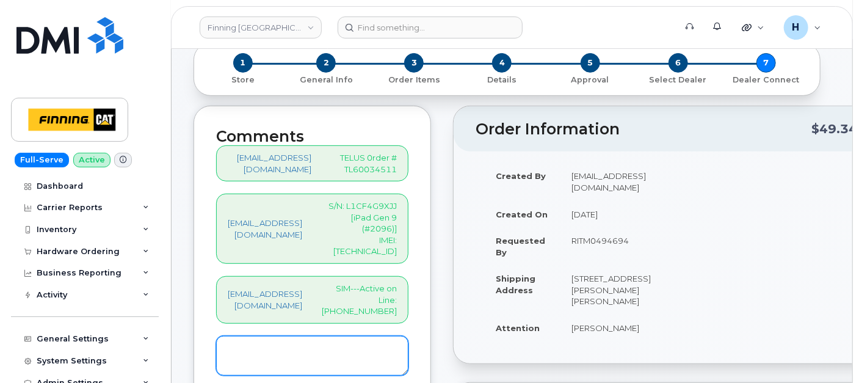
scroll to position [271, 0]
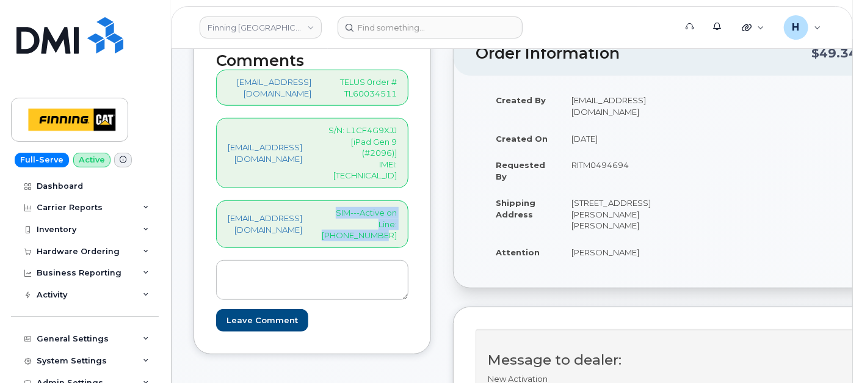
drag, startPoint x: 415, startPoint y: 223, endPoint x: 322, endPoint y: 213, distance: 93.9
click at [322, 213] on div "hakaur@dminc.com SIM---Active on Line: 587-644-0059" at bounding box center [312, 224] width 192 height 48
copy div "SIM---Active on Line: 587-644-0059"
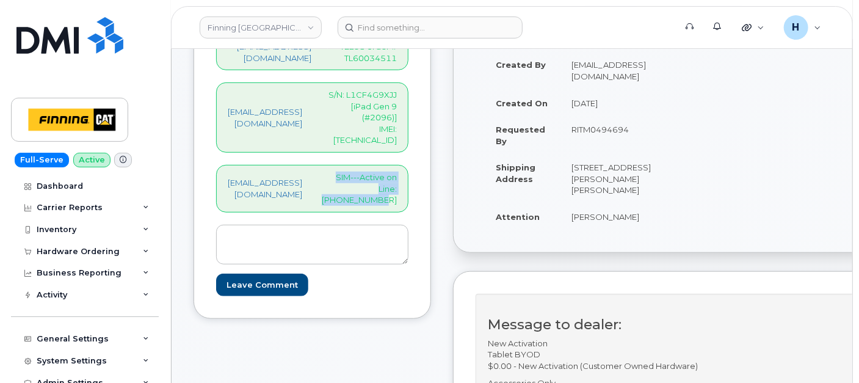
scroll to position [474, 0]
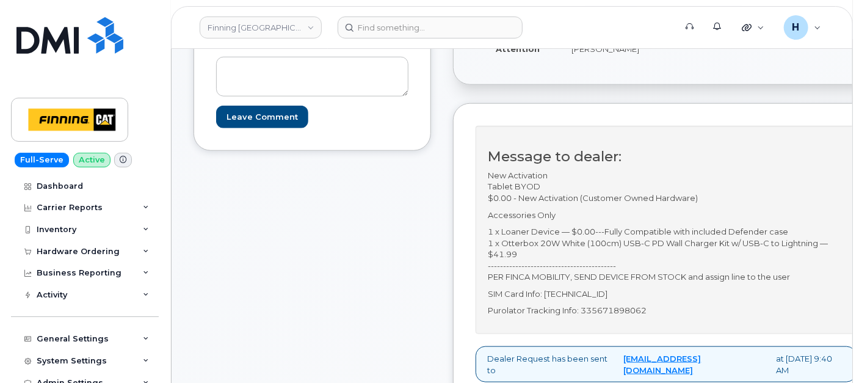
click at [626, 316] on p "Purolator Tracking Info: 335671898062" at bounding box center [666, 311] width 357 height 12
copy p "335671898062"
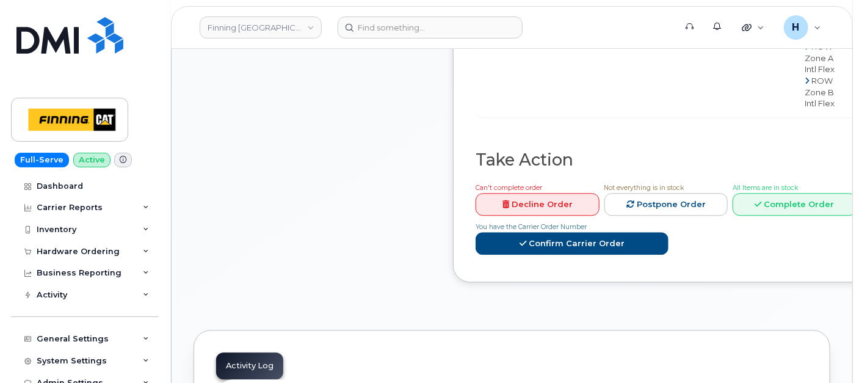
scroll to position [1357, 0]
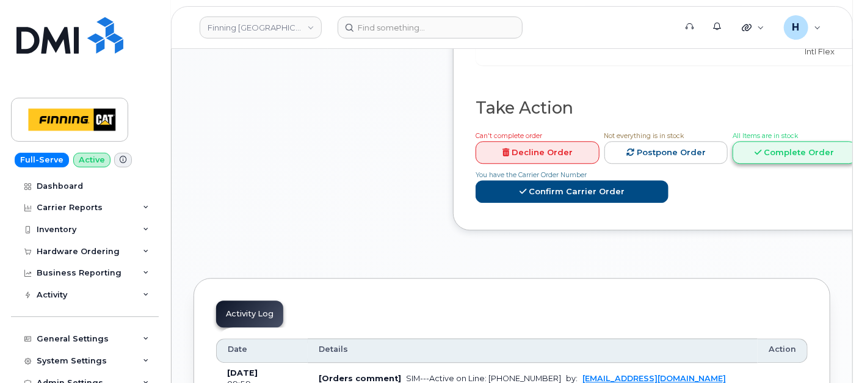
click at [752, 162] on link "Complete Order" at bounding box center [795, 152] width 124 height 23
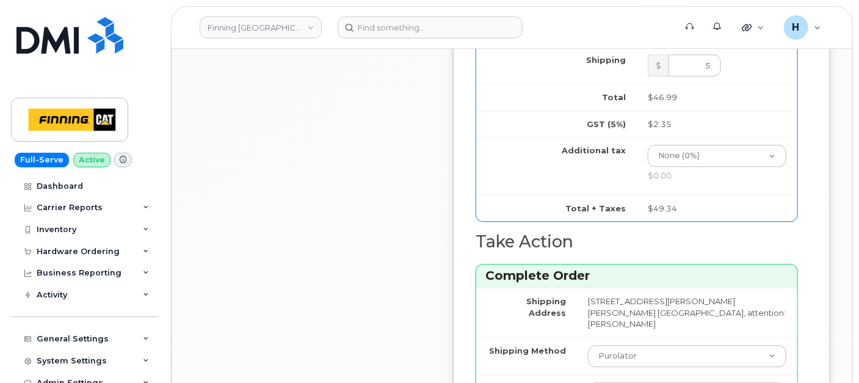
scroll to position [1424, 0]
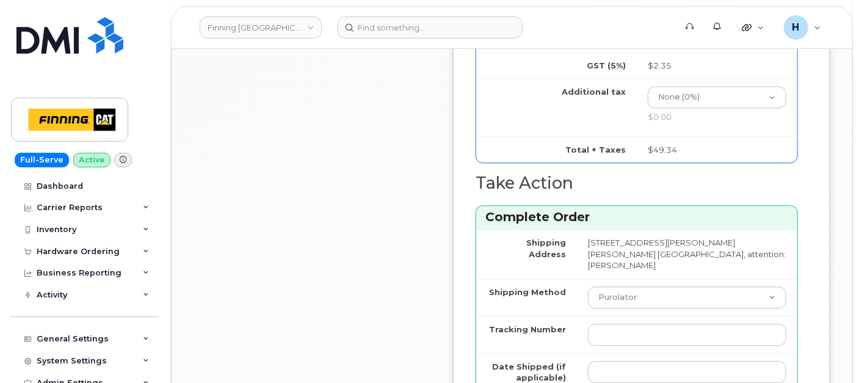
click at [633, 353] on td at bounding box center [687, 334] width 220 height 37
click at [633, 346] on input "Tracking Number" at bounding box center [687, 335] width 198 height 22
paste input "335671898062"
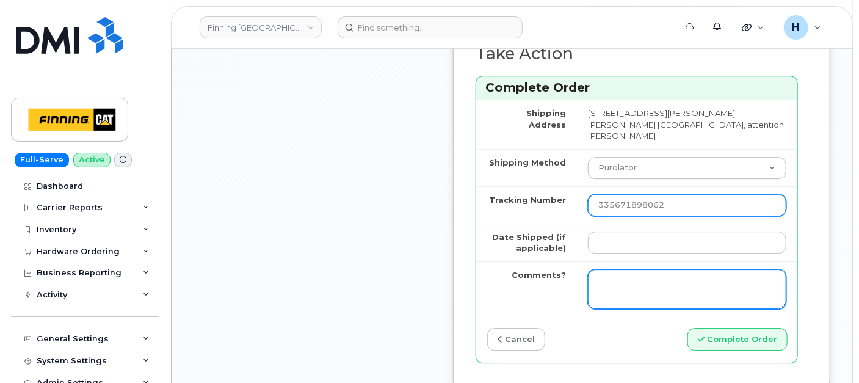
scroll to position [1628, 0]
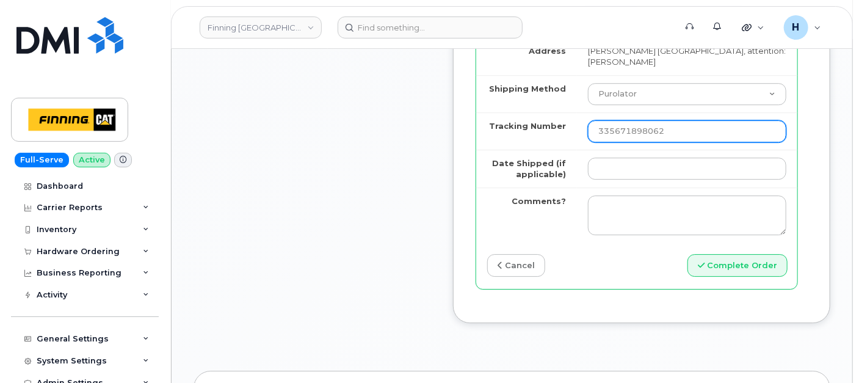
type input "335671898062"
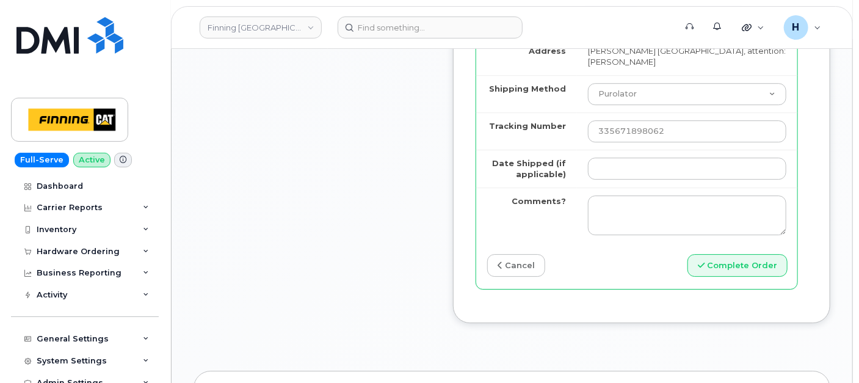
click at [636, 161] on td at bounding box center [687, 169] width 220 height 38
click at [640, 174] on input "Date Shipped (if applicable)" at bounding box center [687, 169] width 198 height 22
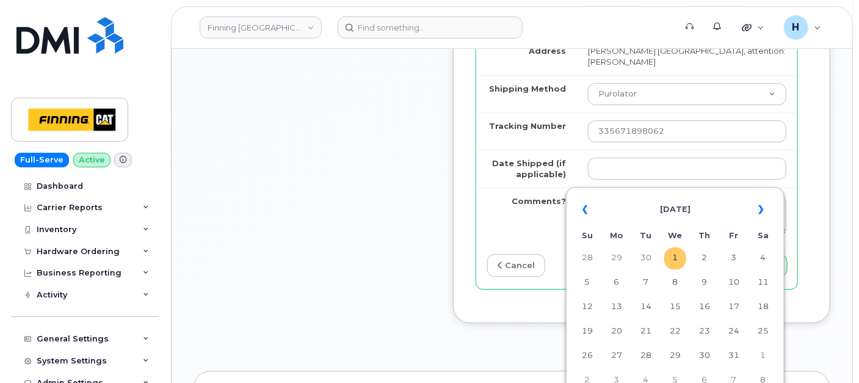
click at [675, 261] on td "1" at bounding box center [675, 258] width 22 height 22
type input "2025-10-01"
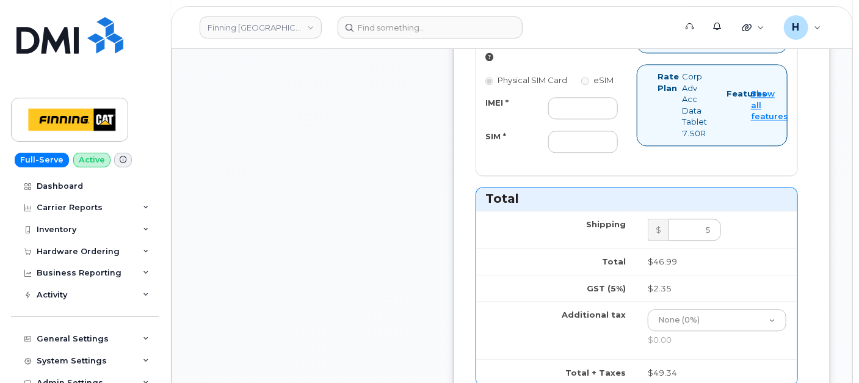
scroll to position [1085, 0]
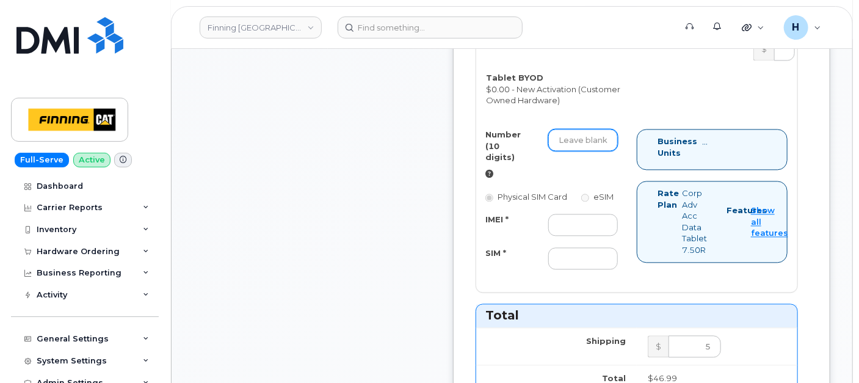
click at [589, 151] on input "Number (10 digits)" at bounding box center [583, 140] width 70 height 22
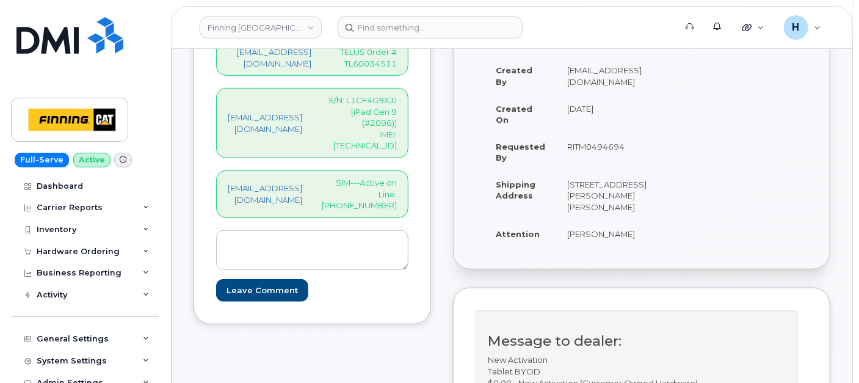
scroll to position [271, 0]
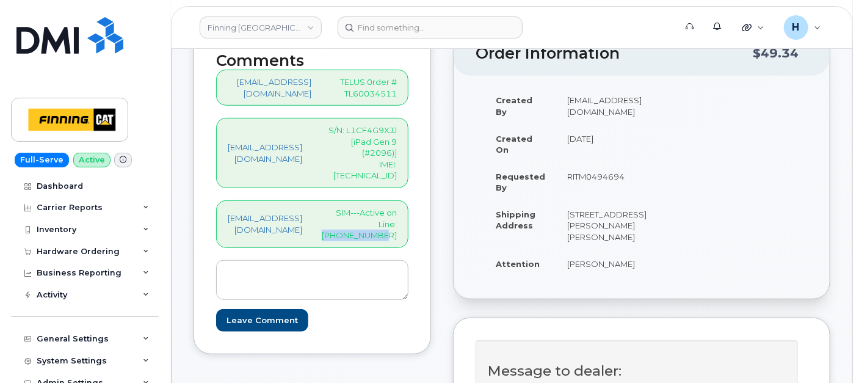
drag, startPoint x: 350, startPoint y: 225, endPoint x: 412, endPoint y: 227, distance: 61.1
click at [408, 227] on div "hakaur@dminc.com SIM---Active on Line: 587-644-0059" at bounding box center [312, 224] width 192 height 48
copy p "587-644-0059"
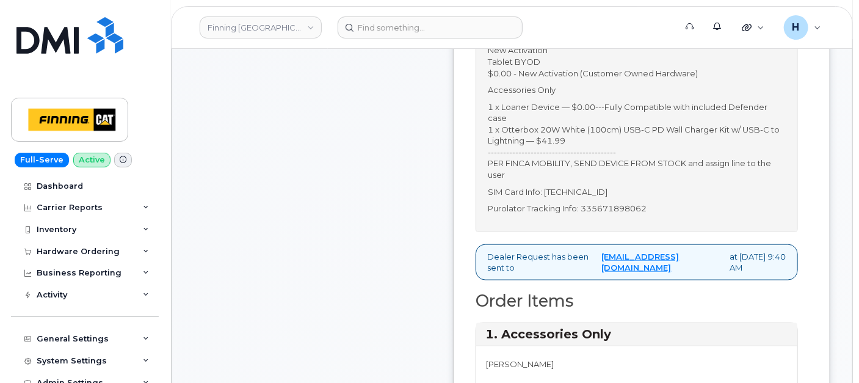
scroll to position [882, 0]
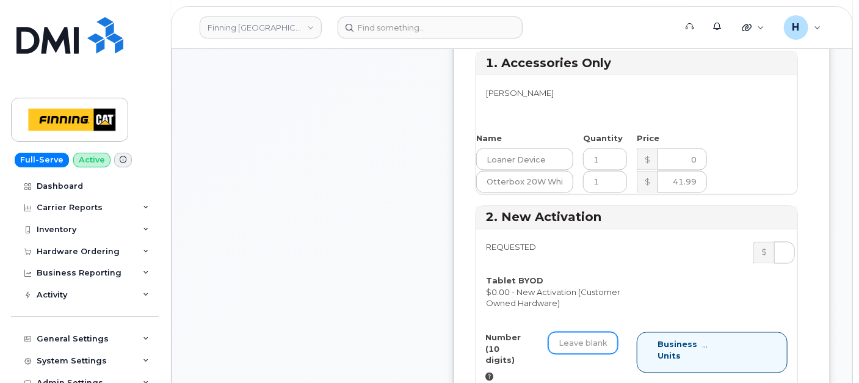
click at [572, 348] on input "Number (10 digits)" at bounding box center [583, 343] width 70 height 22
paste input "587-644-0059"
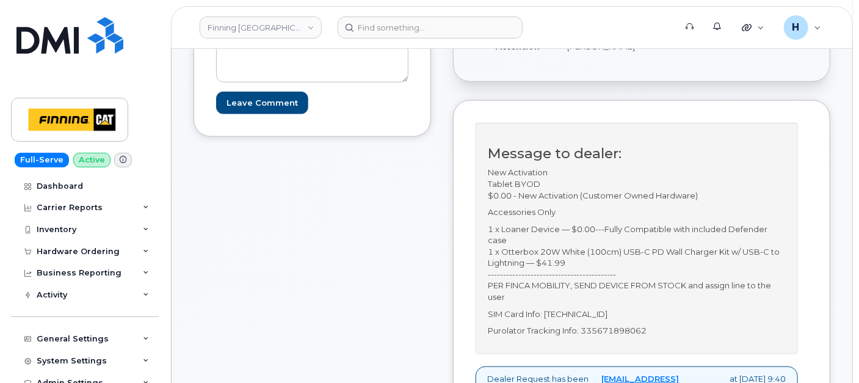
scroll to position [339, 0]
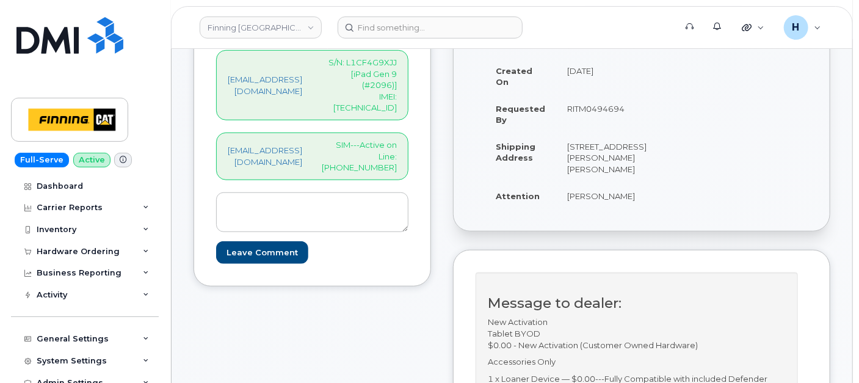
type input "5876440059"
click at [336, 106] on p "S/N: L1CF4G9XJJ [iPad Gen 9 (#2096)] IMEI: 351036274663219" at bounding box center [359, 85] width 75 height 57
copy p "351036274663219"
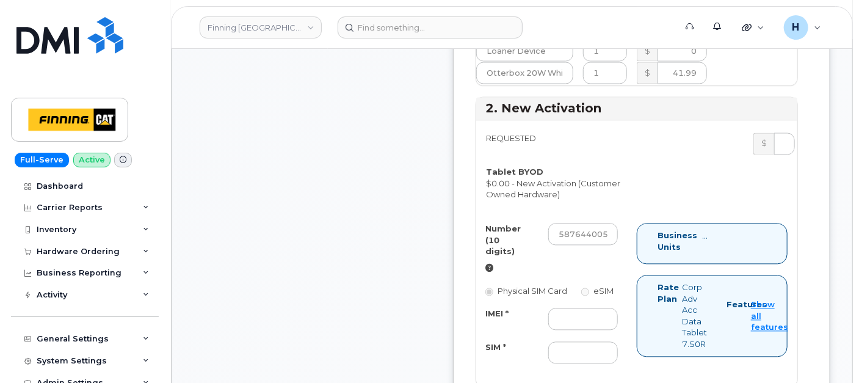
scroll to position [1085, 0]
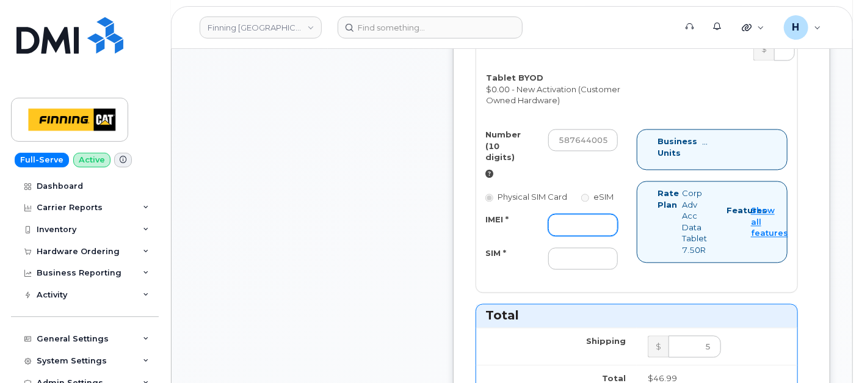
click at [608, 236] on input "IMEI *" at bounding box center [583, 225] width 70 height 22
paste input "351036274663219"
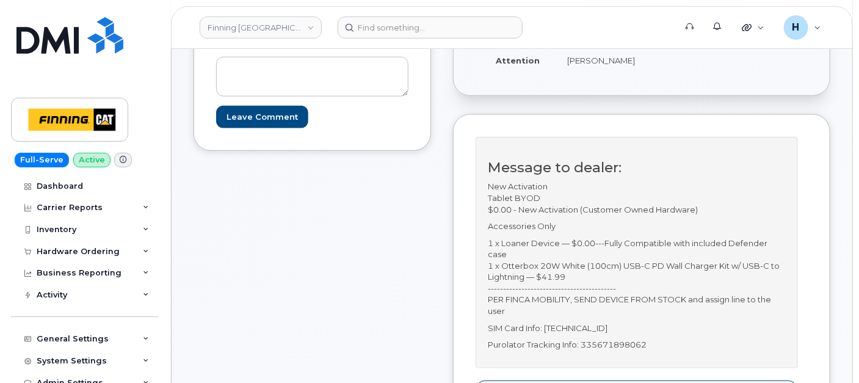
scroll to position [542, 0]
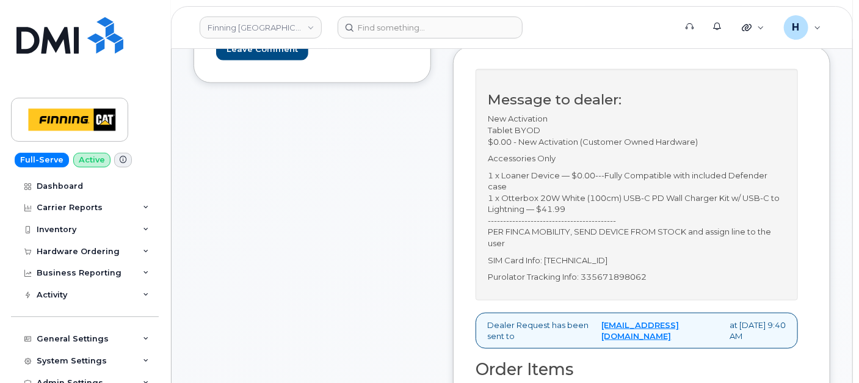
type input "351036274663219"
click at [596, 266] on p "SIM Card Info: 8912230102357627433" at bounding box center [637, 261] width 298 height 12
copy p "8912230102357627433"
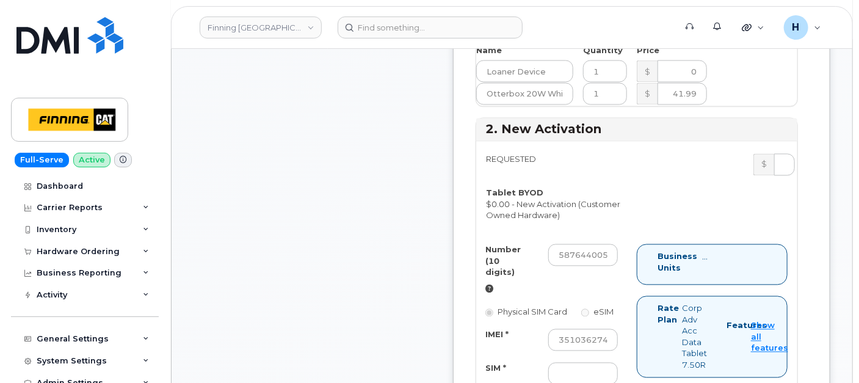
scroll to position [1085, 0]
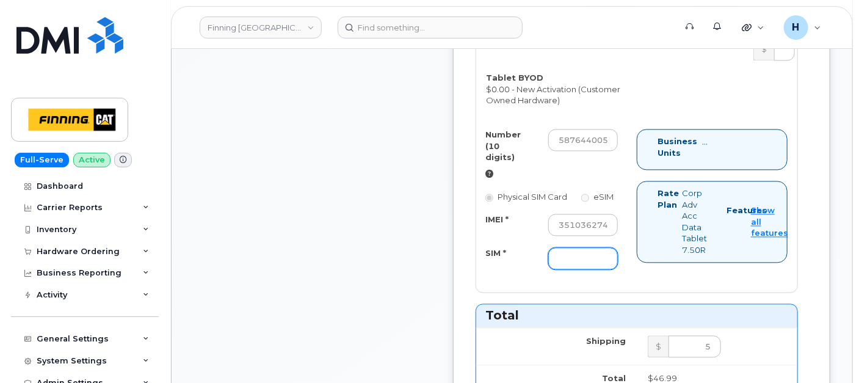
click at [584, 269] on input "SIM *" at bounding box center [583, 258] width 70 height 22
paste input "8912230102357627433"
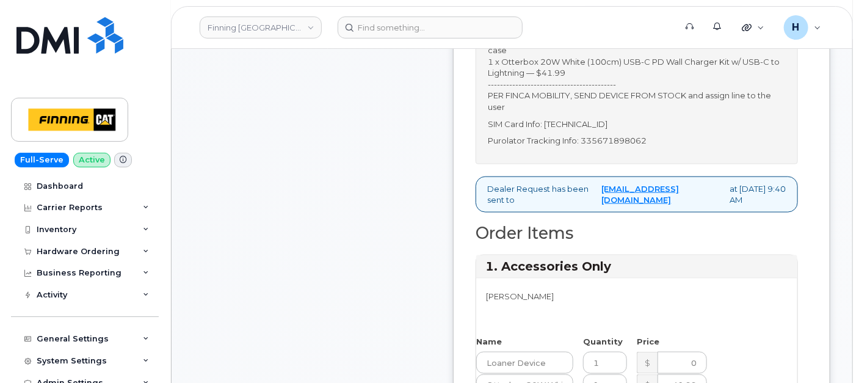
scroll to position [271, 0]
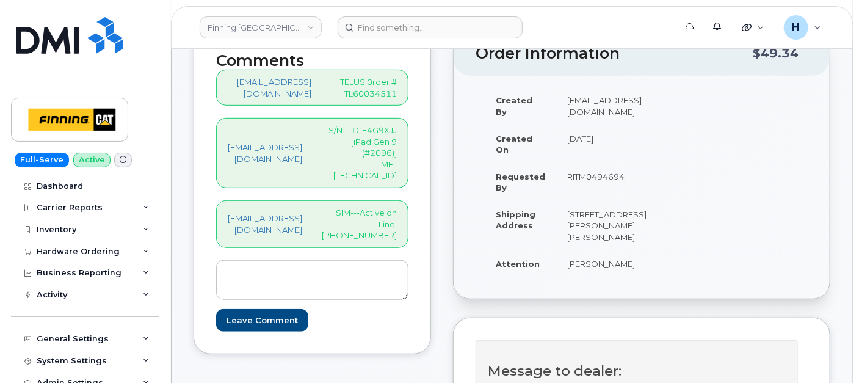
type input "8912230102357627433"
drag, startPoint x: 576, startPoint y: 270, endPoint x: 621, endPoint y: 272, distance: 45.2
click at [621, 272] on td "[PERSON_NAME]" at bounding box center [606, 263] width 101 height 27
copy td "[PERSON_NAME]"
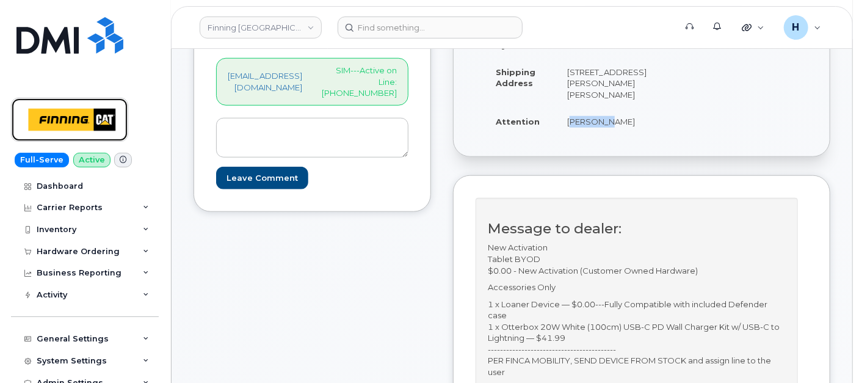
scroll to position [474, 0]
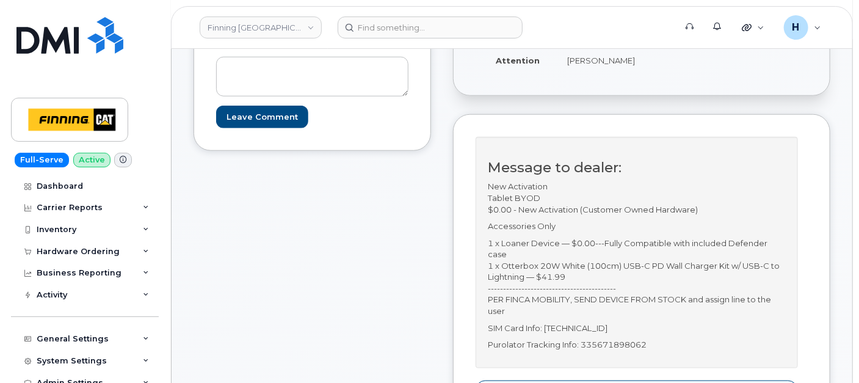
click at [593, 334] on p "SIM Card Info: 8912230102357627433" at bounding box center [637, 328] width 298 height 12
copy p "8912230102357627433"
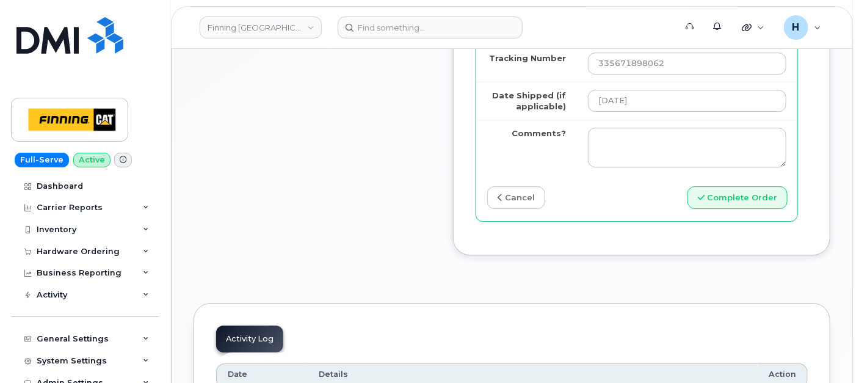
scroll to position [1628, 0]
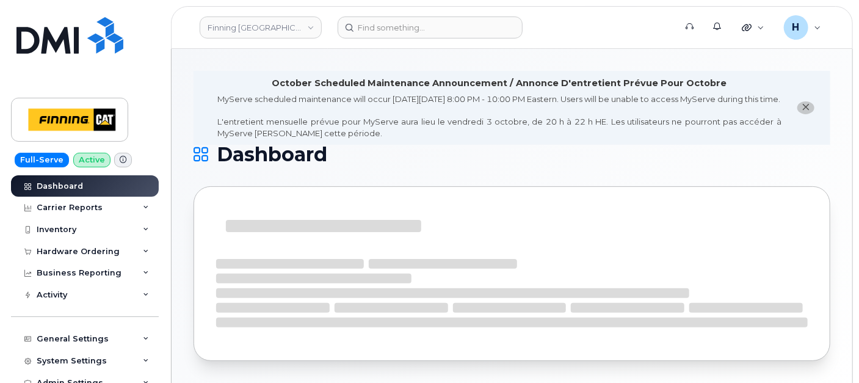
click at [415, 41] on header "Finning Canada Support Alerts Quicklinks Suspend / Cancel Device Change SIM Car…" at bounding box center [512, 27] width 682 height 43
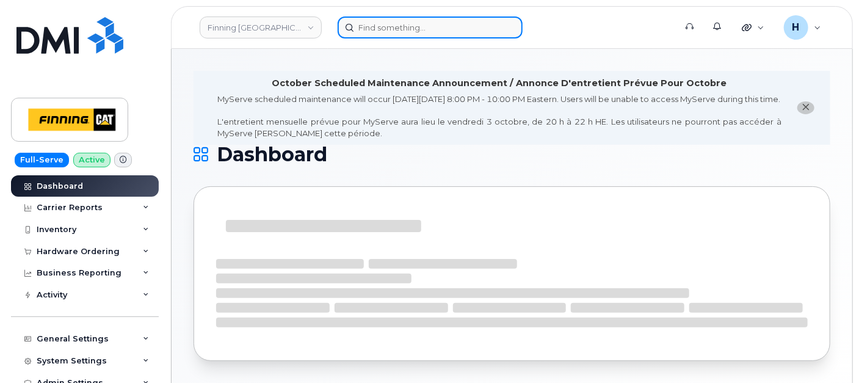
click at [416, 36] on input at bounding box center [430, 27] width 185 height 22
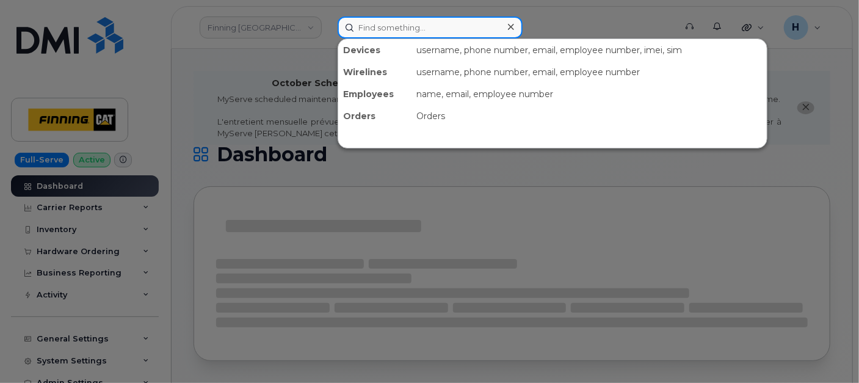
paste input "[PERSON_NAME]"
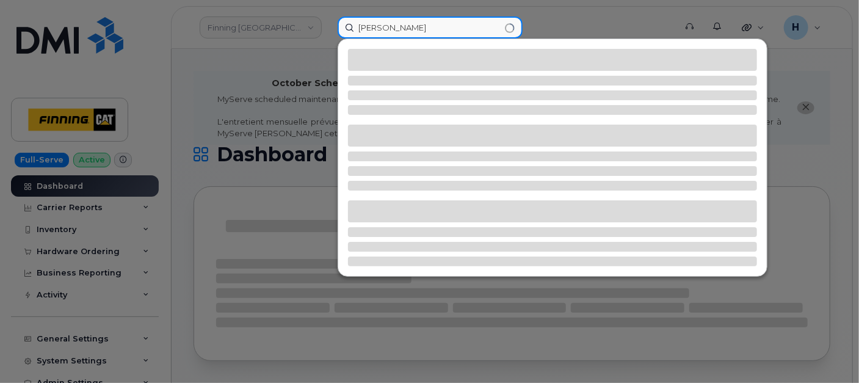
type input "[PERSON_NAME]"
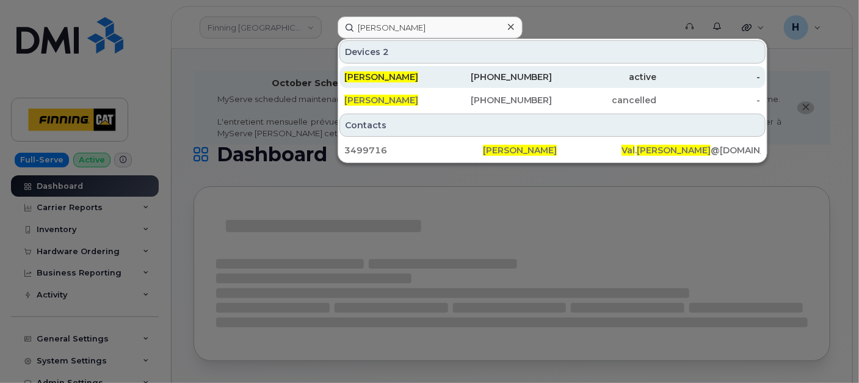
click at [378, 73] on span "[PERSON_NAME]" at bounding box center [381, 76] width 74 height 11
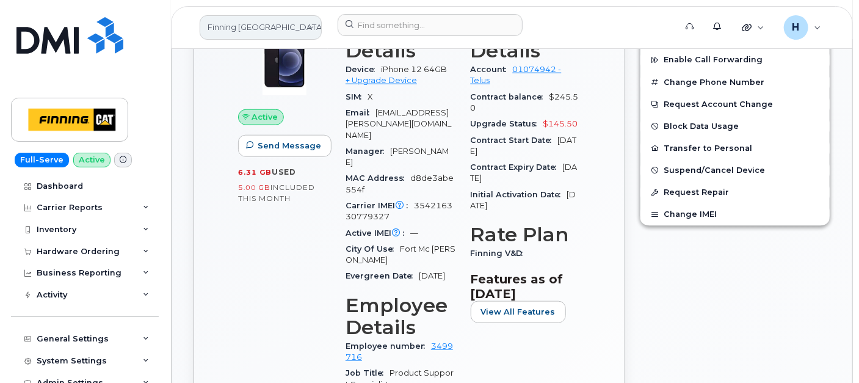
scroll to position [545, 0]
